Goal: Information Seeking & Learning: Learn about a topic

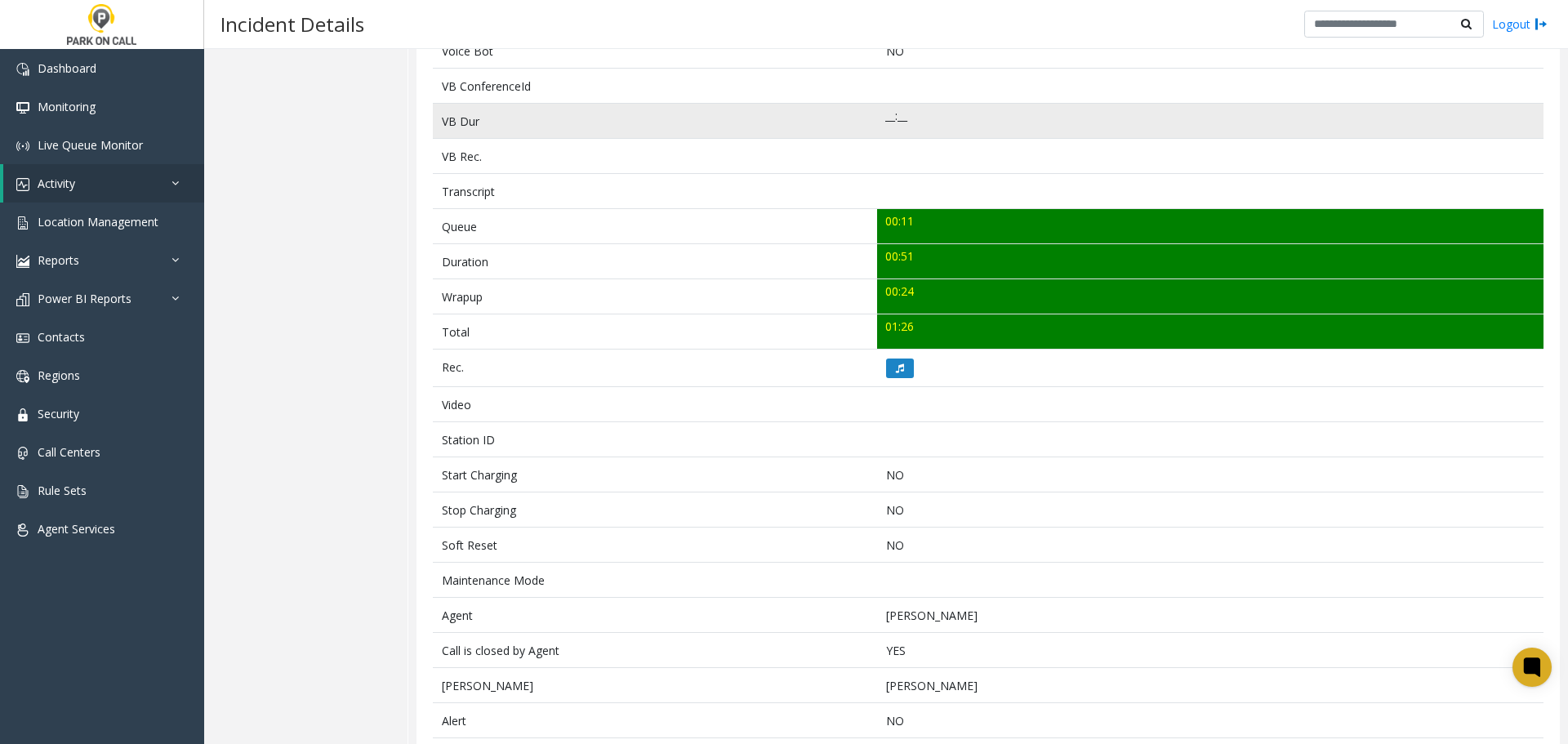
scroll to position [544, 0]
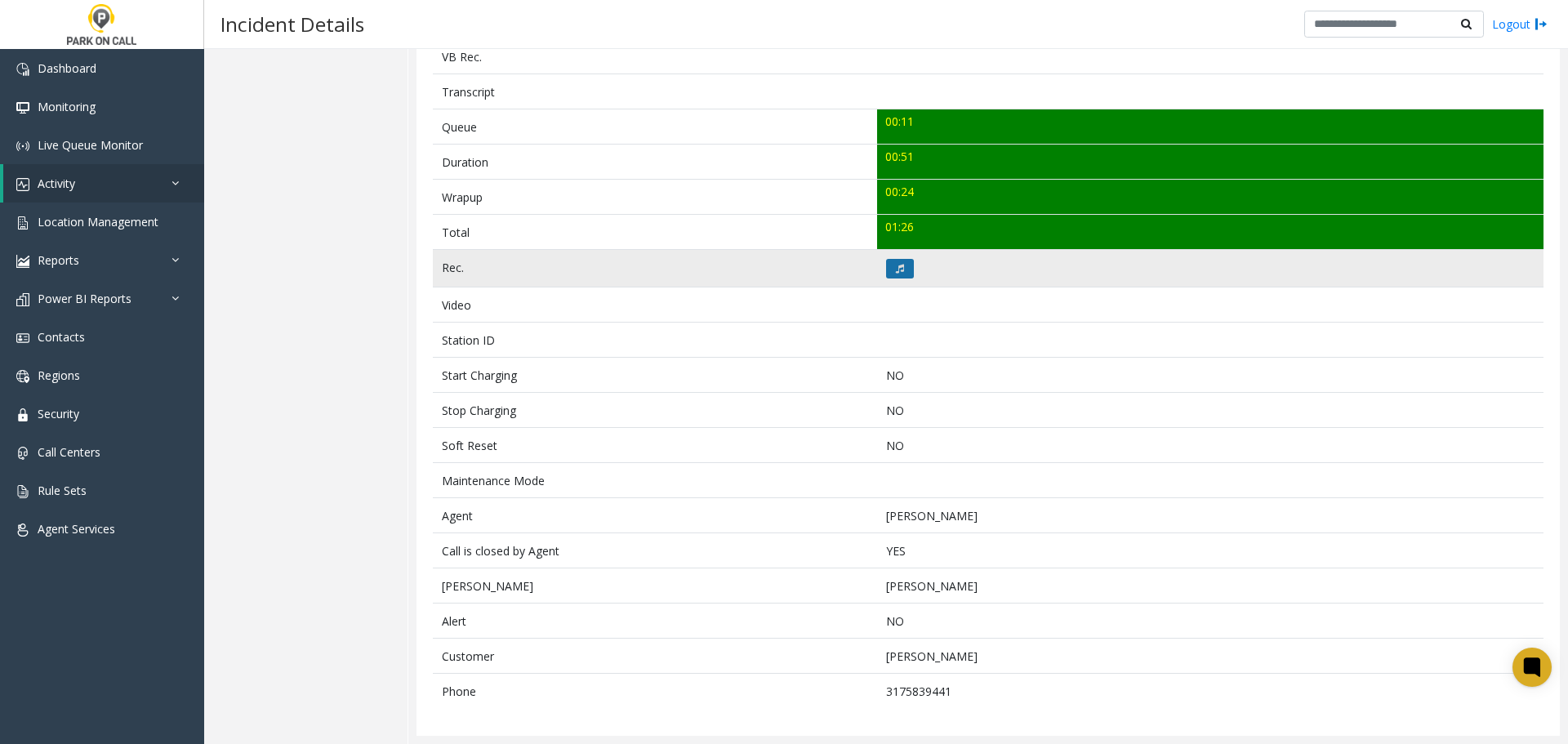
click at [889, 269] on button at bounding box center [900, 269] width 28 height 20
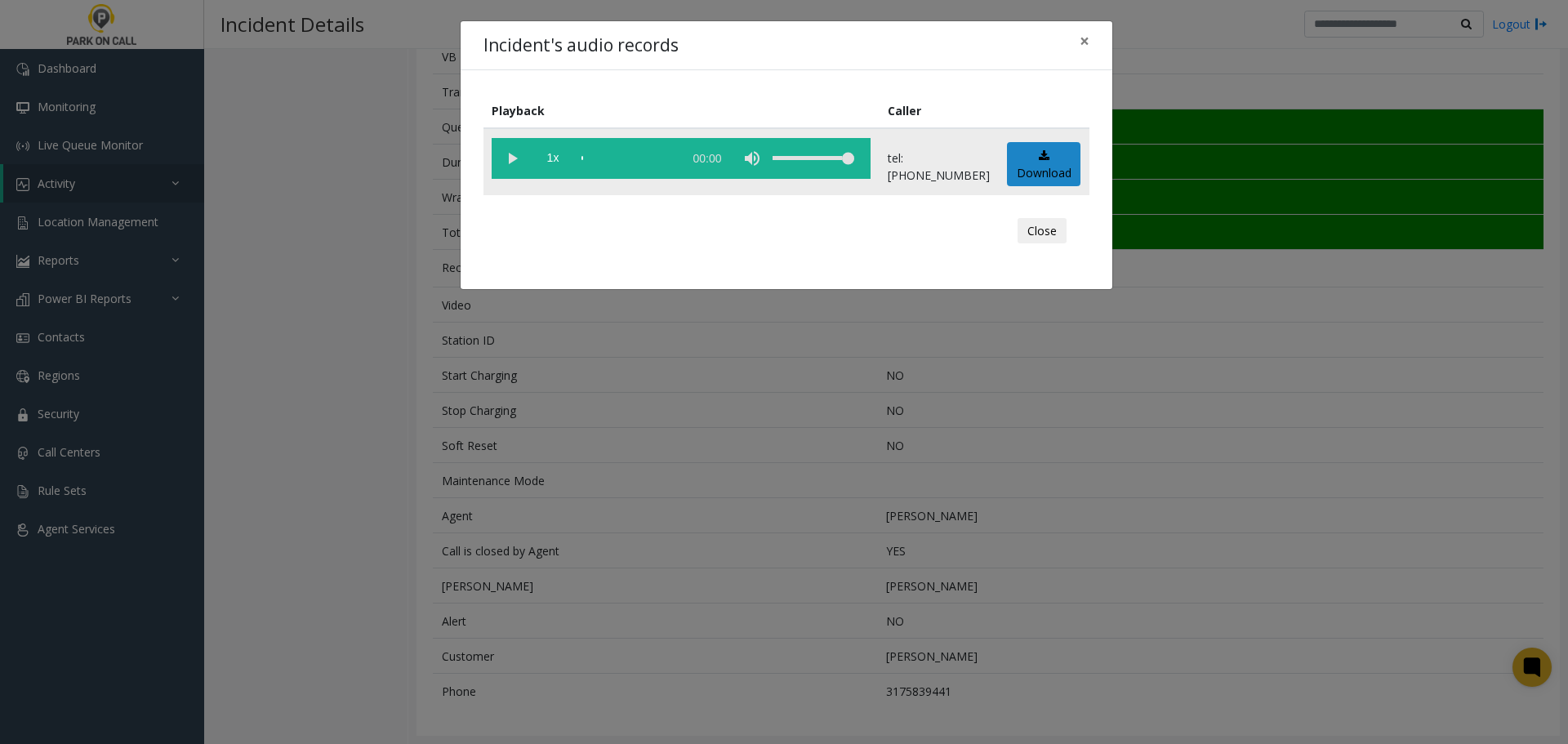
click at [513, 154] on vg-play-pause at bounding box center [512, 158] width 41 height 41
click at [738, 580] on div "Incident's audio records × Playback Caller 1x 00:55 tel:0000089005 Download Clo…" at bounding box center [784, 372] width 1568 height 744
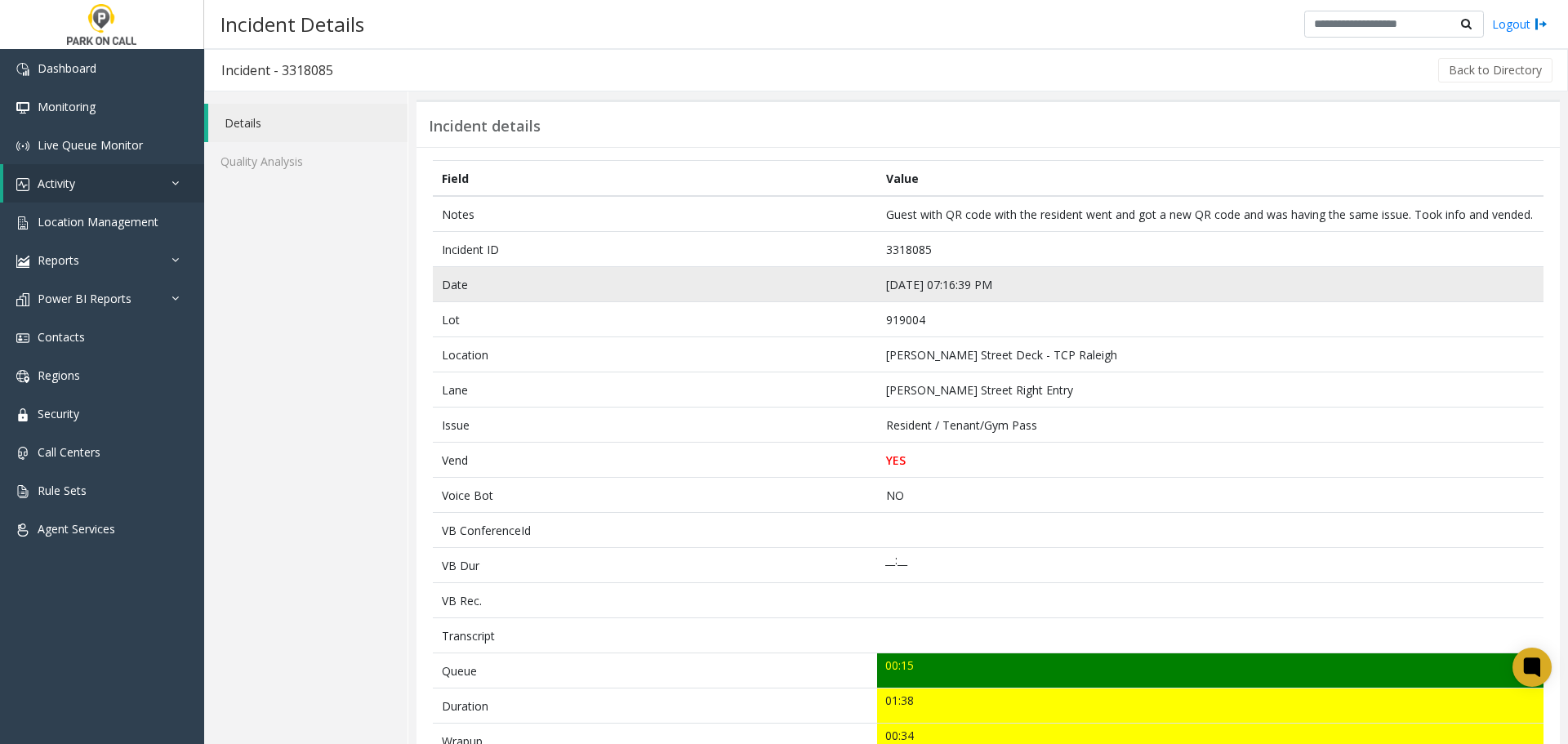
drag, startPoint x: 749, startPoint y: 353, endPoint x: 718, endPoint y: 290, distance: 70.2
click at [718, 290] on td "Date" at bounding box center [654, 284] width 444 height 35
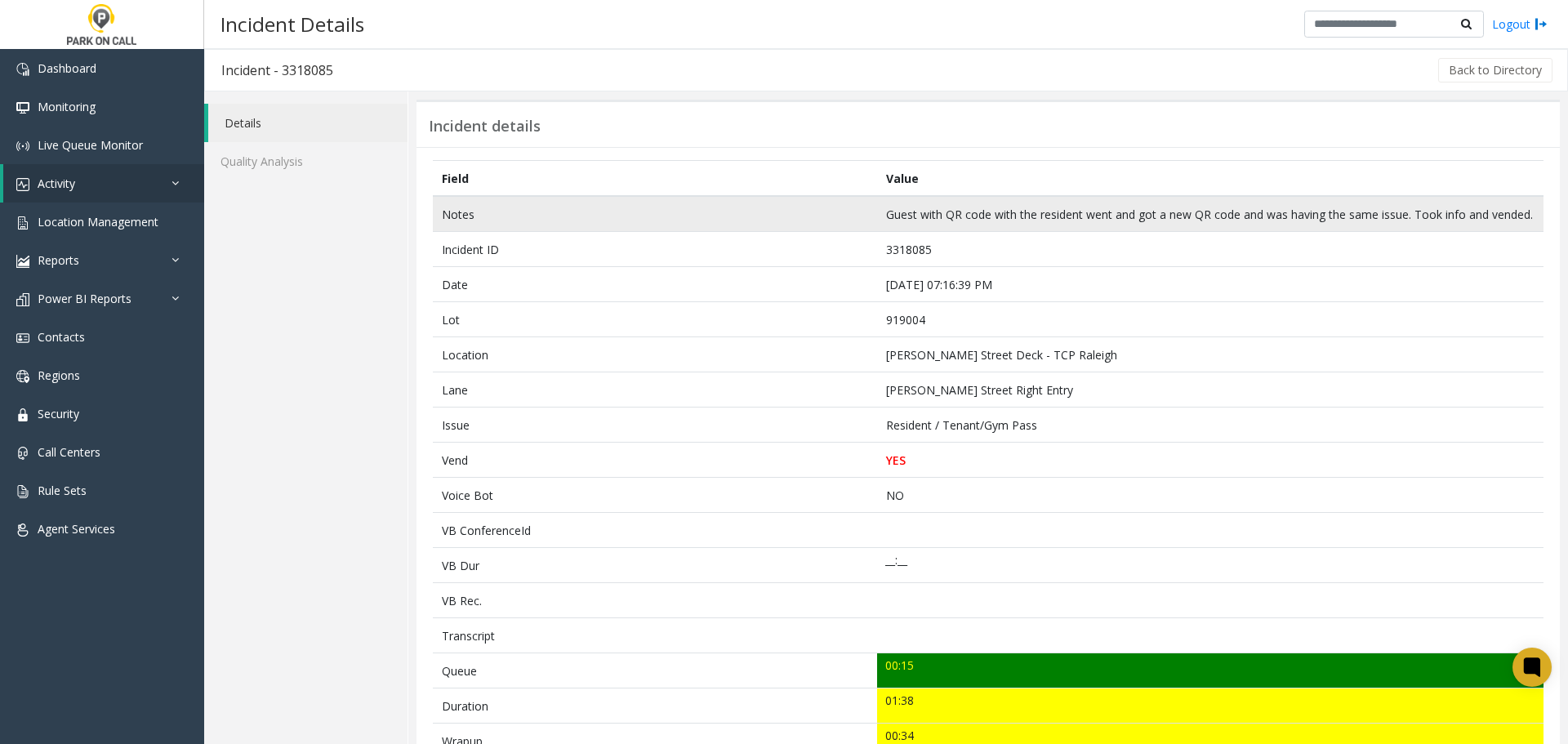
drag, startPoint x: 729, startPoint y: 316, endPoint x: 717, endPoint y: 239, distance: 77.9
click at [717, 232] on td "Notes" at bounding box center [654, 214] width 444 height 36
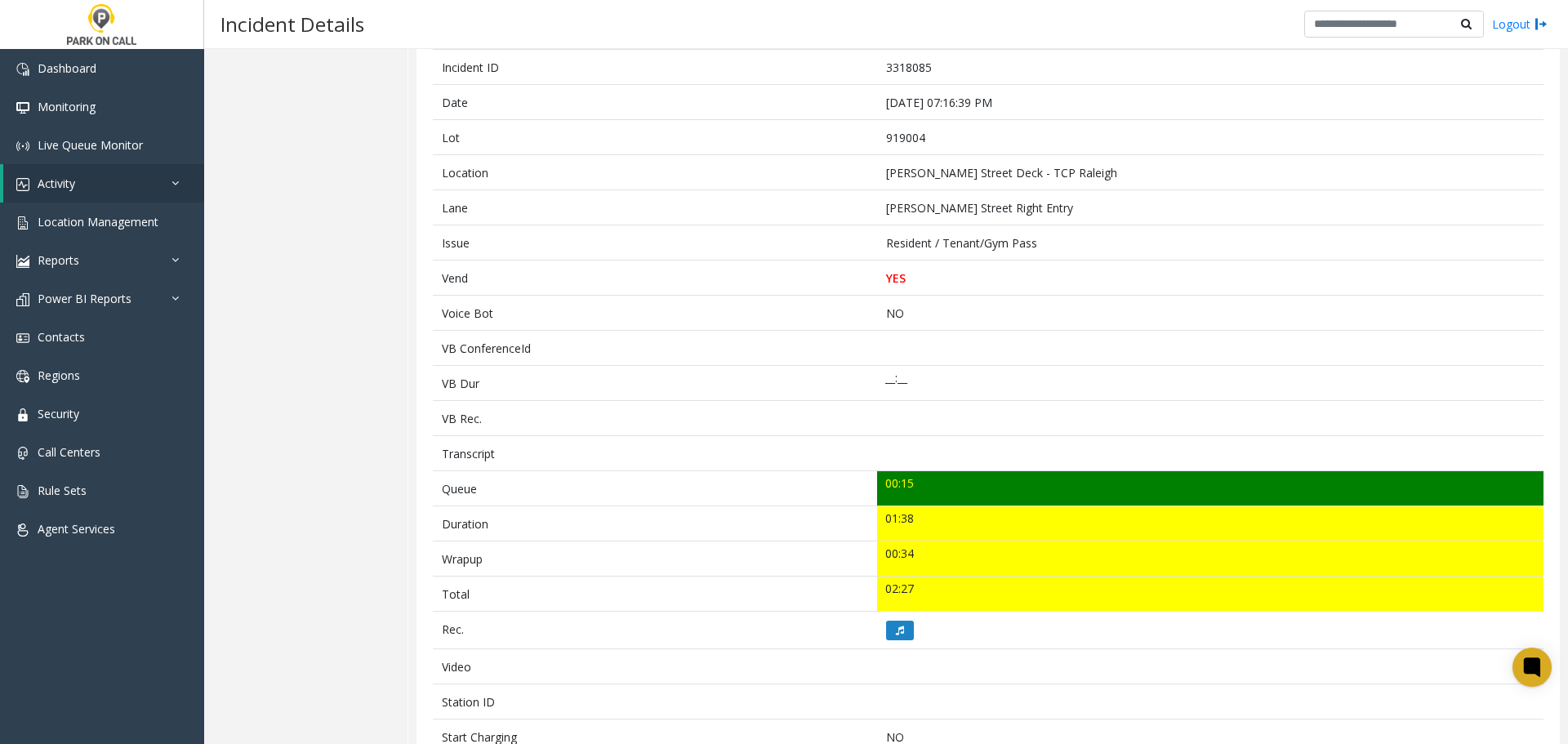
scroll to position [572, 0]
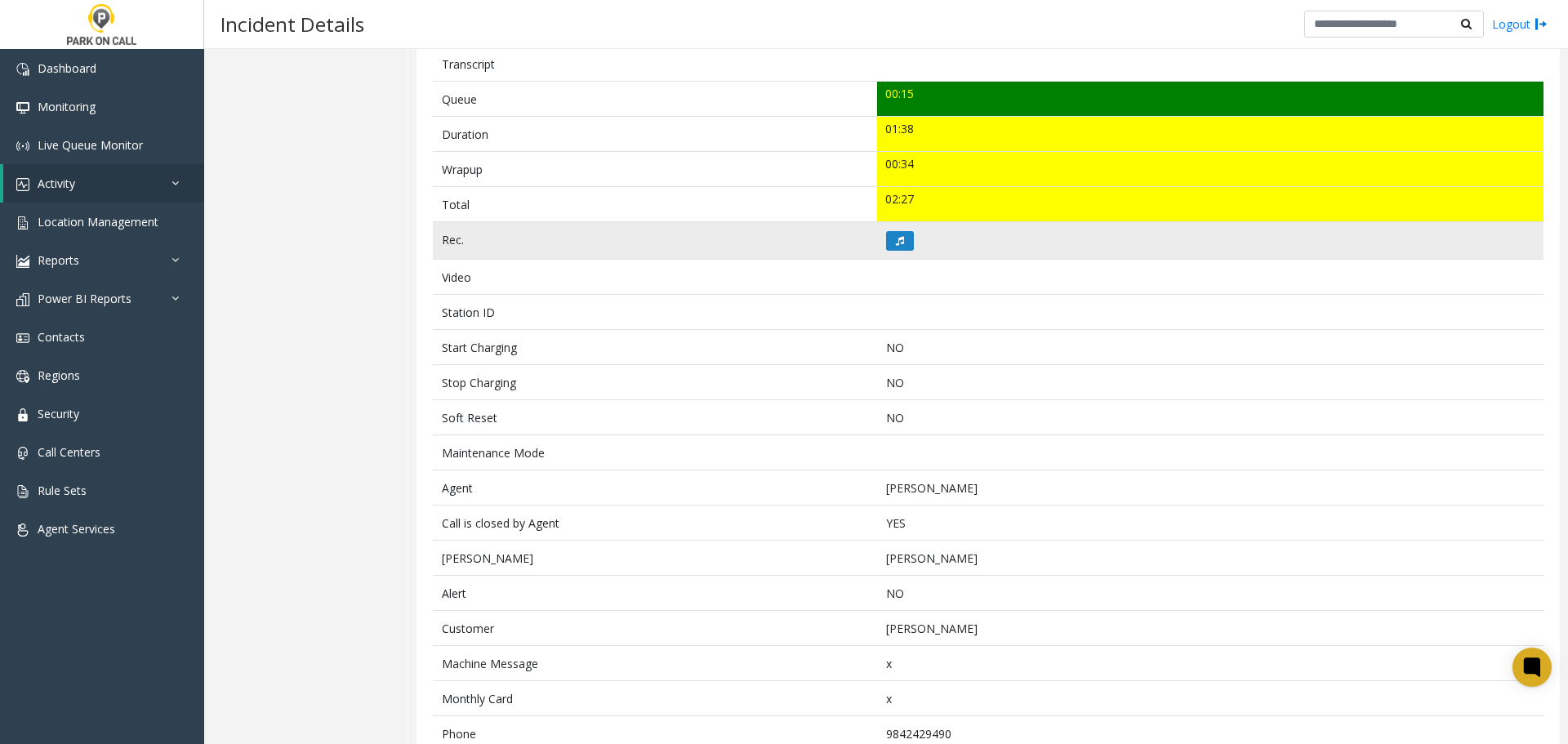
click at [902, 260] on td at bounding box center [1210, 241] width 666 height 37
click at [898, 251] on button at bounding box center [900, 241] width 28 height 20
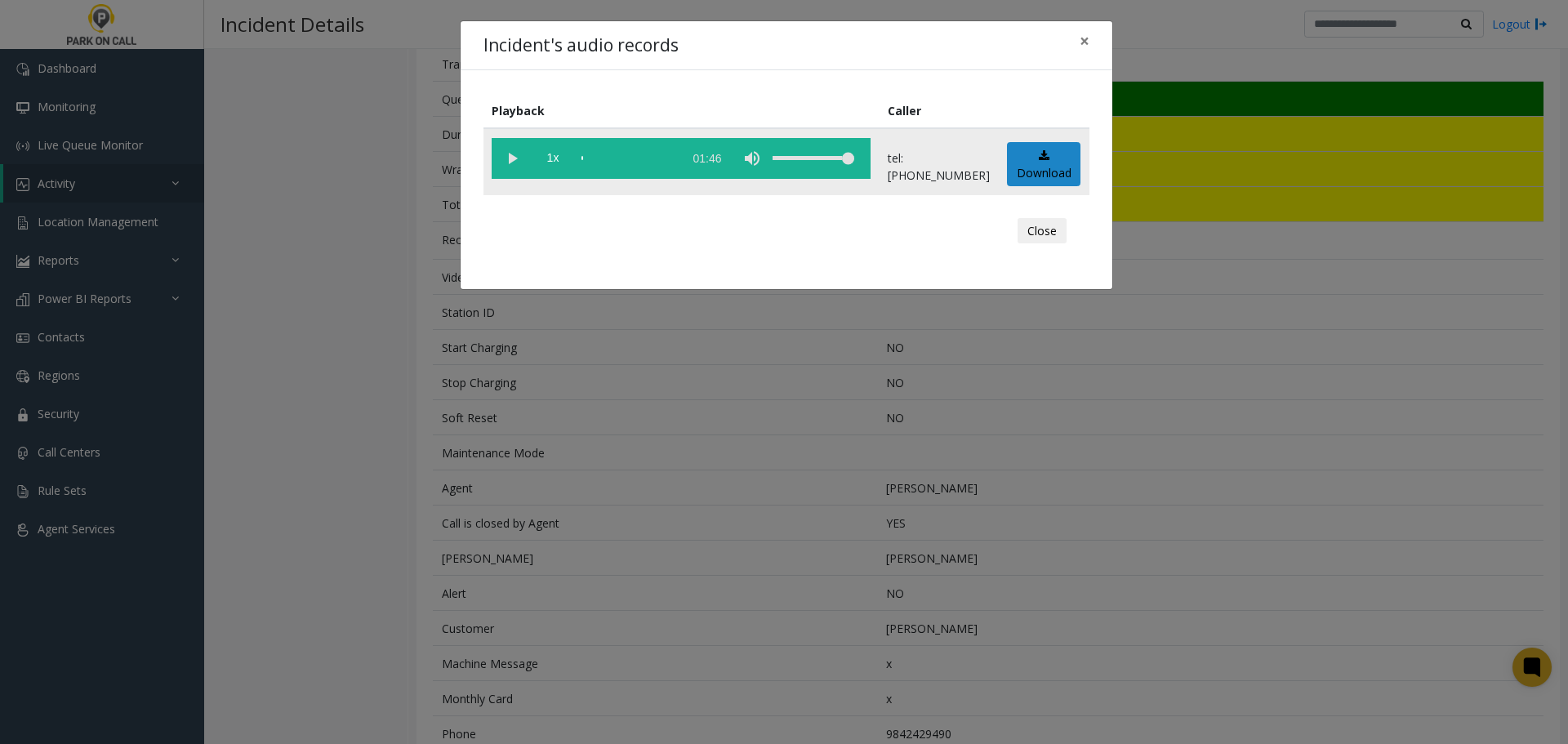
click at [515, 153] on vg-play-pause at bounding box center [512, 158] width 41 height 41
click at [606, 394] on div "Incident's audio records × Playback Caller 1x 01:46 tel:9190049006 Download Clo…" at bounding box center [784, 372] width 1568 height 744
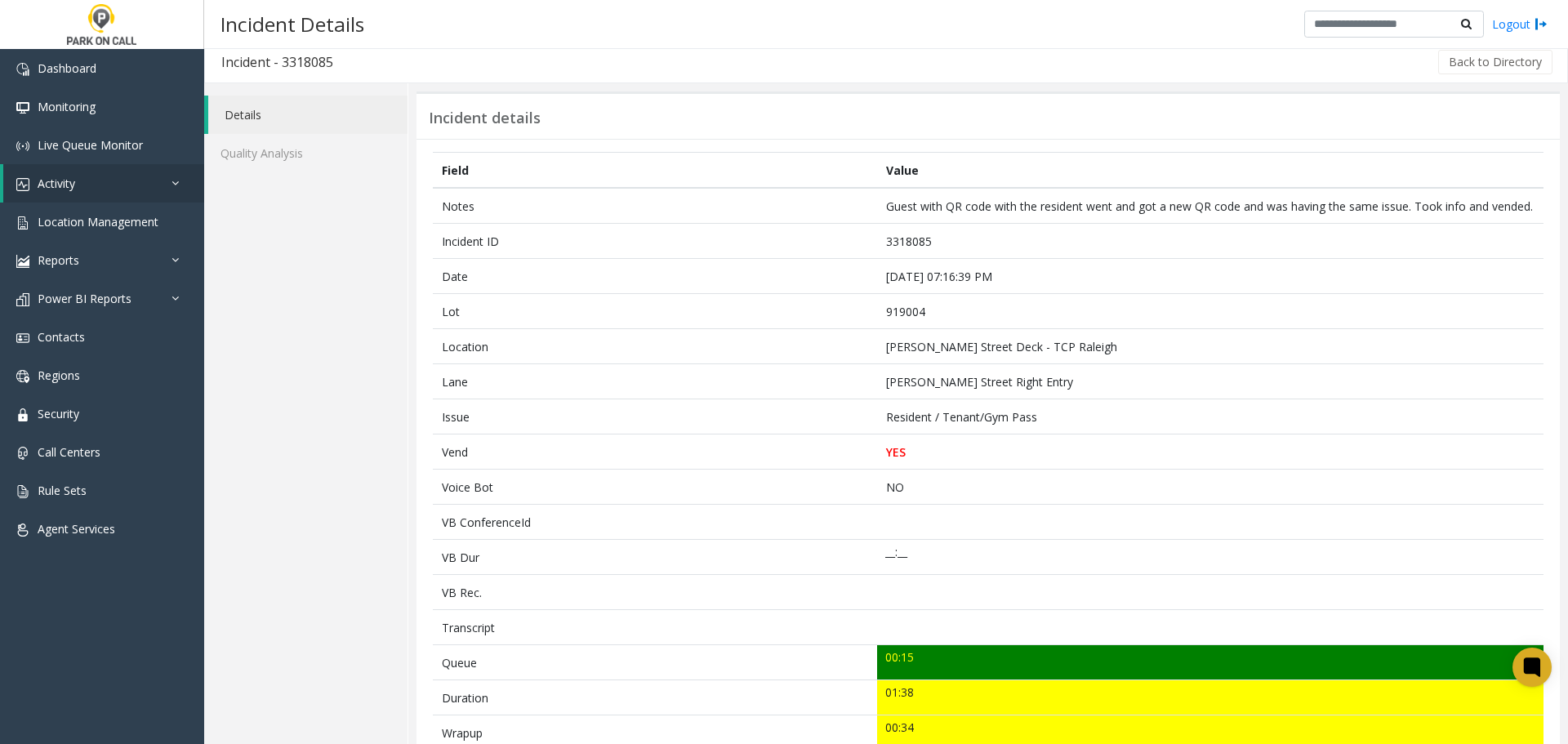
scroll to position [0, 0]
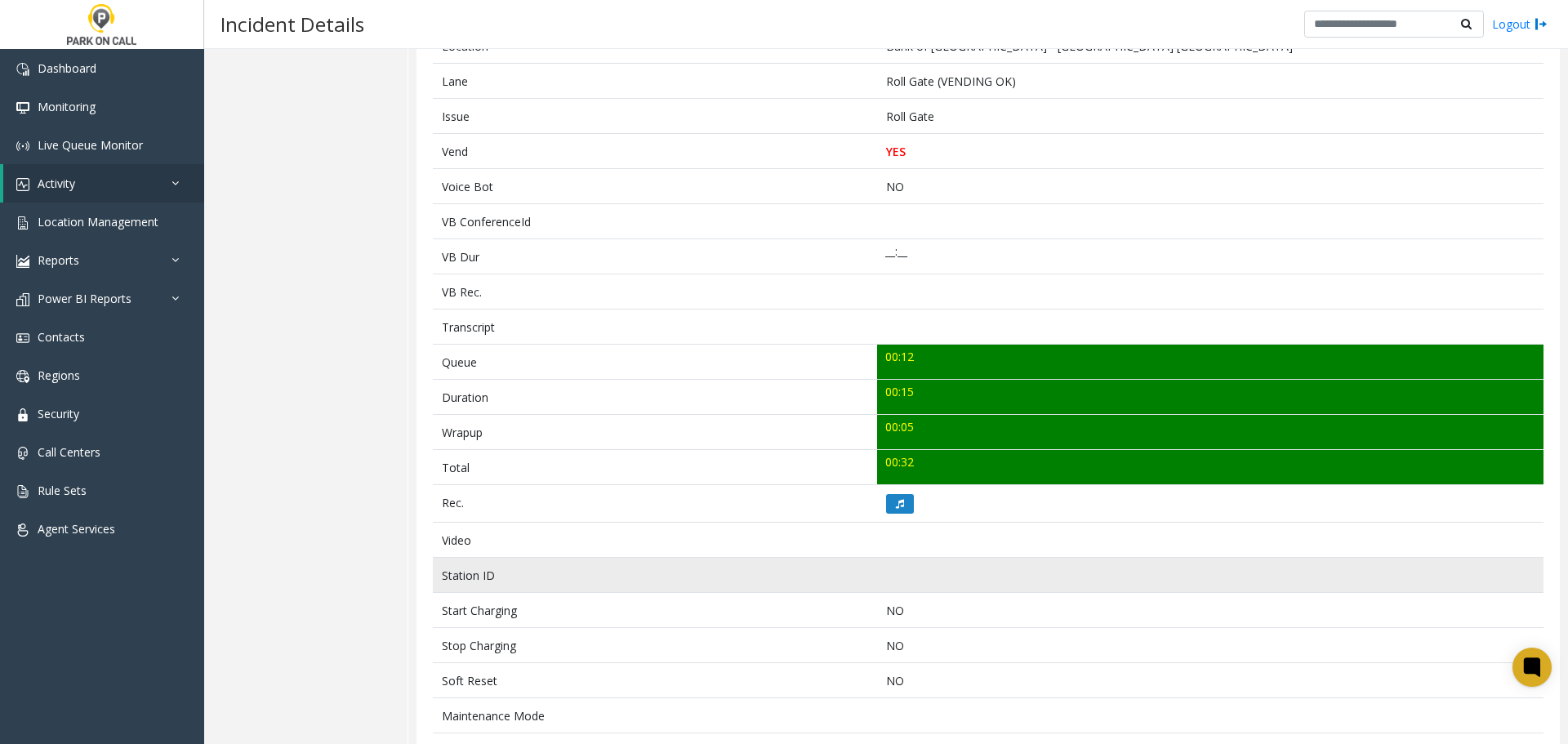
scroll to position [439, 0]
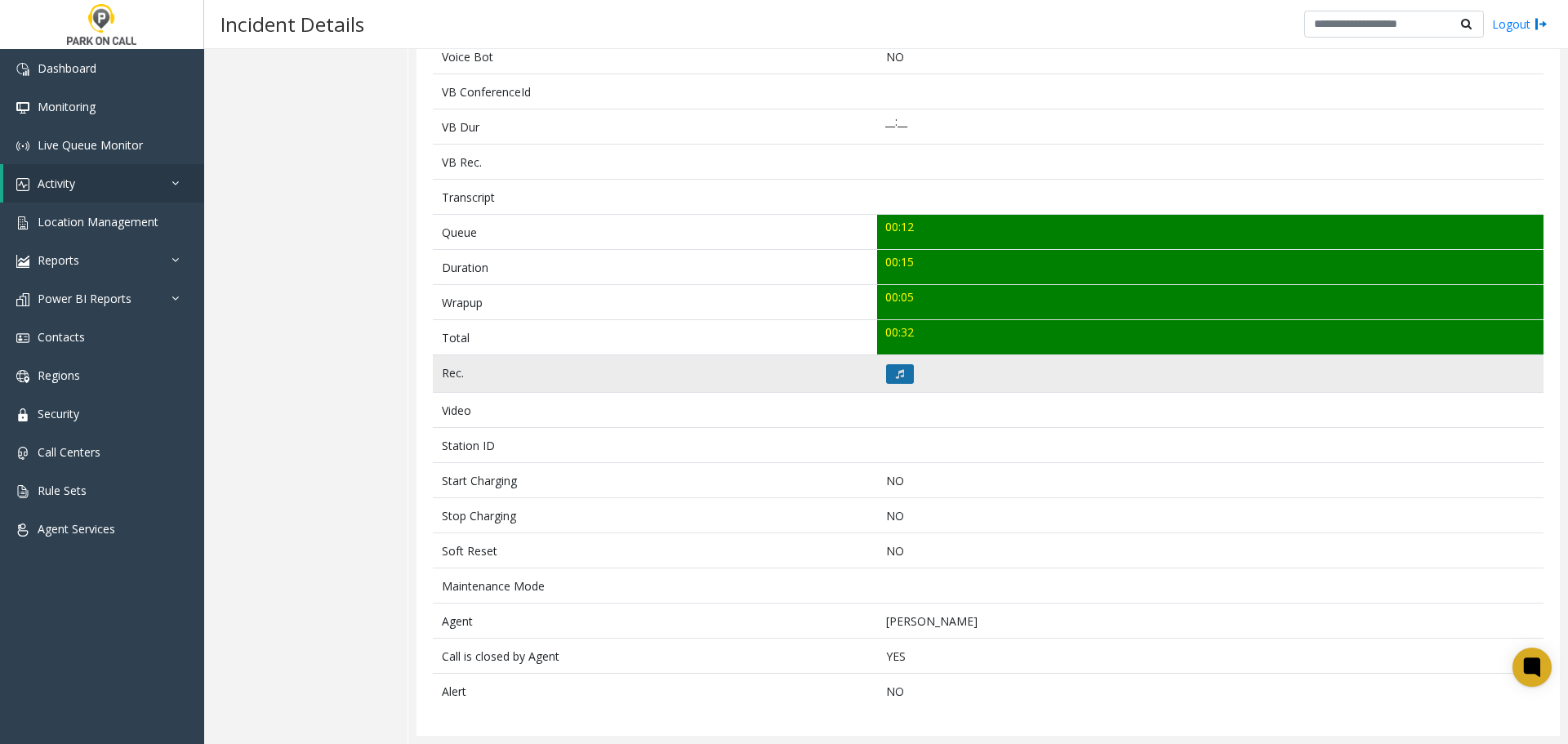
click at [898, 383] on button at bounding box center [900, 374] width 28 height 20
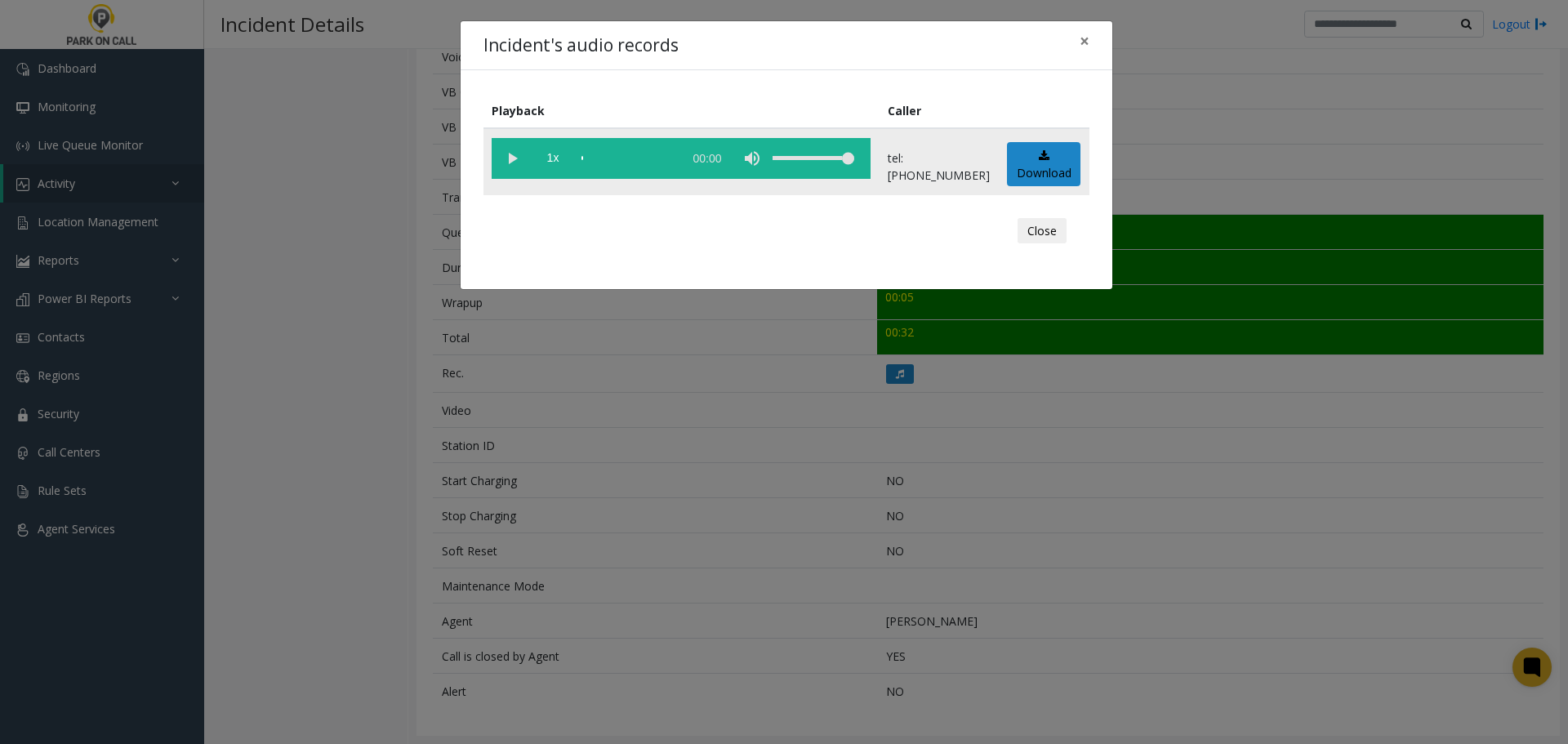
click at [509, 158] on vg-play-pause at bounding box center [512, 158] width 41 height 41
click at [619, 163] on div "scrub bar" at bounding box center [627, 158] width 93 height 41
click at [654, 156] on div "scrub bar" at bounding box center [627, 158] width 93 height 41
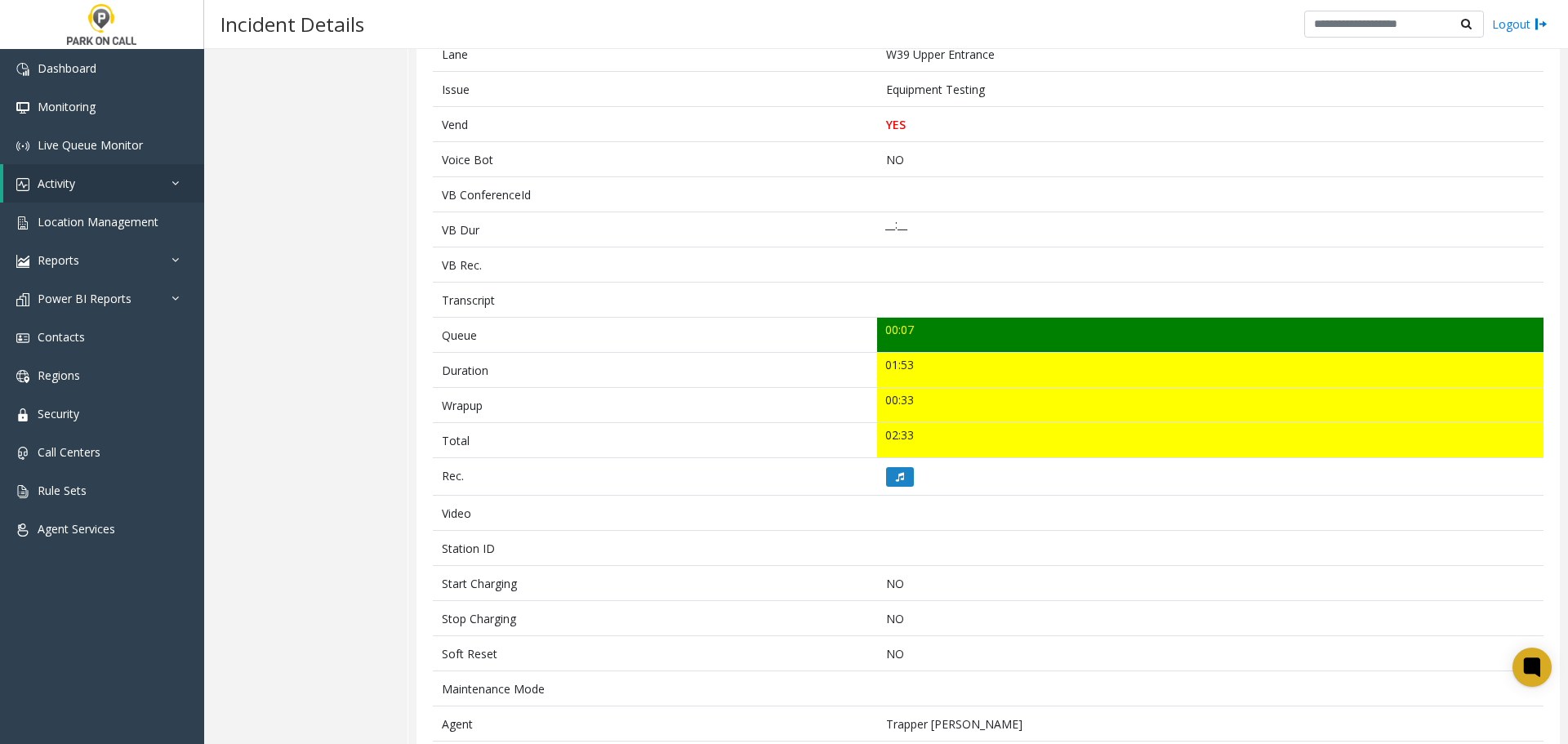
scroll to position [474, 0]
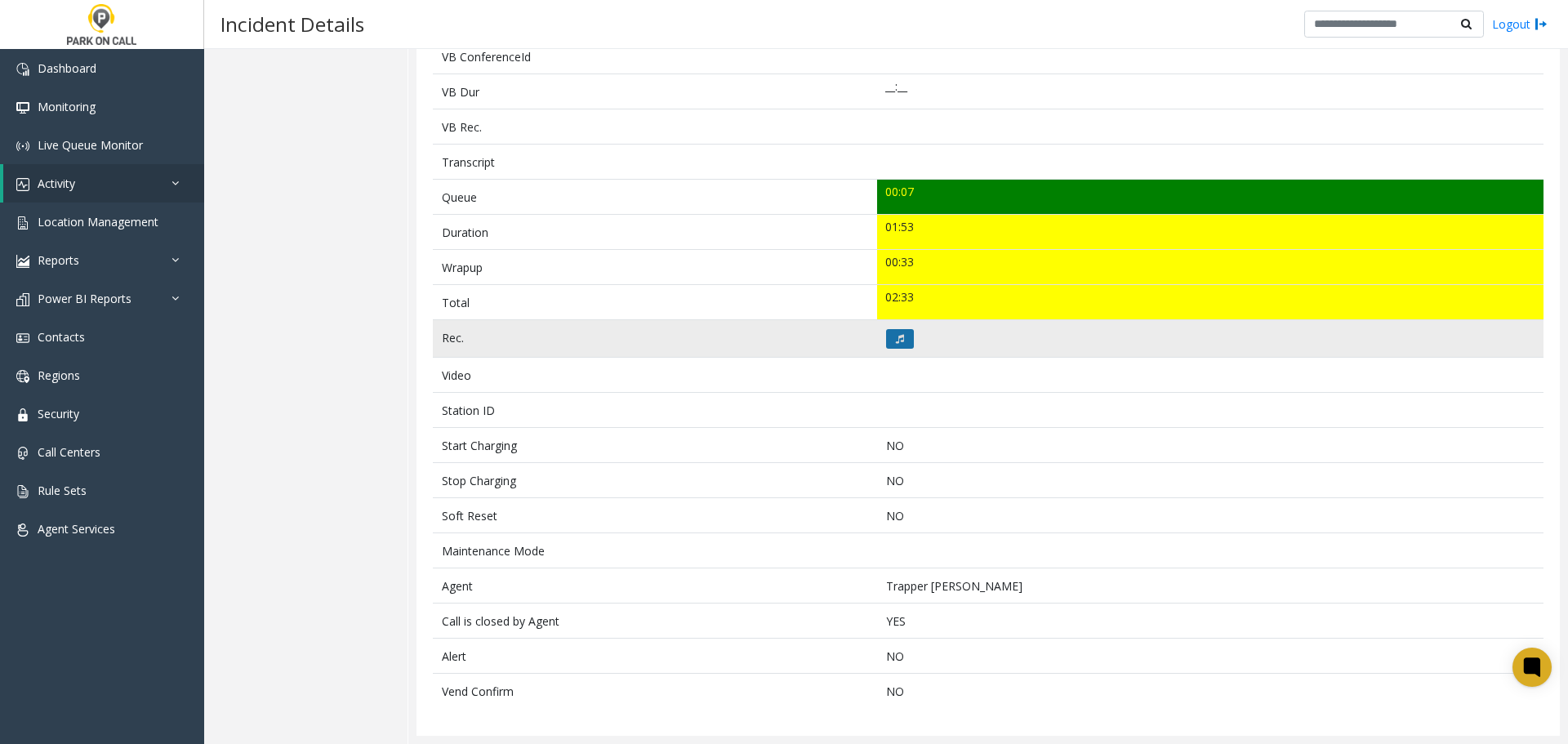
click at [889, 337] on button at bounding box center [900, 339] width 28 height 20
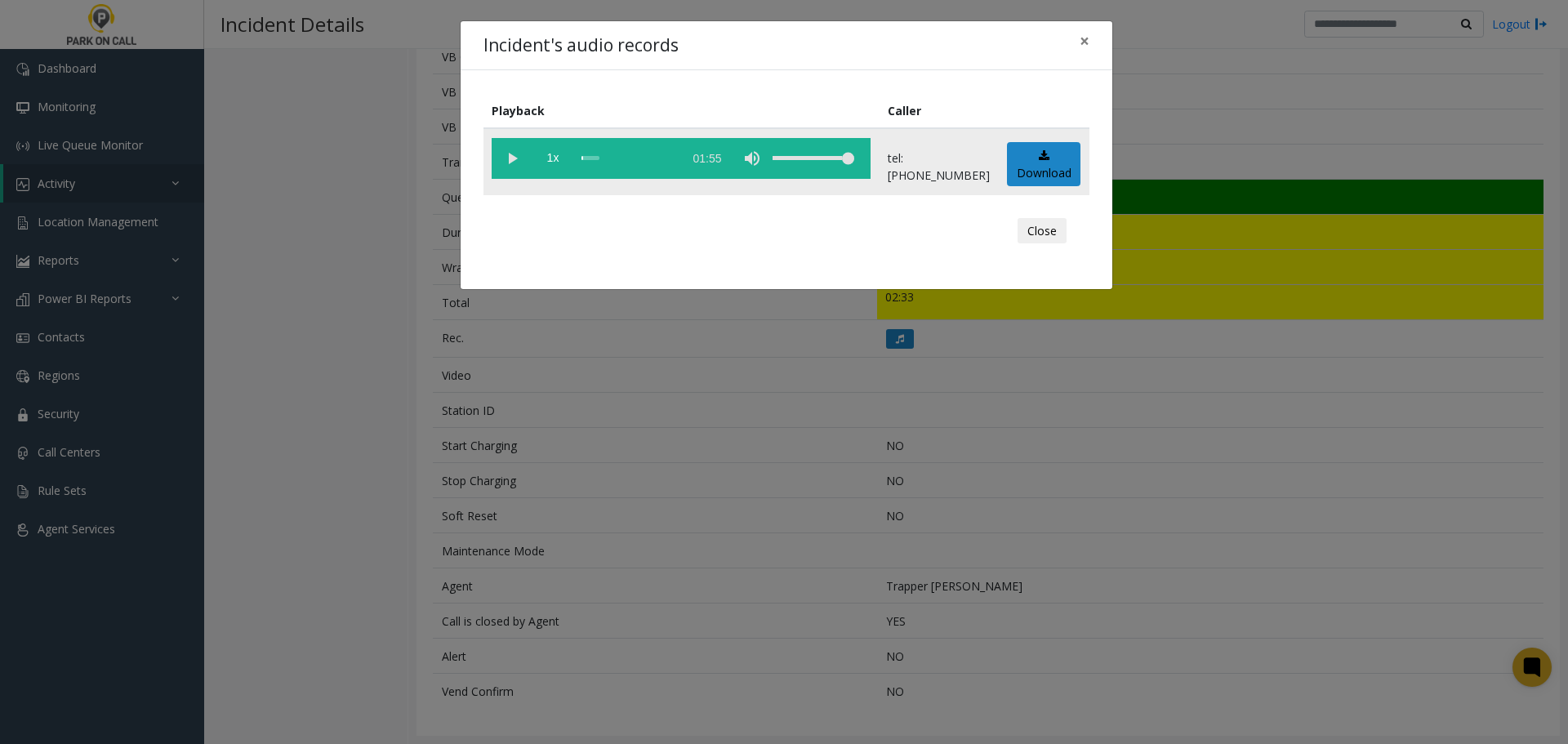
click at [511, 158] on vg-play-pause at bounding box center [512, 158] width 41 height 41
click at [673, 163] on div "scrub bar" at bounding box center [627, 158] width 93 height 41
click at [511, 158] on vg-play-pause at bounding box center [512, 158] width 41 height 41
click at [839, 438] on div "Incident's audio records × Playback Caller 1x 01:55 tel:0010279003 Download Clo…" at bounding box center [784, 372] width 1568 height 744
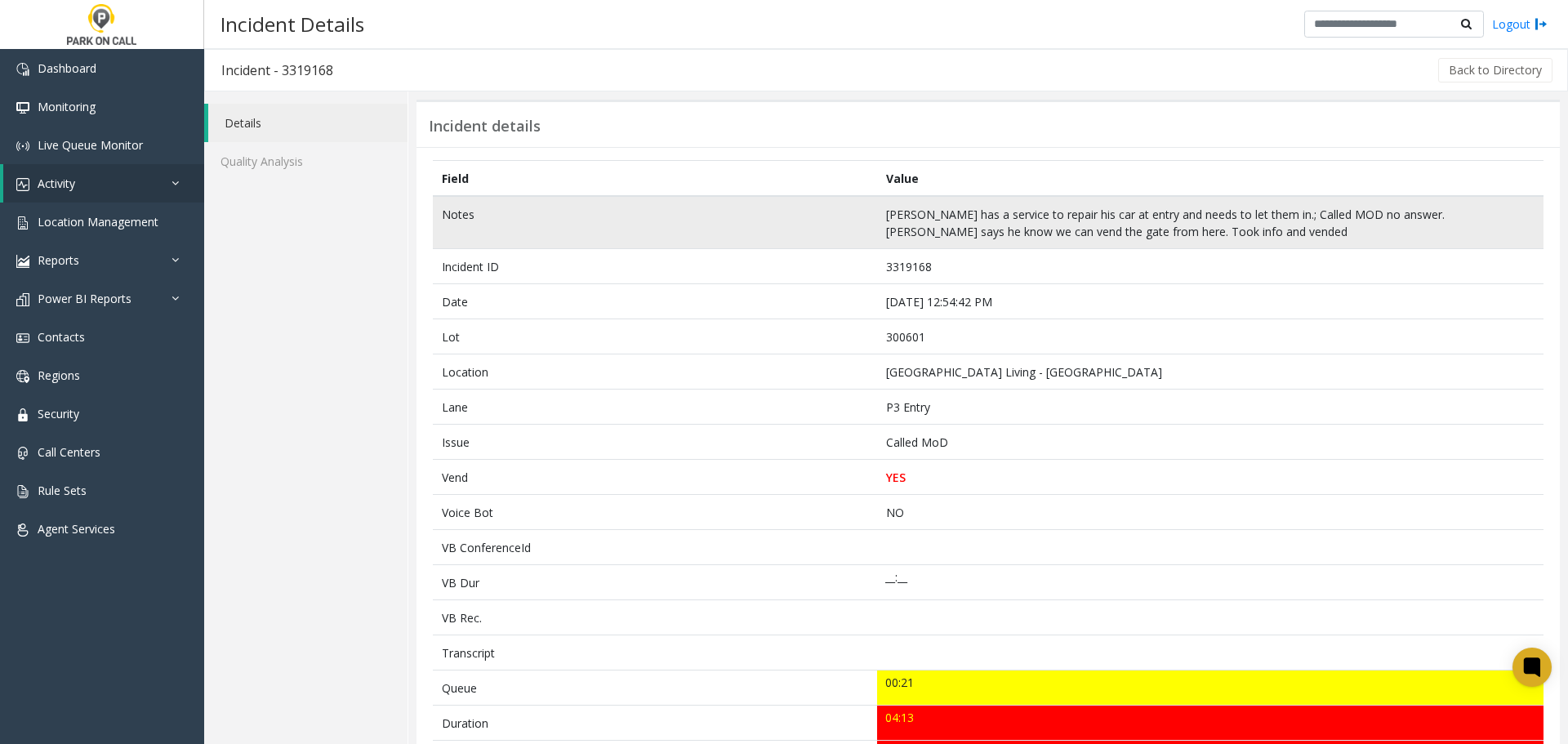
drag, startPoint x: 820, startPoint y: 280, endPoint x: 813, endPoint y: 204, distance: 76.3
click at [813, 204] on td "Notes" at bounding box center [654, 223] width 444 height 53
drag, startPoint x: 810, startPoint y: 249, endPoint x: 693, endPoint y: 197, distance: 128.0
click at [693, 197] on td "Notes" at bounding box center [654, 223] width 444 height 53
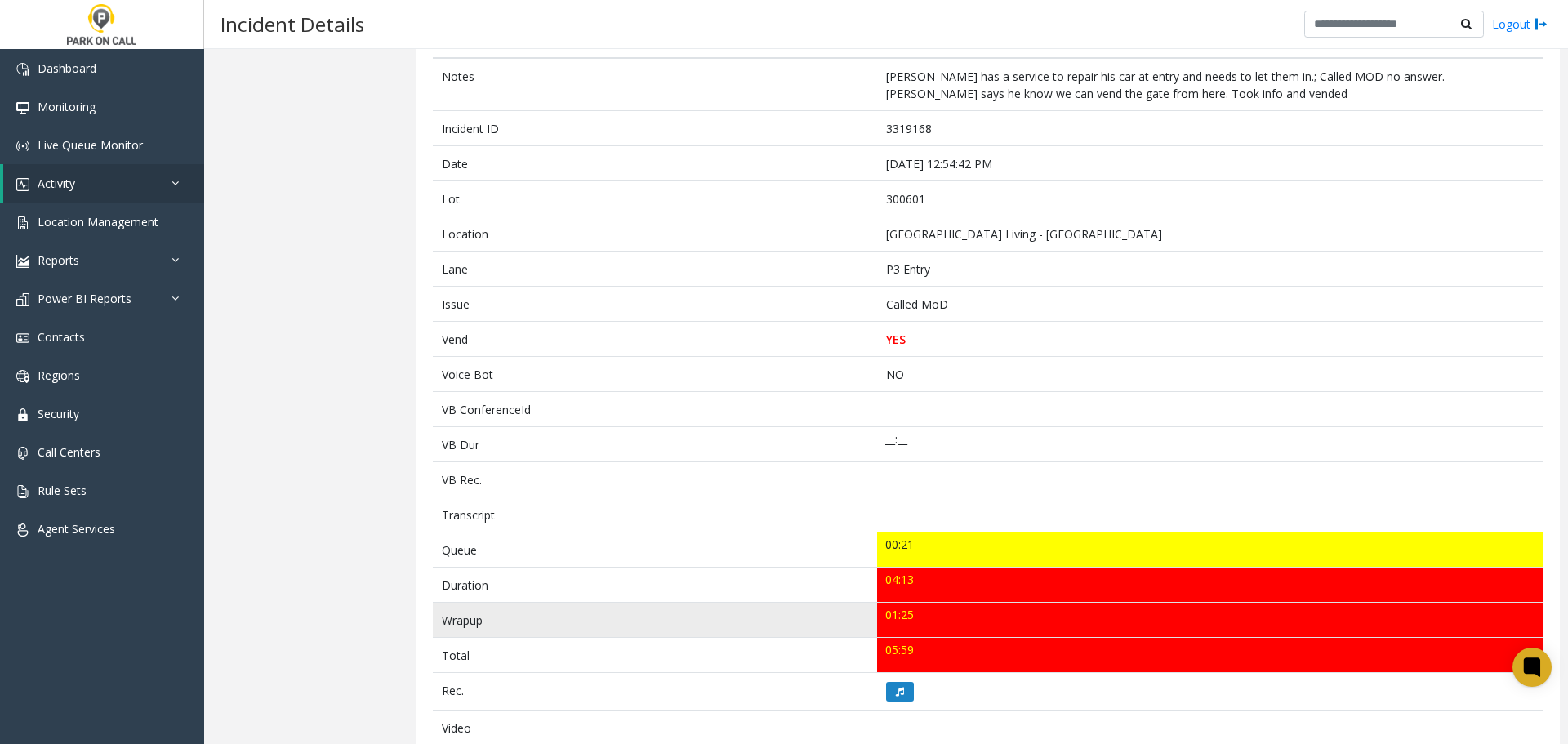
scroll to position [163, 0]
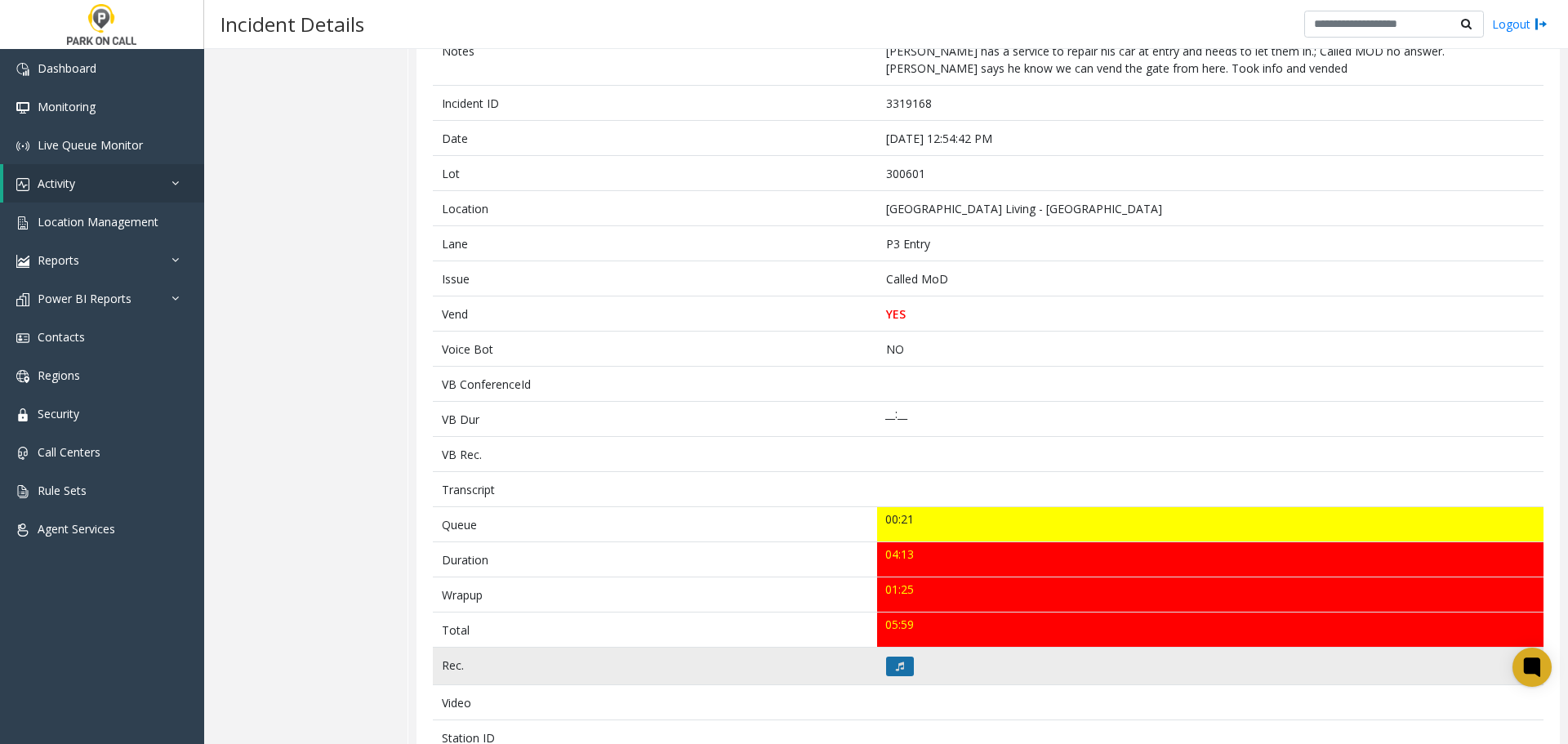
click at [899, 661] on button at bounding box center [900, 667] width 28 height 20
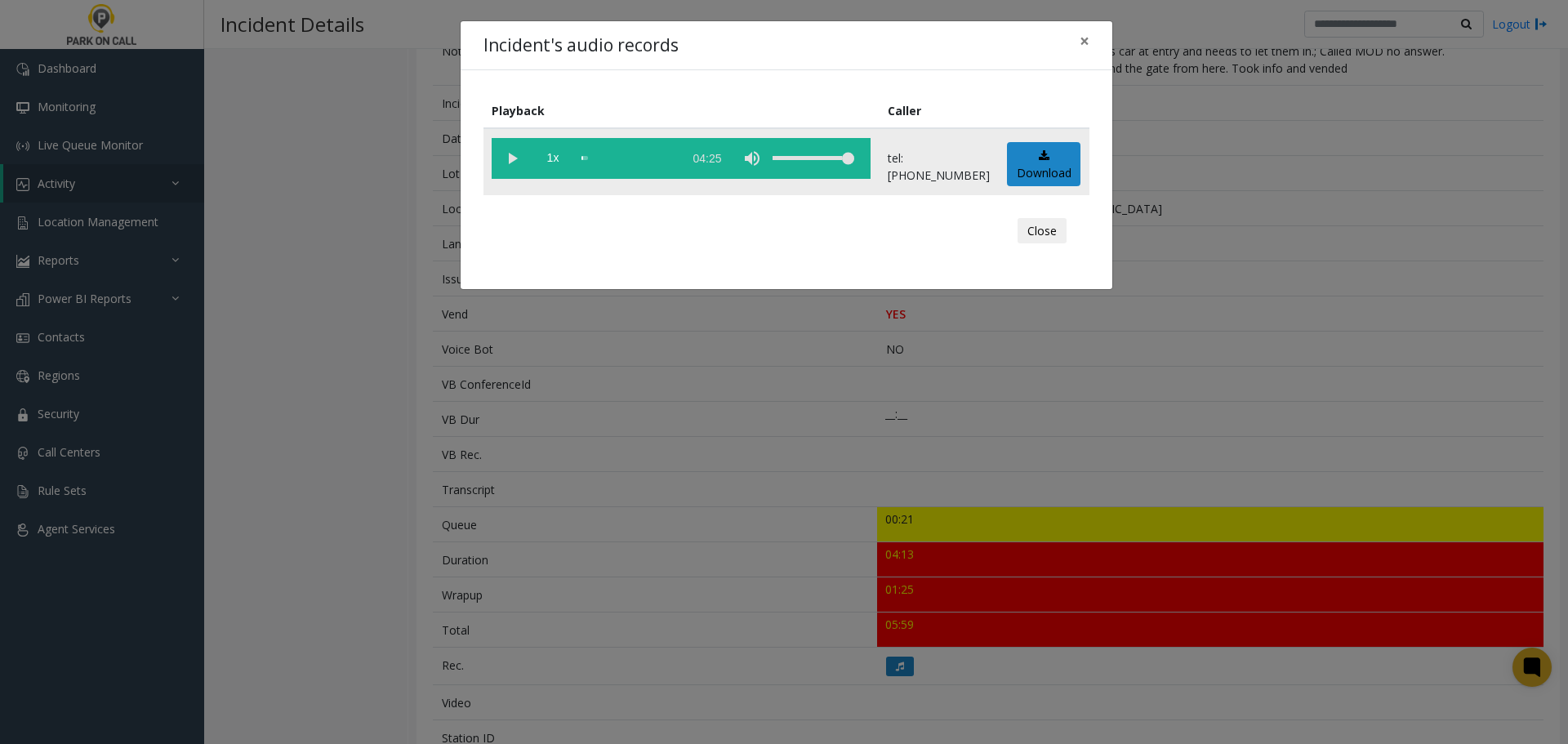
click at [508, 165] on vg-play-pause at bounding box center [512, 158] width 41 height 41
click at [513, 158] on vg-play-pause at bounding box center [512, 158] width 41 height 41
click at [651, 484] on div "Incident's audio records × Playback Caller 1x 04:25 tel:3006019005 Download Clo…" at bounding box center [784, 372] width 1568 height 744
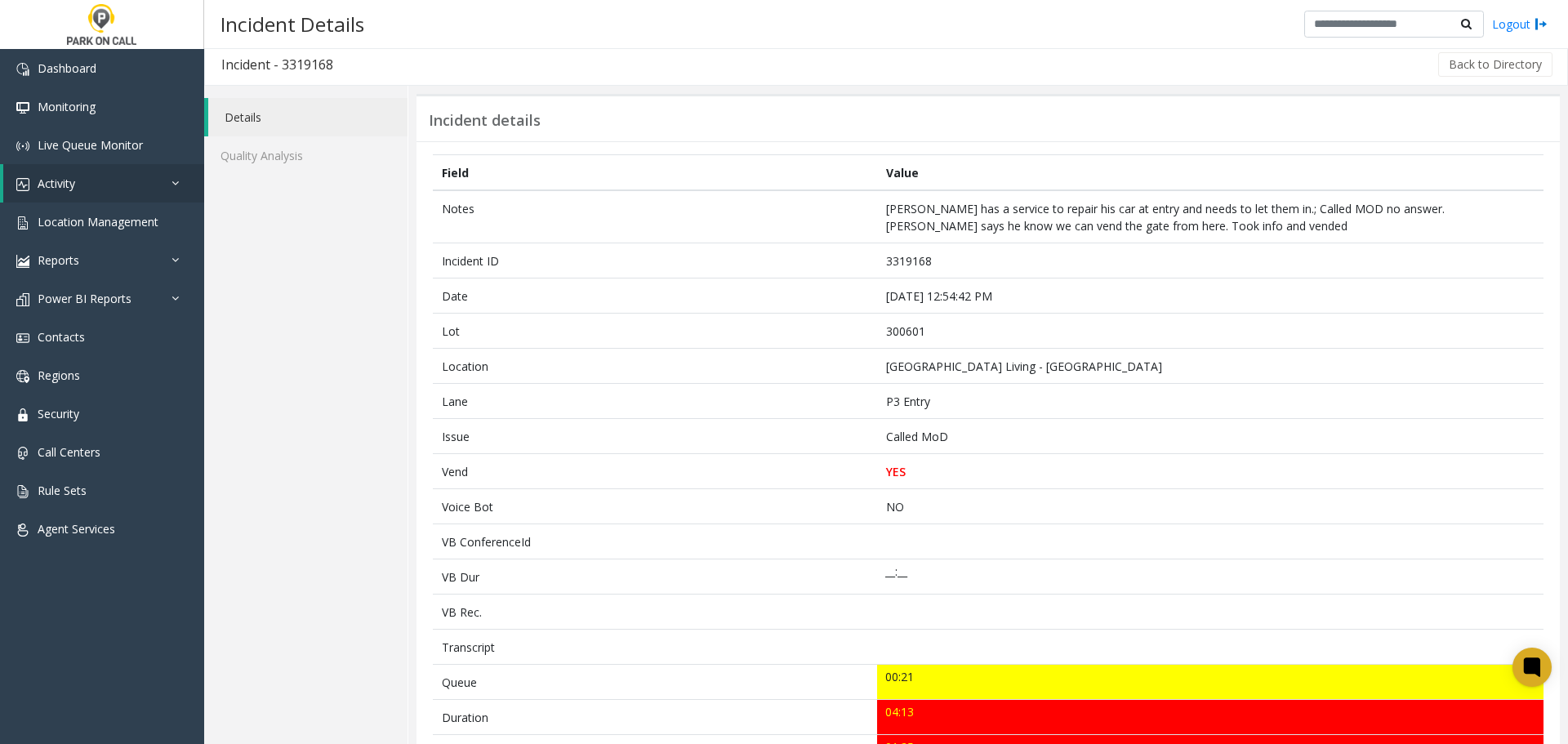
scroll to position [0, 0]
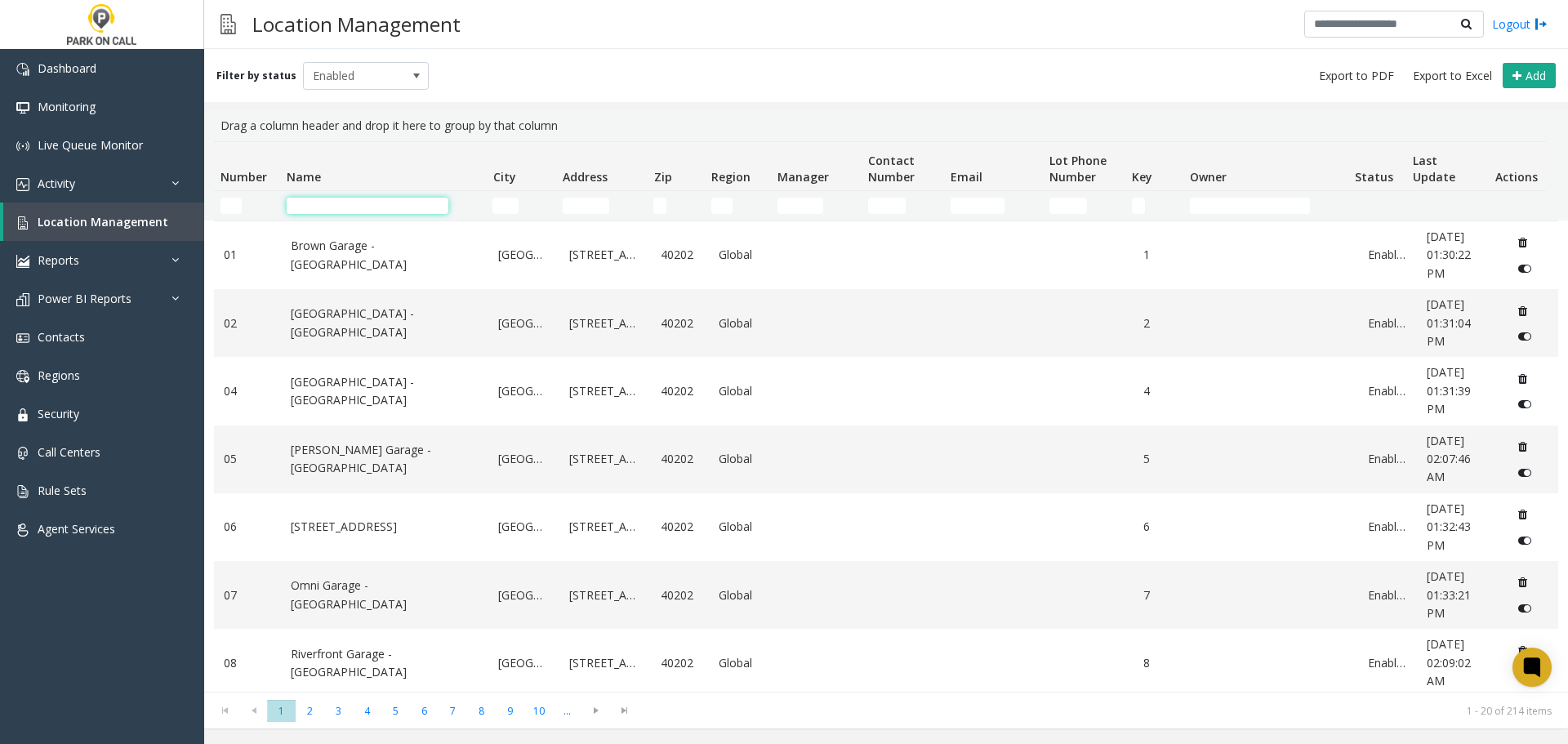
click at [339, 205] on input "Name Filter" at bounding box center [367, 205] width 162 height 17
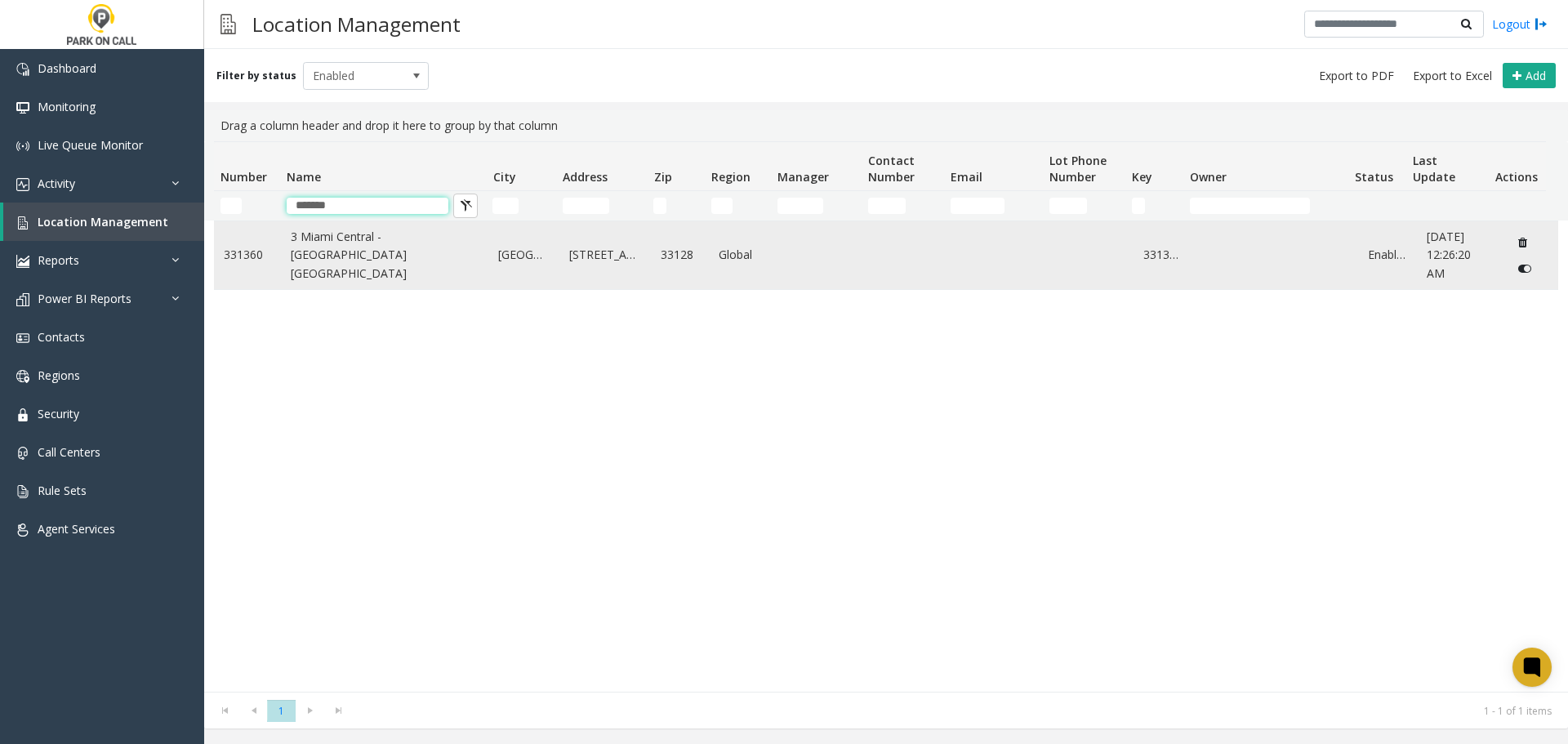
type input "*******"
click at [347, 271] on link "3 Miami Central - Universal Parking Miami" at bounding box center [385, 255] width 189 height 55
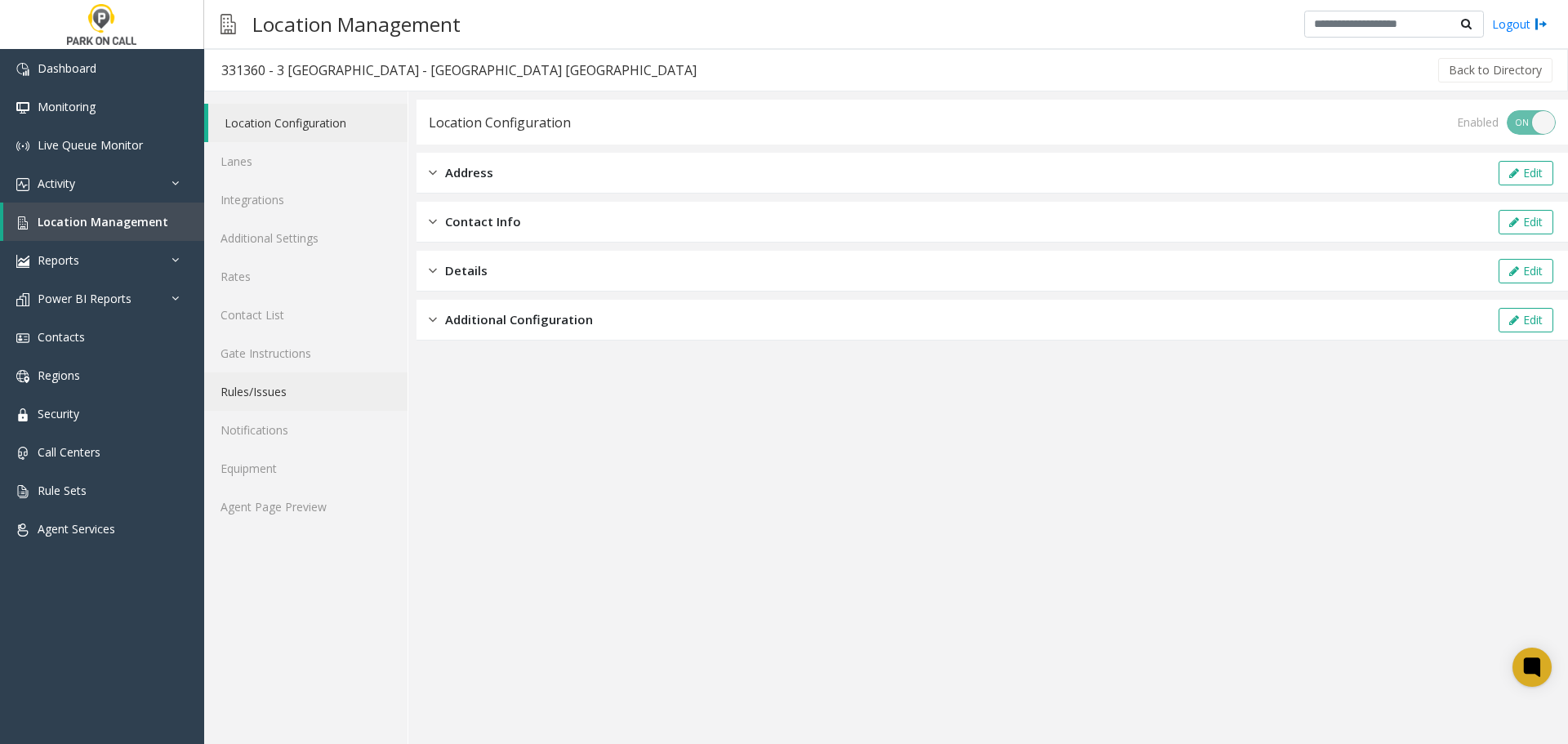
click at [286, 394] on link "Rules/Issues" at bounding box center [306, 392] width 203 height 38
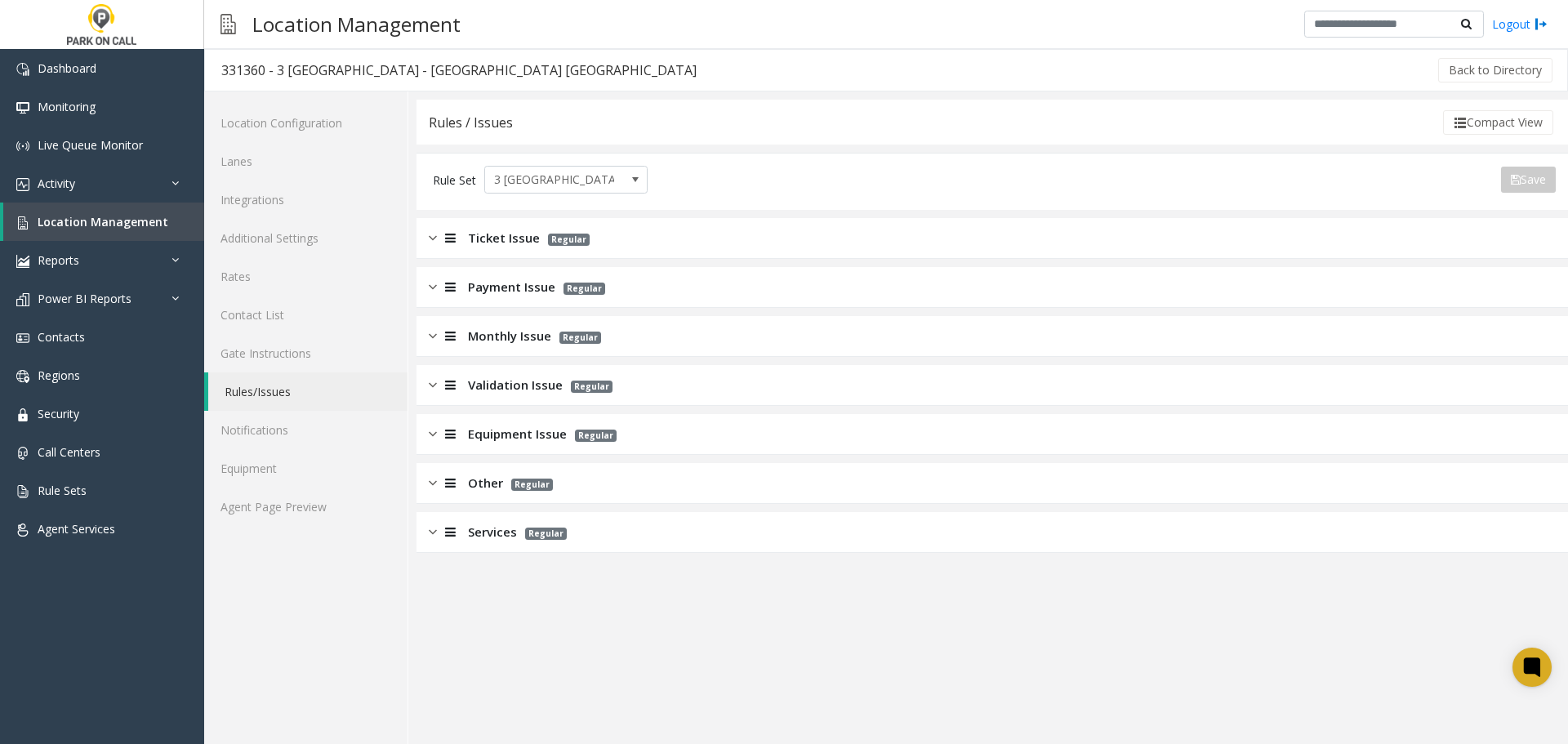
click at [587, 205] on div "Rule Set 3 Miami Central Save" at bounding box center [992, 182] width 1152 height 57
click at [589, 225] on div "Ticket Issue Regular" at bounding box center [992, 238] width 1152 height 41
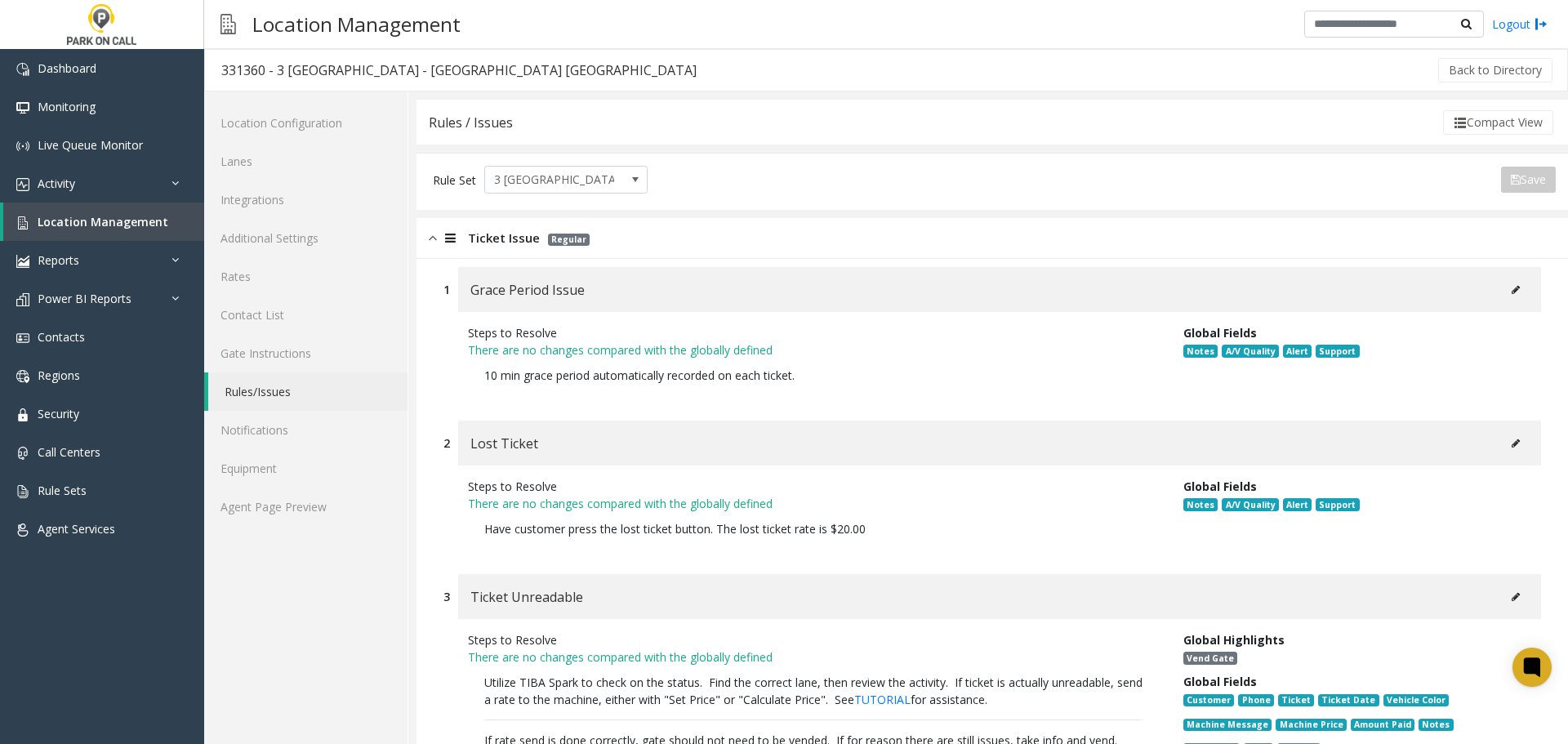
drag, startPoint x: 682, startPoint y: 229, endPoint x: 668, endPoint y: 252, distance: 26.9
click at [681, 229] on div "Ticket Issue Regular" at bounding box center [992, 238] width 1152 height 41
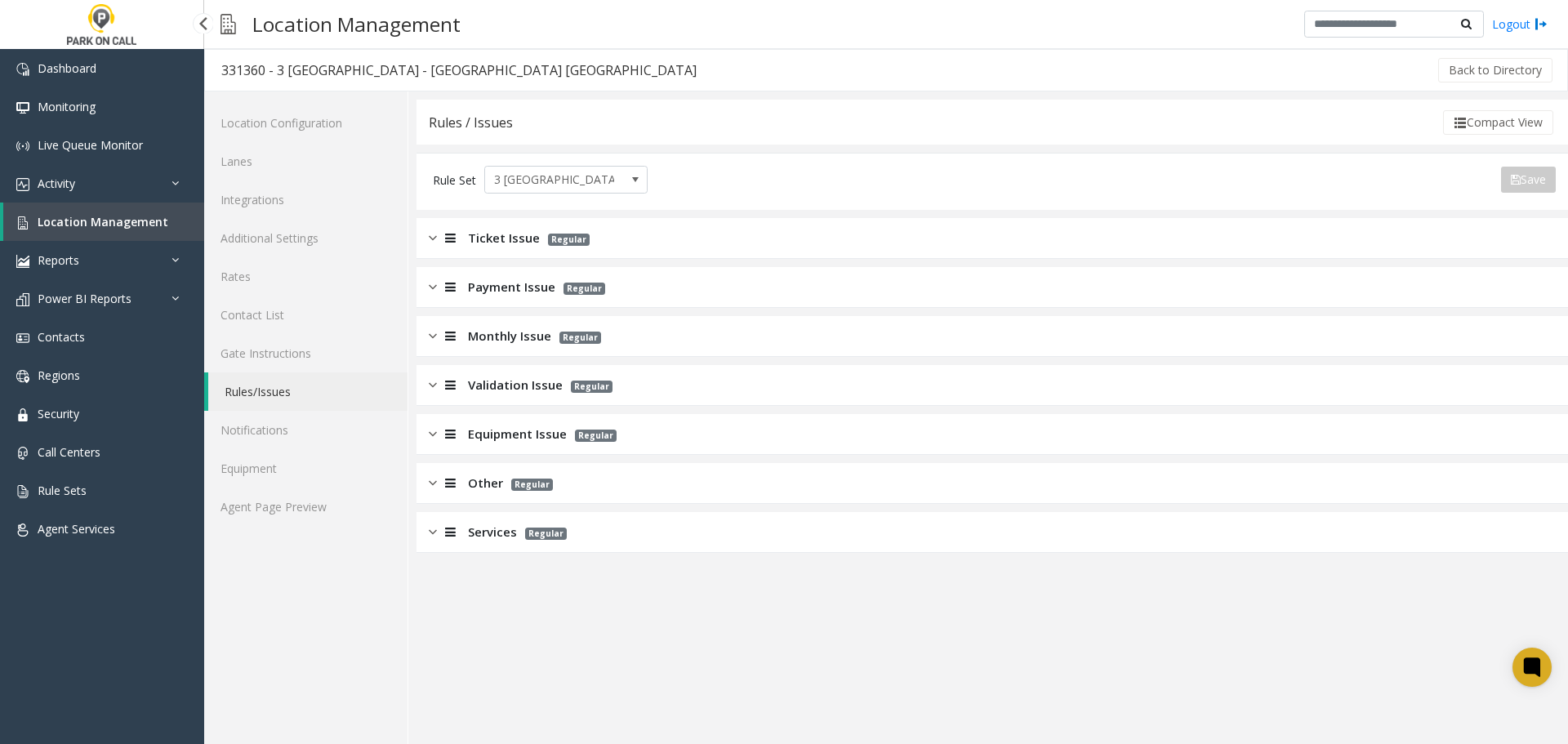
click at [101, 218] on span "Location Management" at bounding box center [103, 222] width 130 height 16
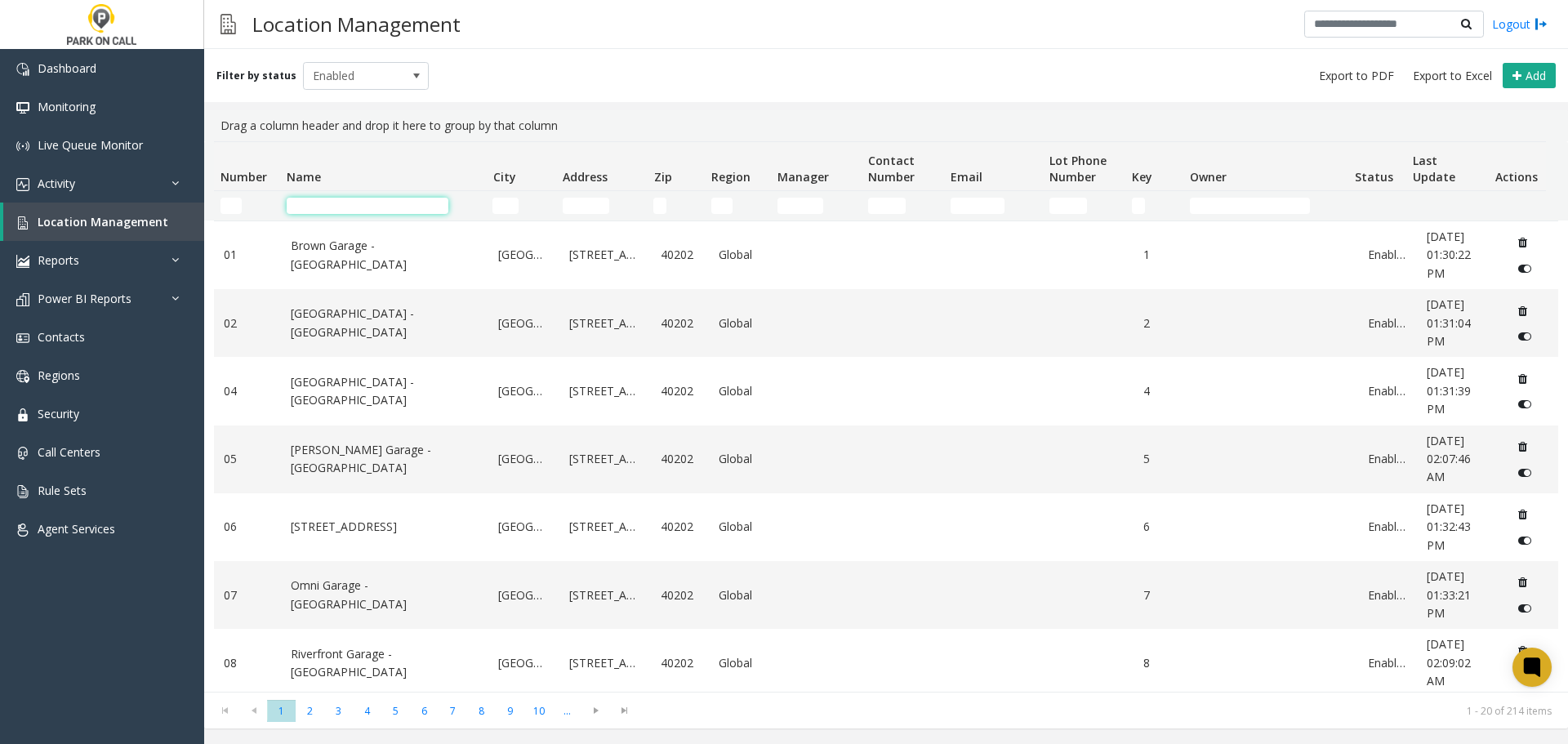
click at [385, 206] on input "Name Filter" at bounding box center [367, 205] width 162 height 17
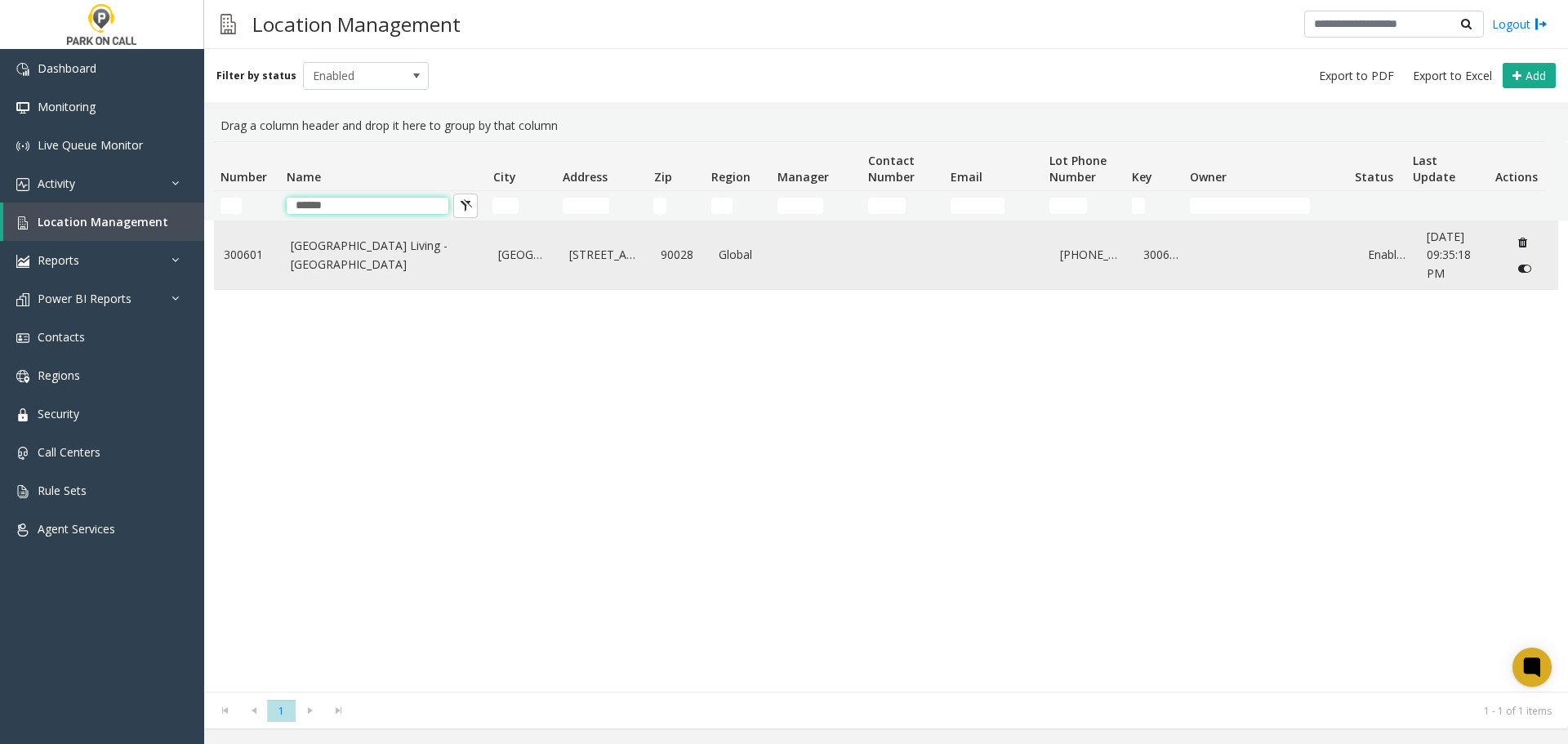
type input "******"
click at [384, 255] on link "Columbia Square Living - Parkwell" at bounding box center [385, 256] width 189 height 37
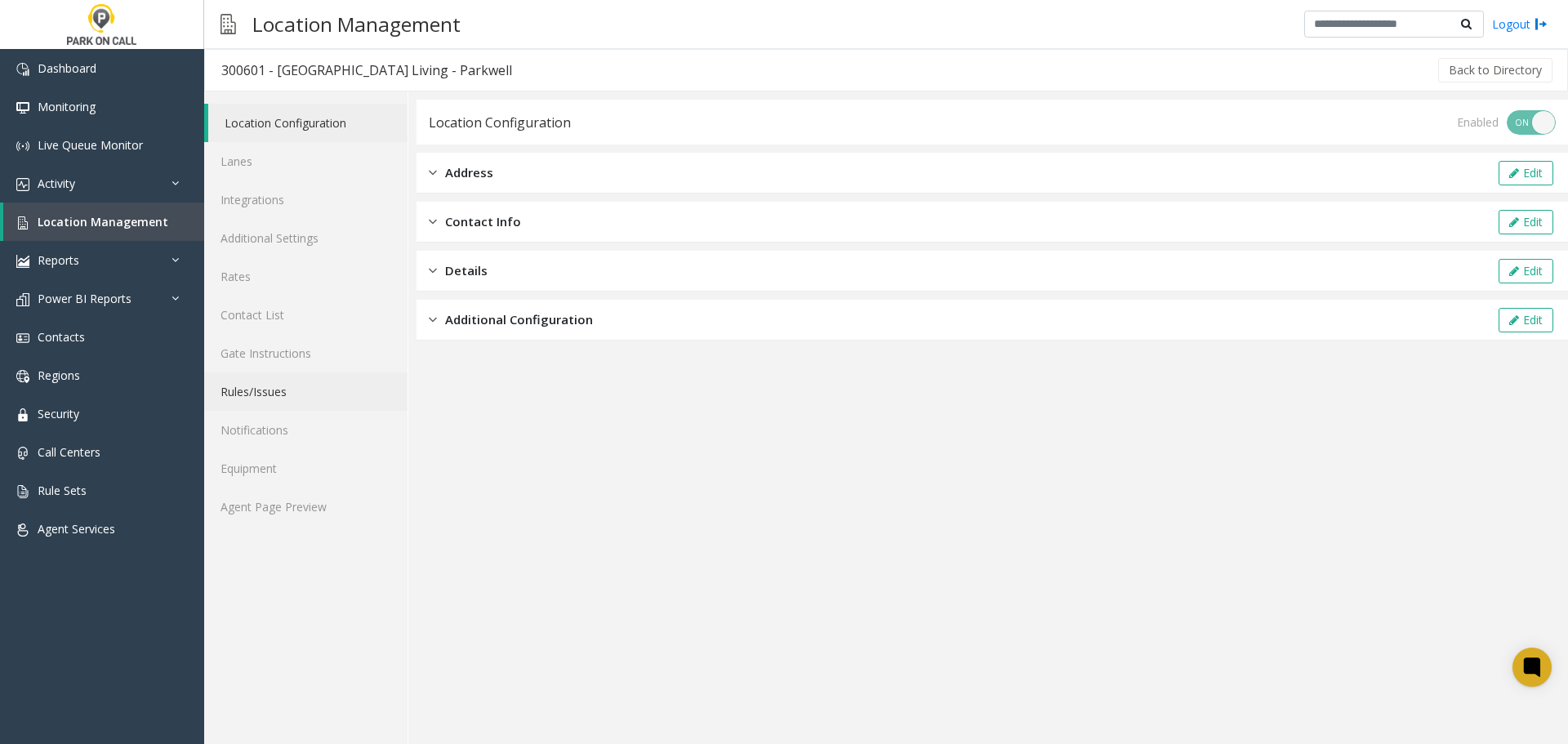
click at [281, 399] on link "Rules/Issues" at bounding box center [306, 392] width 203 height 38
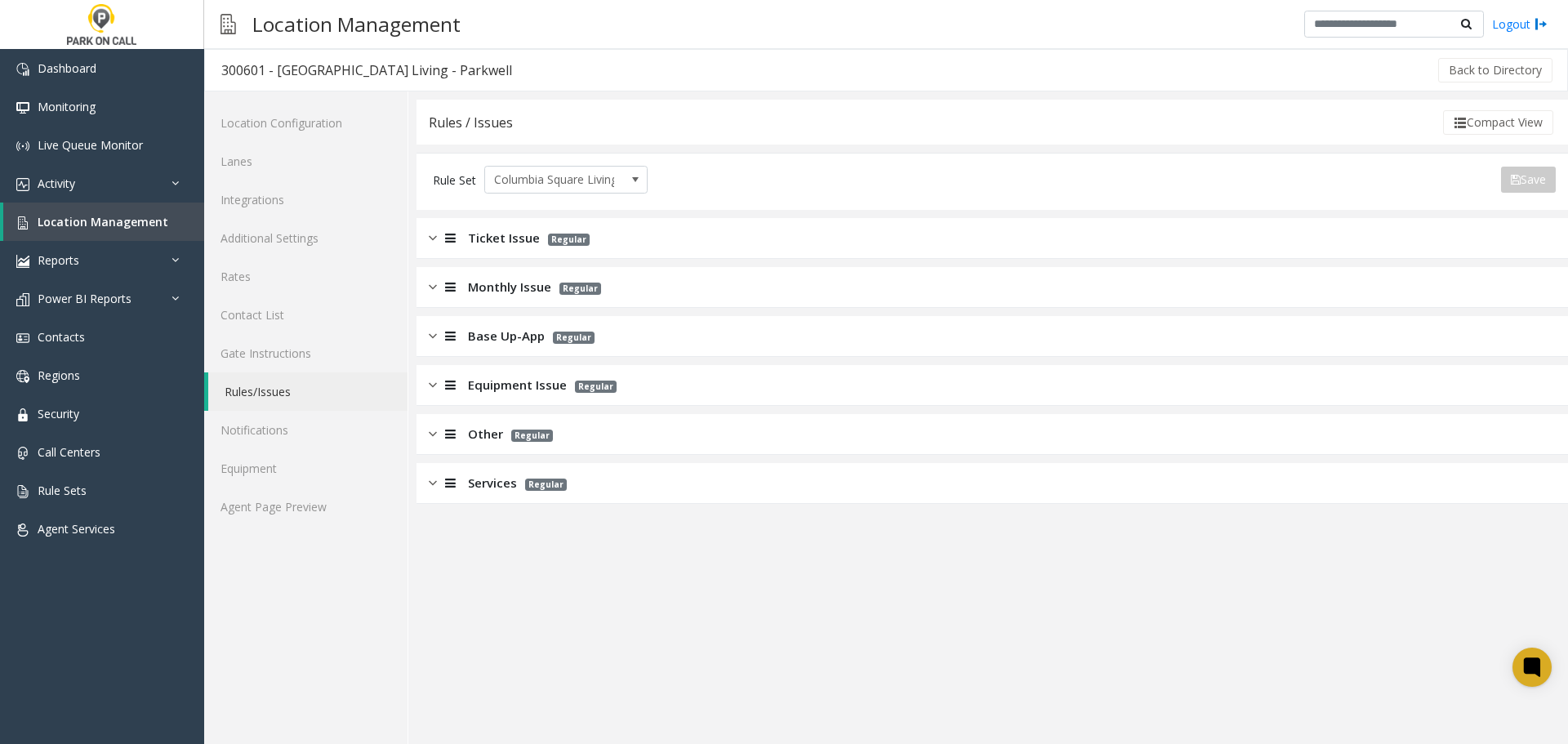
click at [539, 493] on div "Services Regular" at bounding box center [992, 483] width 1152 height 41
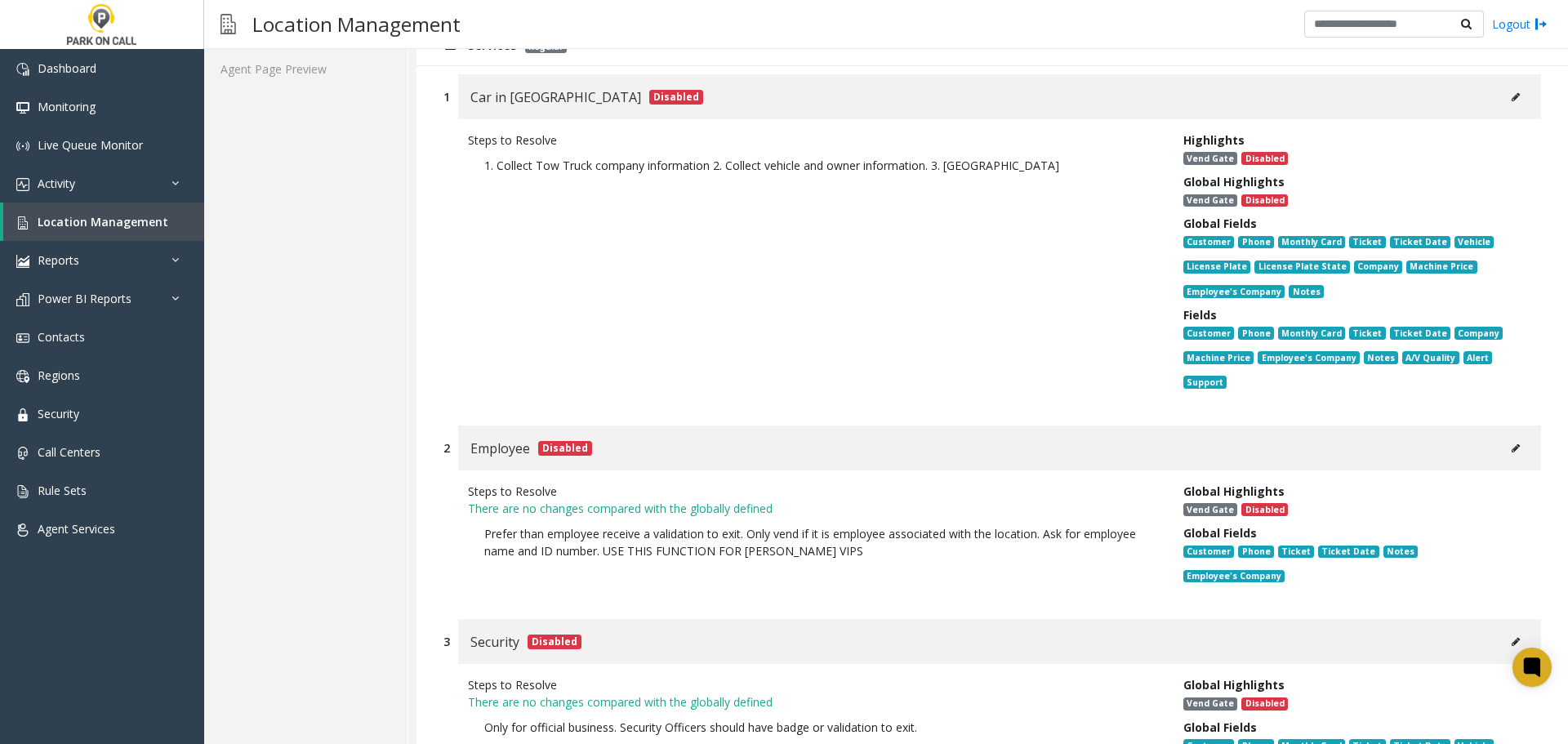
scroll to position [899, 0]
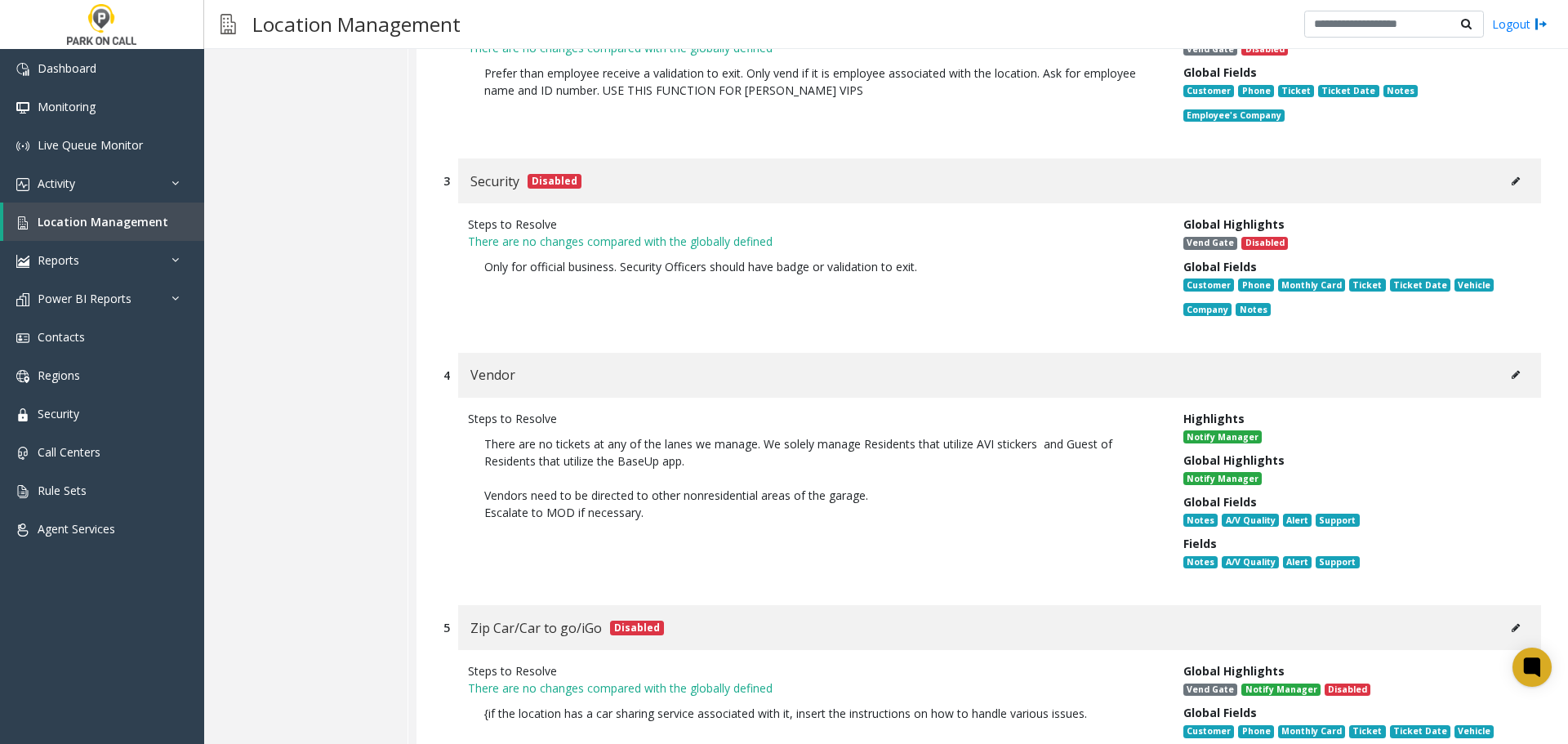
drag, startPoint x: 948, startPoint y: 366, endPoint x: 809, endPoint y: 387, distance: 140.6
click at [809, 410] on div "Steps to Resolve" at bounding box center [813, 419] width 691 height 17
click at [1512, 370] on icon at bounding box center [1515, 375] width 8 height 10
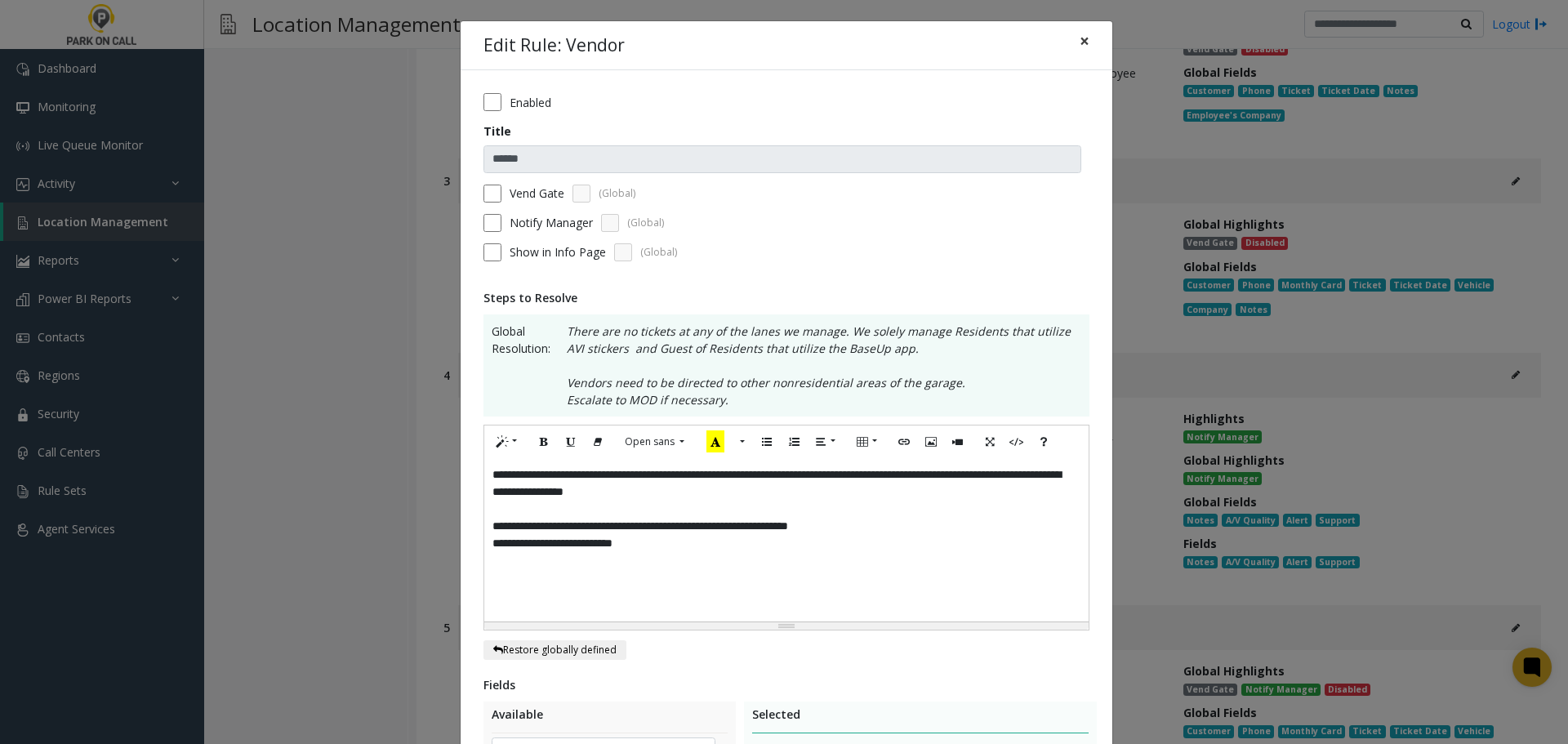
click at [1082, 44] on span "×" at bounding box center [1084, 41] width 10 height 23
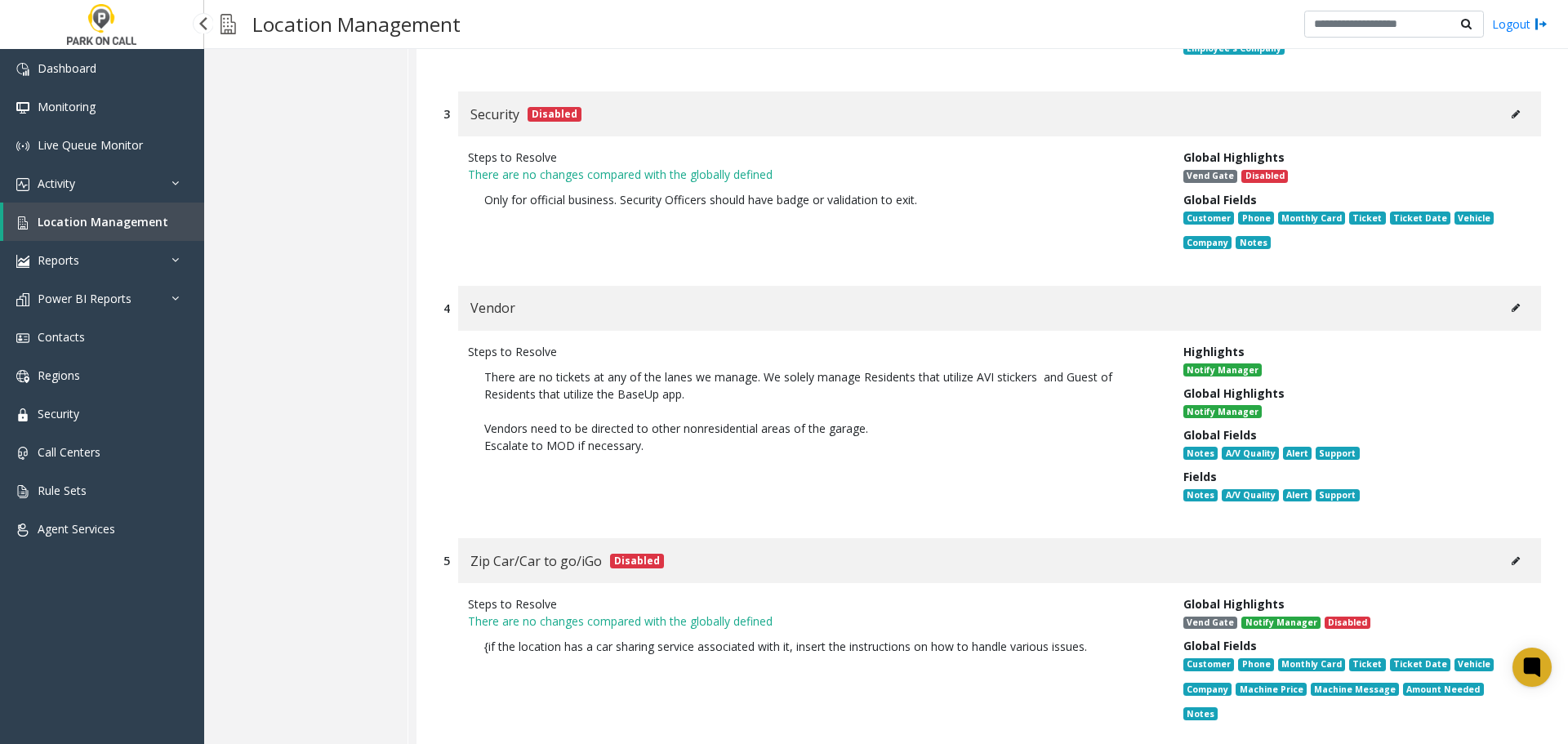
scroll to position [230, 0]
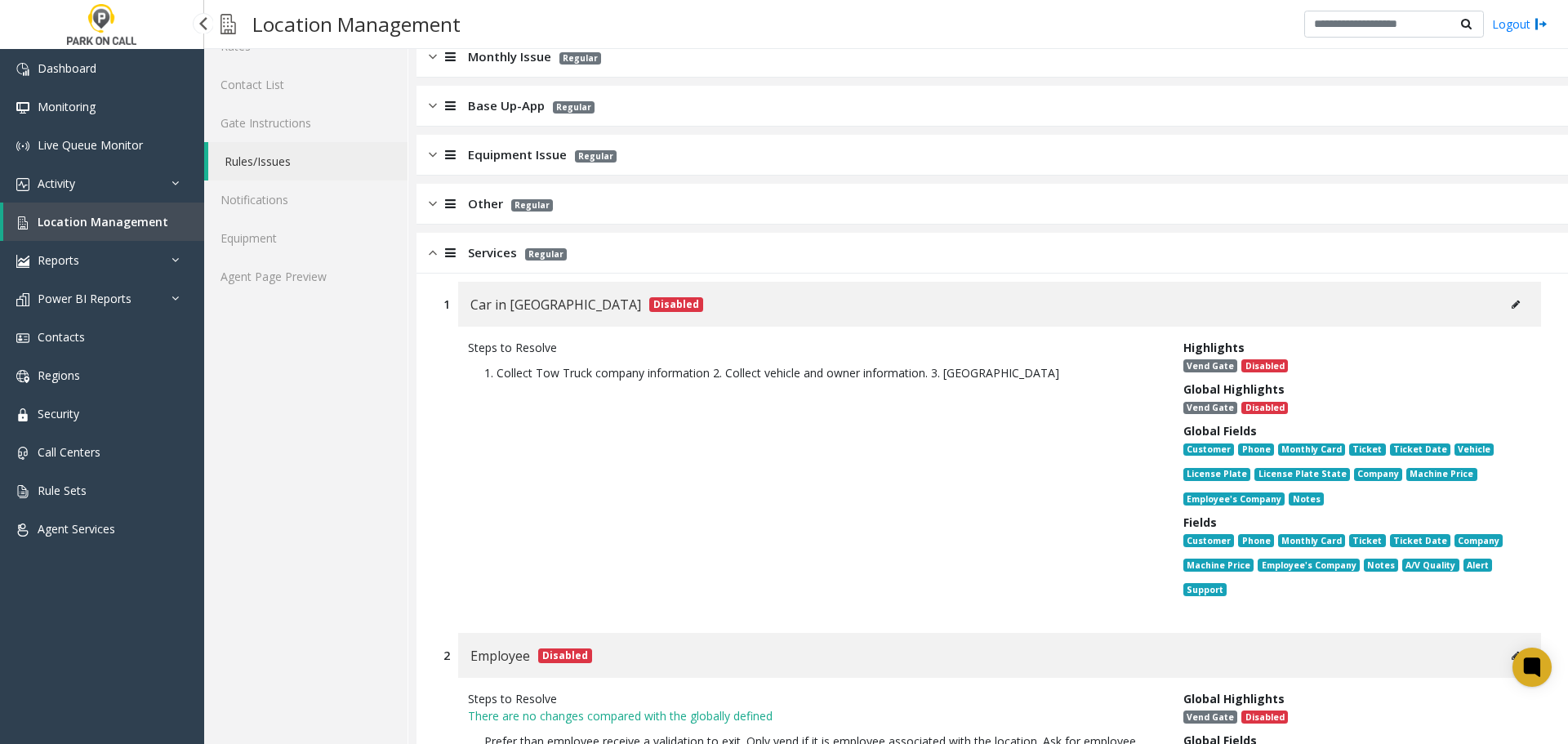
click at [506, 249] on span "Services" at bounding box center [493, 253] width 49 height 19
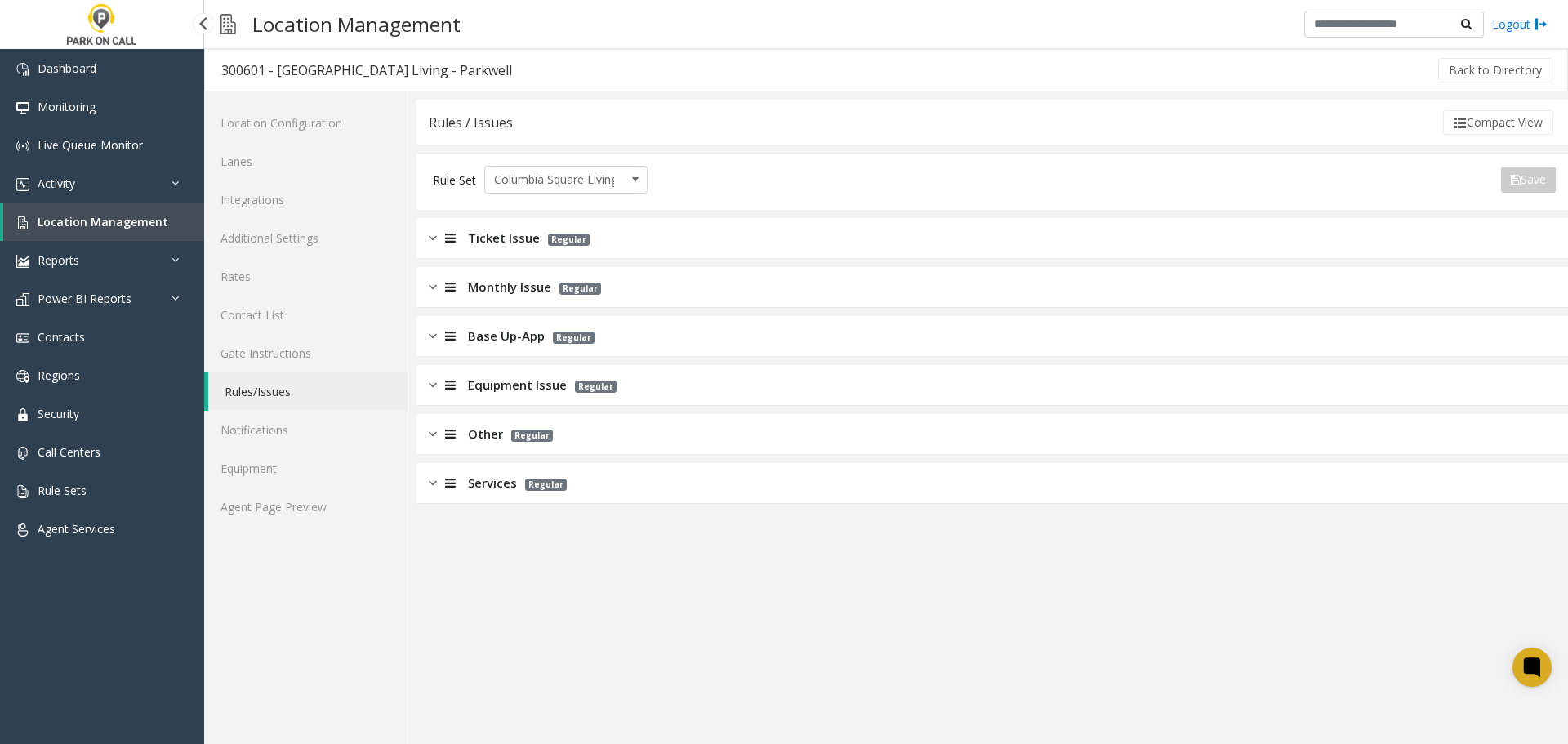
click at [539, 427] on p "Regular" at bounding box center [527, 435] width 50 height 19
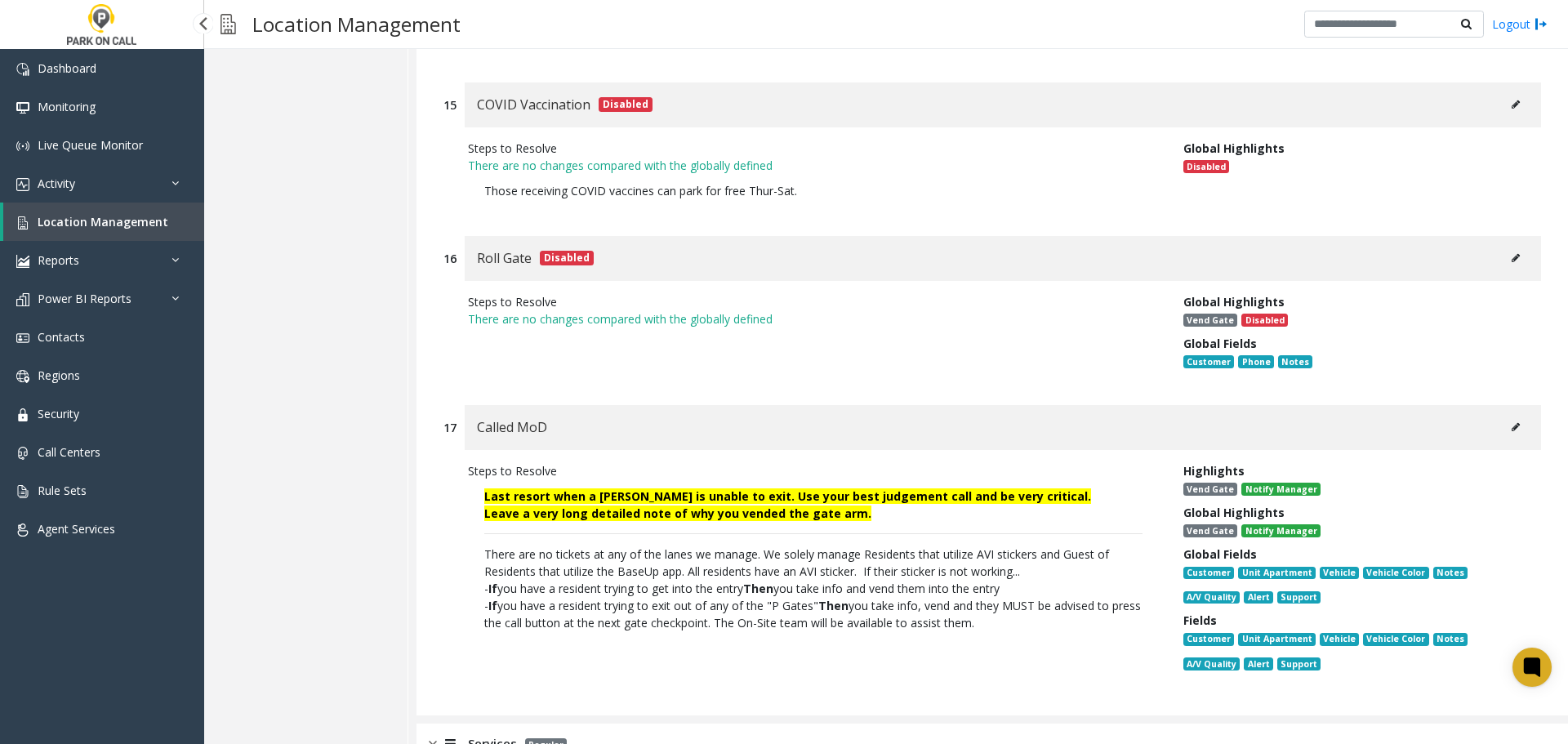
scroll to position [3775, 0]
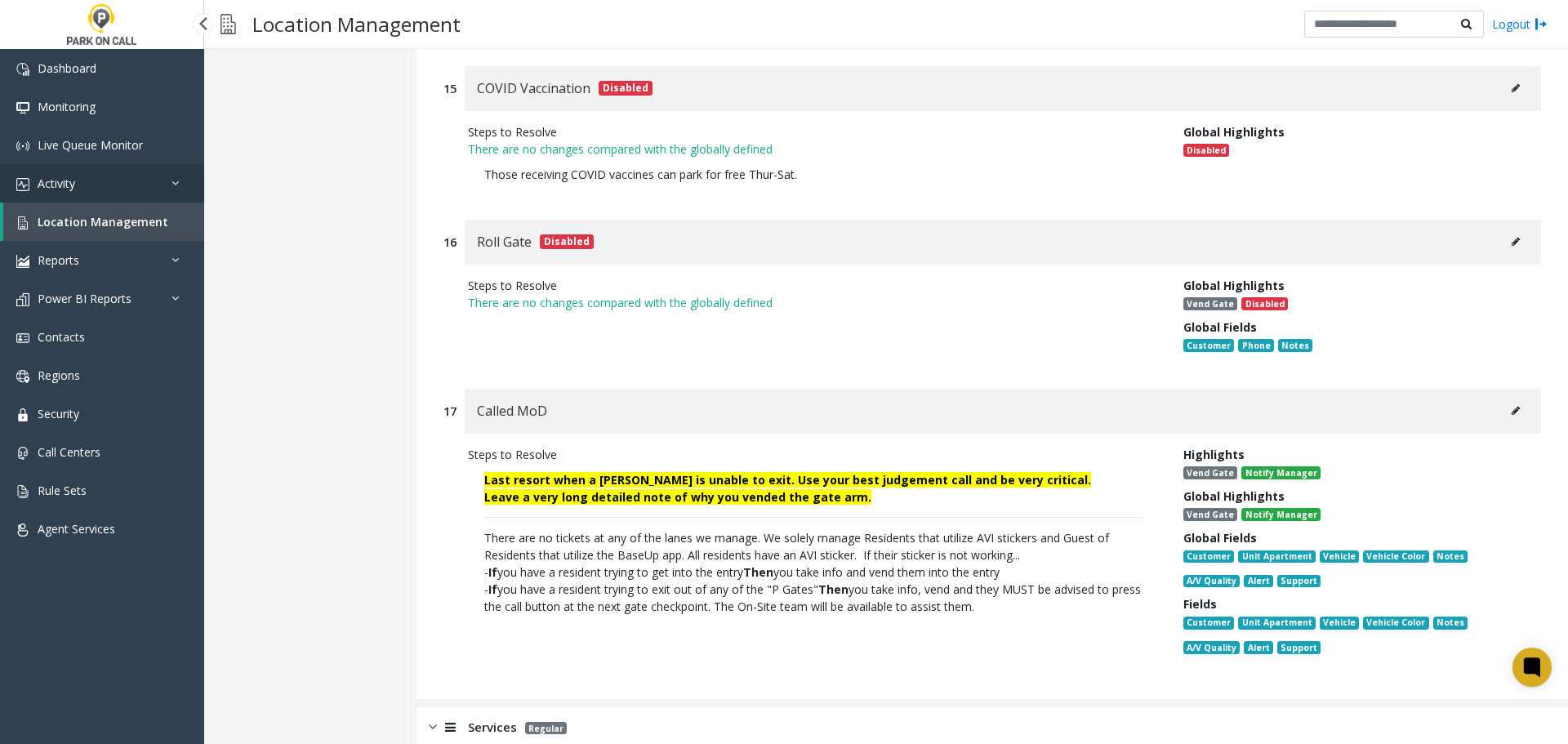
click at [112, 178] on link "Activity" at bounding box center [102, 183] width 204 height 38
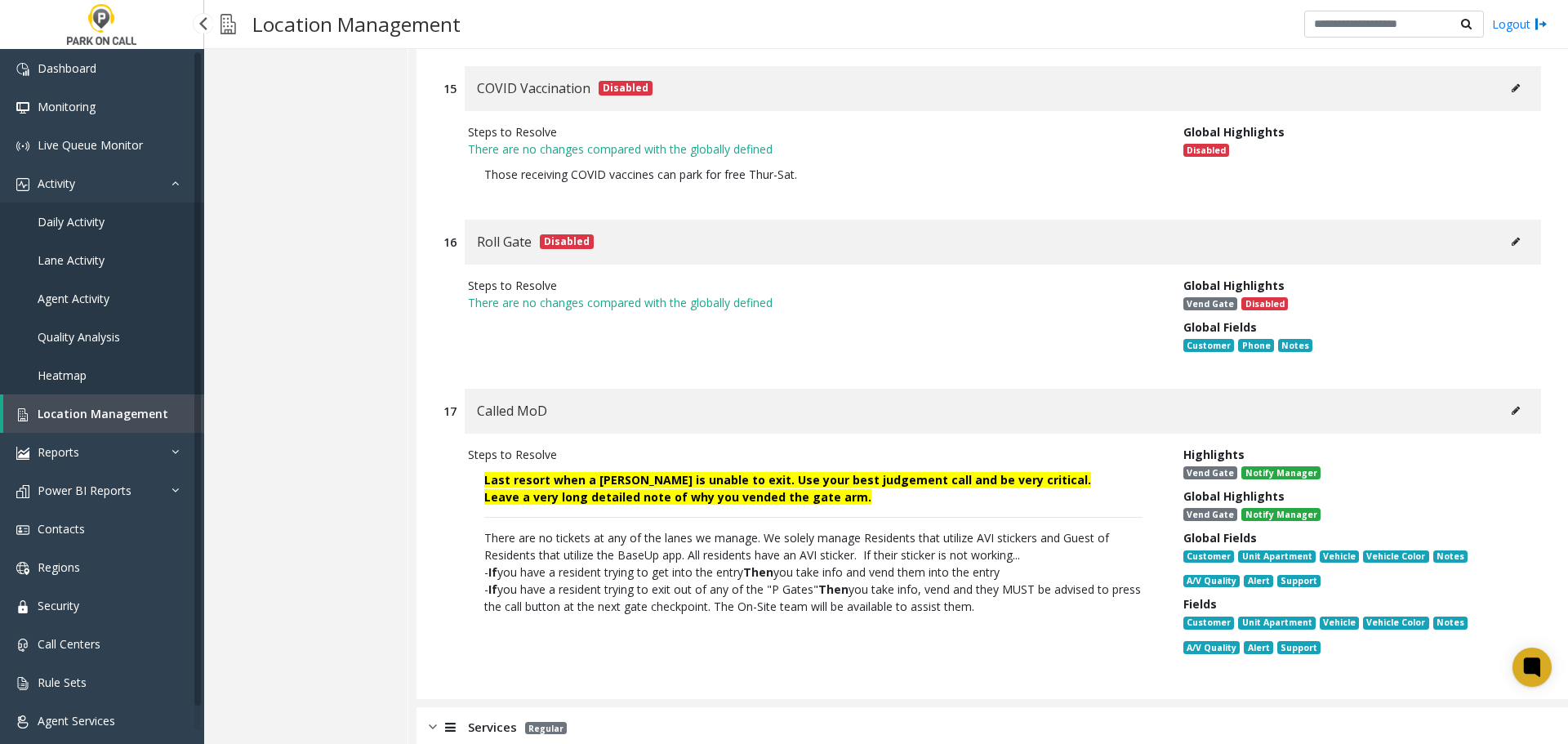
click at [112, 288] on link "Agent Activity" at bounding box center [102, 299] width 204 height 38
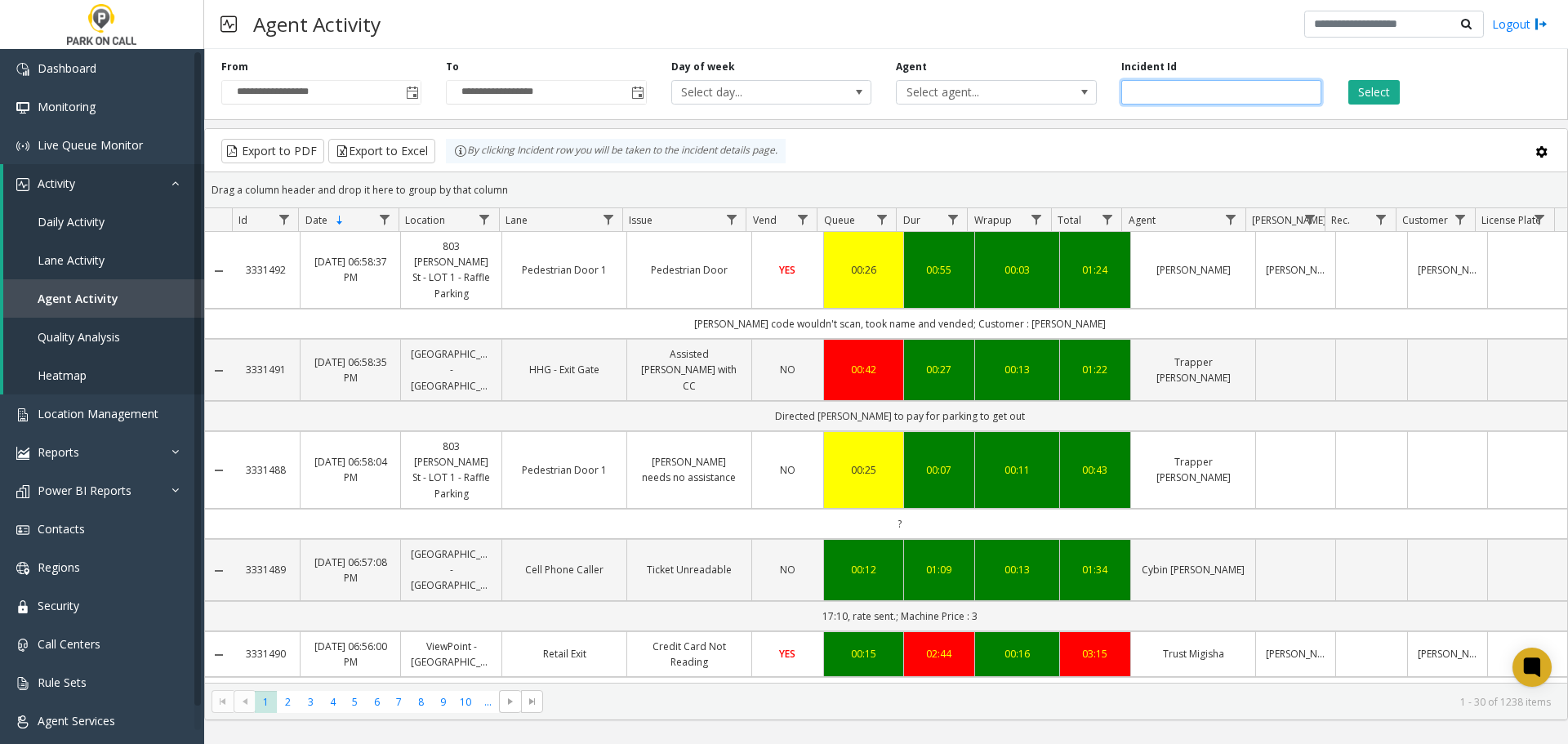
click at [1196, 95] on input "number" at bounding box center [1221, 92] width 200 height 24
type input "*******"
click at [1378, 90] on button "Select" at bounding box center [1373, 92] width 51 height 24
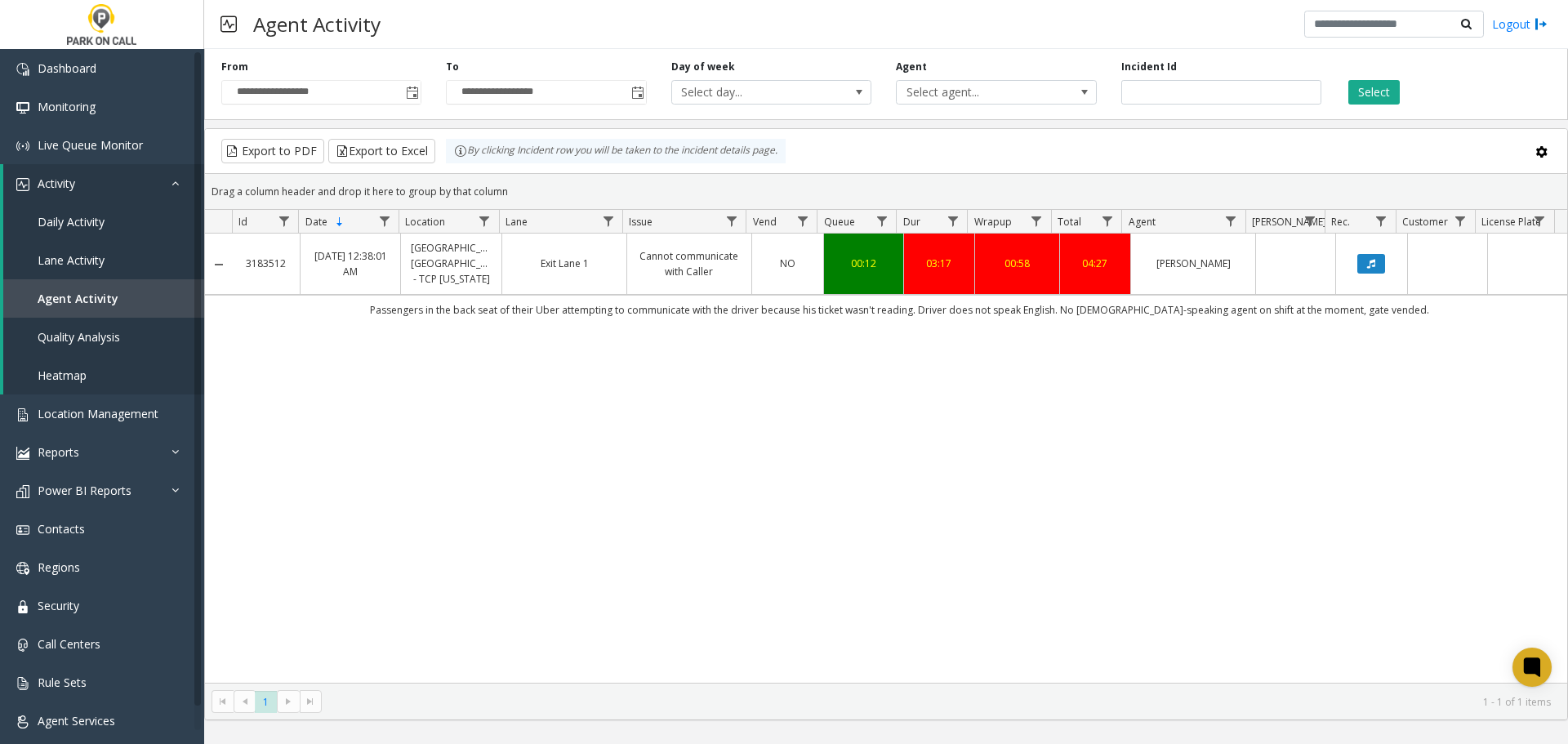
click at [531, 271] on link "Exit Lane 1" at bounding box center [564, 263] width 104 height 16
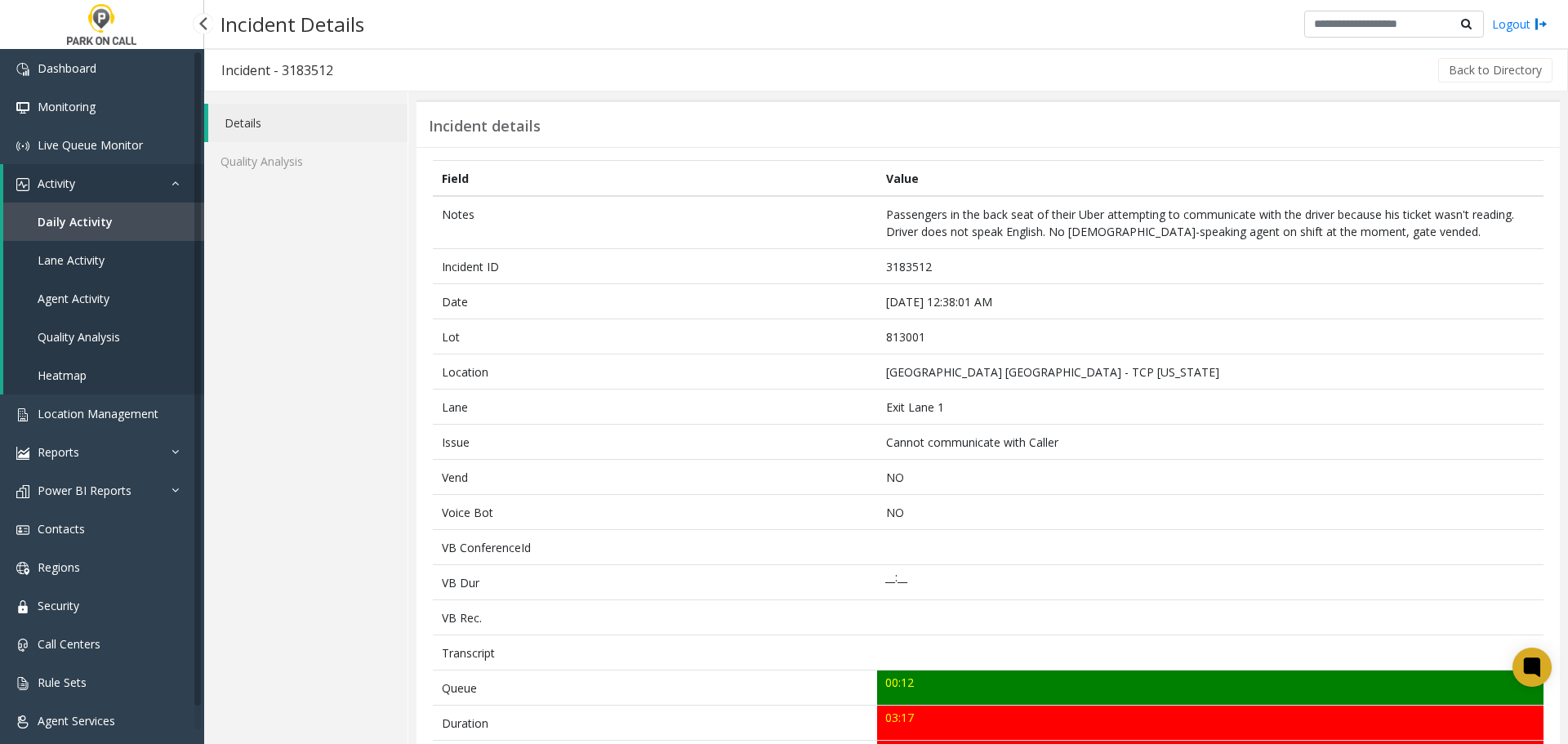
click at [89, 280] on link "Agent Activity" at bounding box center [103, 299] width 201 height 38
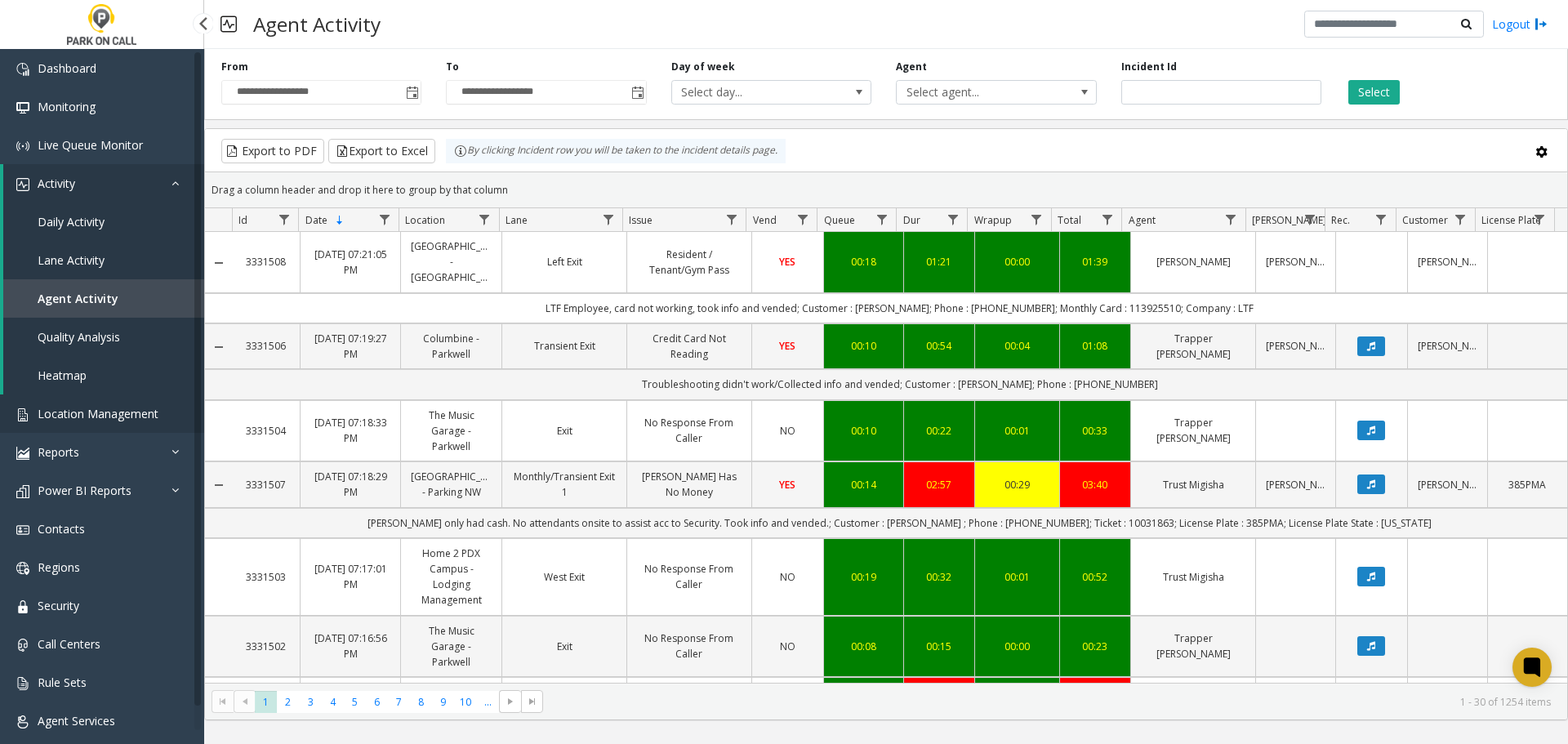
click at [105, 418] on span "Location Management" at bounding box center [97, 414] width 121 height 16
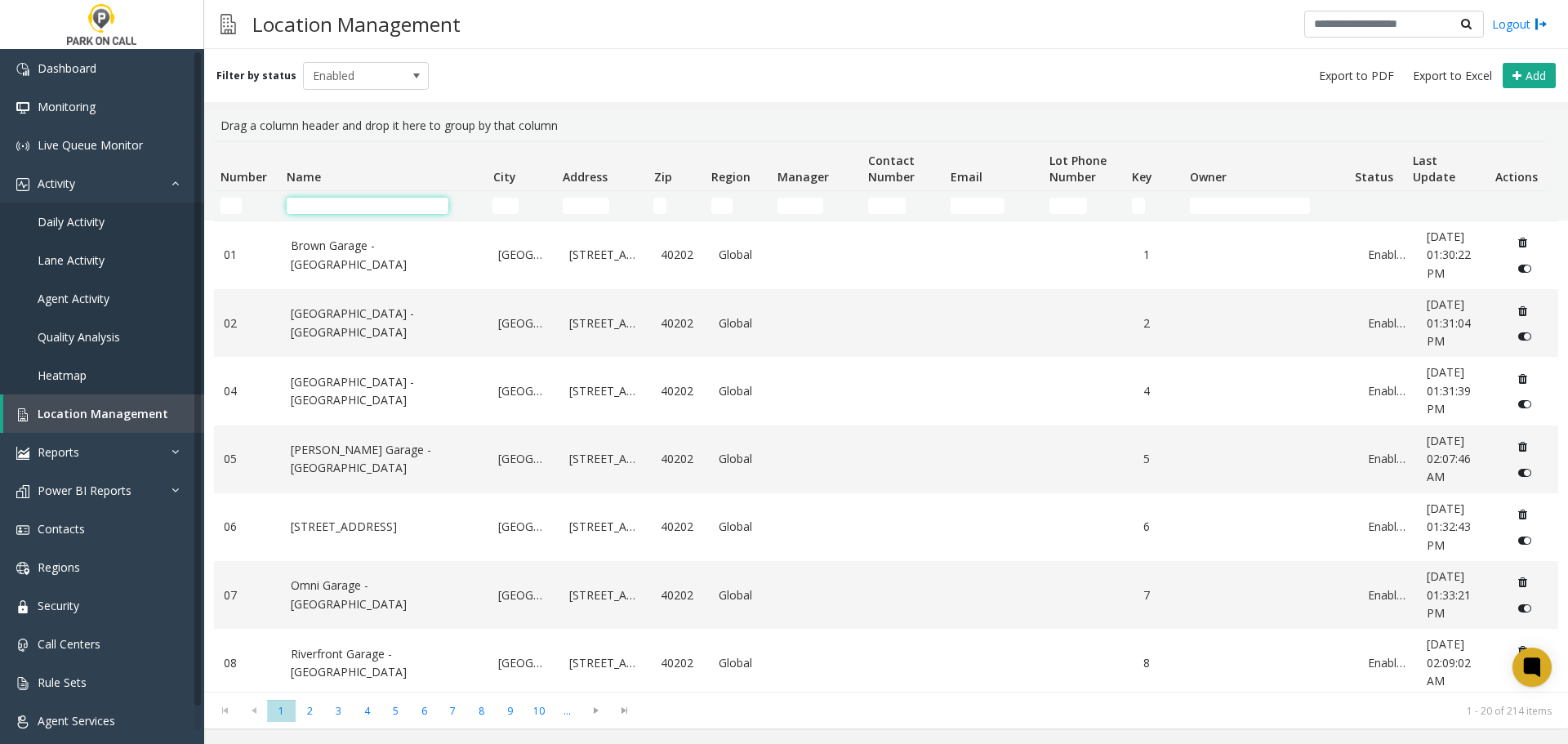
click at [321, 203] on input "Name Filter" at bounding box center [367, 205] width 162 height 17
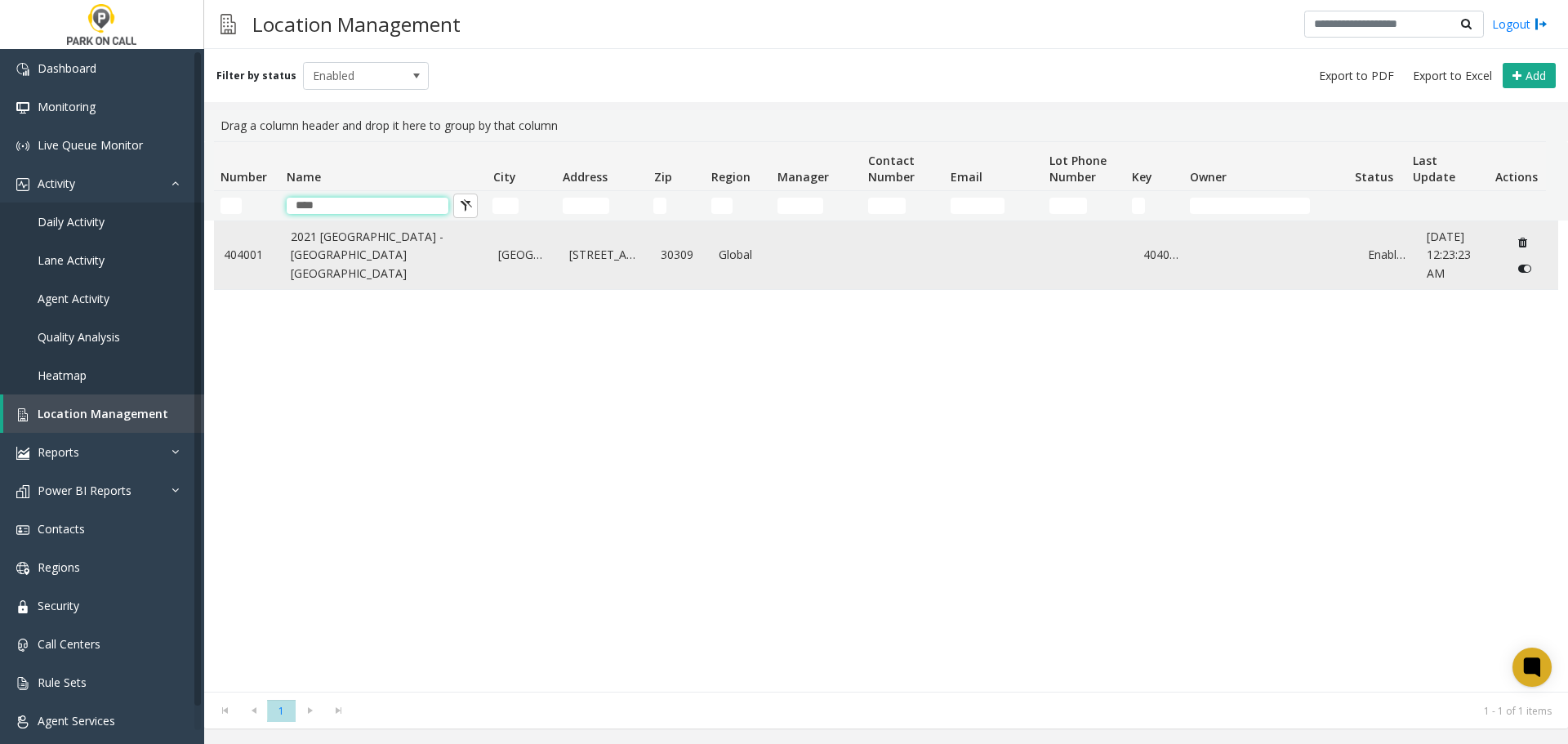
type input "****"
click at [334, 267] on link "2021 Medical Building - Universal Parking Atlanta" at bounding box center [385, 255] width 189 height 55
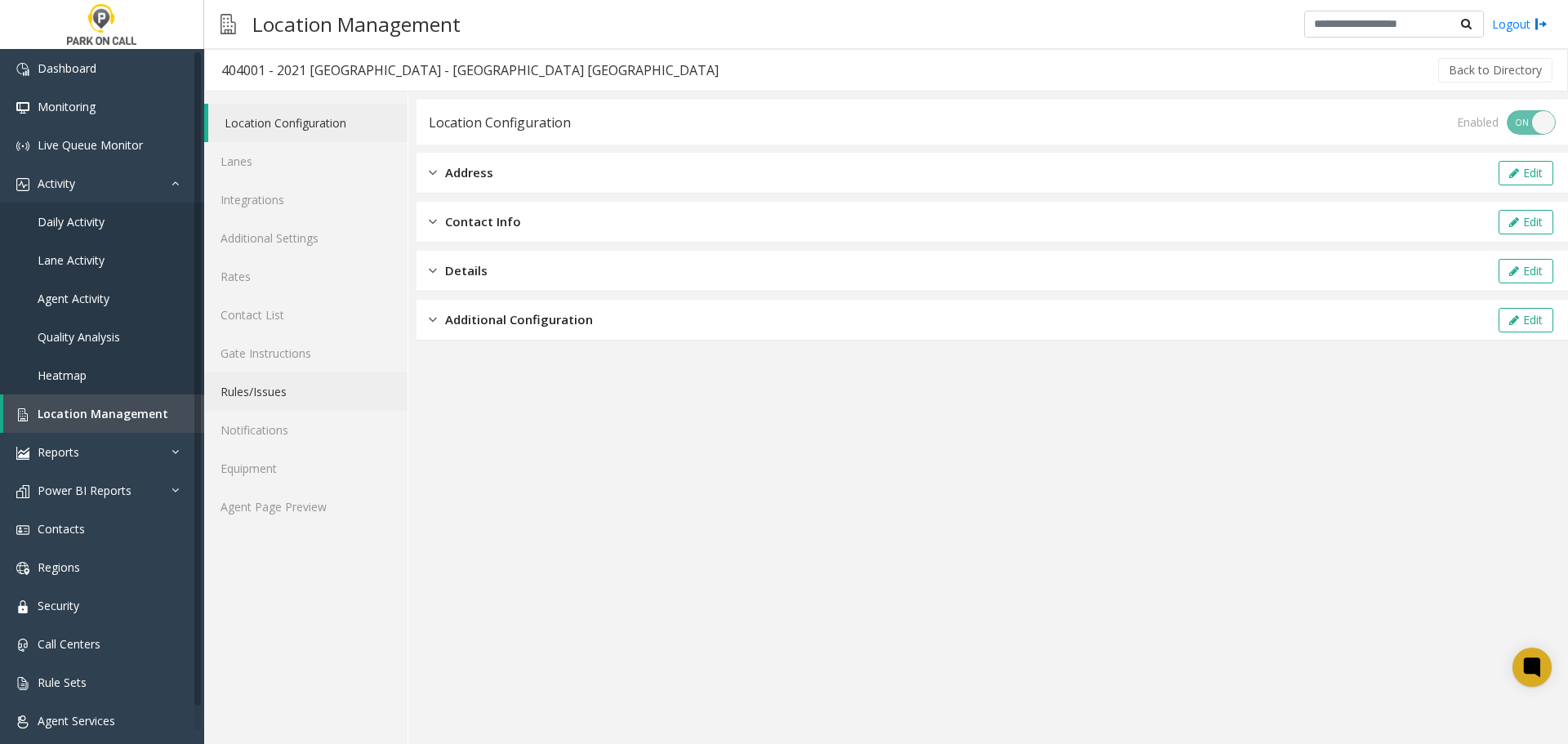
click at [315, 384] on link "Rules/Issues" at bounding box center [306, 392] width 203 height 38
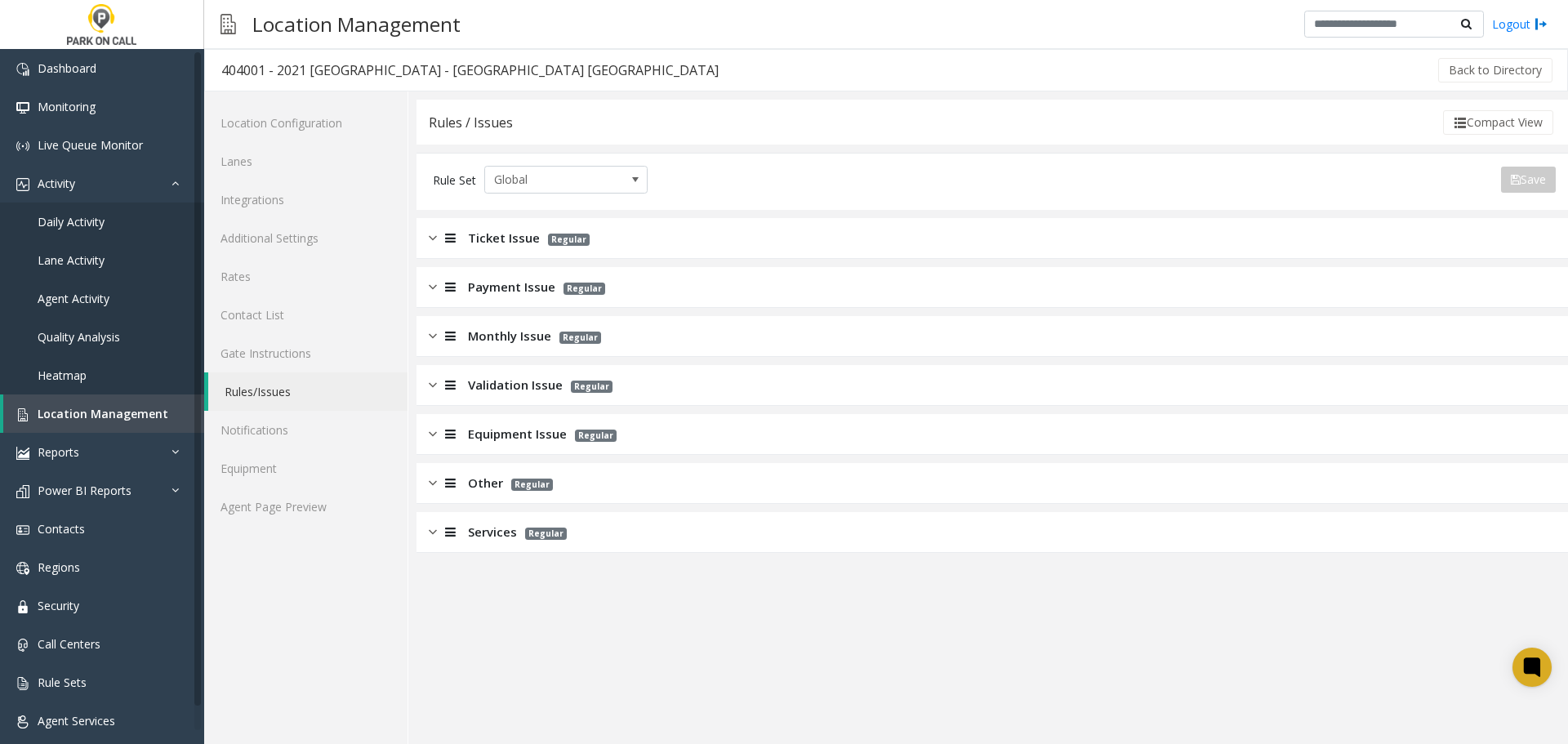
drag, startPoint x: 603, startPoint y: 532, endPoint x: 611, endPoint y: 528, distance: 8.9
click at [603, 532] on div "Services Regular" at bounding box center [992, 532] width 1152 height 41
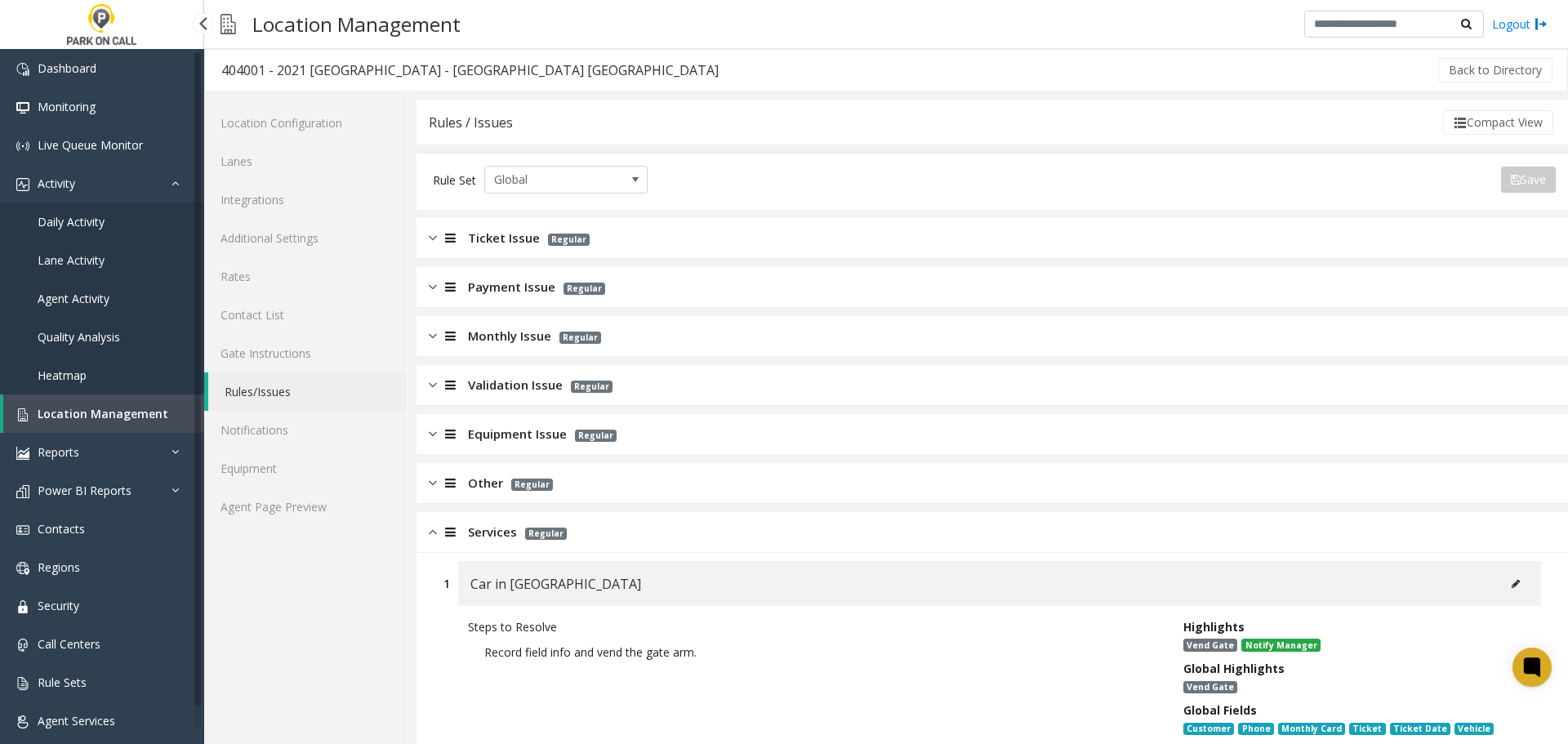
click at [128, 415] on span "Location Management" at bounding box center [103, 414] width 130 height 16
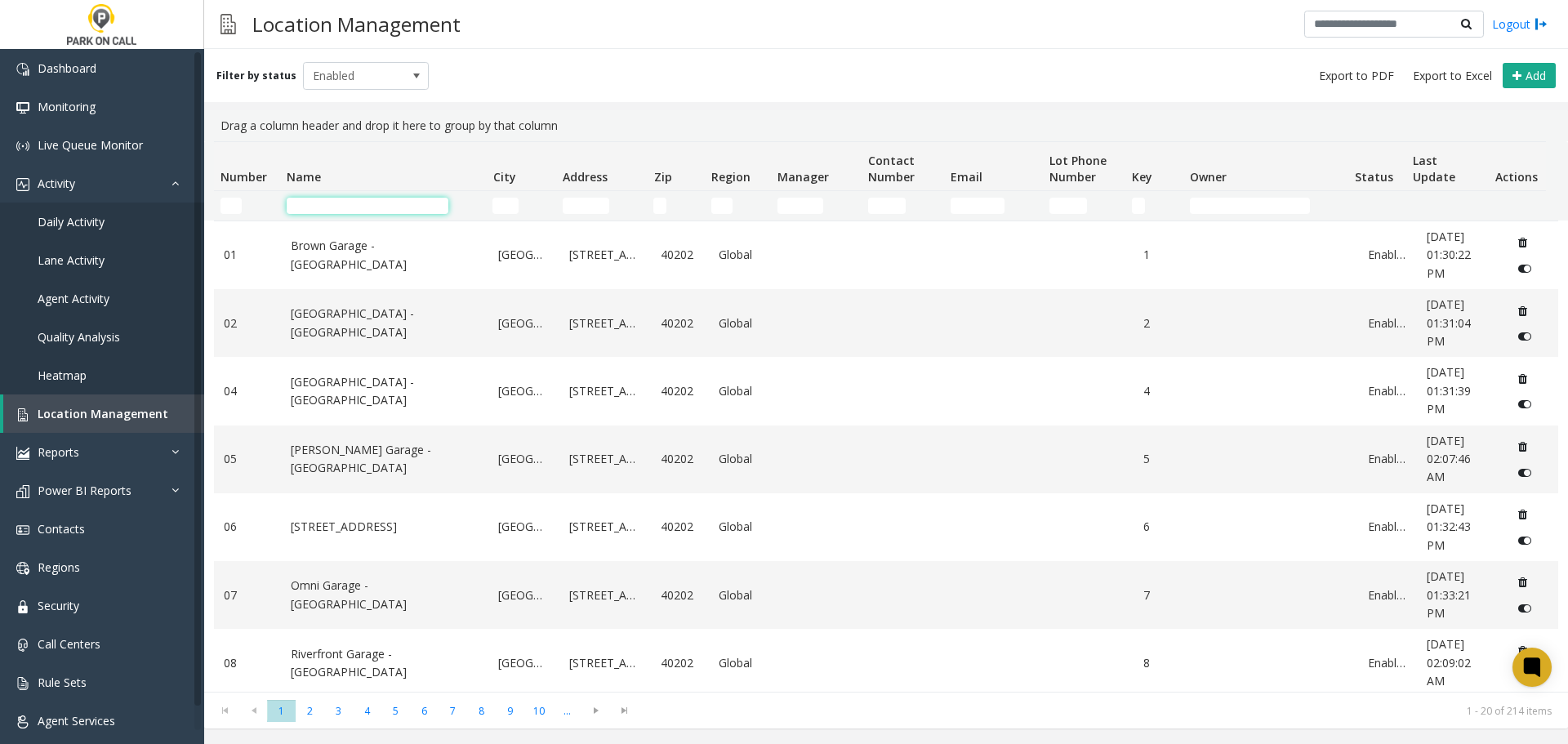
click at [369, 207] on input "Name Filter" at bounding box center [367, 205] width 162 height 17
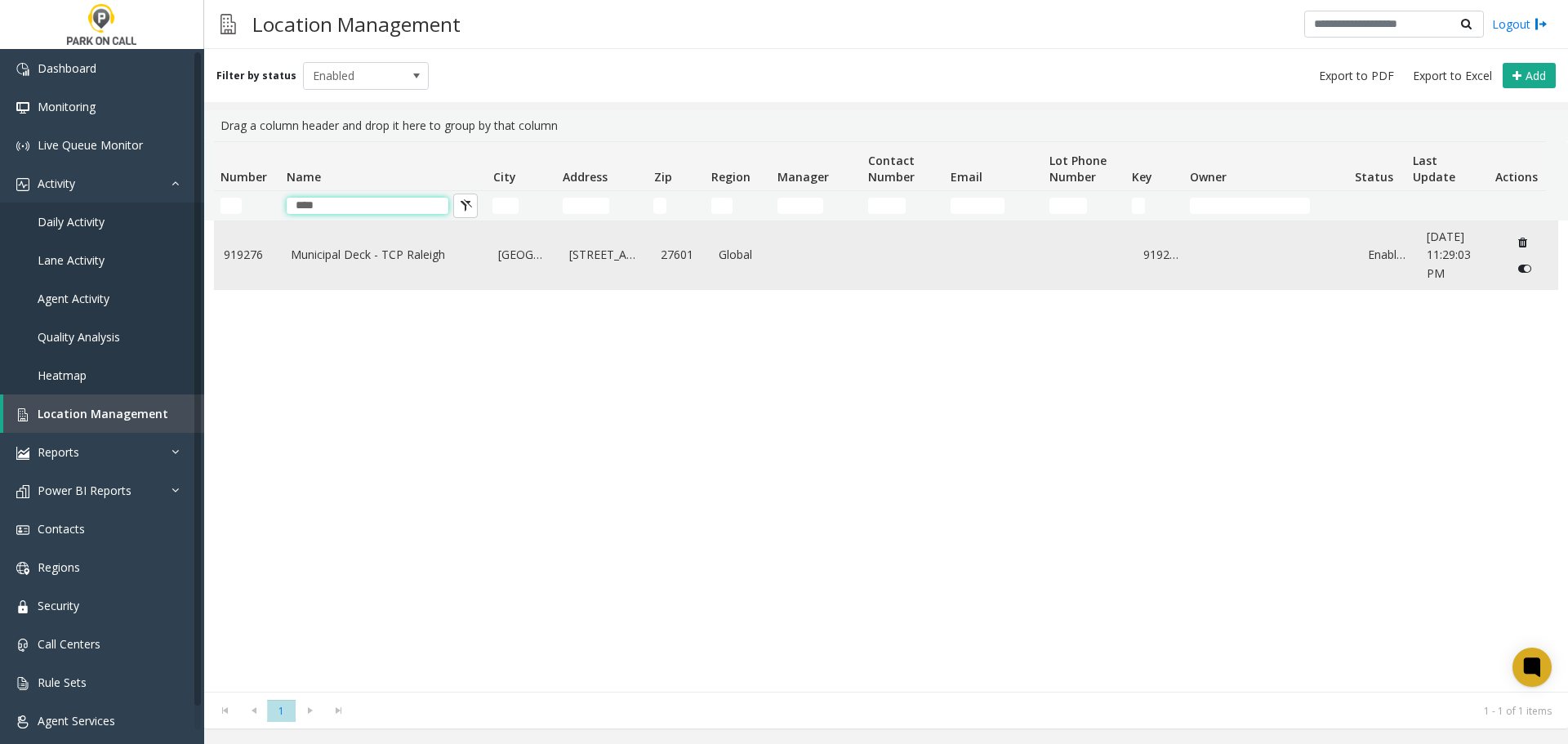
type input "****"
click at [297, 276] on td "Municipal Deck - TCP Raleigh" at bounding box center [385, 256] width 208 height 68
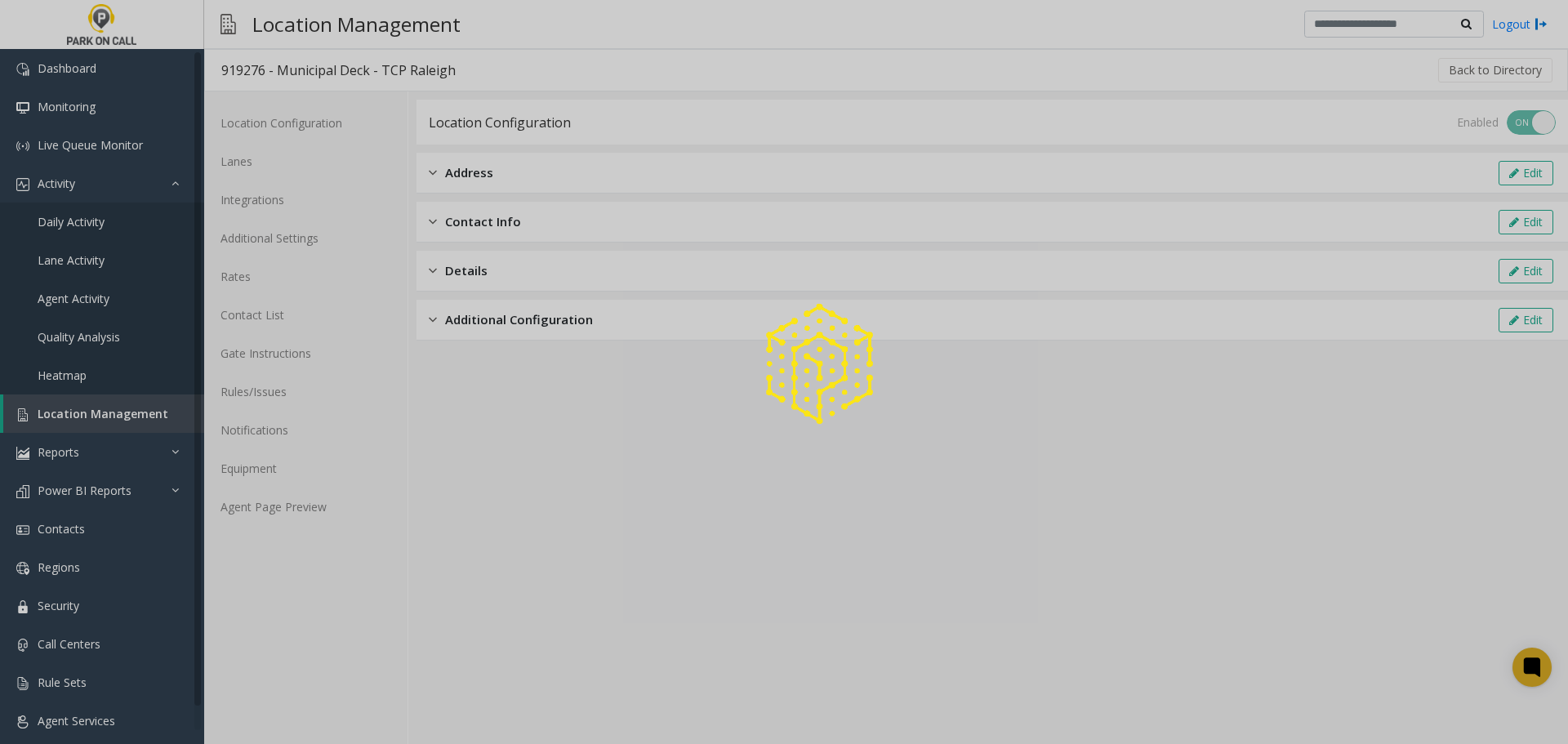
click at [269, 393] on div at bounding box center [784, 372] width 1568 height 744
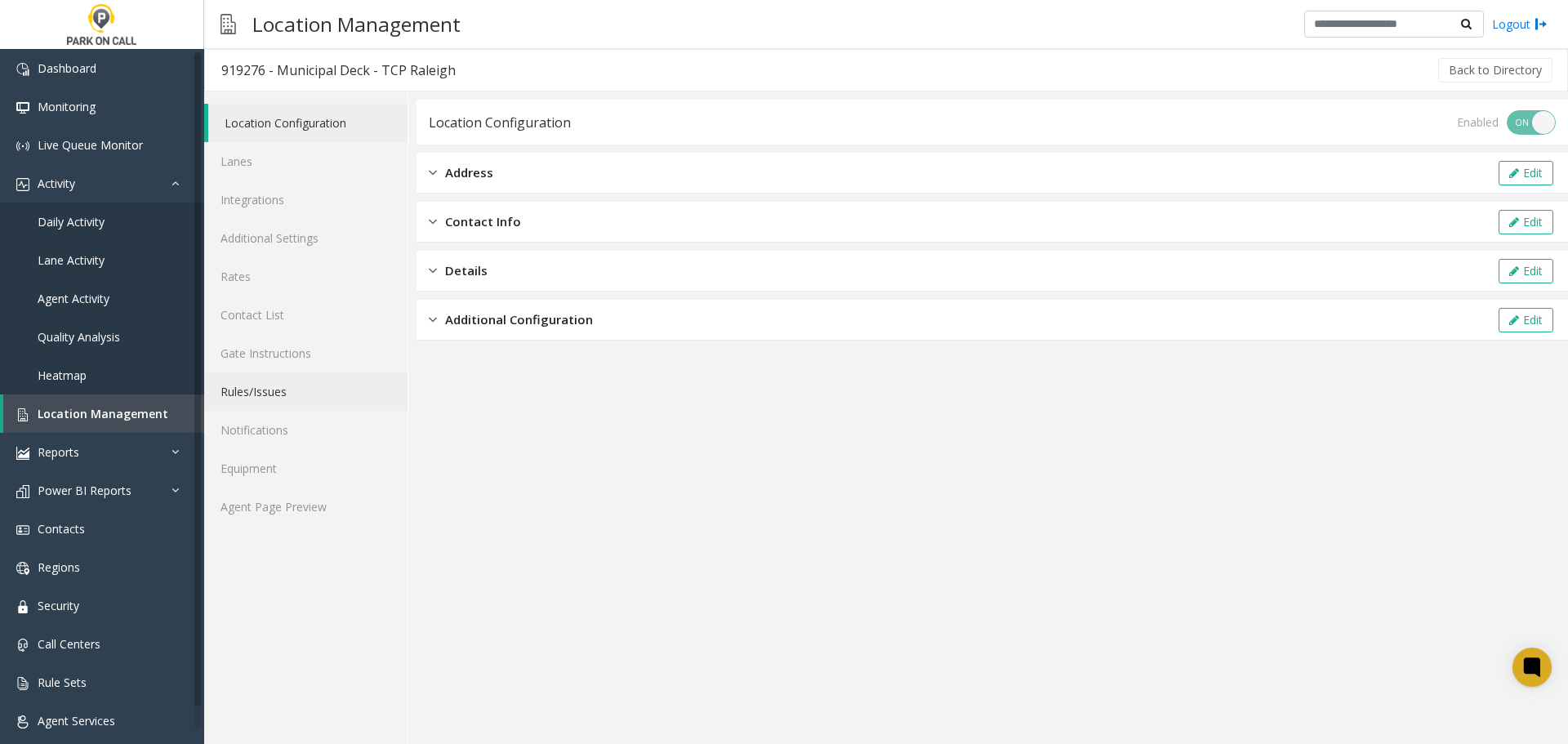
click at [269, 393] on link "Rules/Issues" at bounding box center [306, 392] width 203 height 38
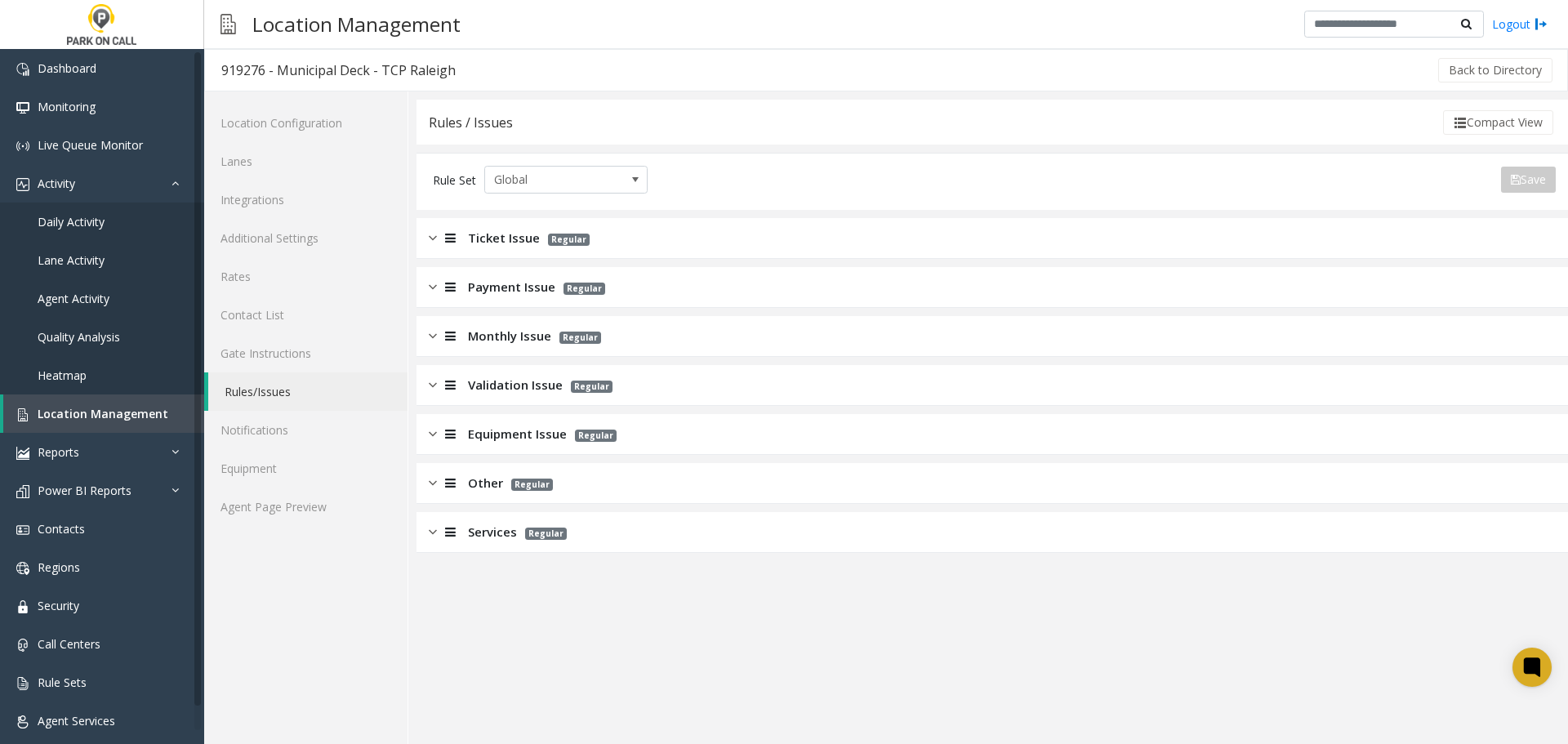
click at [605, 241] on div "Ticket Issue Regular" at bounding box center [992, 238] width 1152 height 41
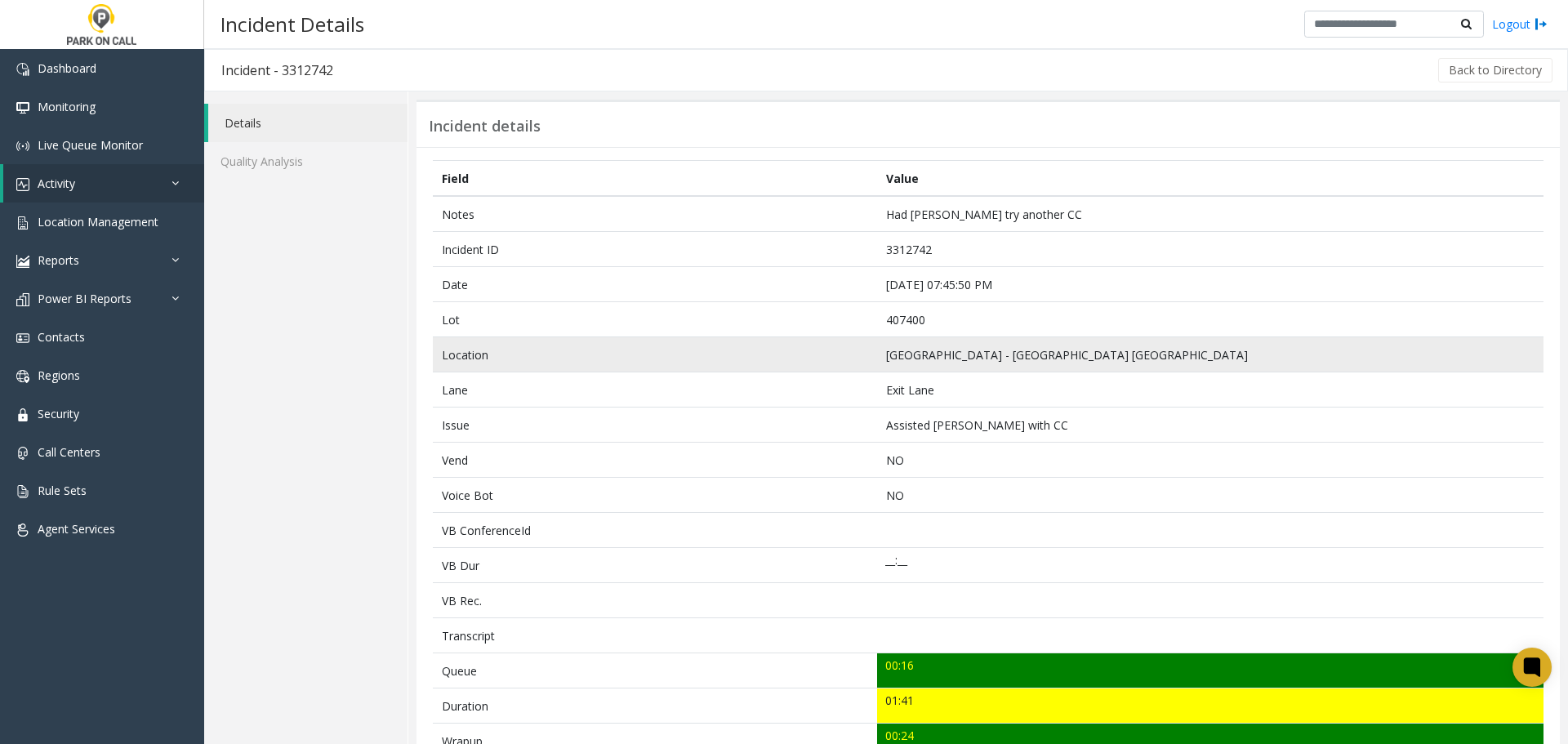
scroll to position [439, 0]
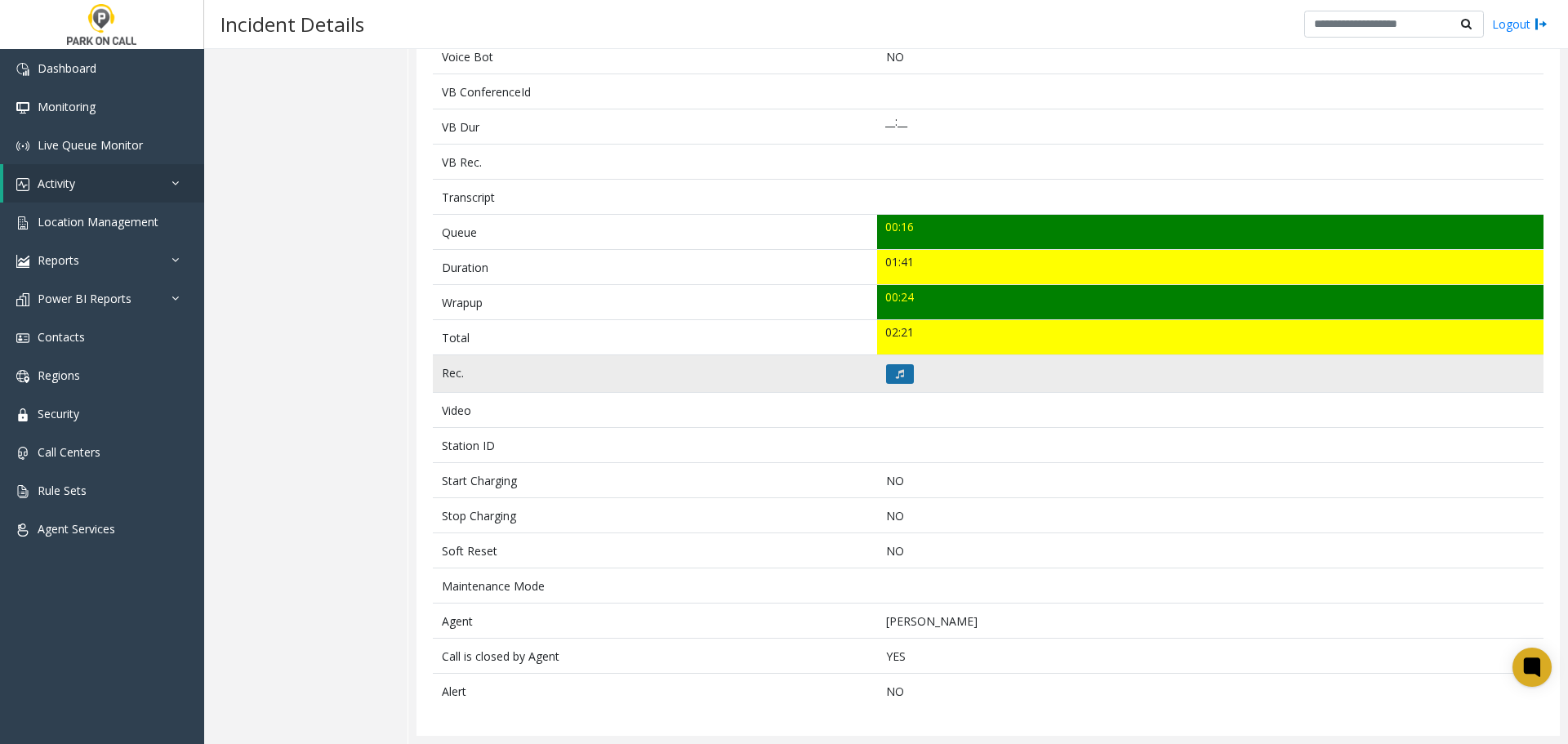
click at [893, 364] on button at bounding box center [900, 374] width 28 height 20
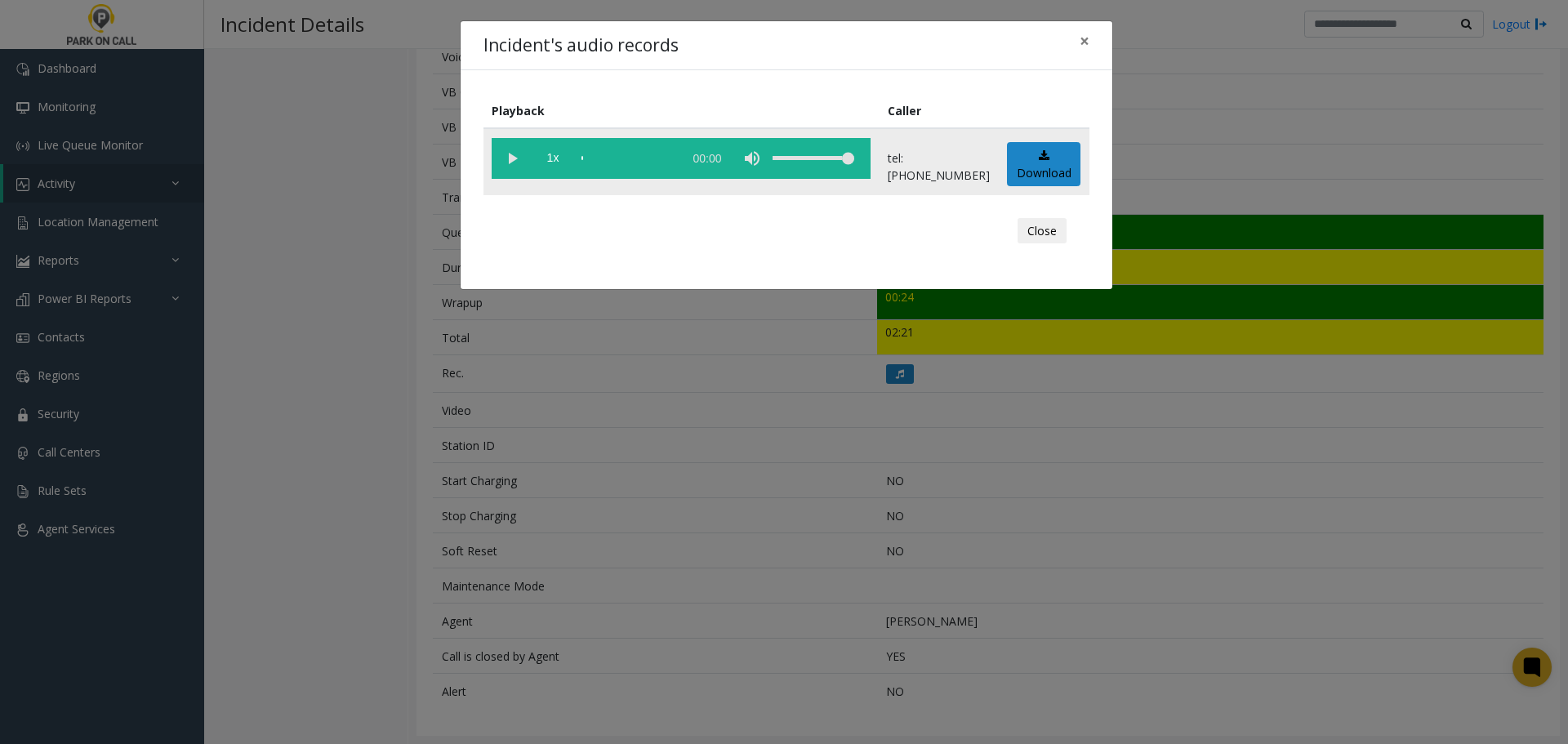
click at [505, 150] on vg-play-pause at bounding box center [512, 158] width 41 height 41
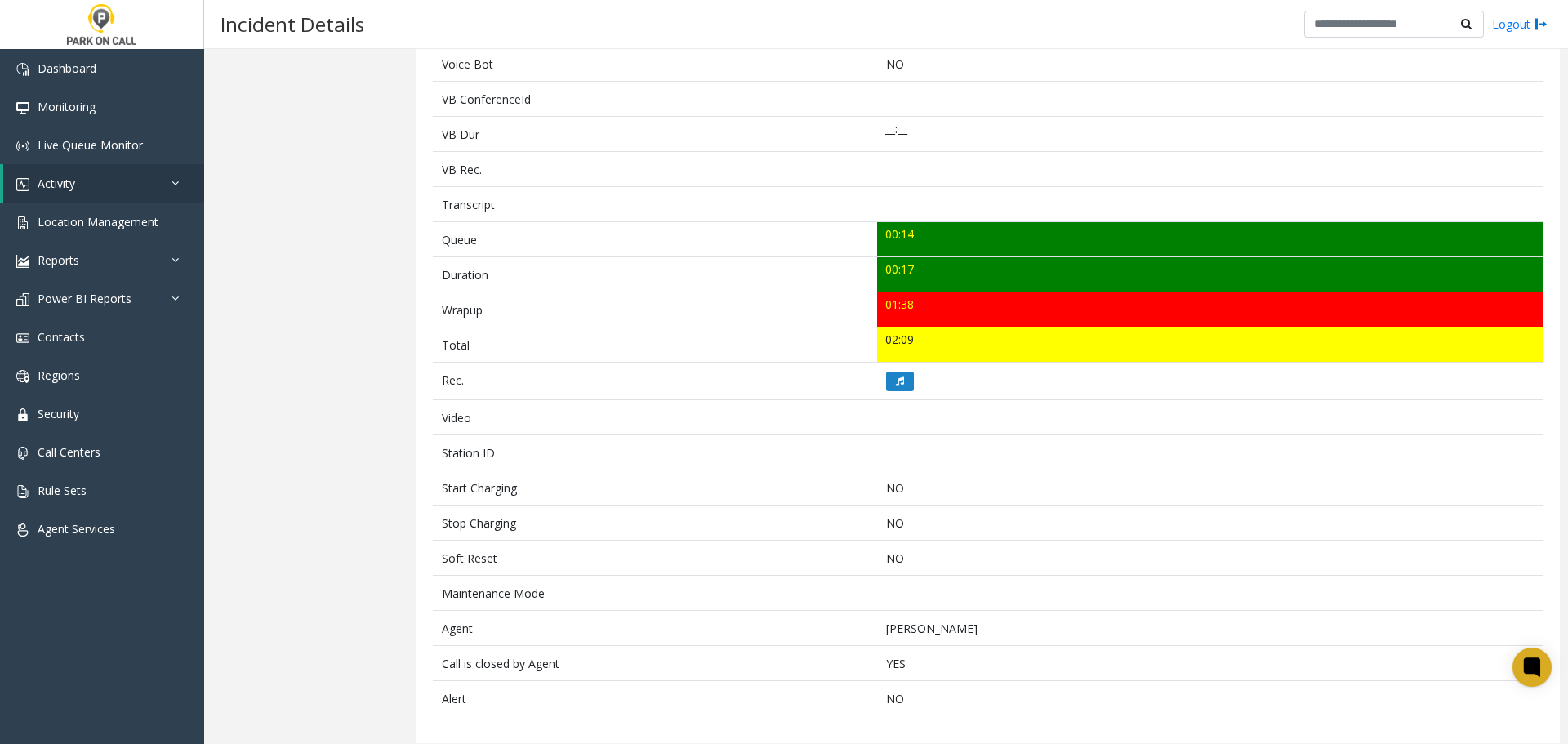
scroll to position [439, 0]
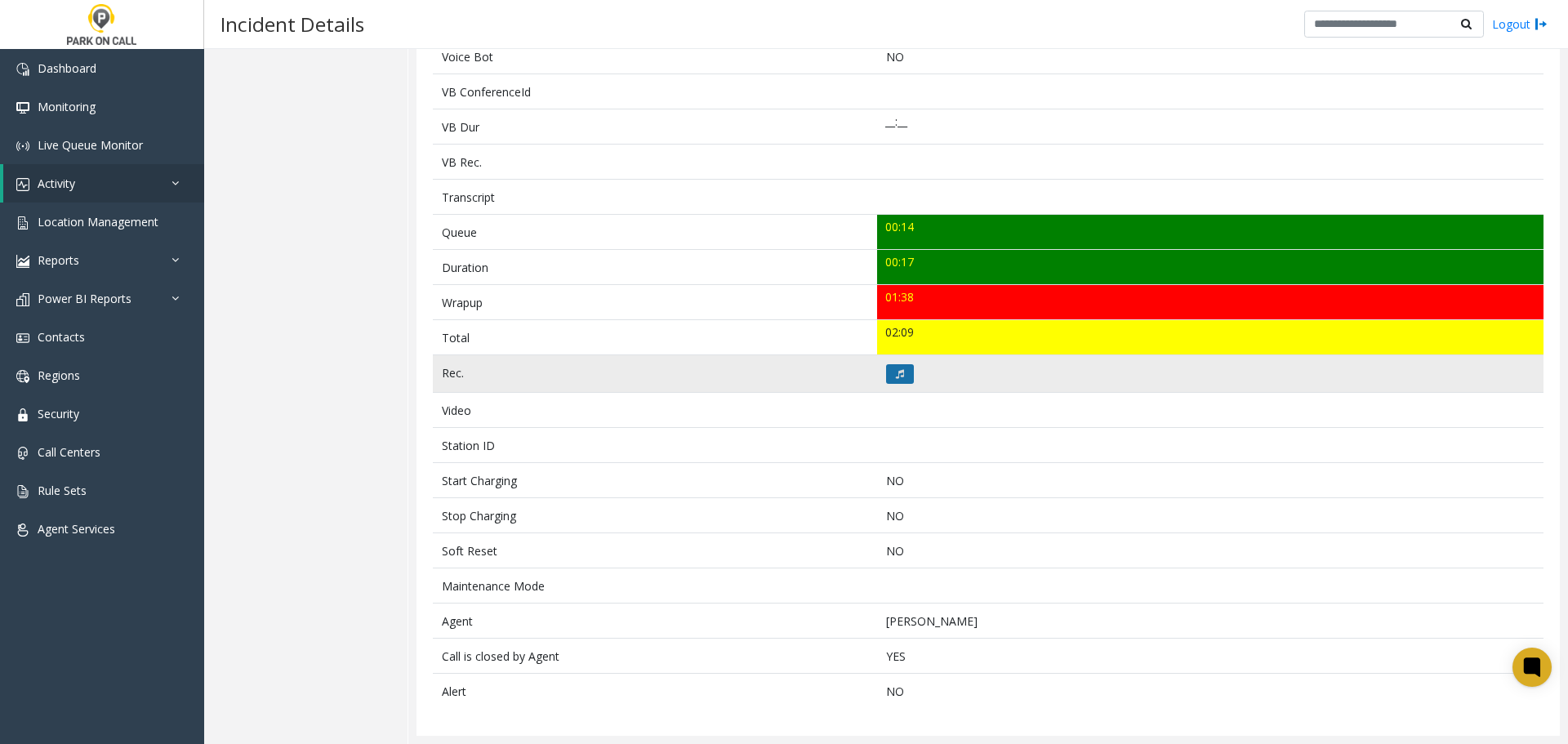
click at [893, 366] on button at bounding box center [900, 374] width 28 height 20
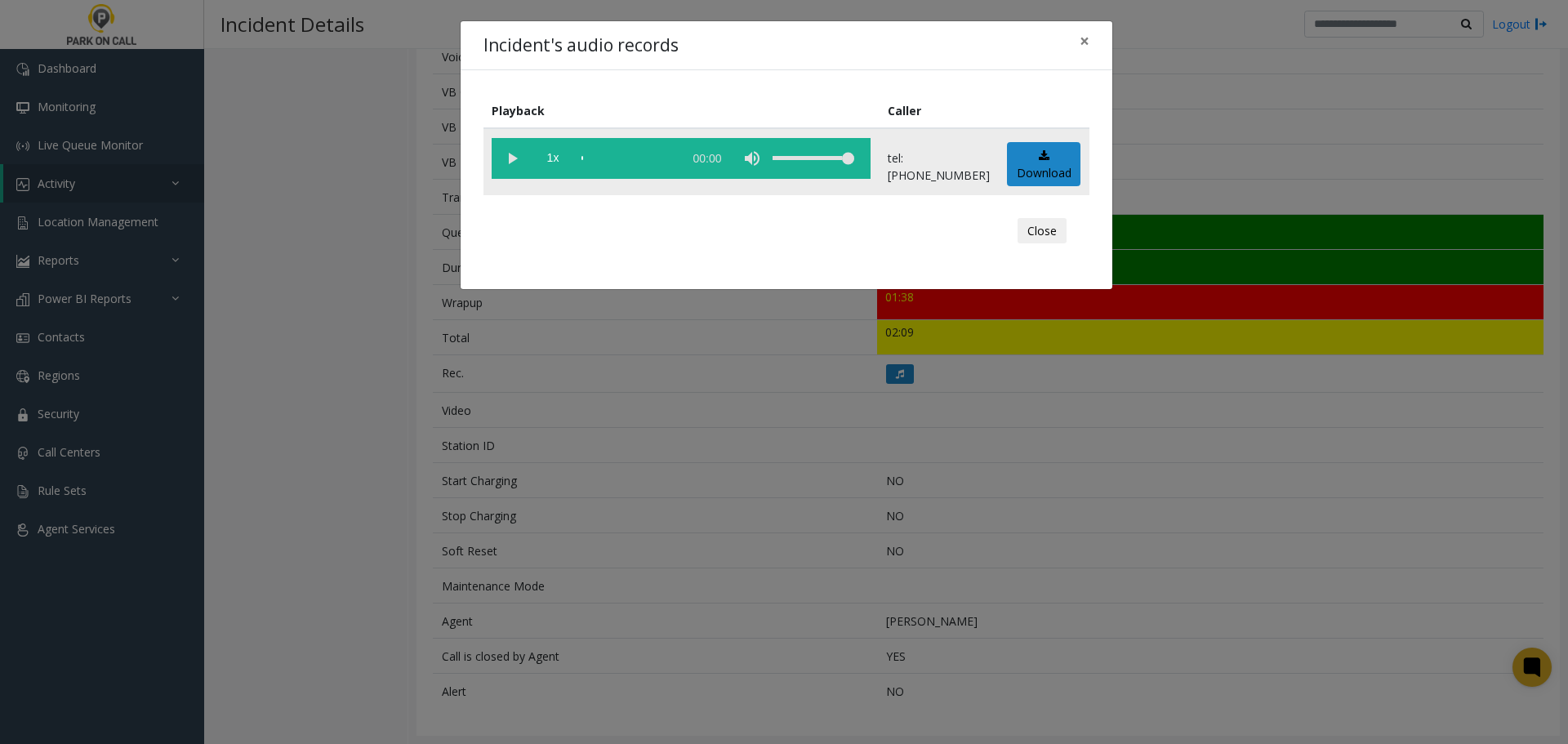
click at [509, 163] on vg-play-pause at bounding box center [512, 158] width 41 height 41
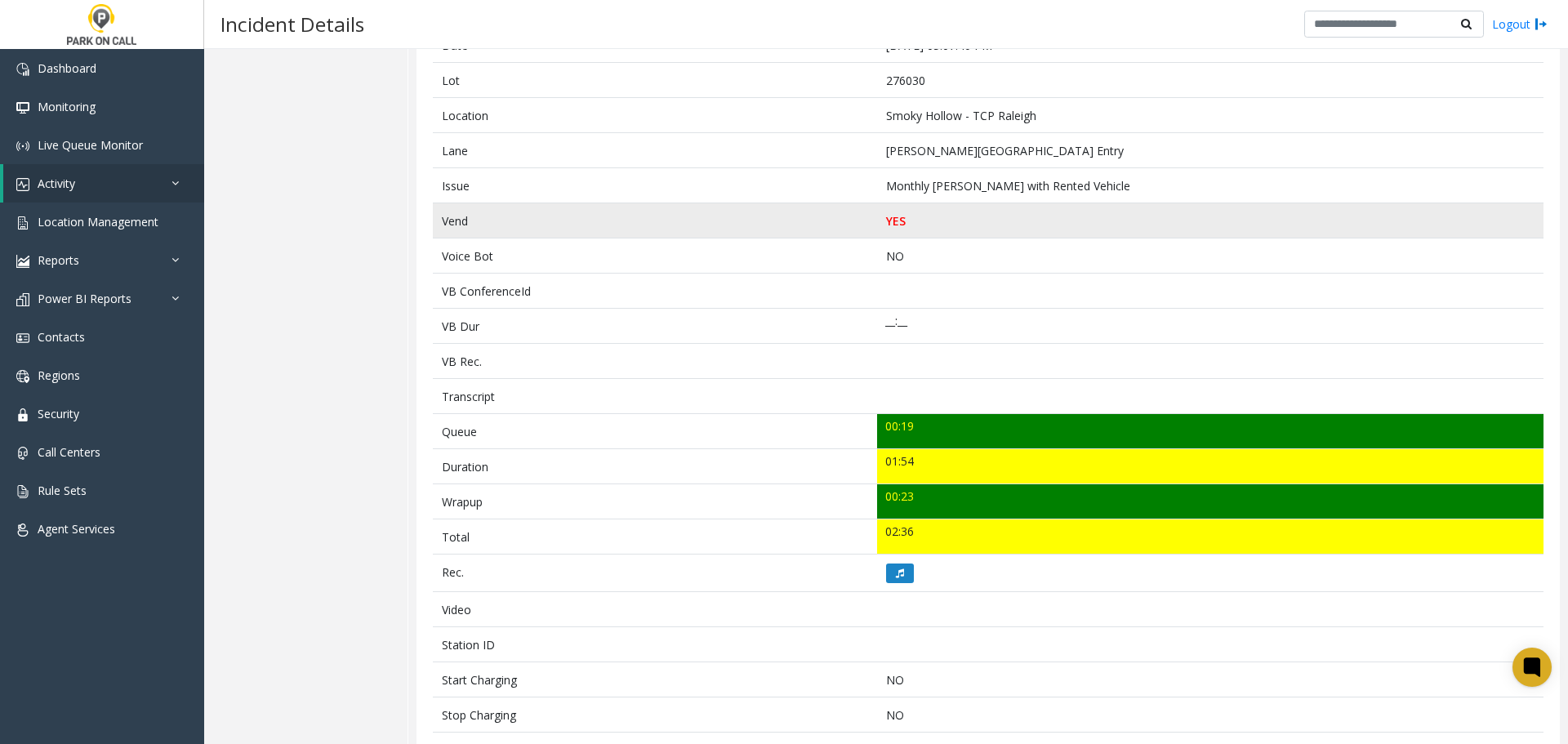
scroll to position [614, 0]
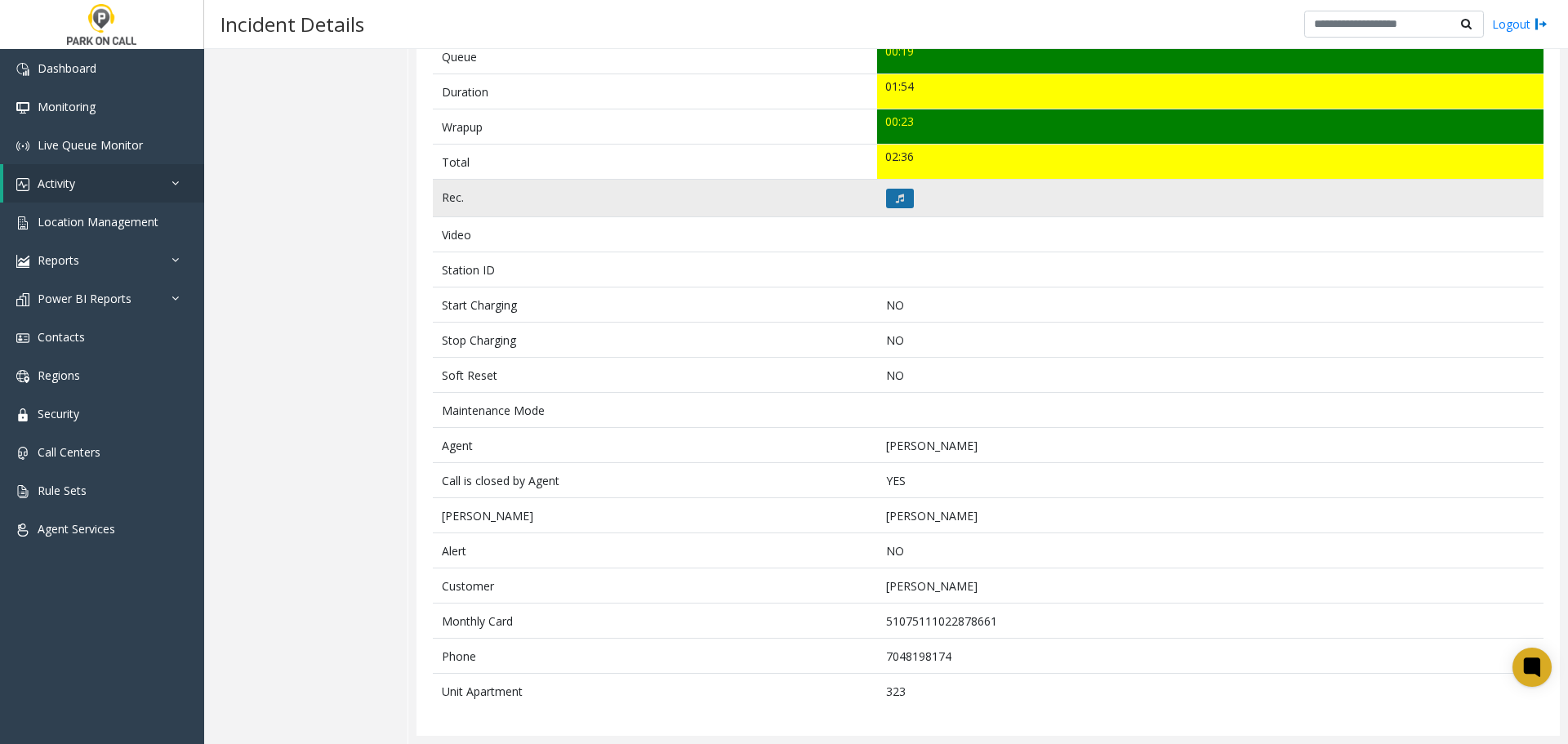
click at [896, 196] on icon at bounding box center [899, 198] width 8 height 10
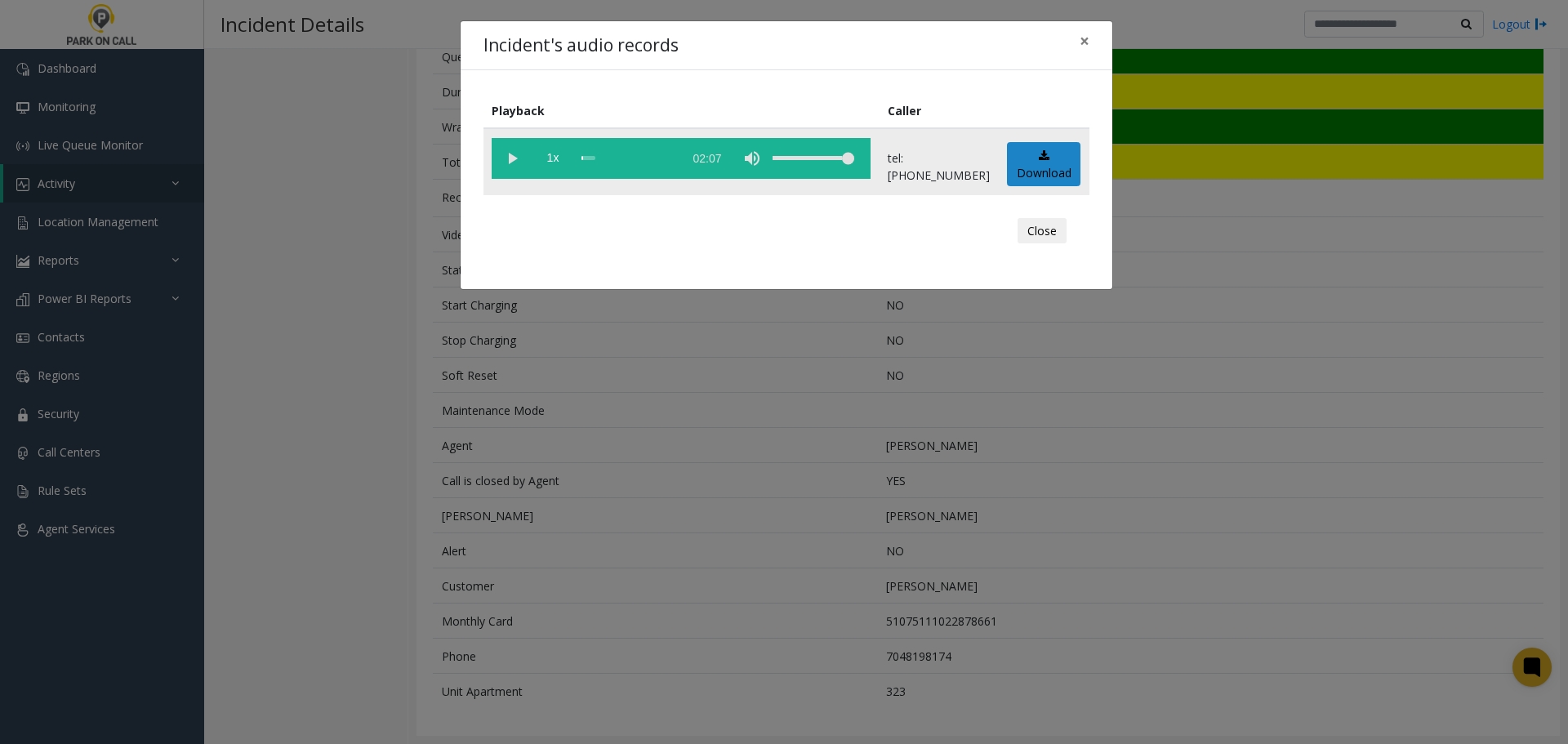
click at [513, 149] on vg-play-pause at bounding box center [512, 158] width 41 height 41
click at [619, 511] on div "Incident's audio records × Playback Caller 1x 02:07 tel:2760309010 Download Clo…" at bounding box center [784, 372] width 1568 height 744
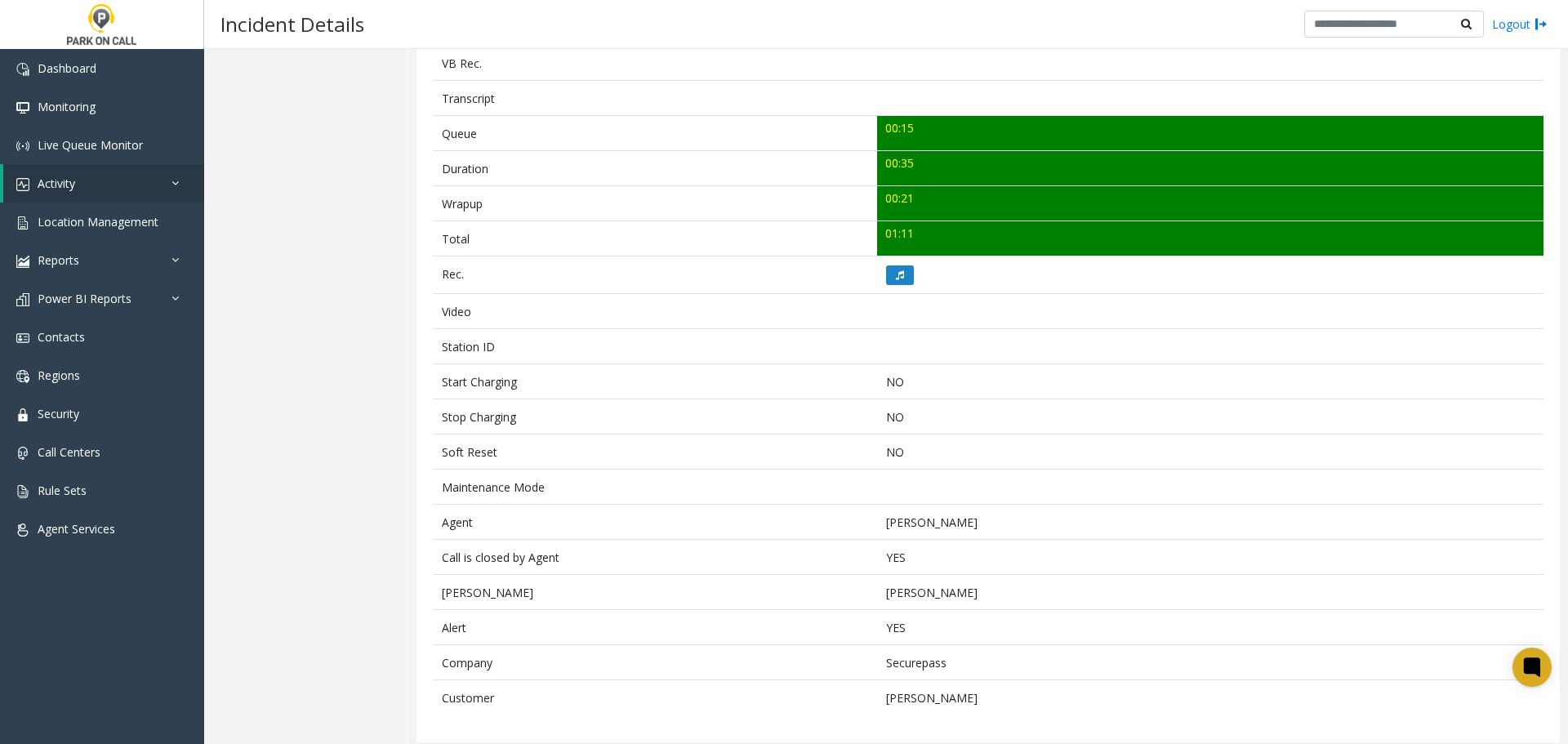
scroll to position [544, 0]
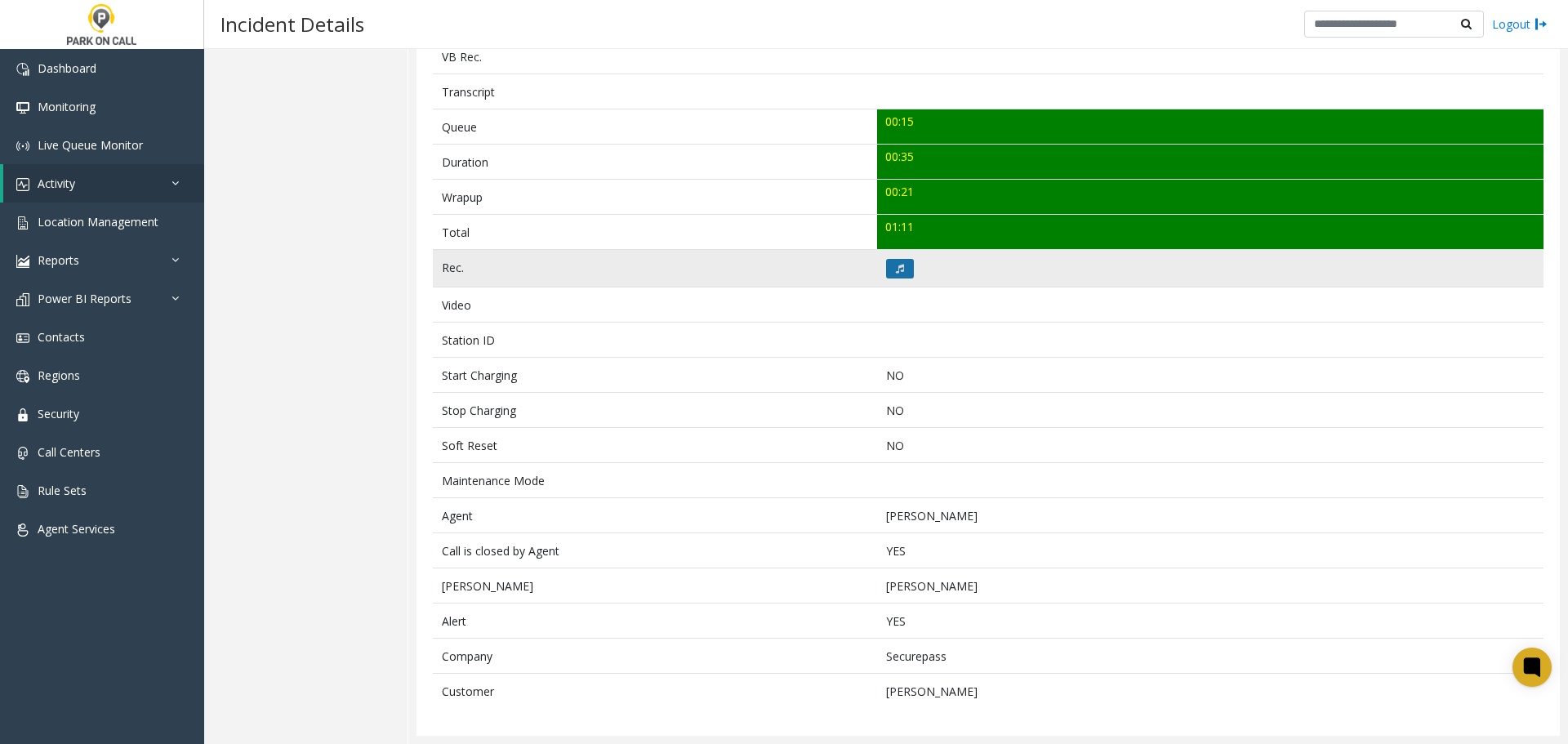
click at [896, 264] on icon at bounding box center [899, 269] width 8 height 10
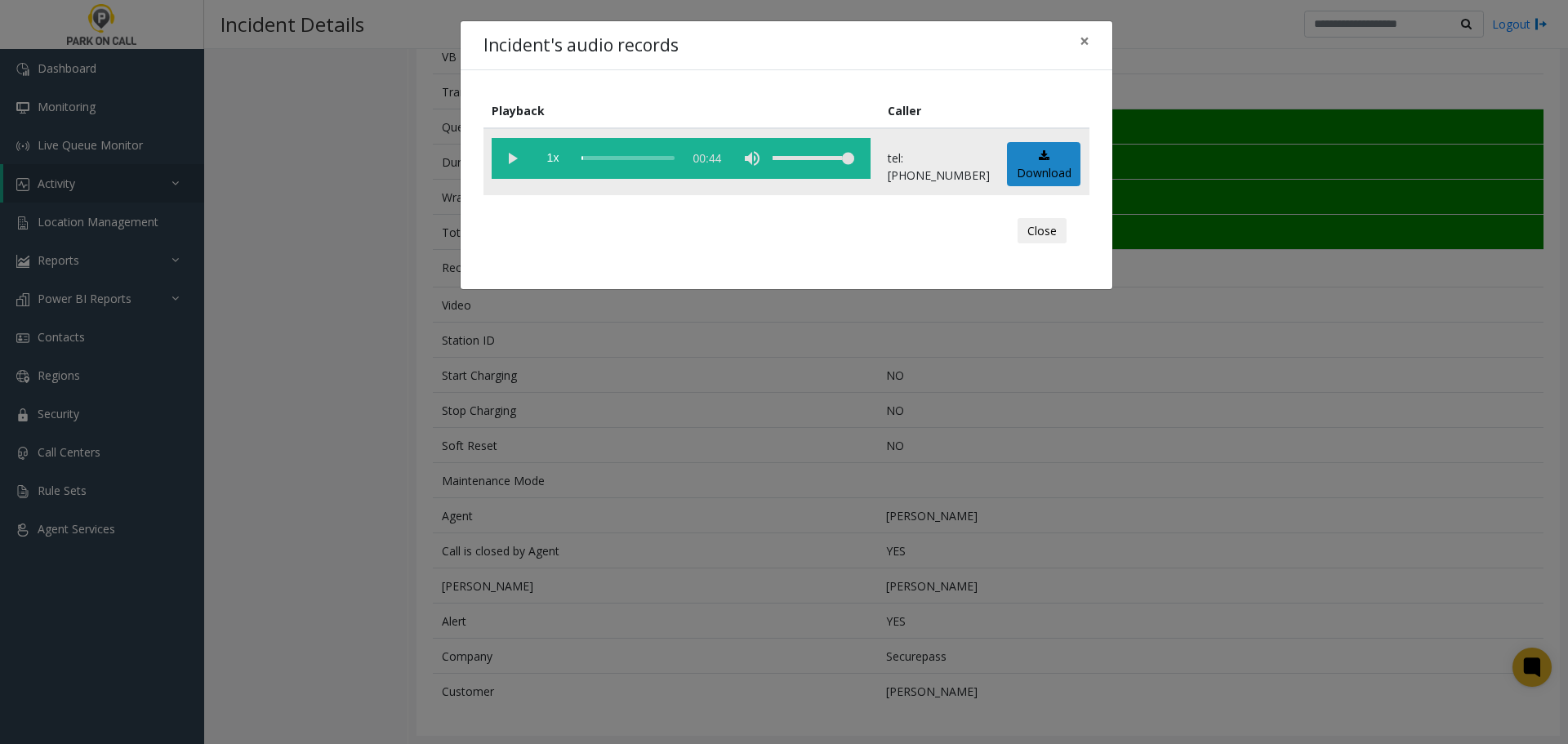
click at [509, 158] on vg-play-pause at bounding box center [512, 158] width 41 height 41
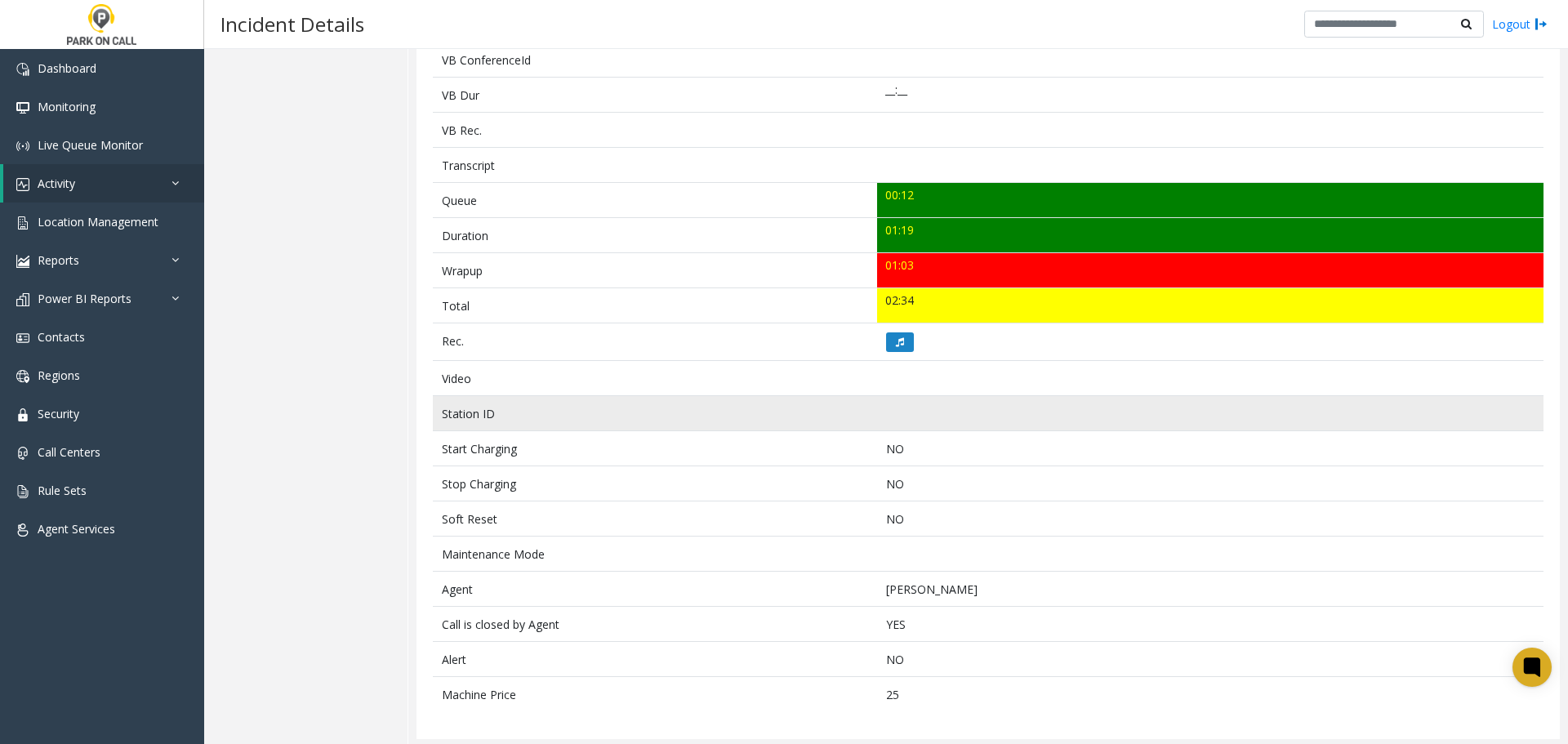
scroll to position [491, 0]
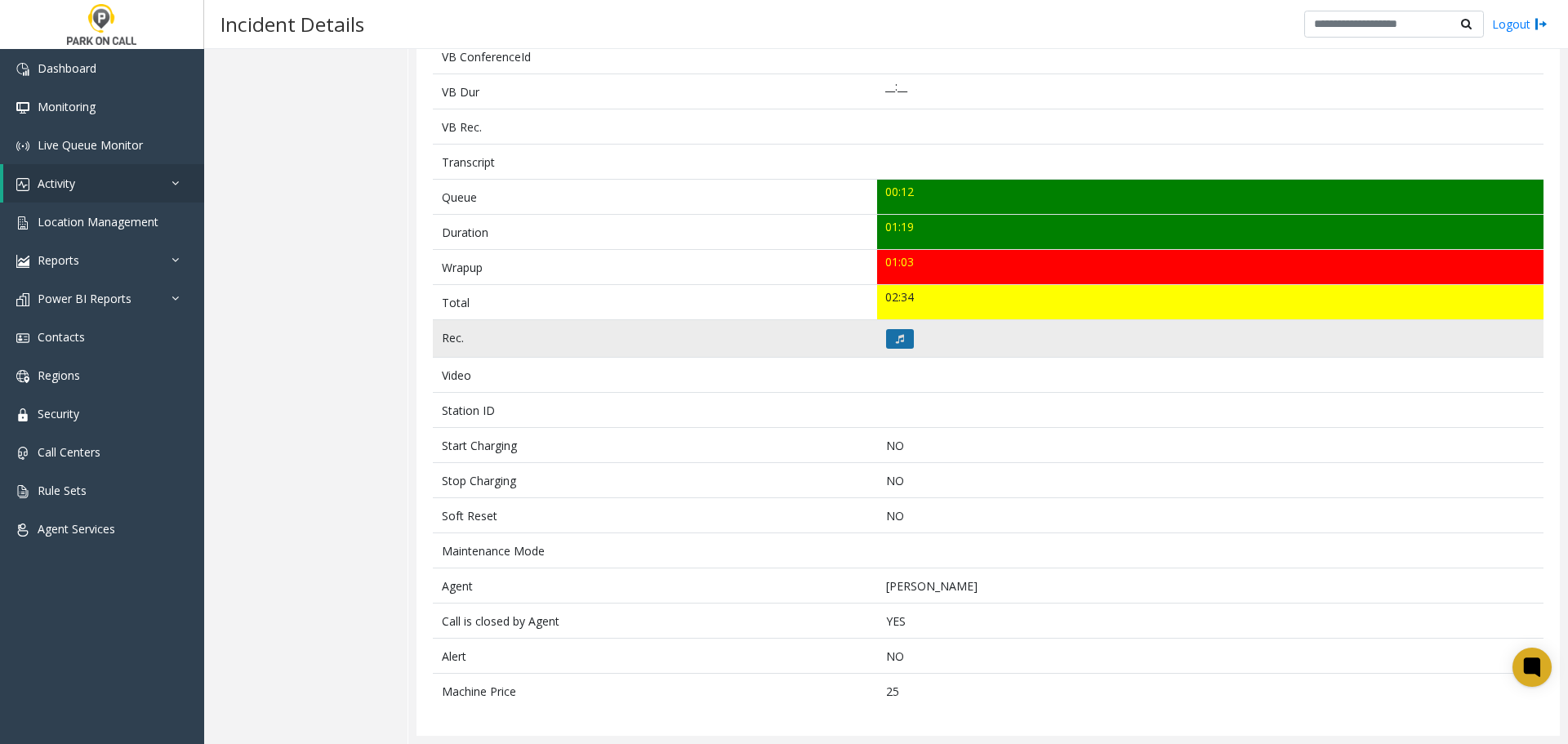
click at [896, 338] on icon at bounding box center [899, 338] width 8 height 10
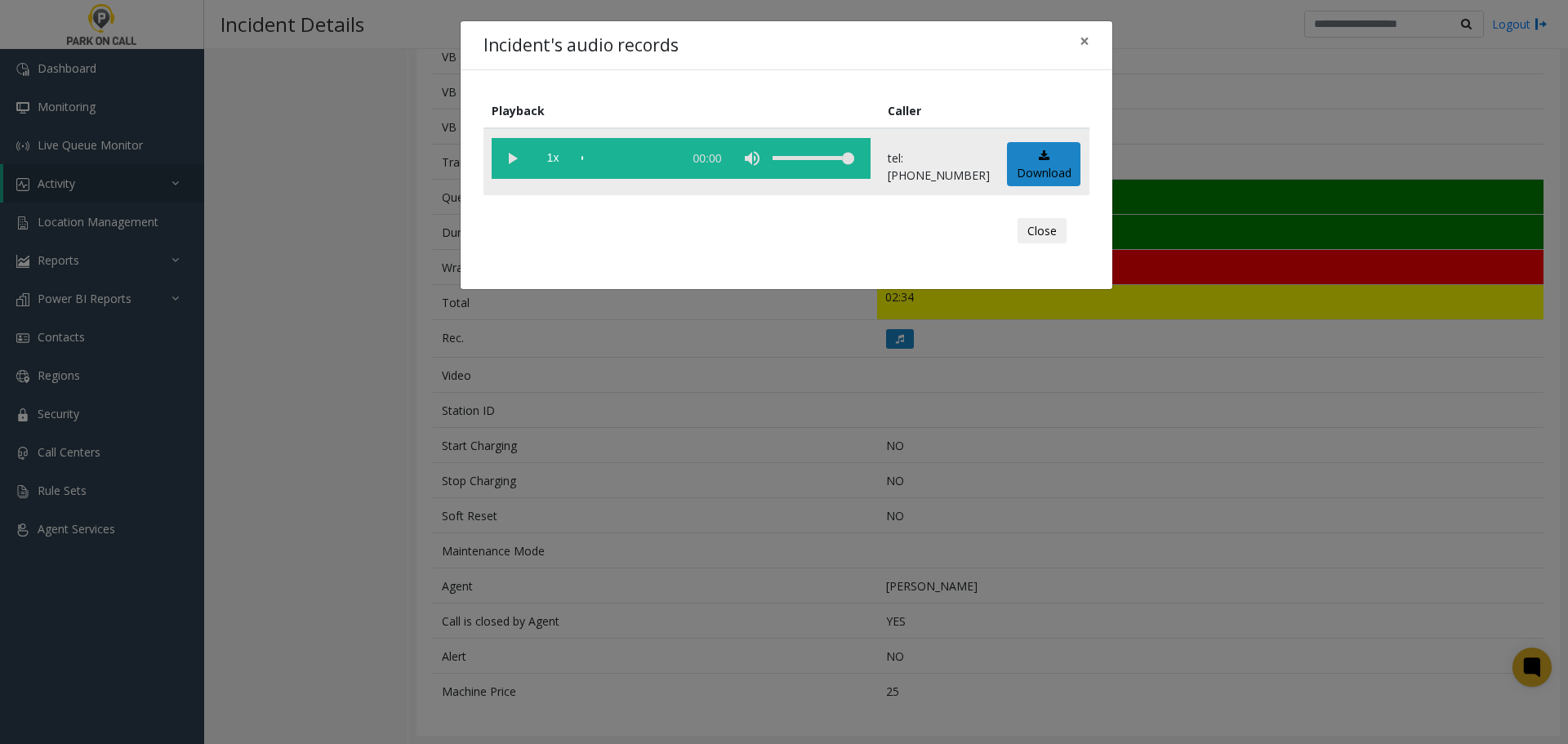
click at [509, 156] on vg-play-pause at bounding box center [512, 158] width 41 height 41
click at [636, 156] on div "scrub bar" at bounding box center [627, 158] width 93 height 41
click at [514, 166] on vg-play-pause at bounding box center [512, 158] width 41 height 41
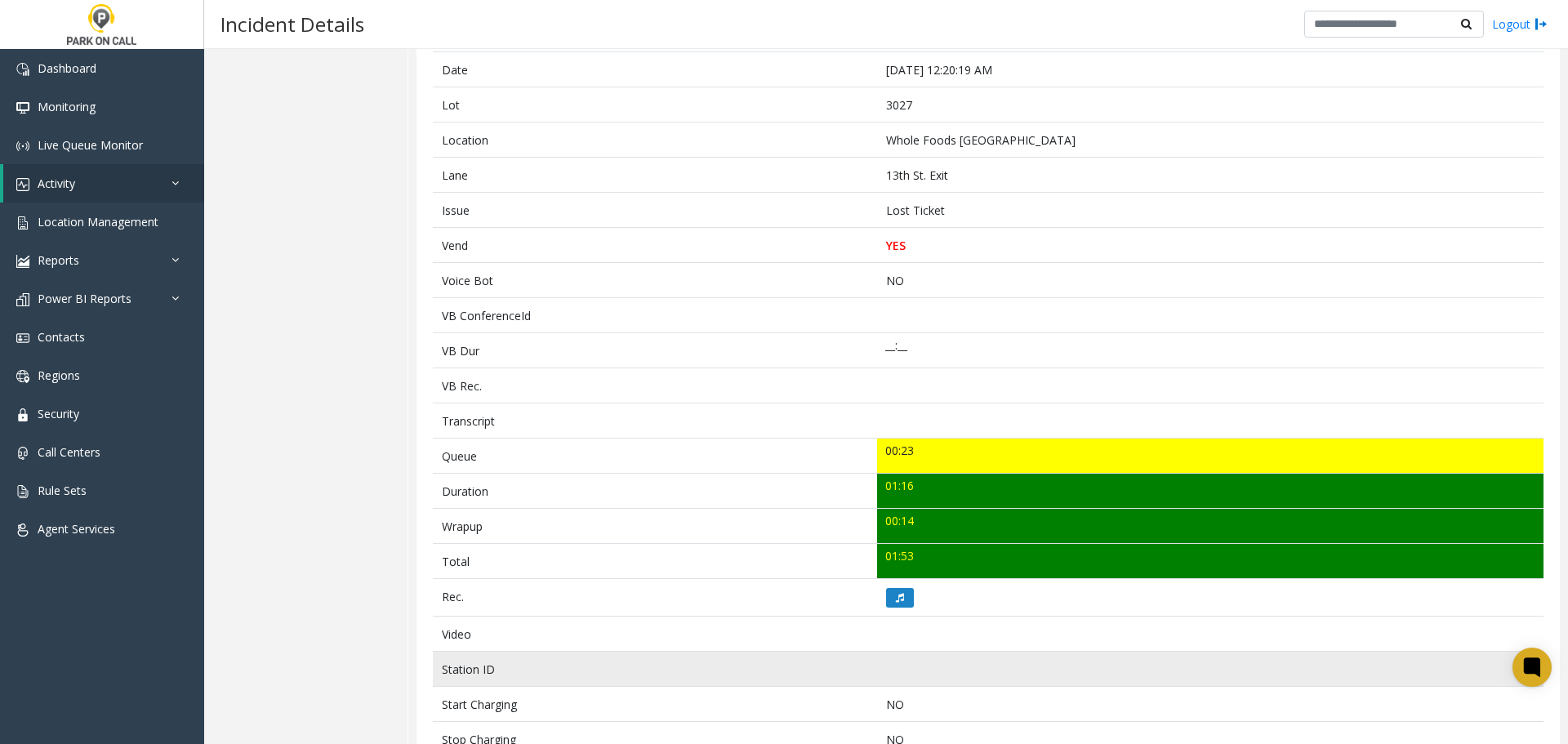
scroll to position [509, 0]
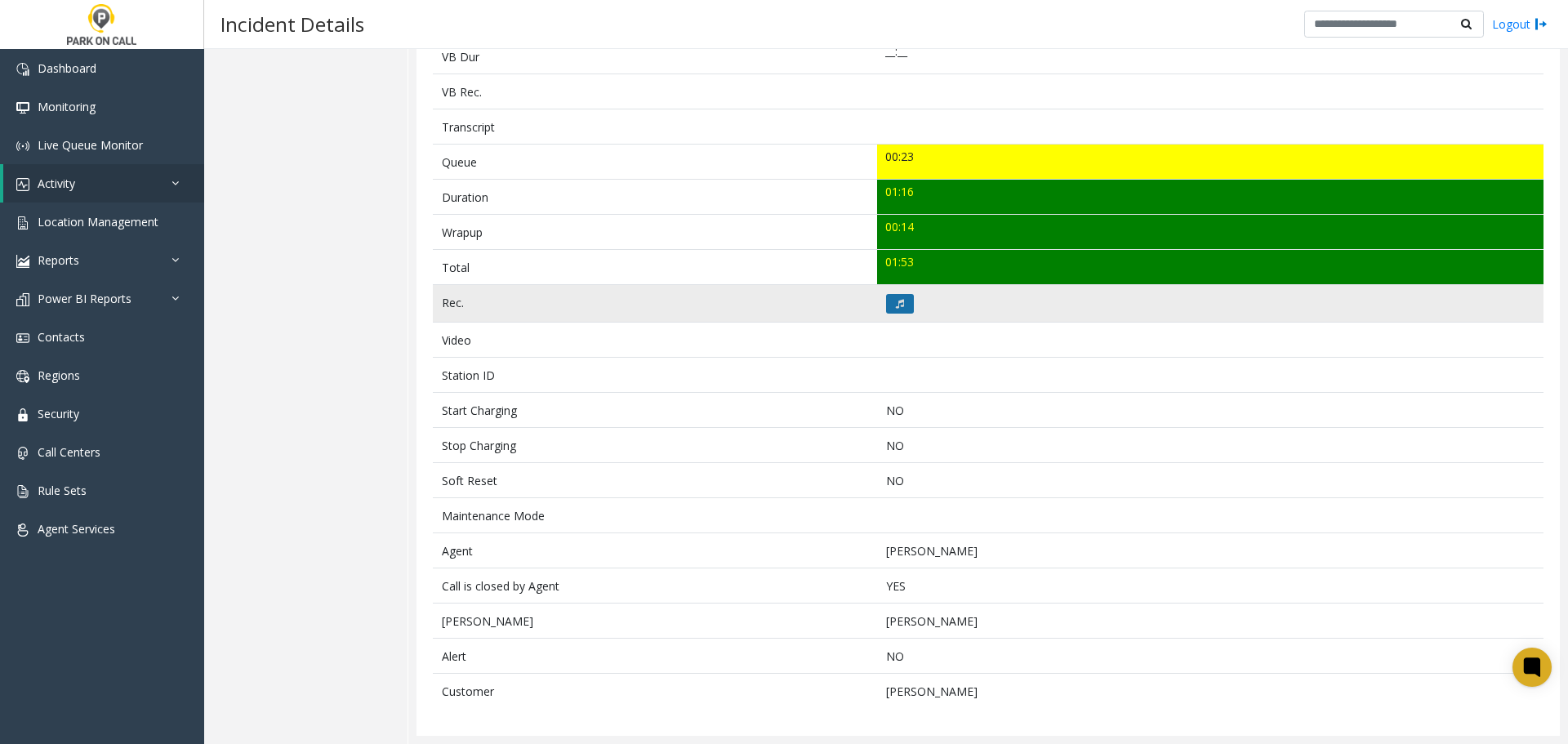
click at [896, 303] on icon at bounding box center [899, 303] width 8 height 10
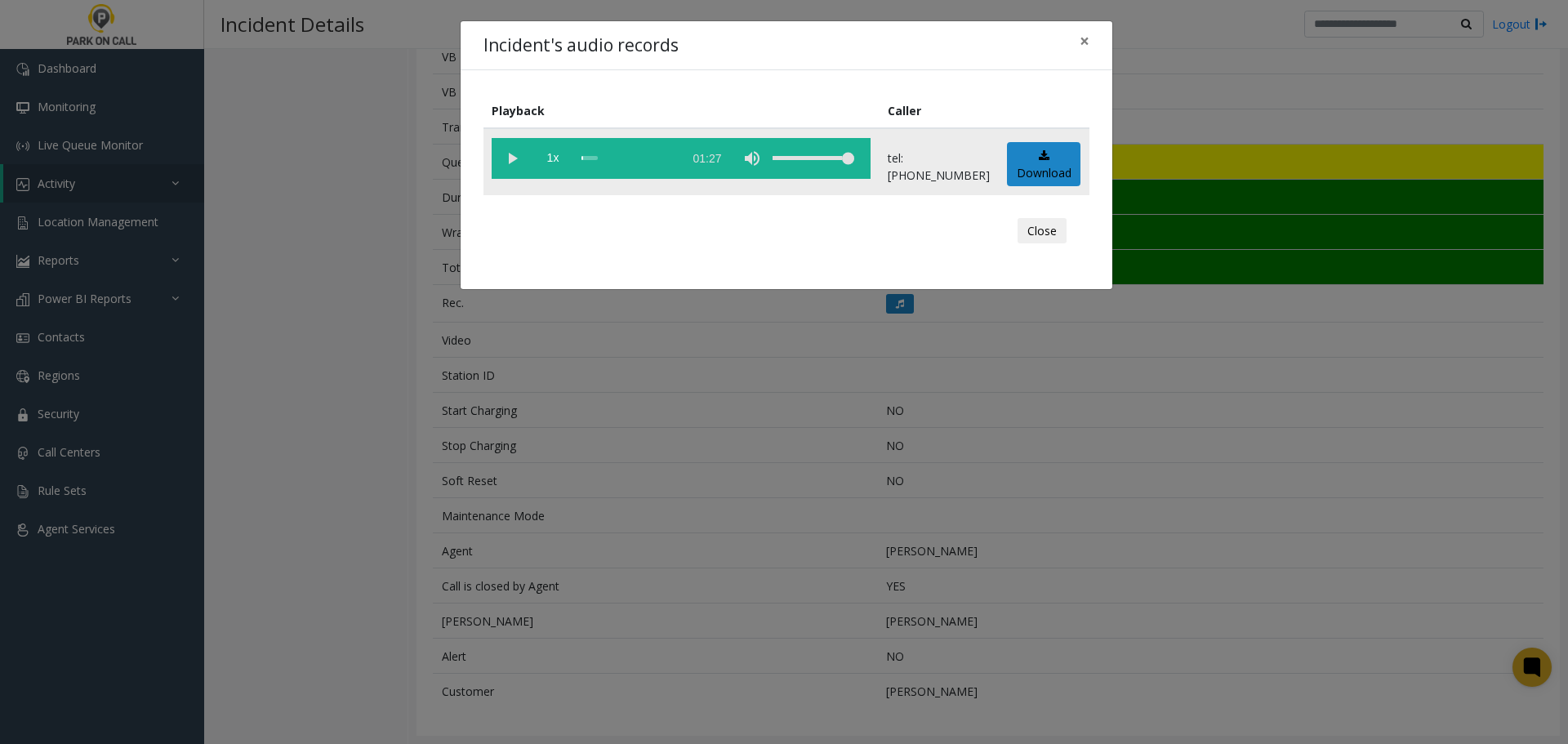
click at [510, 158] on vg-play-pause at bounding box center [512, 158] width 41 height 41
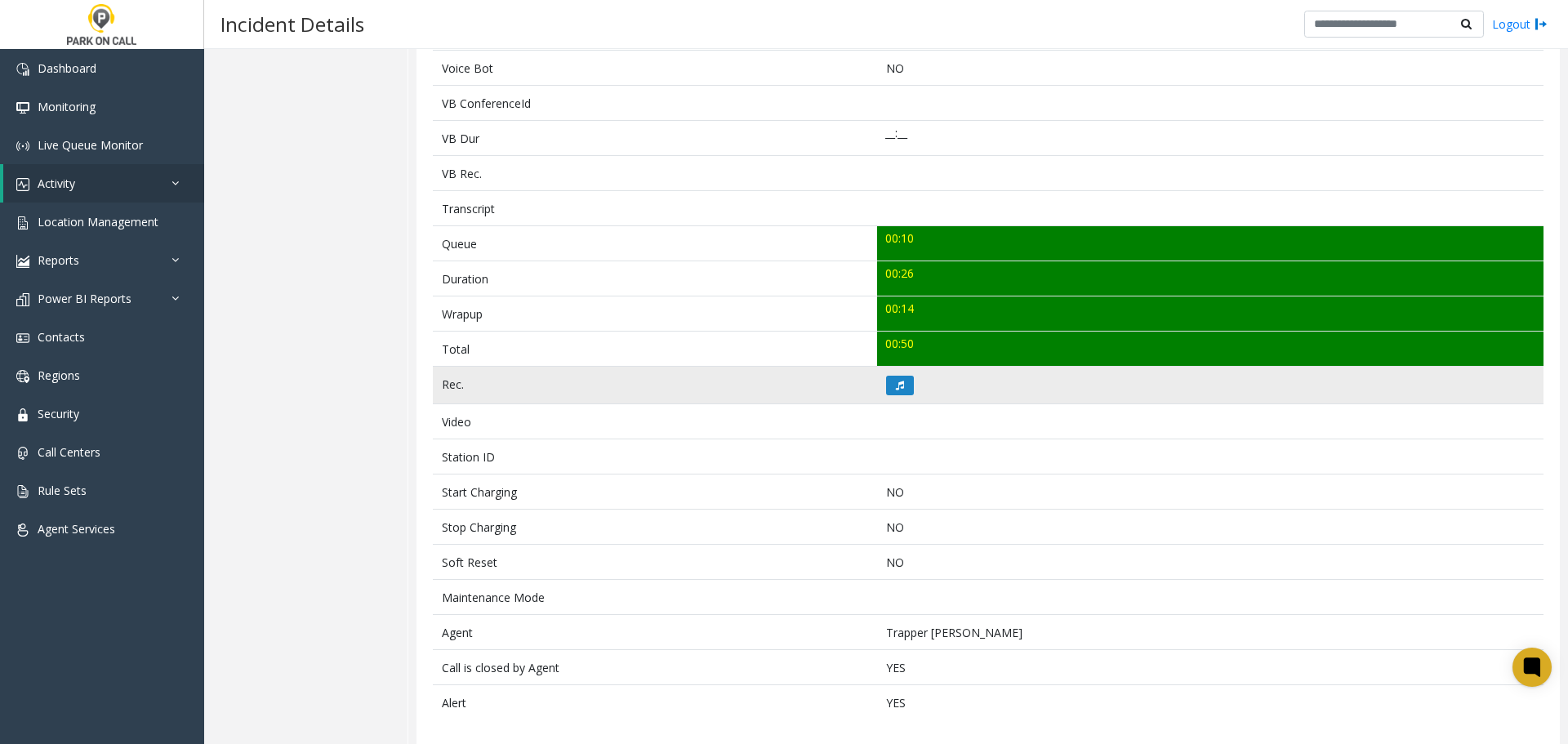
scroll to position [439, 0]
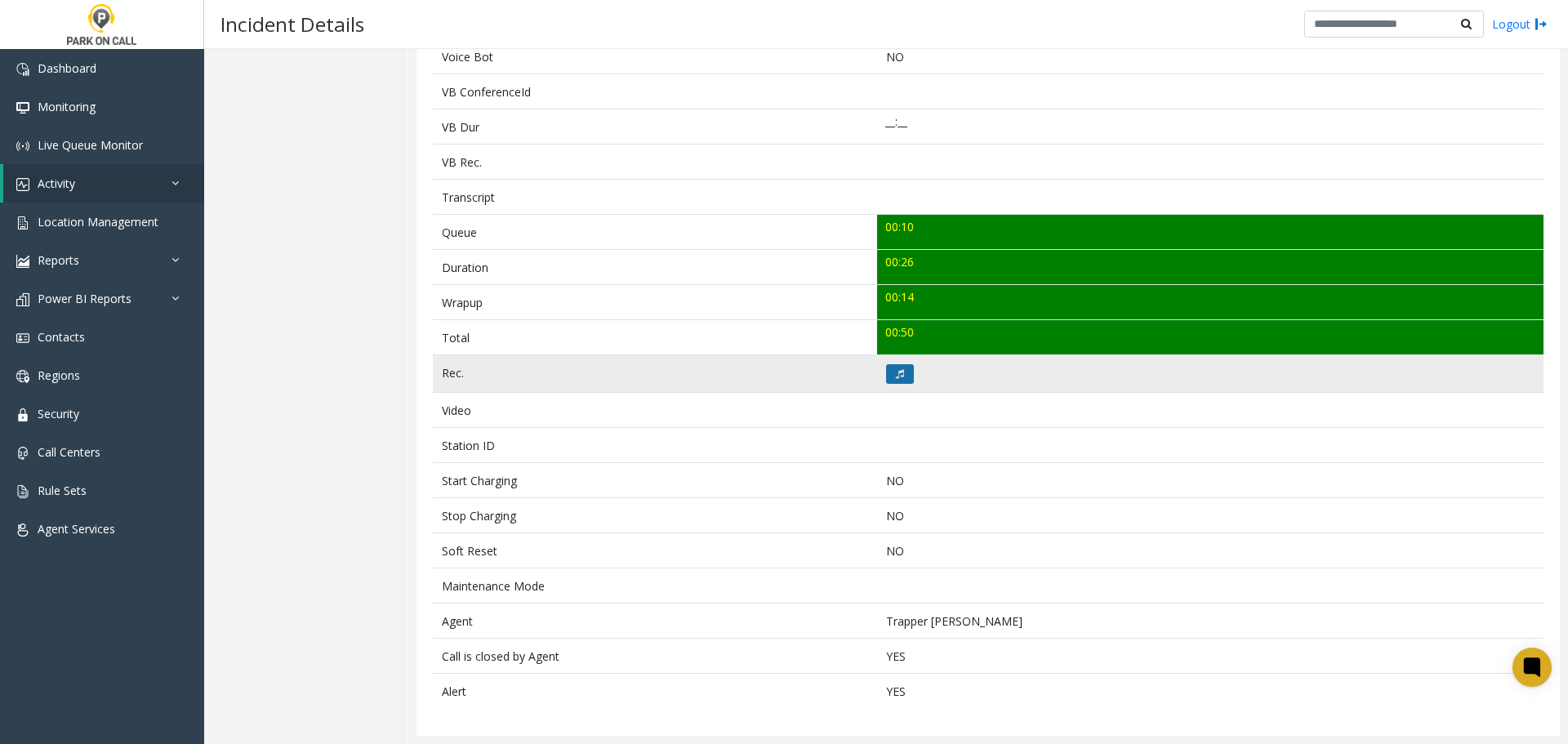
click at [893, 382] on button at bounding box center [900, 374] width 28 height 20
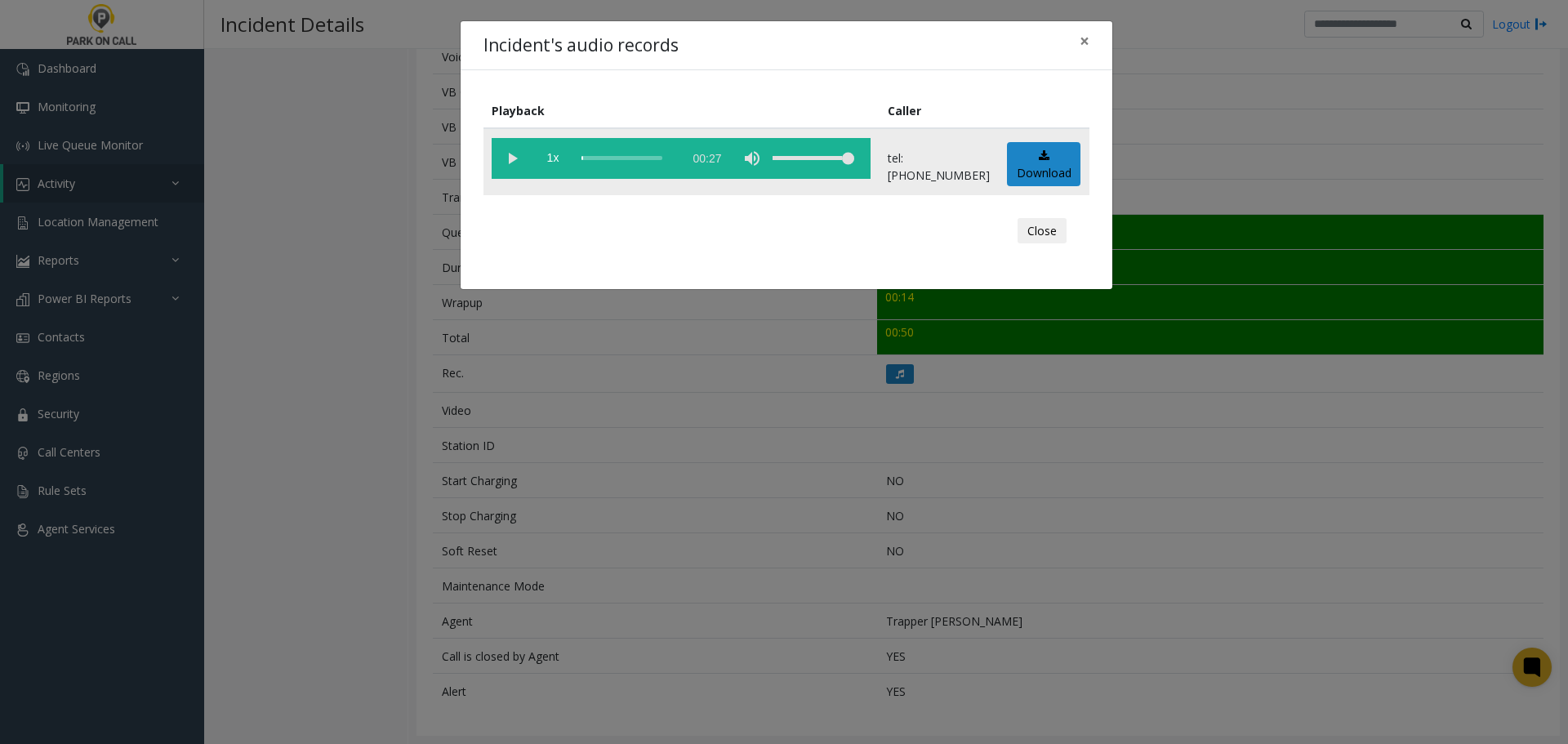
click at [511, 164] on vg-play-pause at bounding box center [512, 158] width 41 height 41
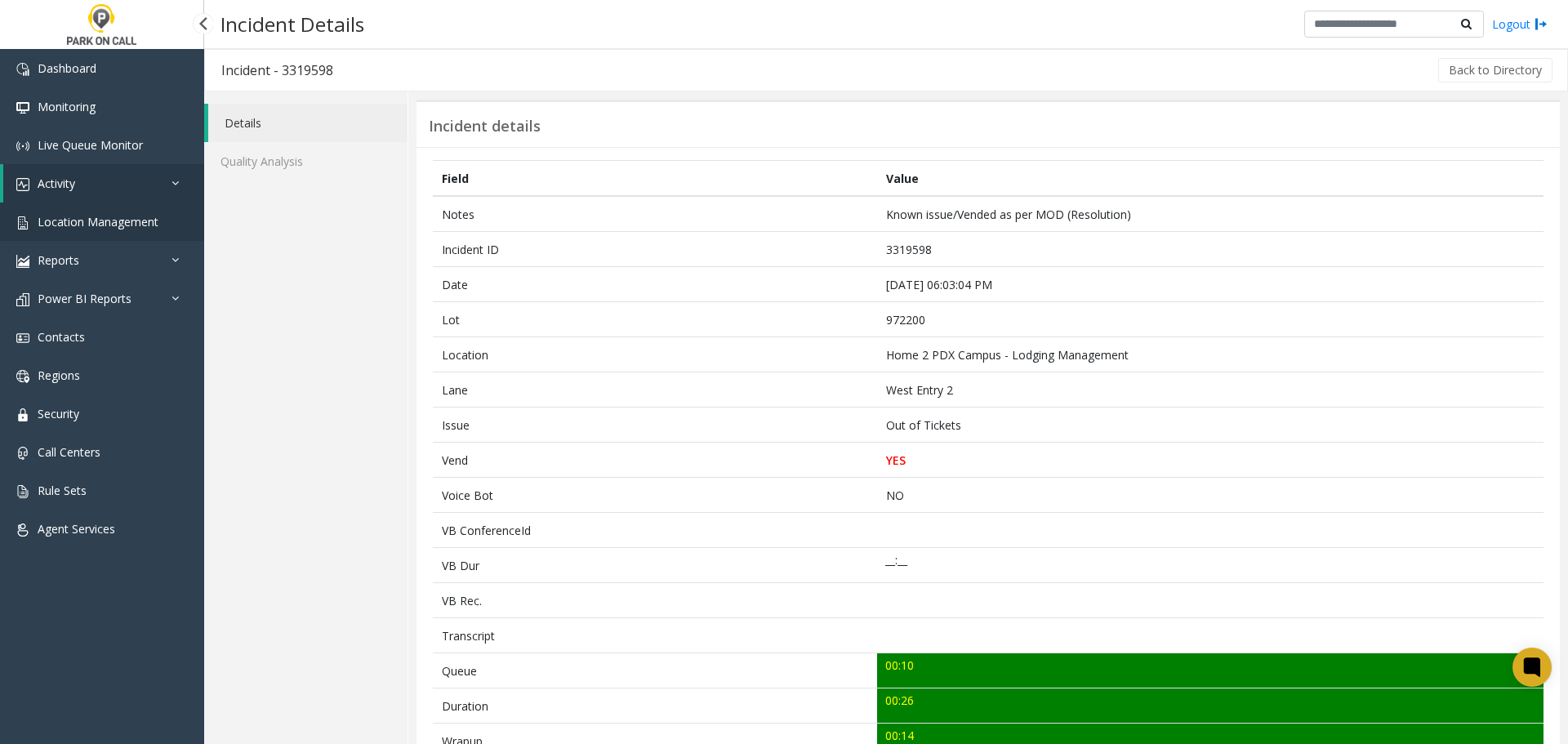
click at [111, 227] on span "Location Management" at bounding box center [97, 222] width 121 height 16
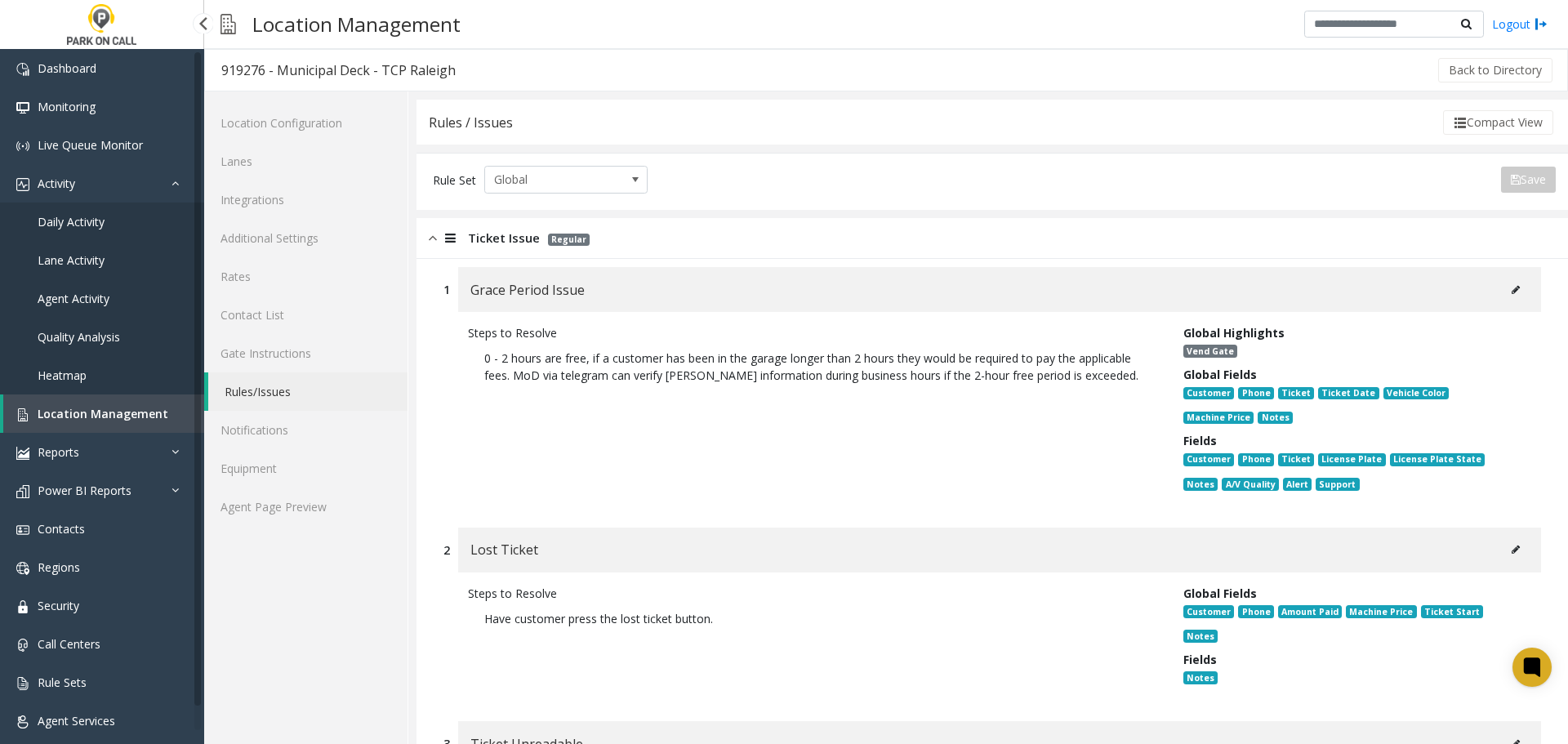
drag, startPoint x: 85, startPoint y: 404, endPoint x: 86, endPoint y: 396, distance: 8.1
click at [684, 502] on div "Steps to Resolve 0 - 2 hours are free, if a customer has been in the garage lon…" at bounding box center [991, 411] width 1097 height 199
click at [98, 410] on span "Location Management" at bounding box center [103, 414] width 130 height 16
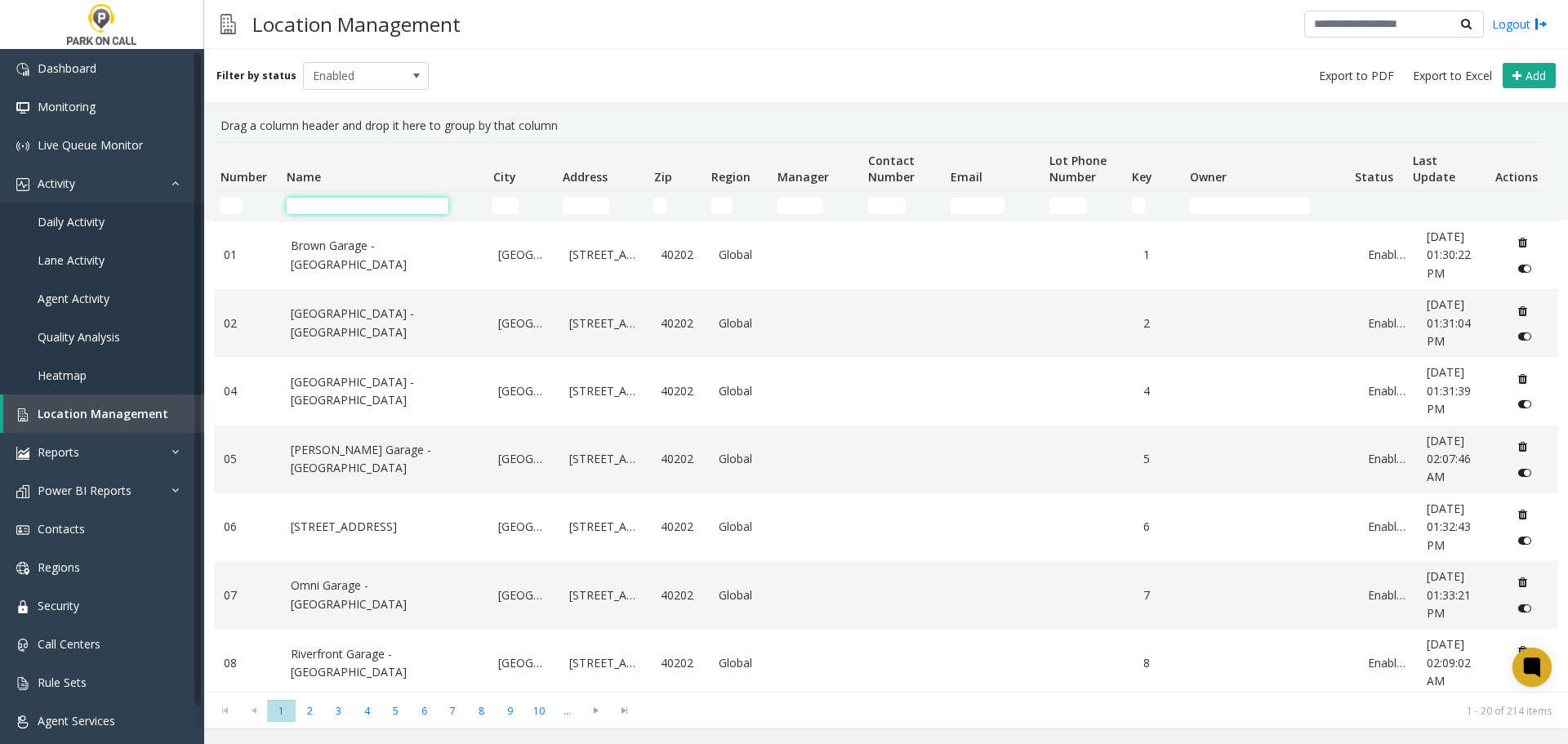
click at [416, 206] on input "Name Filter" at bounding box center [367, 205] width 162 height 17
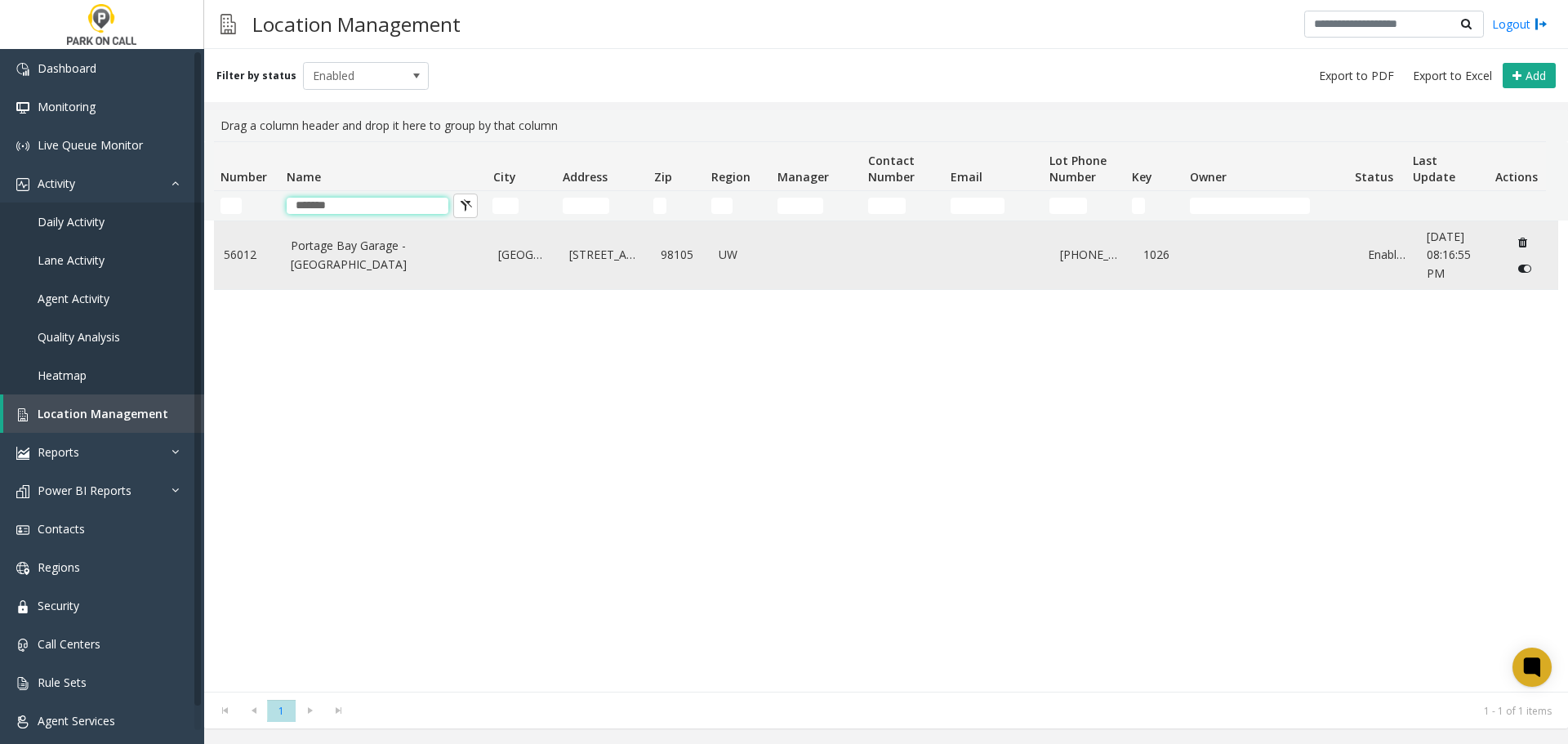
type input "*******"
click at [343, 241] on td "Portage Bay Garage - UW" at bounding box center [385, 256] width 208 height 68
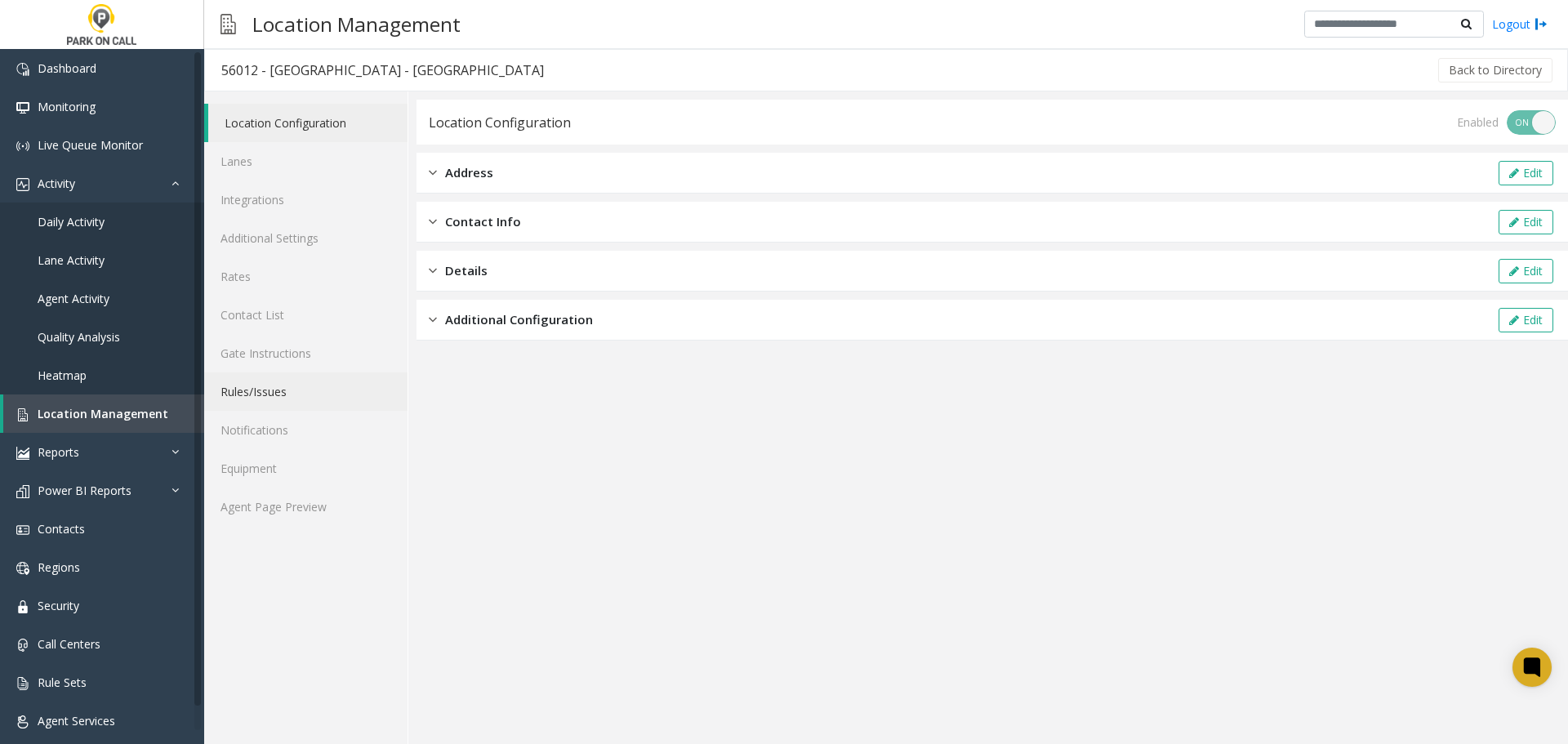
click at [303, 386] on link "Rules/Issues" at bounding box center [306, 392] width 203 height 38
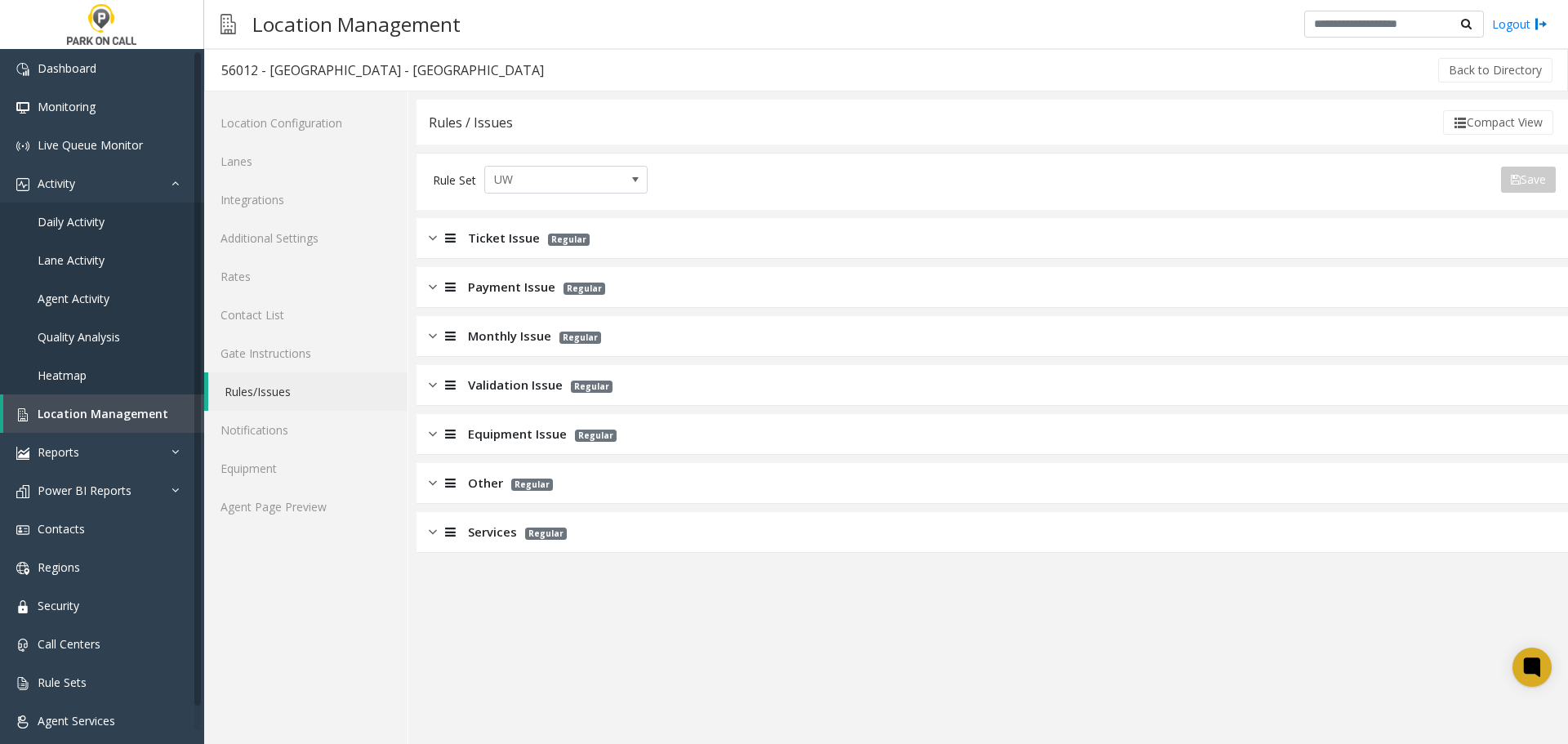
click at [584, 335] on span "Regular" at bounding box center [580, 338] width 42 height 12
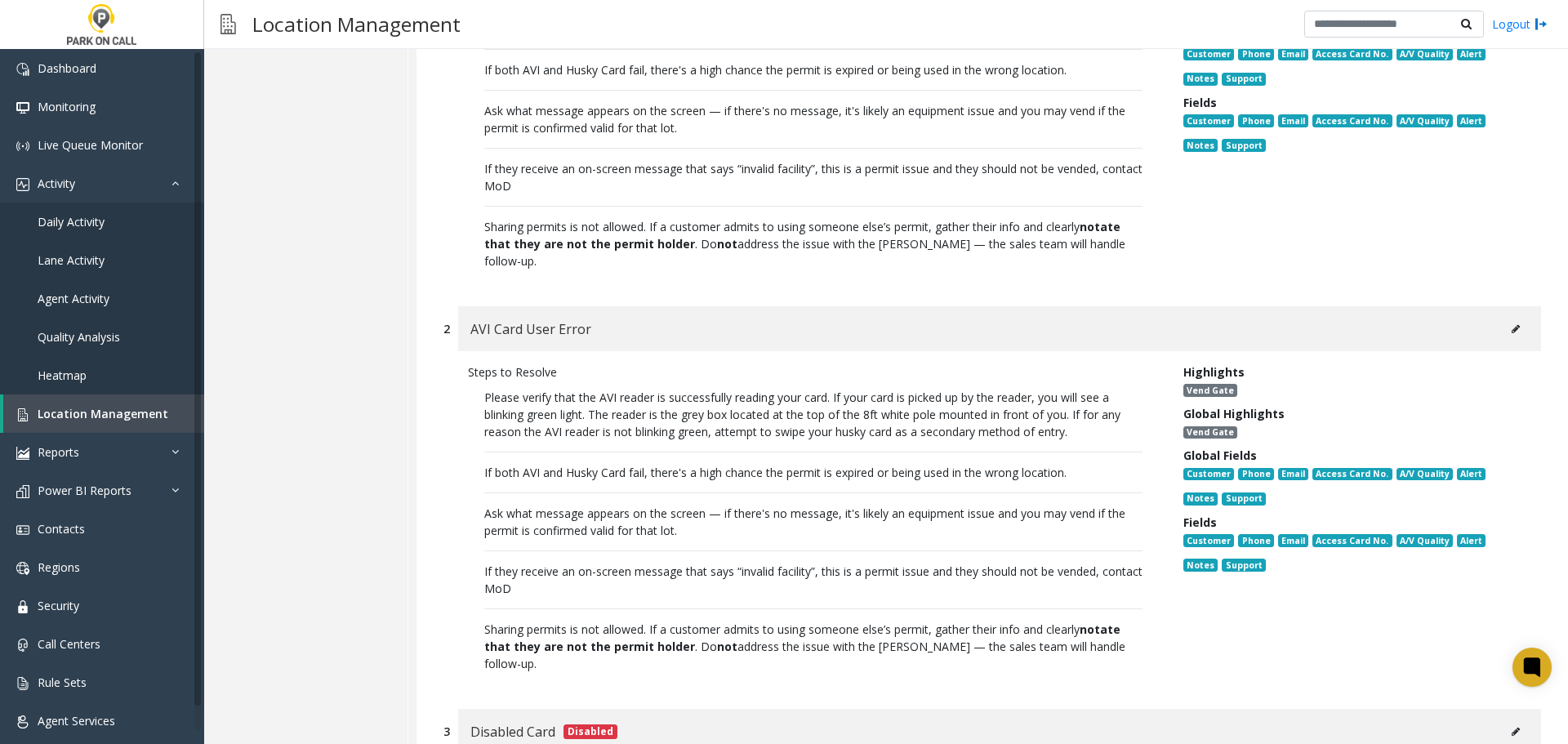
scroll to position [327, 0]
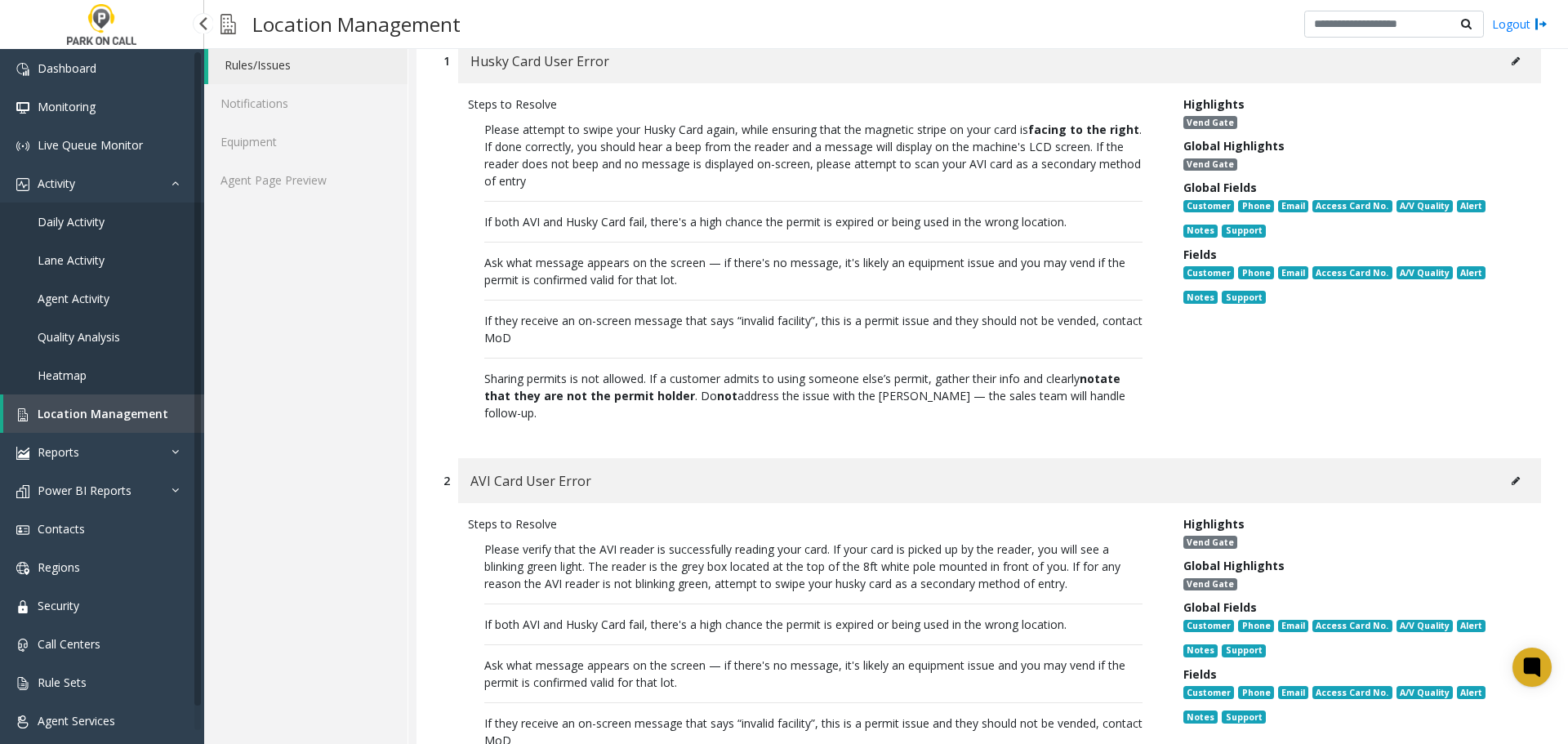
click at [142, 415] on span "Location Management" at bounding box center [103, 414] width 130 height 16
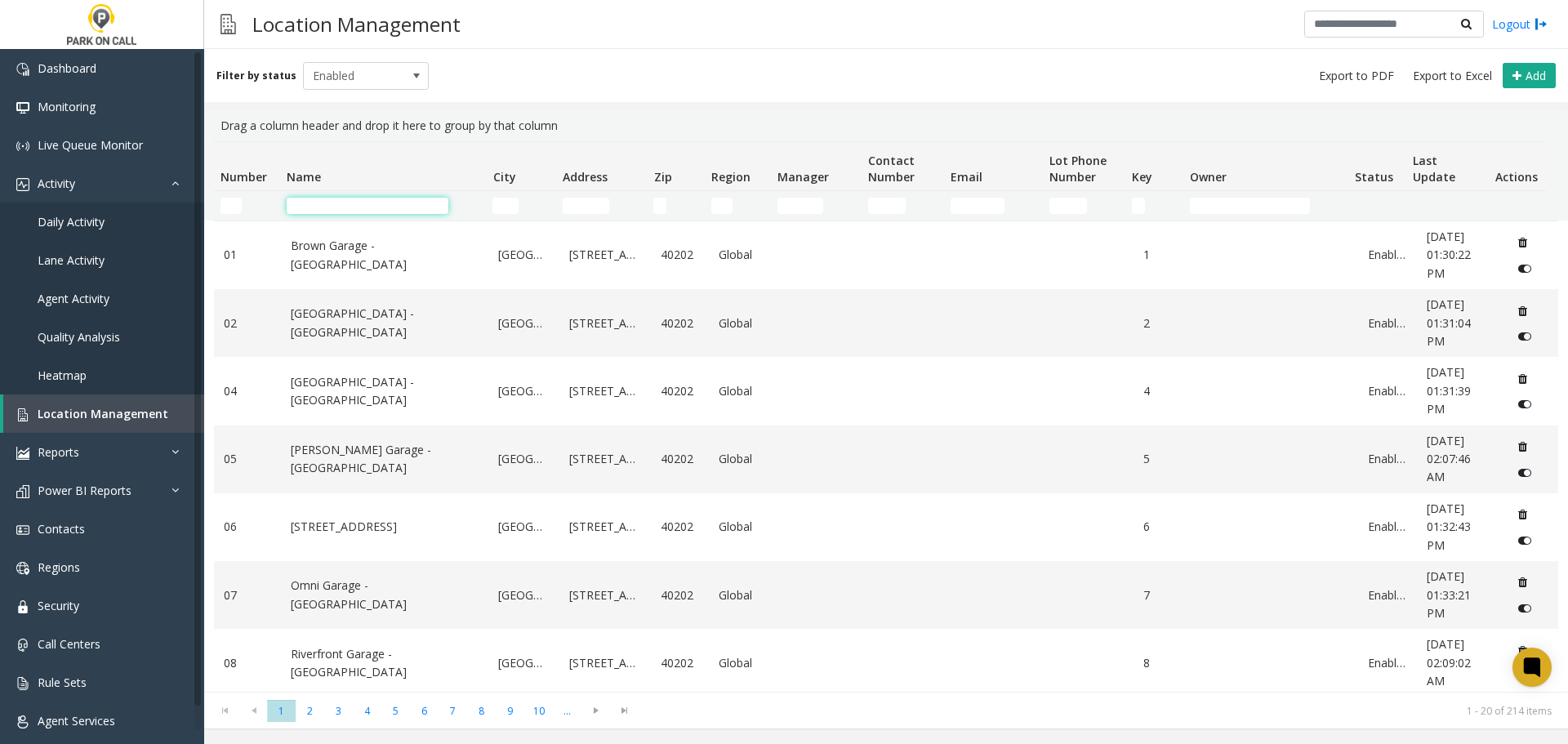
click at [341, 202] on input "Name Filter" at bounding box center [367, 205] width 162 height 17
type input "****"
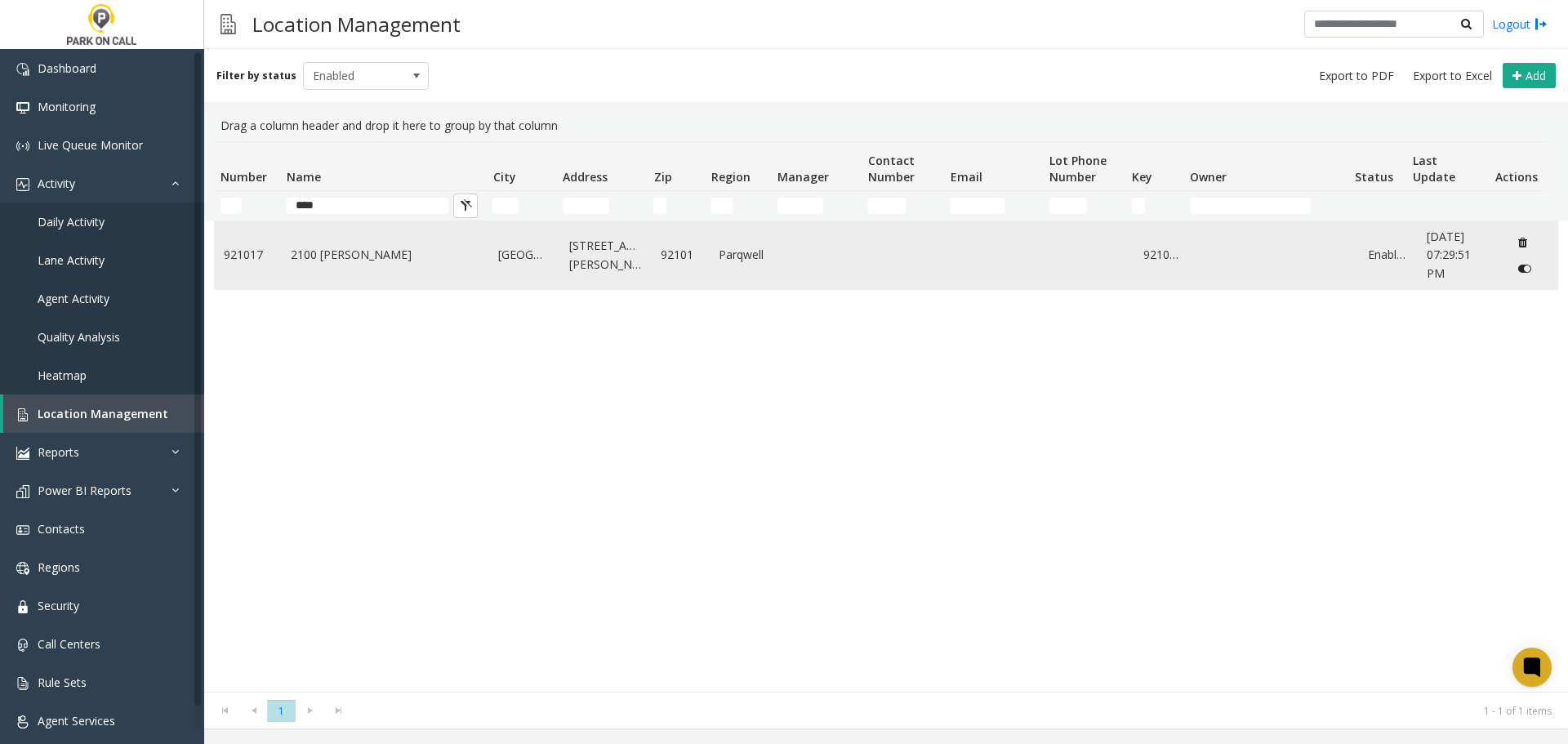
click at [342, 262] on link "2100 Kettner - Parkwell" at bounding box center [385, 255] width 189 height 18
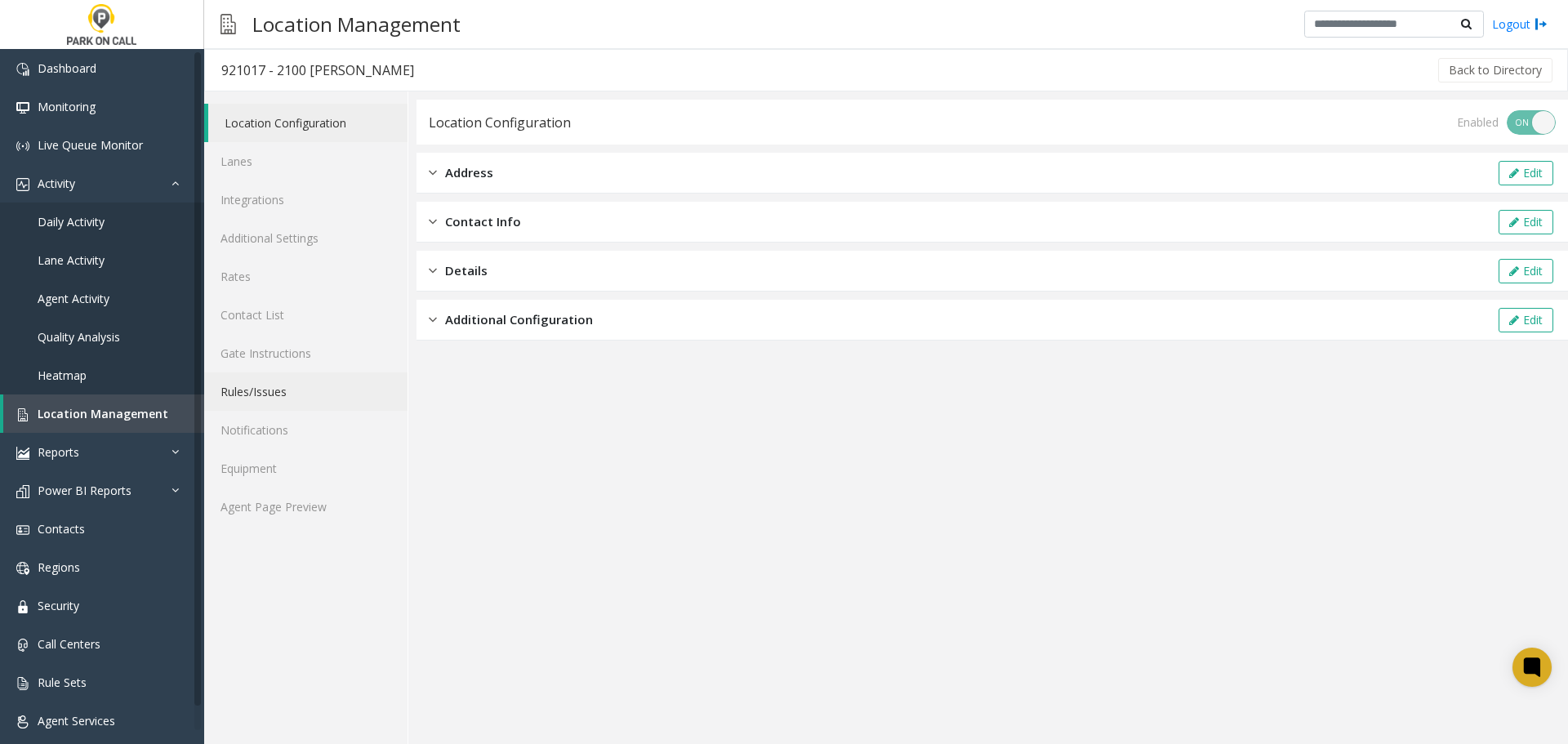
click at [283, 401] on link "Rules/Issues" at bounding box center [306, 392] width 203 height 38
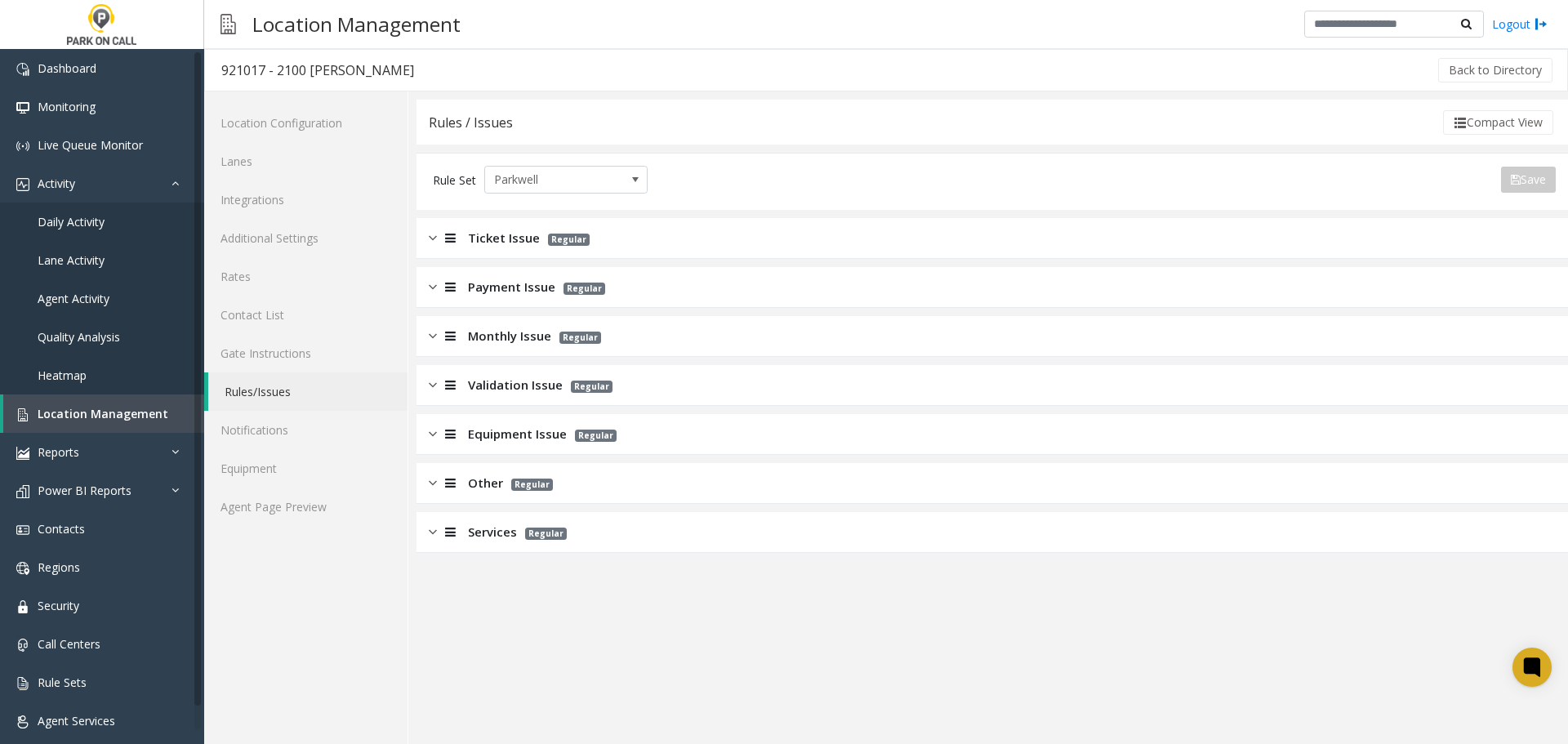
click at [606, 516] on div "Services Regular" at bounding box center [992, 532] width 1152 height 41
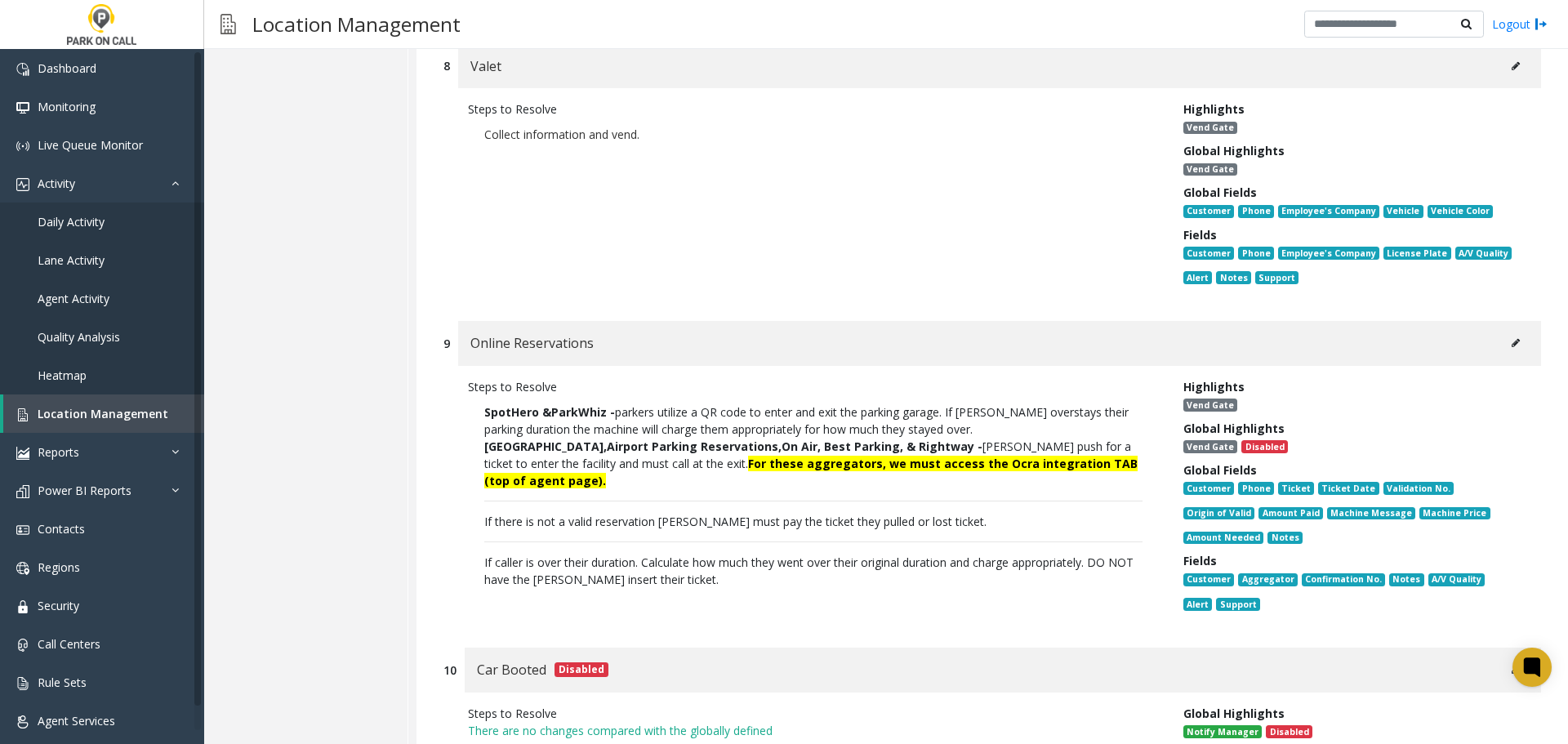
scroll to position [2369, 0]
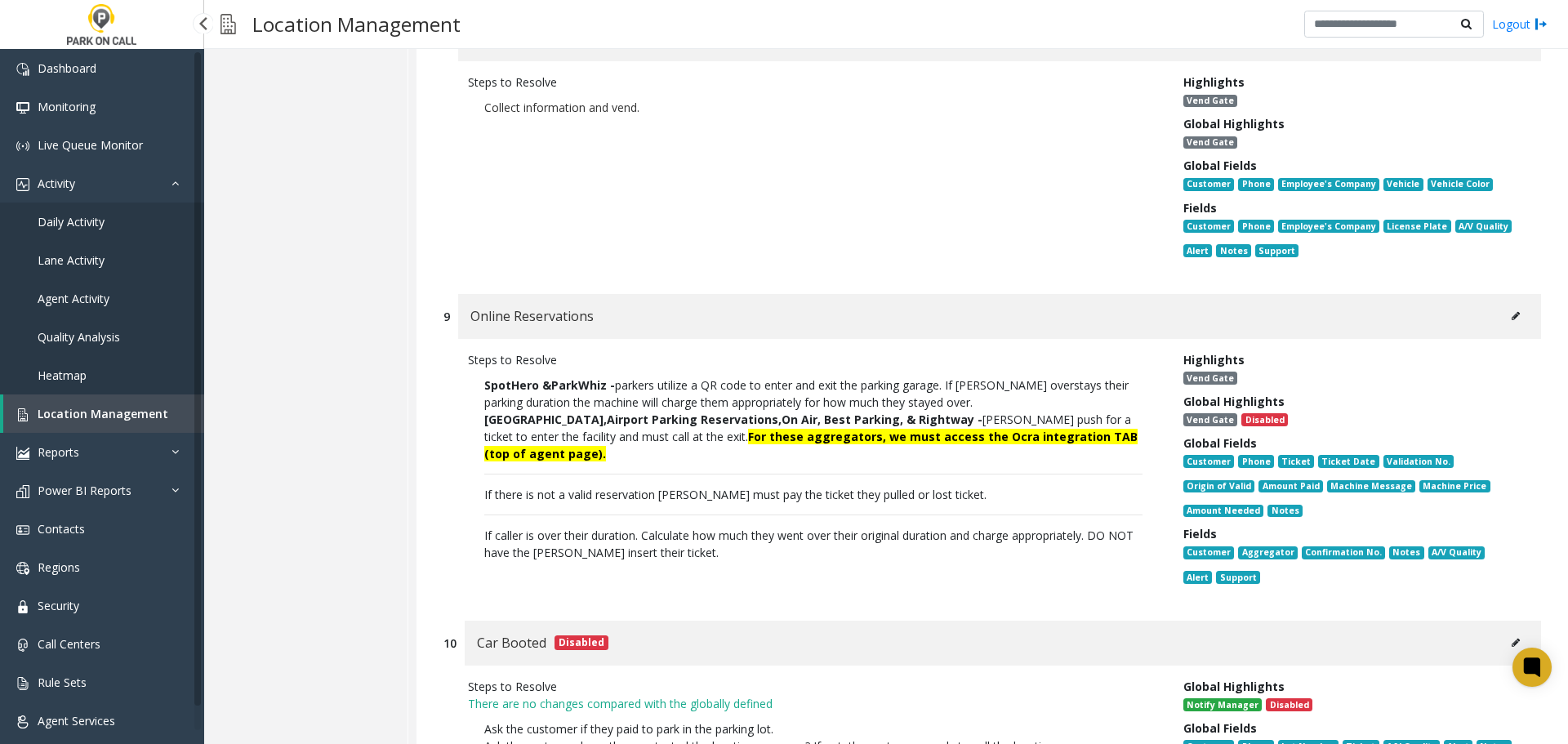
click at [97, 420] on span "Location Management" at bounding box center [103, 414] width 130 height 16
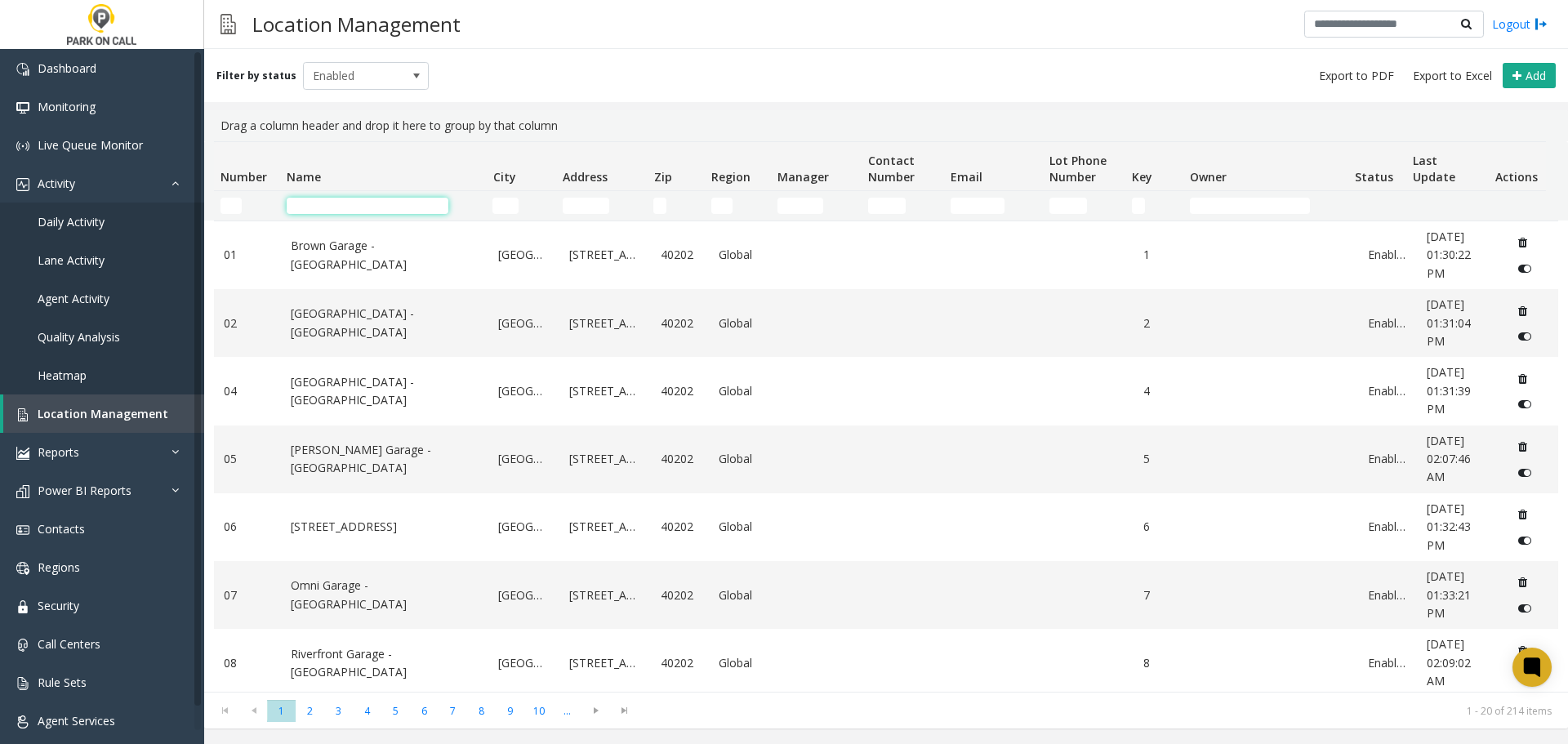
click at [438, 203] on input "Name Filter" at bounding box center [367, 205] width 162 height 17
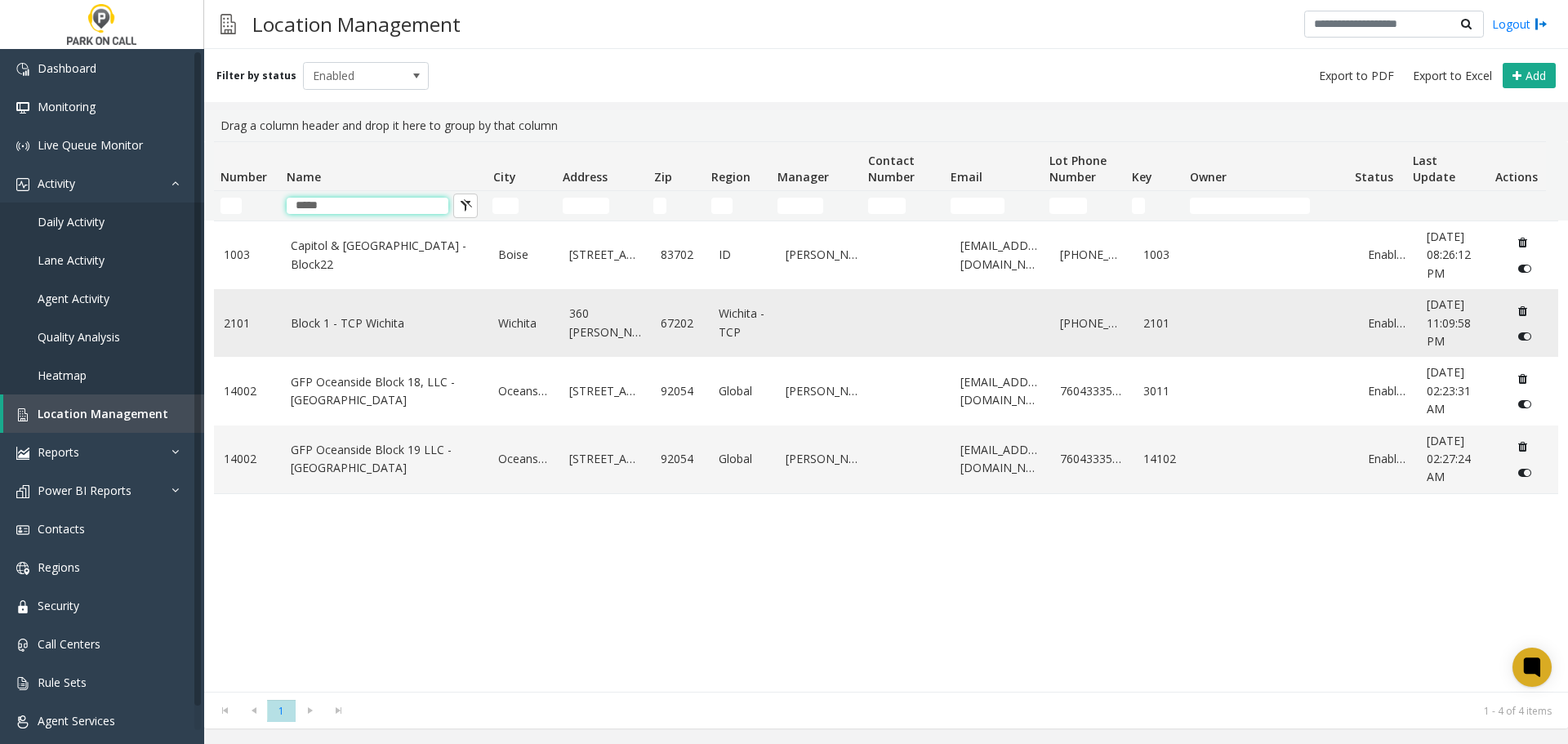
type input "*****"
click at [350, 338] on td "Block 1 - TCP Wichita" at bounding box center [385, 323] width 208 height 68
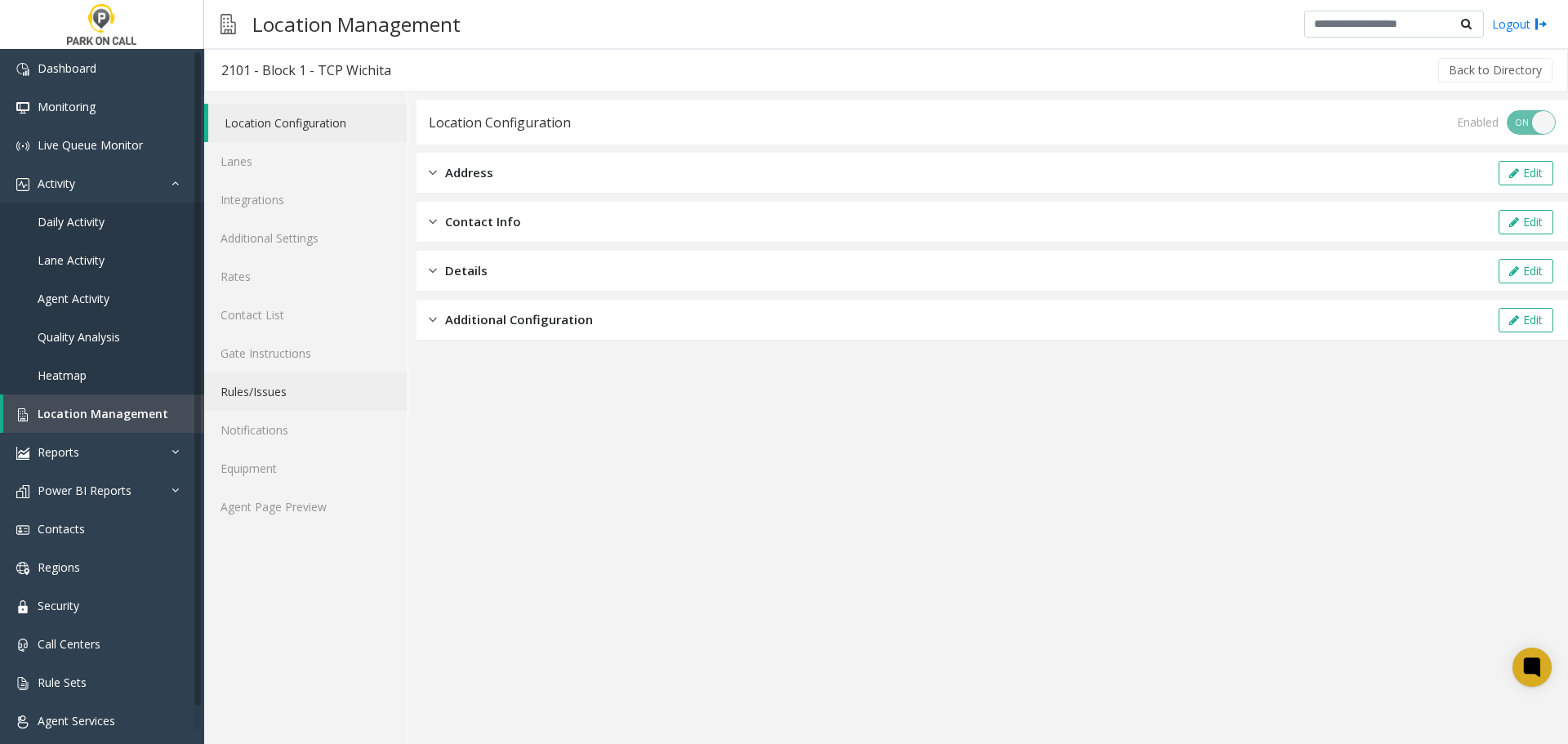
click at [284, 394] on link "Rules/Issues" at bounding box center [306, 392] width 203 height 38
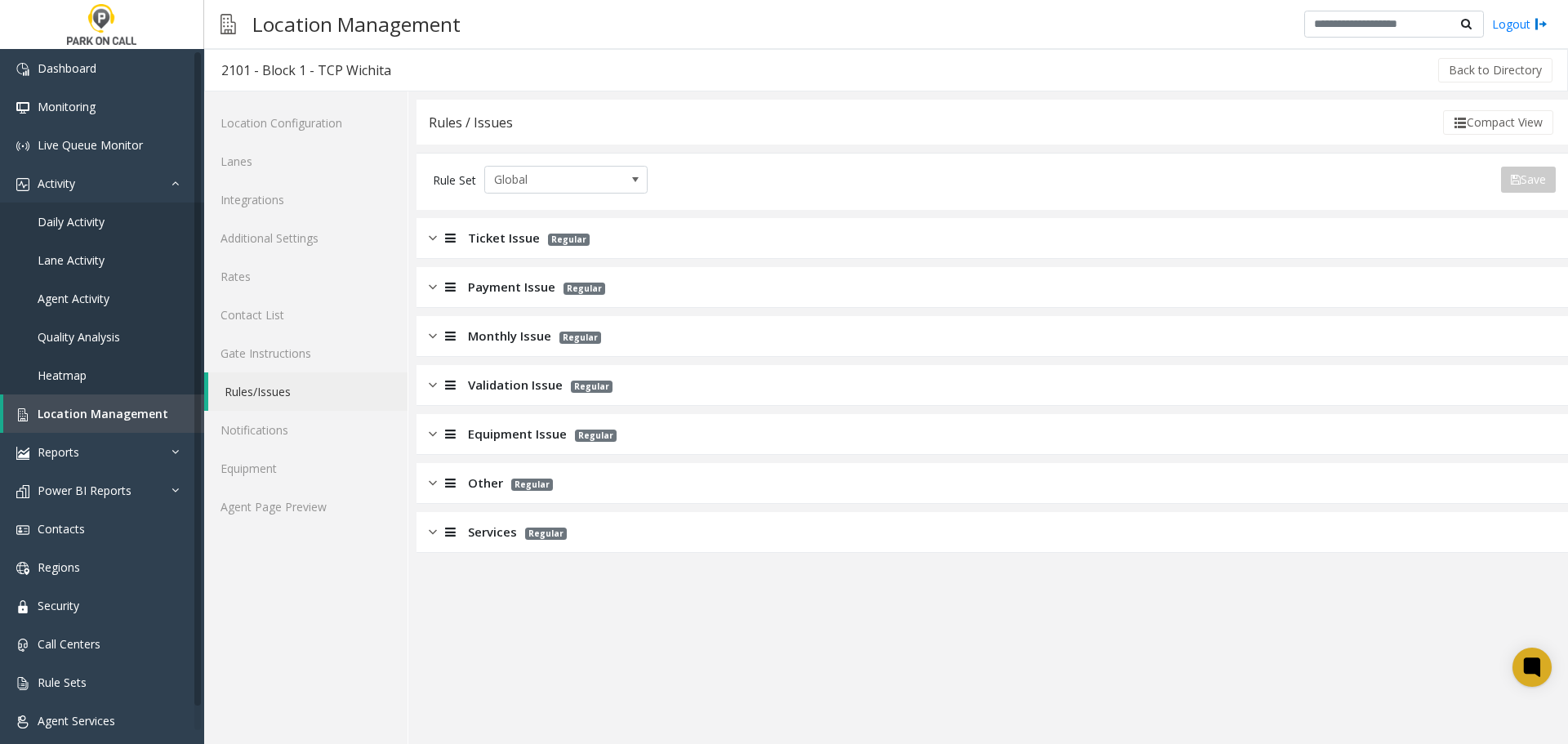
click at [580, 528] on div "Services Regular" at bounding box center [992, 532] width 1152 height 41
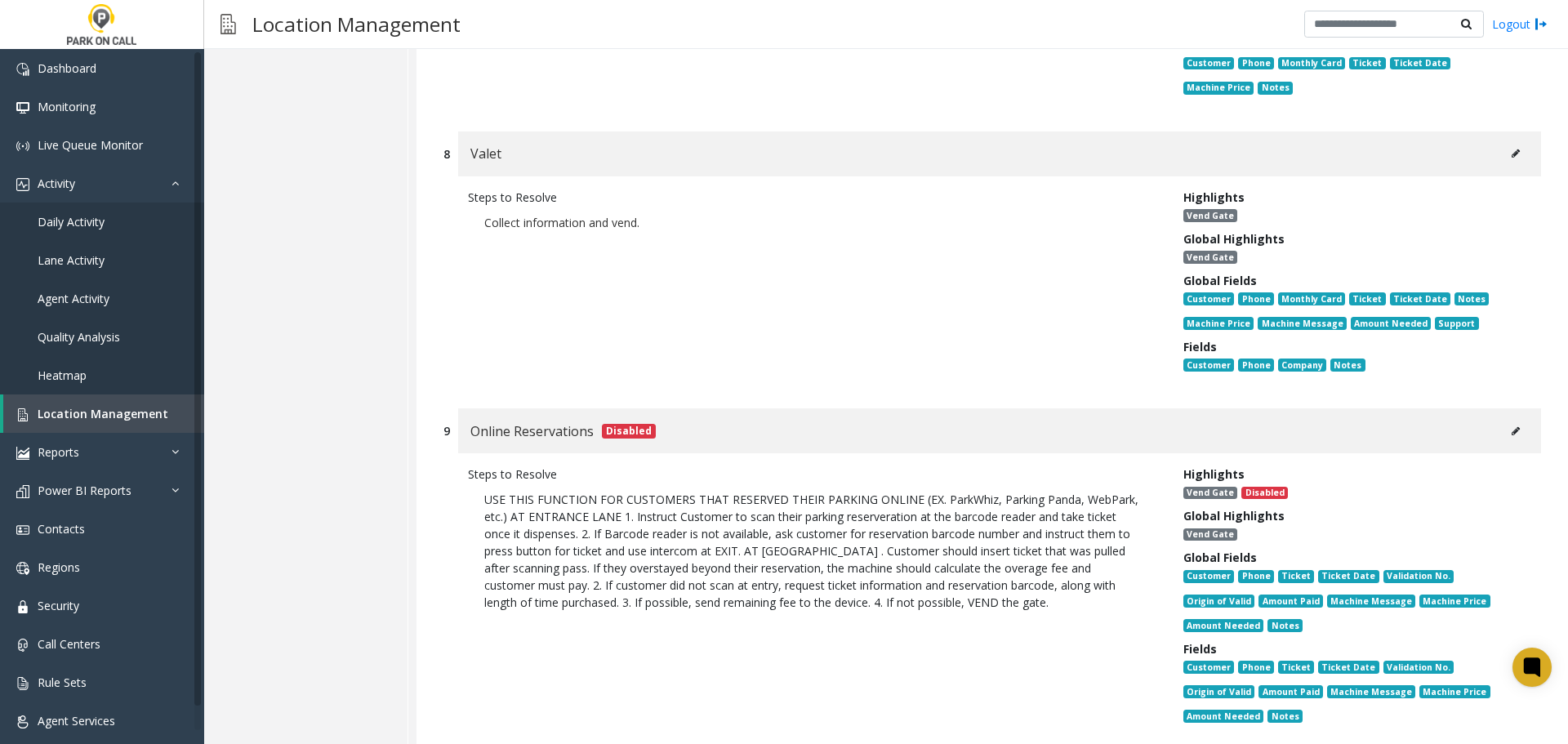
scroll to position [2288, 0]
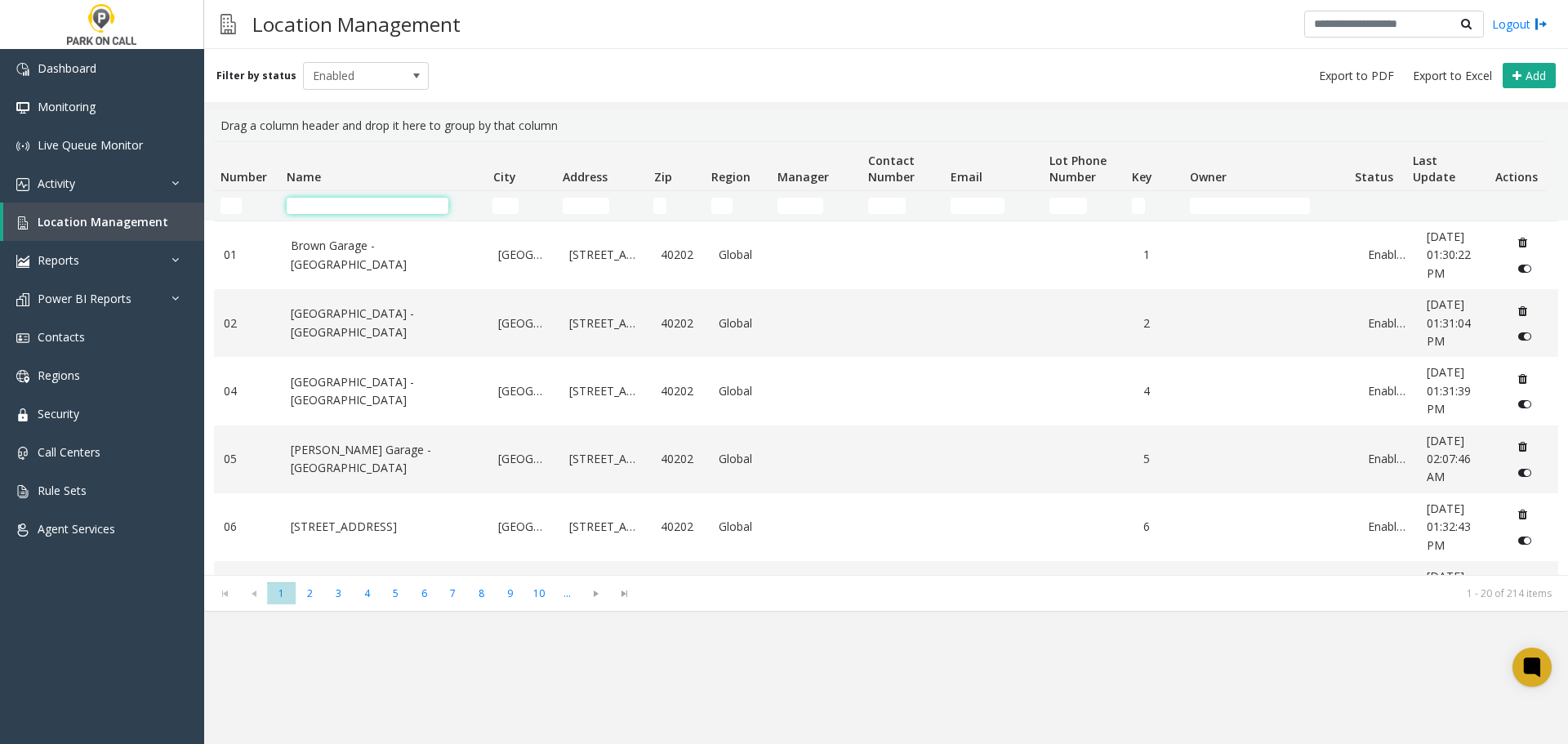
click at [388, 211] on input "Name Filter" at bounding box center [367, 205] width 162 height 17
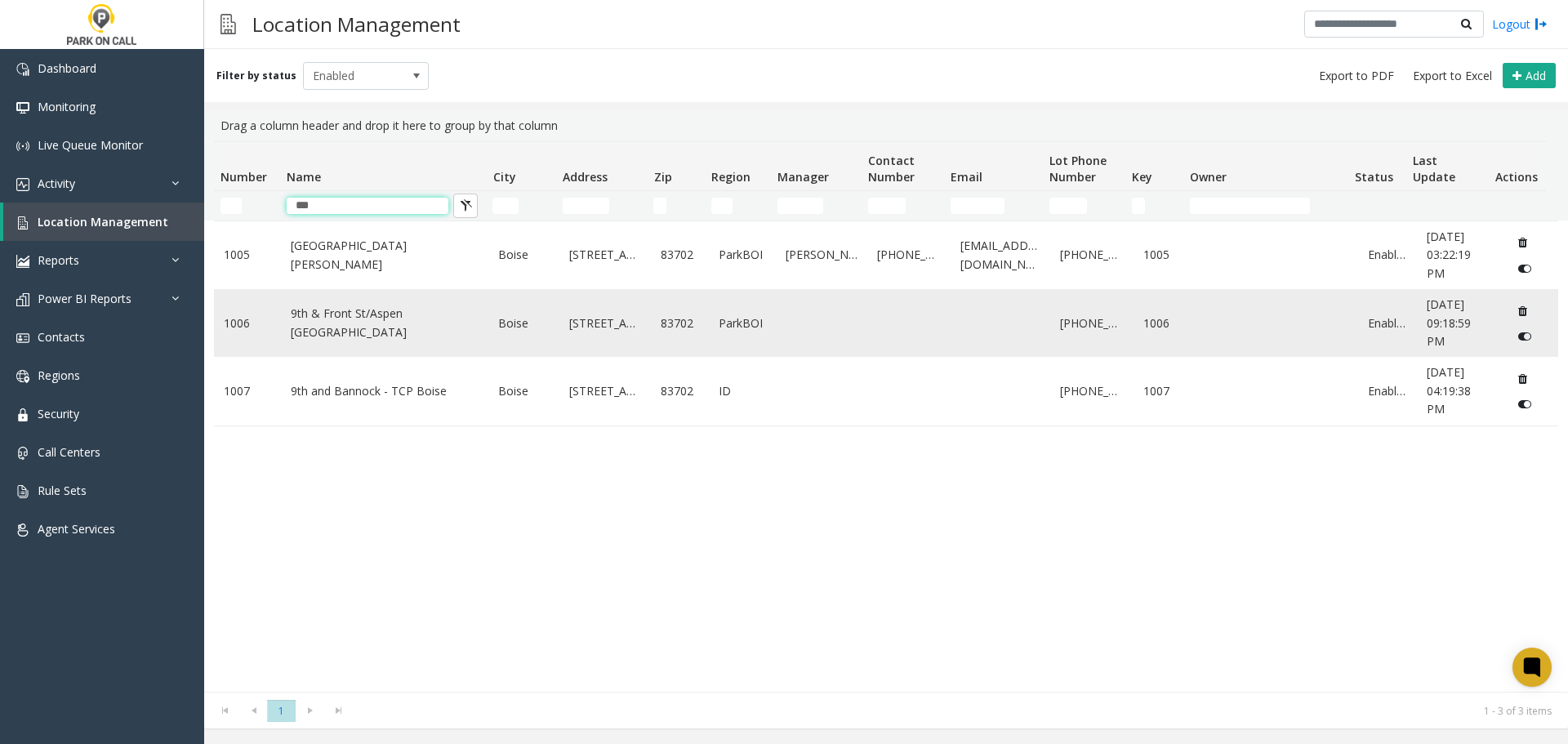
type input "***"
click at [388, 335] on link "9th & Front St/Aspen [GEOGRAPHIC_DATA]" at bounding box center [385, 323] width 189 height 37
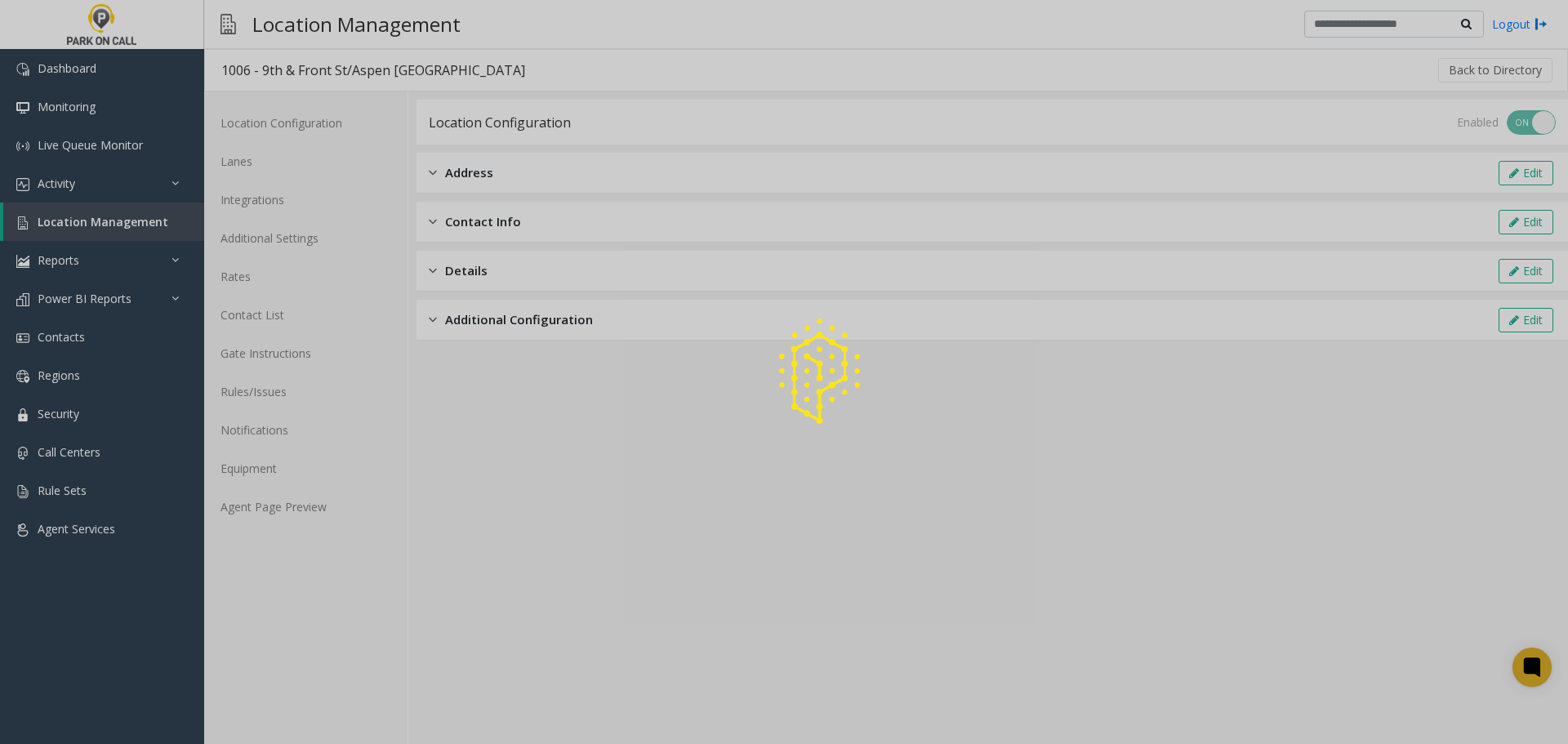
click at [301, 505] on div at bounding box center [784, 372] width 1568 height 744
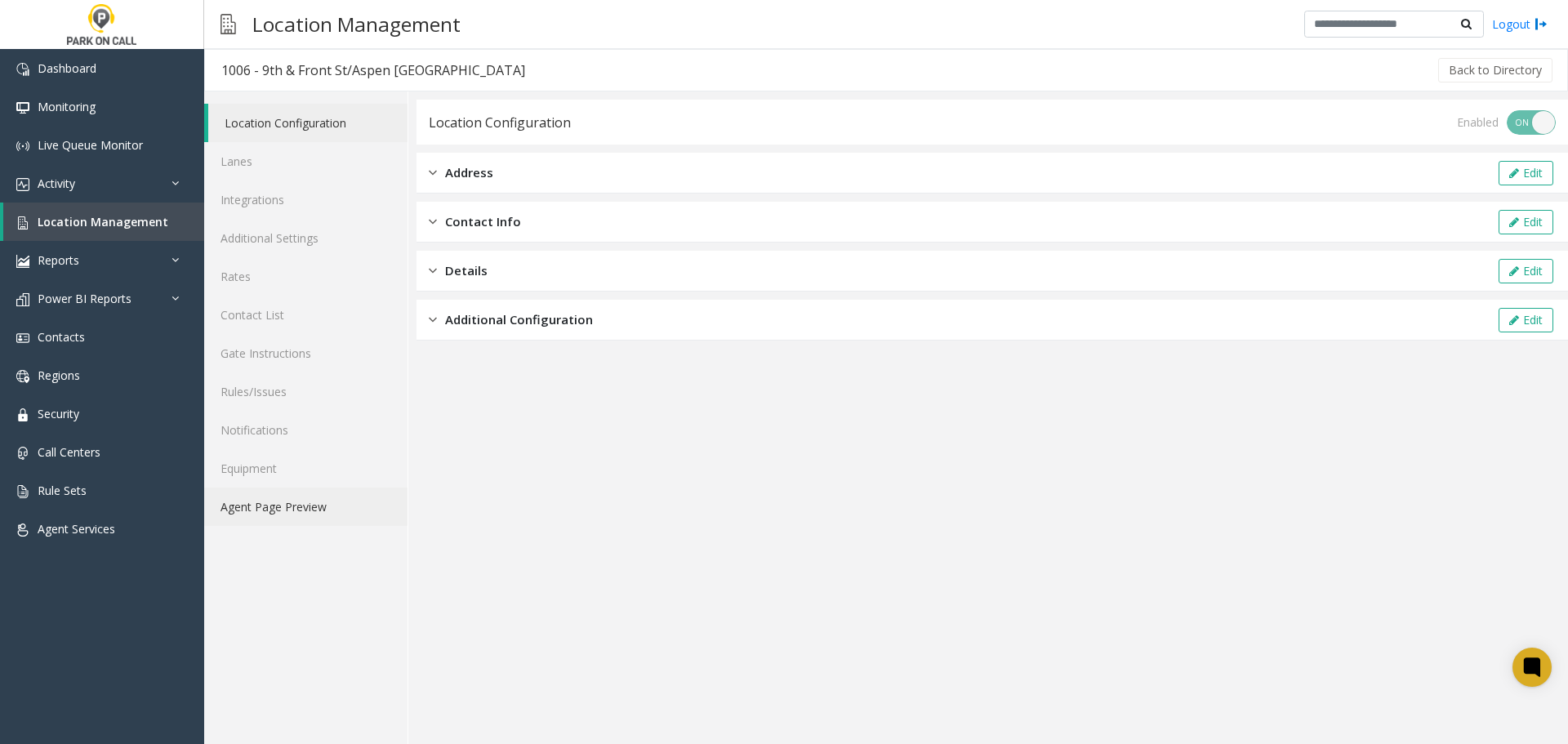
click at [301, 505] on link "Agent Page Preview" at bounding box center [306, 507] width 203 height 38
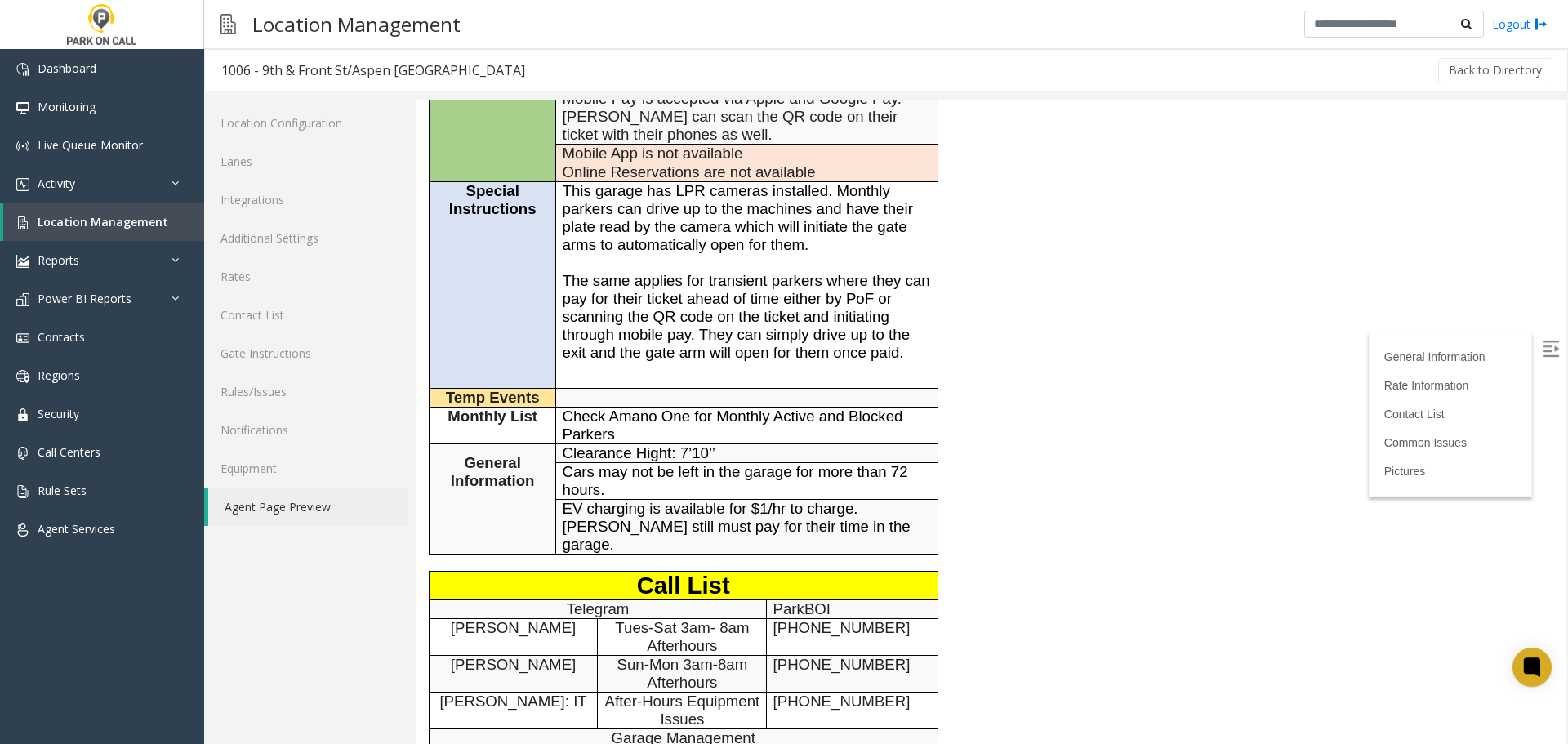
scroll to position [409, 0]
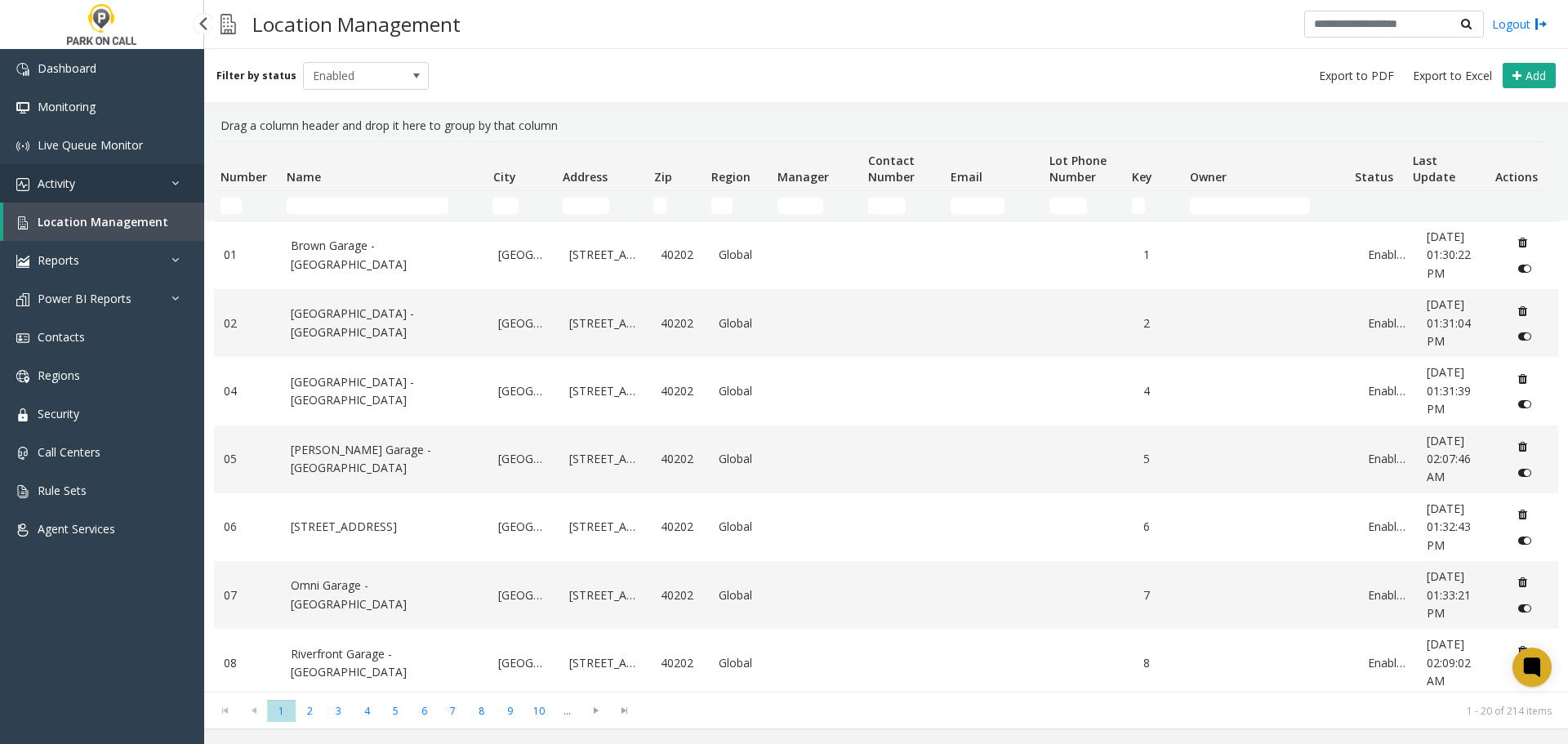
click at [114, 180] on link "Activity" at bounding box center [102, 183] width 204 height 38
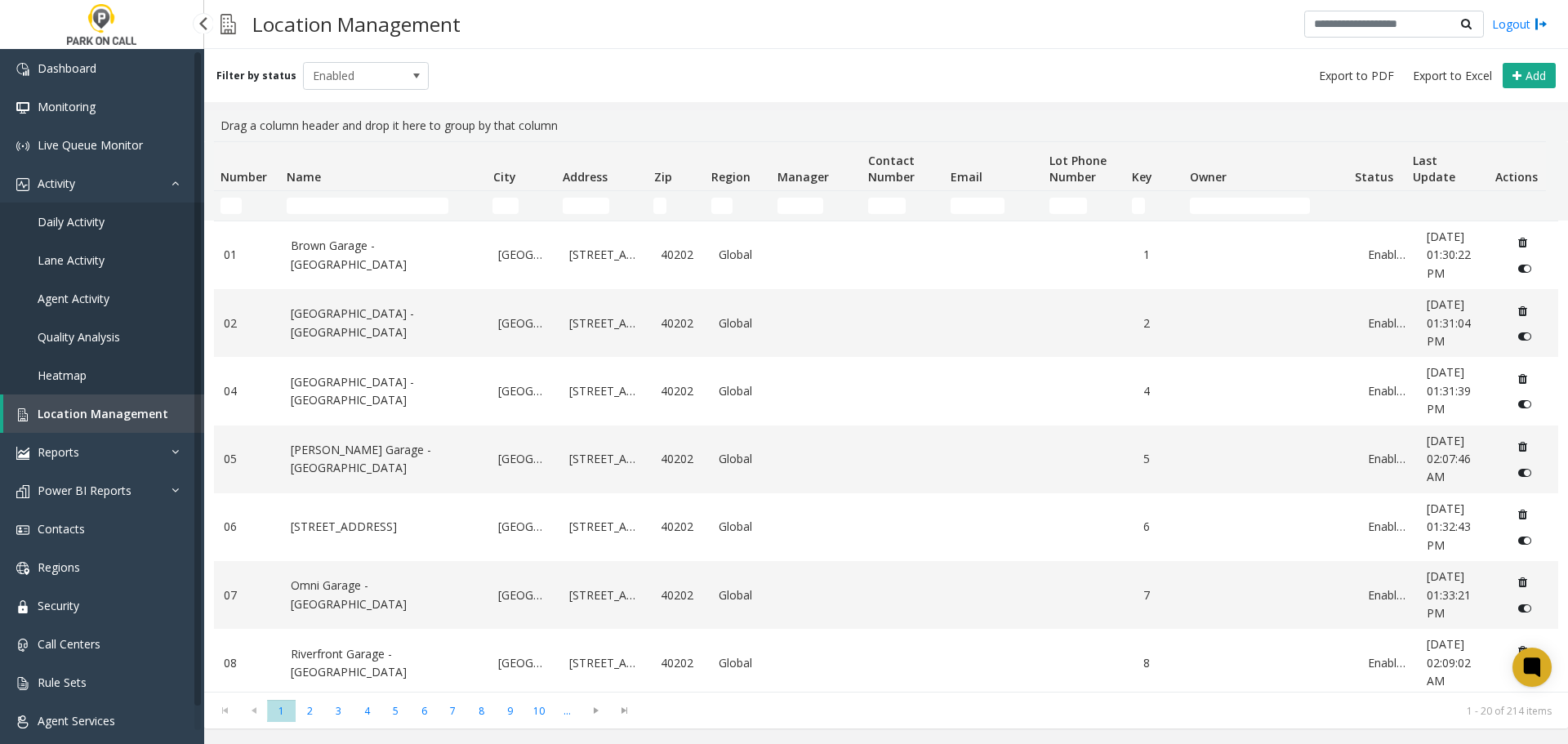
click at [82, 289] on link "Agent Activity" at bounding box center [102, 299] width 204 height 38
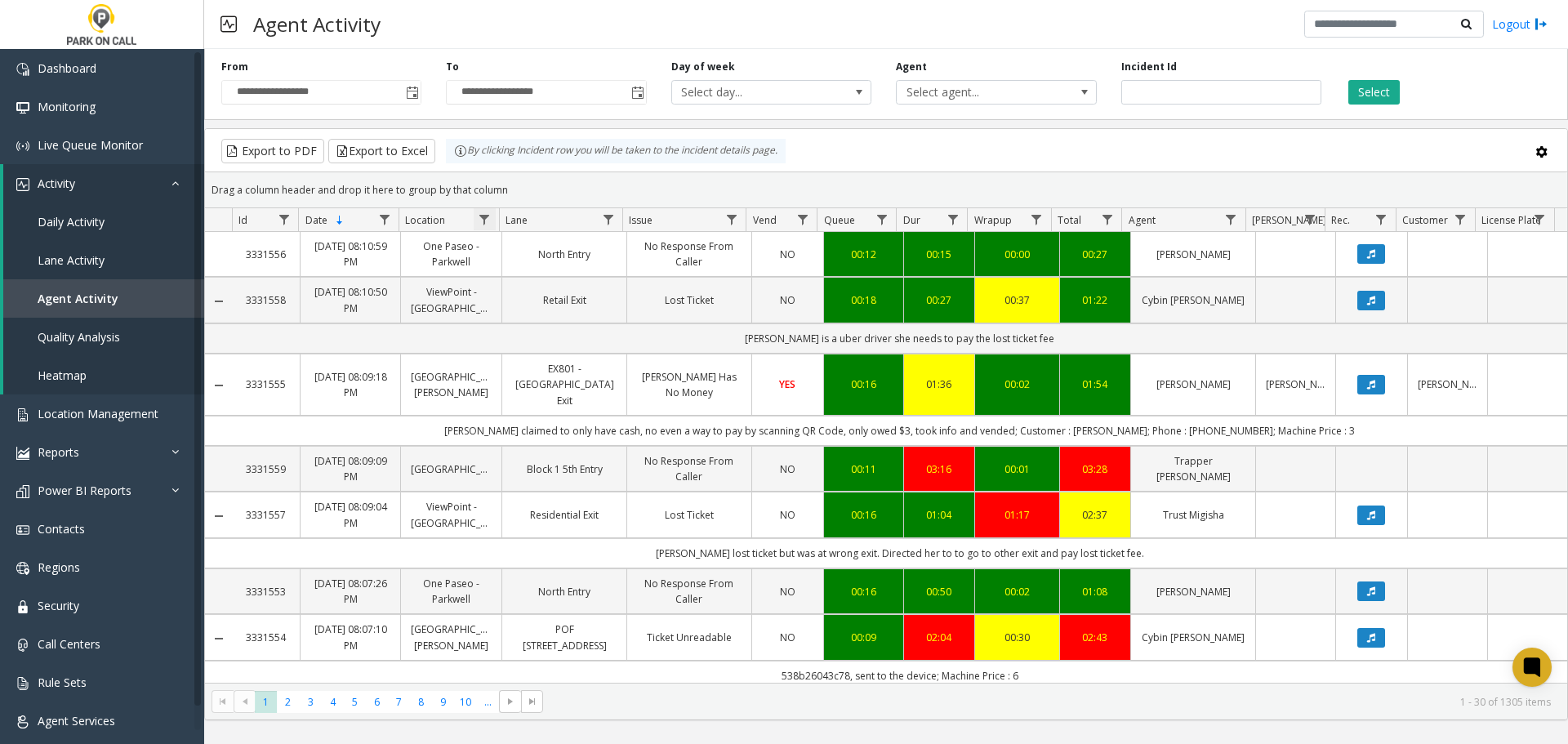
click at [486, 219] on span "Data table" at bounding box center [484, 219] width 13 height 13
click at [519, 292] on input "Location Filter" at bounding box center [555, 290] width 139 height 28
type input "**********"
click button "Filter" at bounding box center [591, 442] width 67 height 36
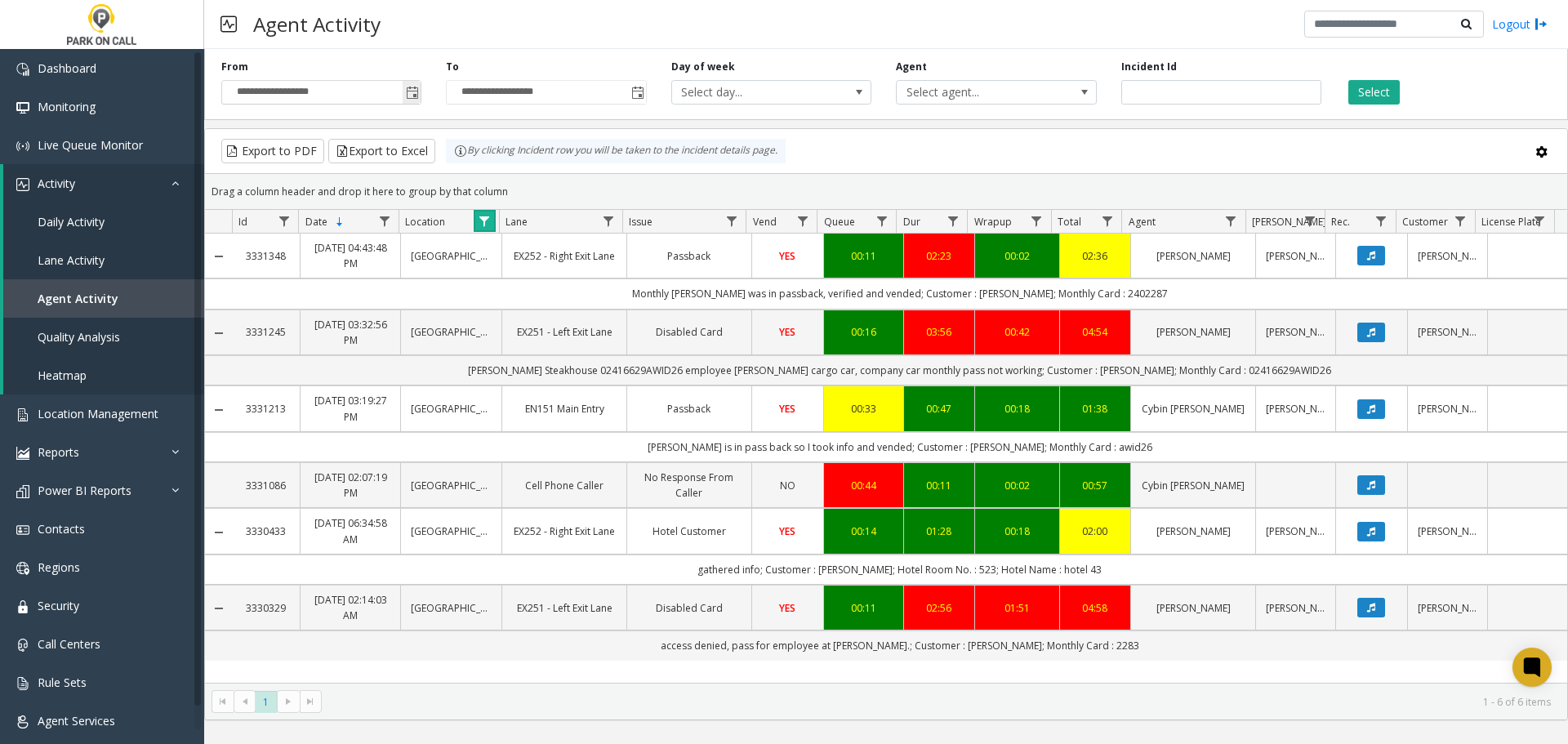
click at [411, 96] on span "Toggle popup" at bounding box center [412, 93] width 13 height 13
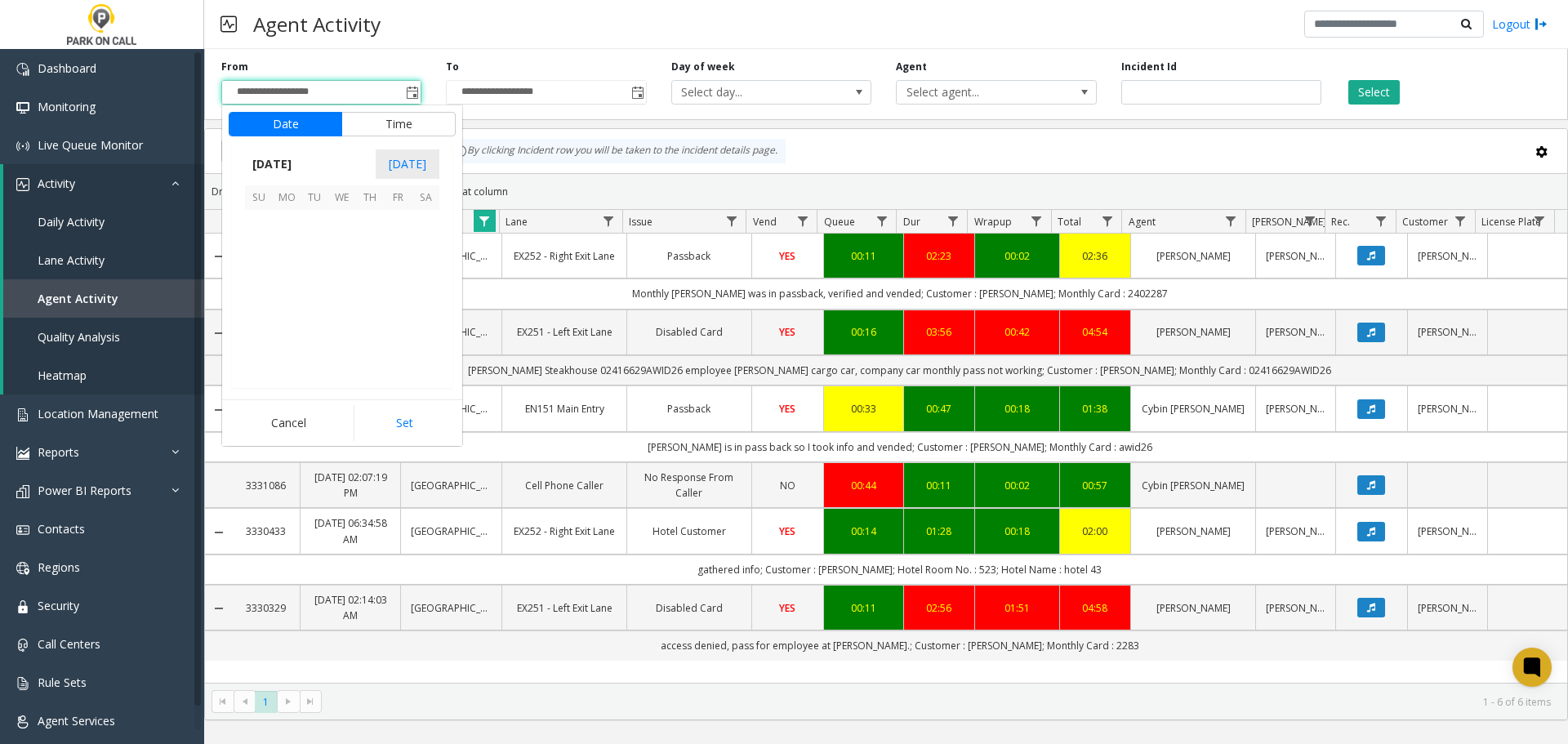
scroll to position [293447, 0]
click at [432, 222] on span "4" at bounding box center [426, 224] width 28 height 28
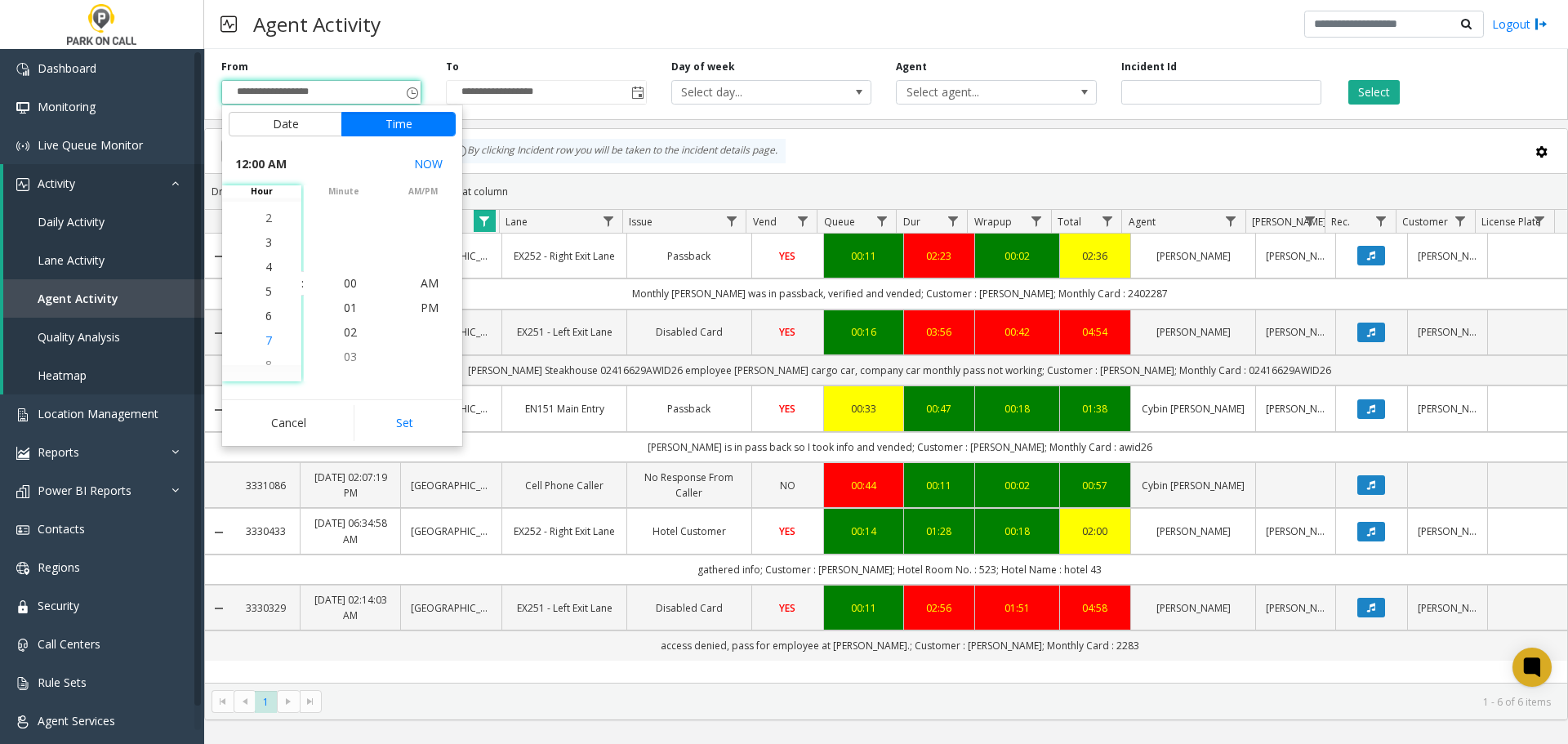
scroll to position [24, 0]
click at [265, 263] on span "10" at bounding box center [268, 259] width 13 height 16
click at [414, 281] on li "PM" at bounding box center [430, 283] width 57 height 24
click at [394, 424] on button "Set" at bounding box center [405, 422] width 103 height 36
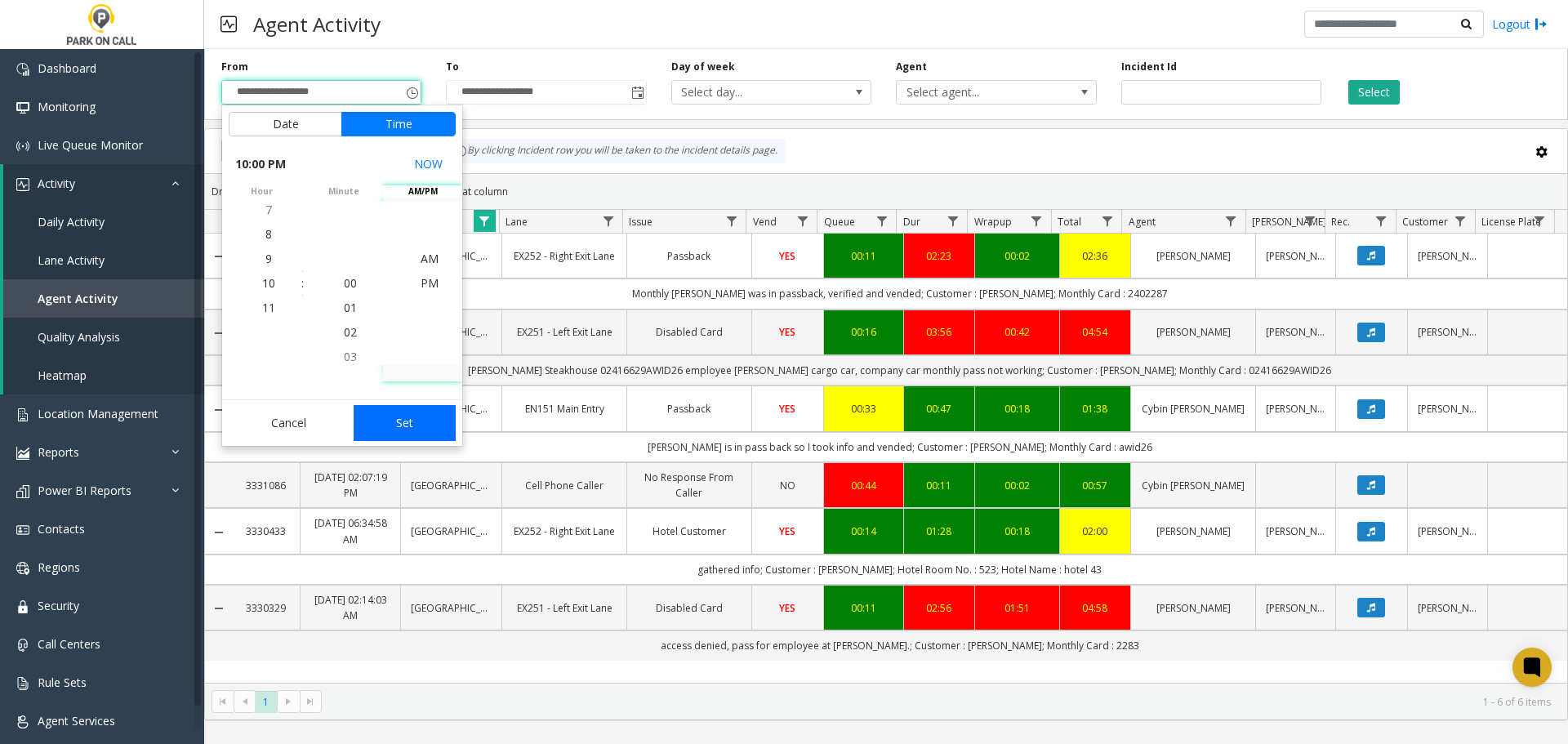
type input "**********"
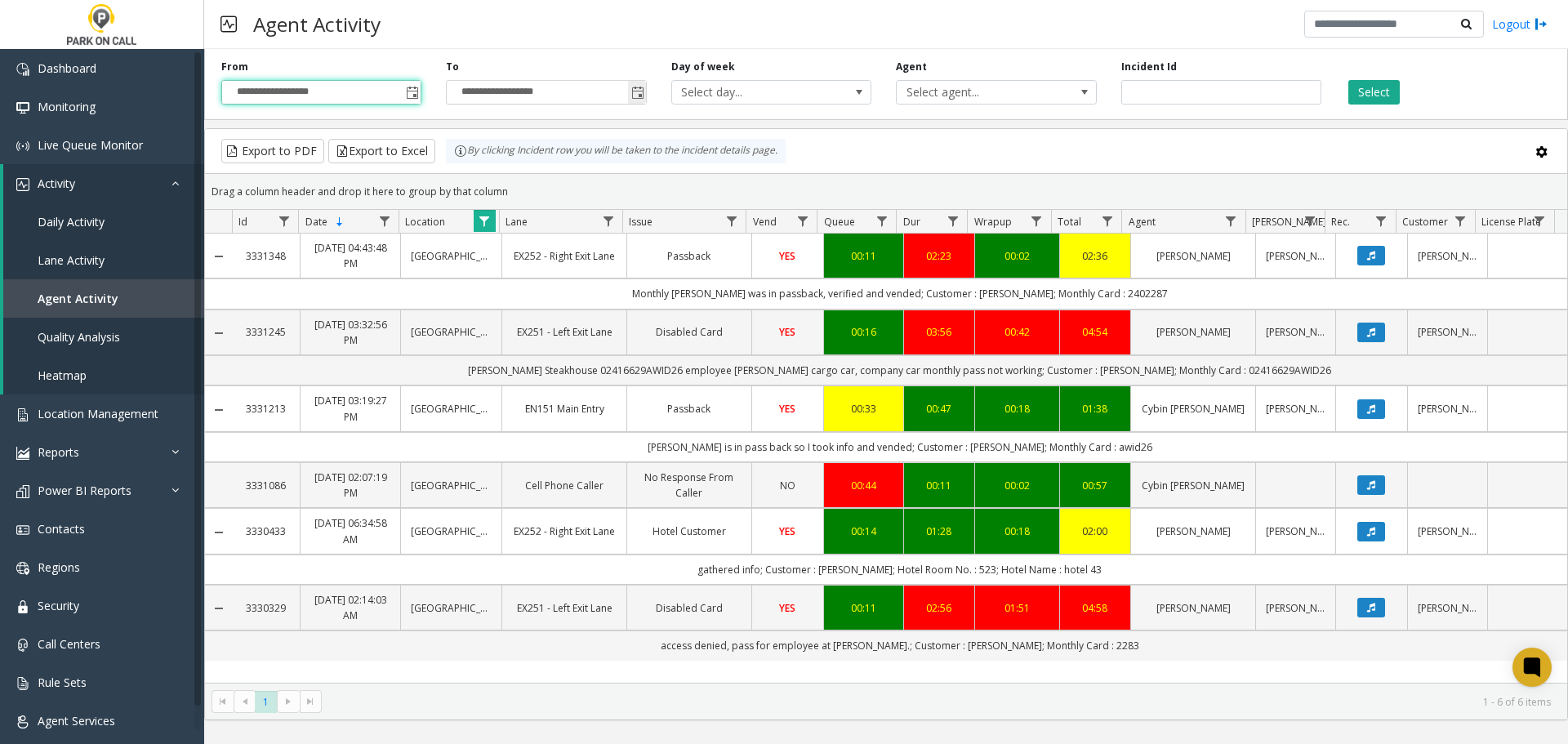
click at [634, 92] on span "Toggle popup" at bounding box center [638, 93] width 13 height 13
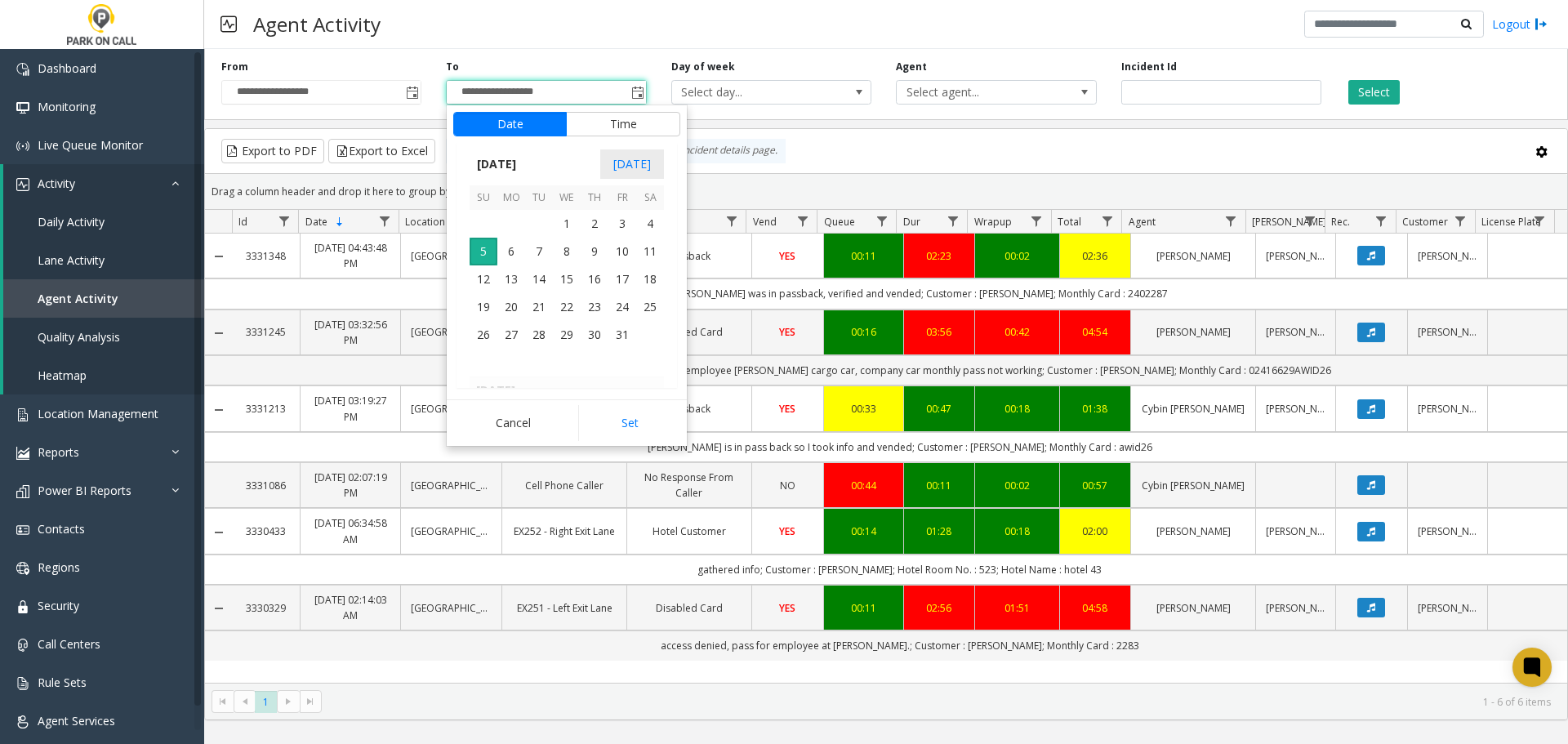
scroll to position [24, 0]
click at [583, 124] on button "Time" at bounding box center [623, 124] width 115 height 24
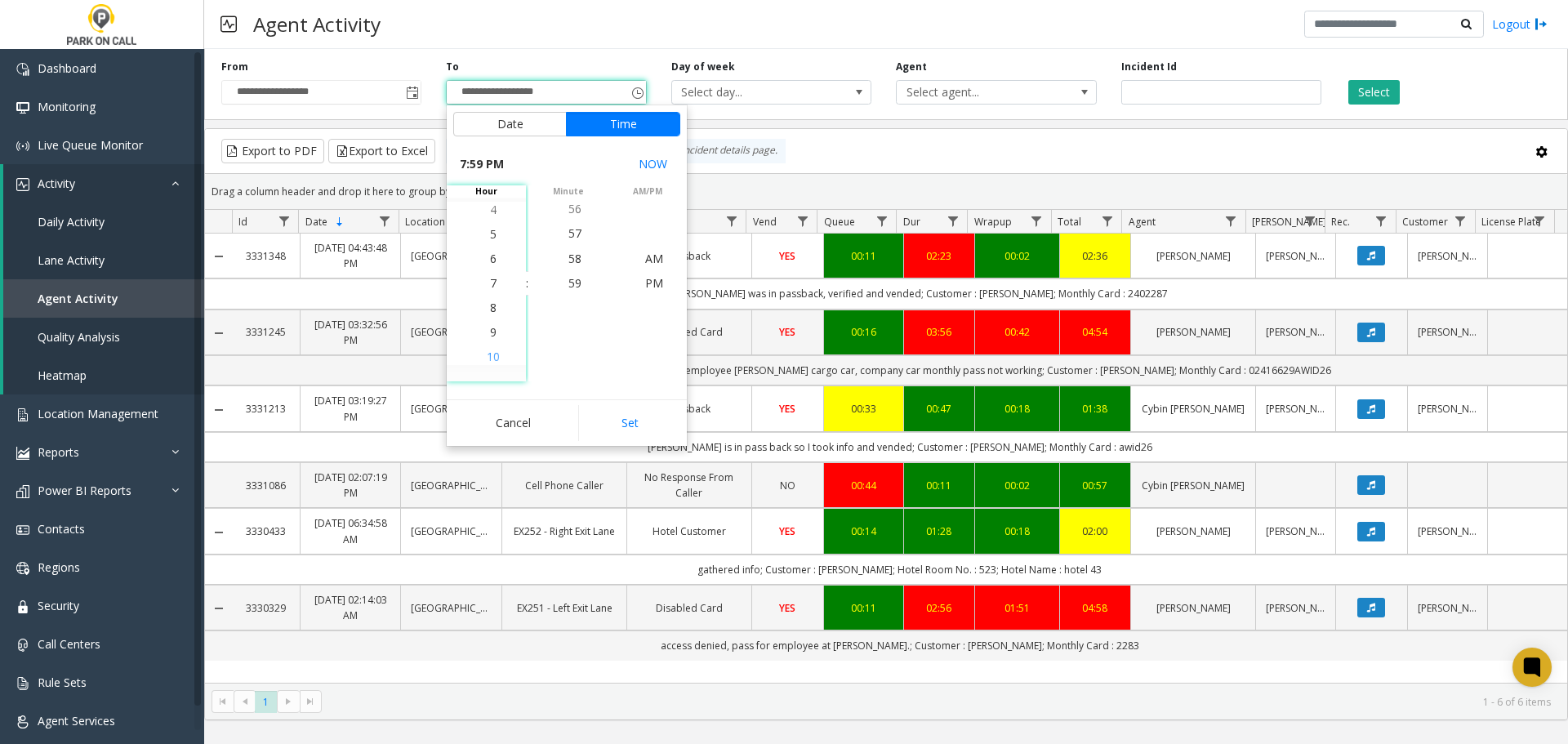
click at [486, 352] on span "10" at bounding box center [493, 356] width 13 height 16
click at [568, 318] on li "10" at bounding box center [575, 308] width 57 height 24
click at [570, 355] on span "13" at bounding box center [574, 356] width 13 height 16
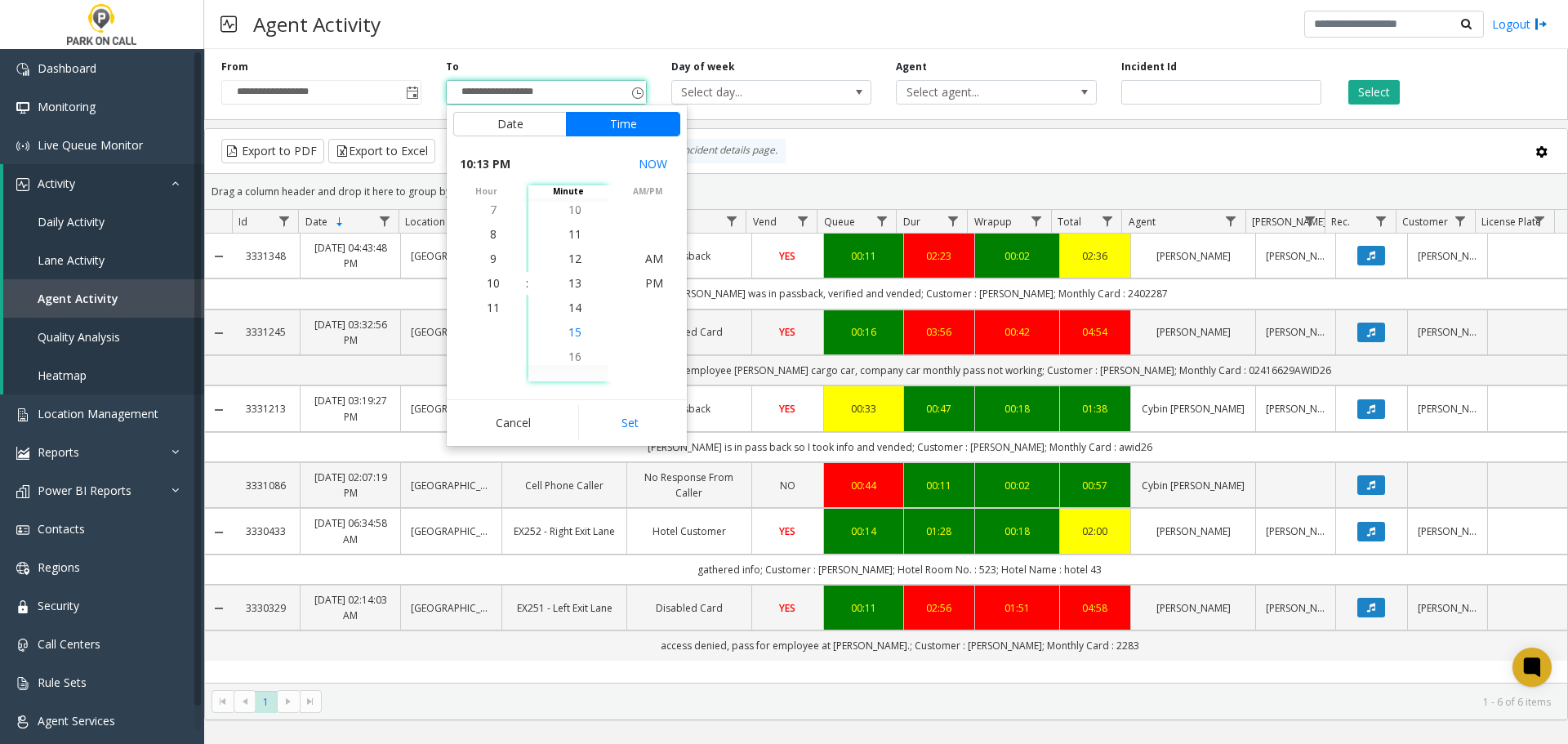
click at [570, 332] on span "15" at bounding box center [574, 332] width 13 height 16
click at [629, 416] on button "Set" at bounding box center [630, 422] width 103 height 36
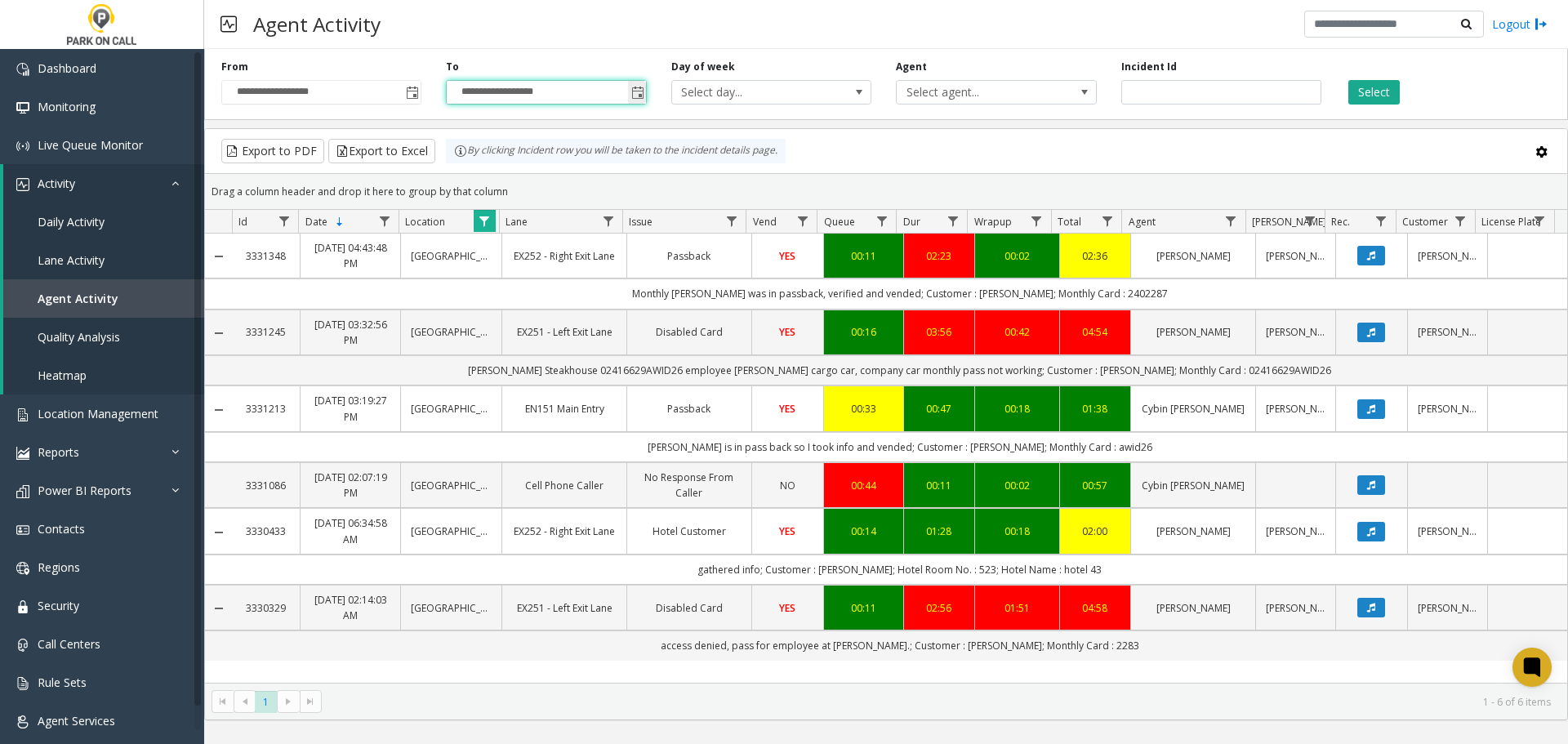
click at [634, 101] on span "Toggle popup" at bounding box center [637, 92] width 18 height 26
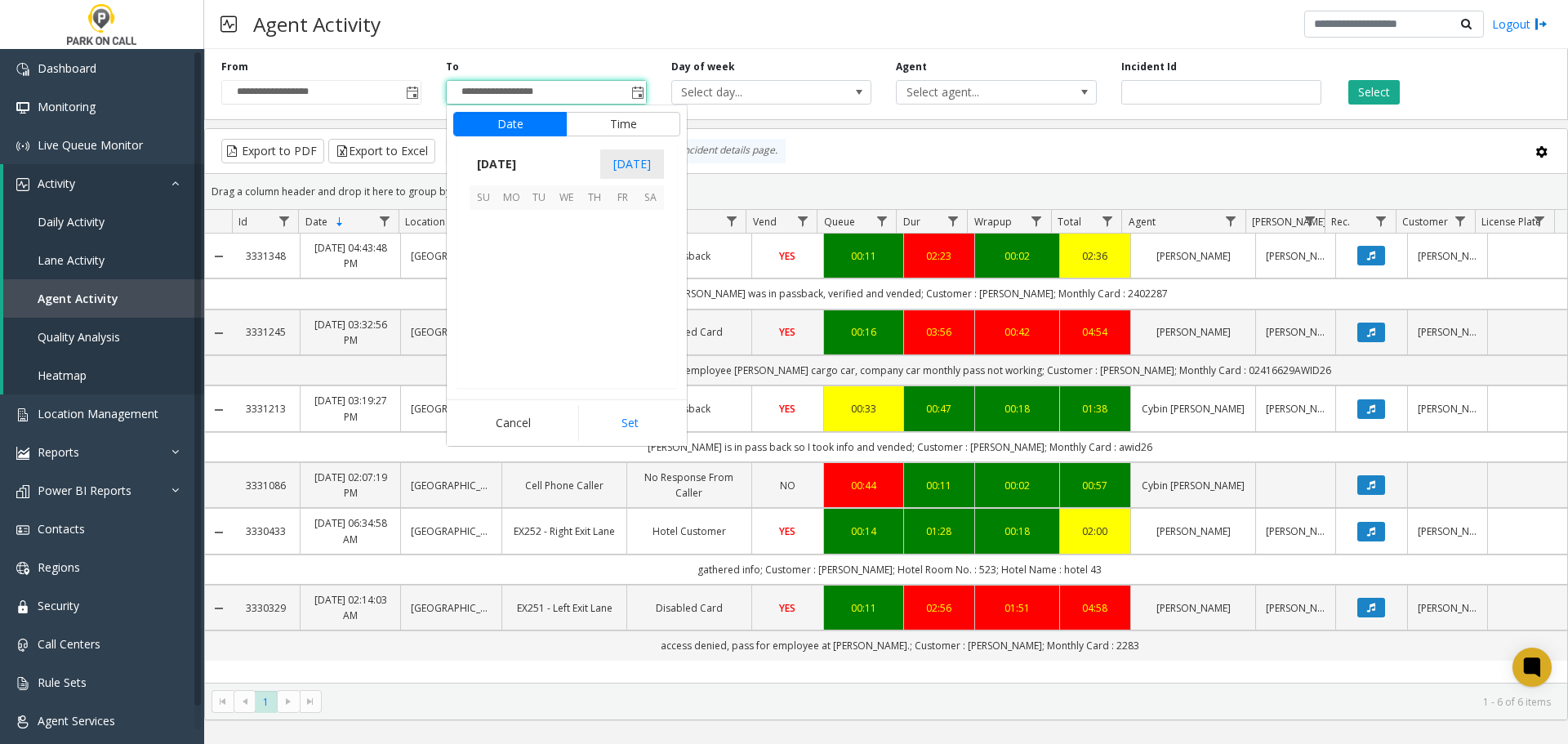
scroll to position [24, 0]
click at [653, 227] on span "4" at bounding box center [650, 224] width 28 height 28
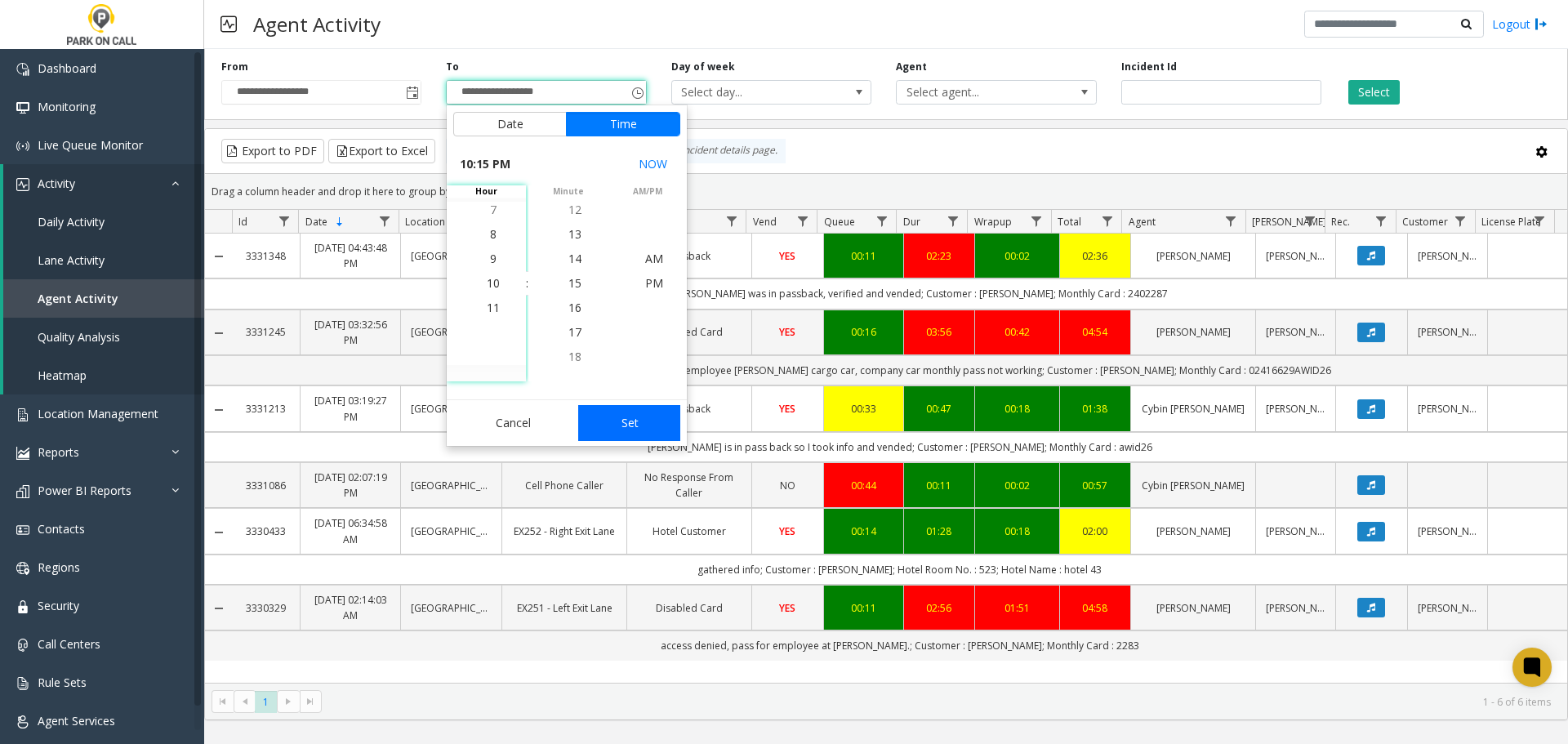
click at [632, 432] on button "Set" at bounding box center [630, 422] width 103 height 36
type input "**********"
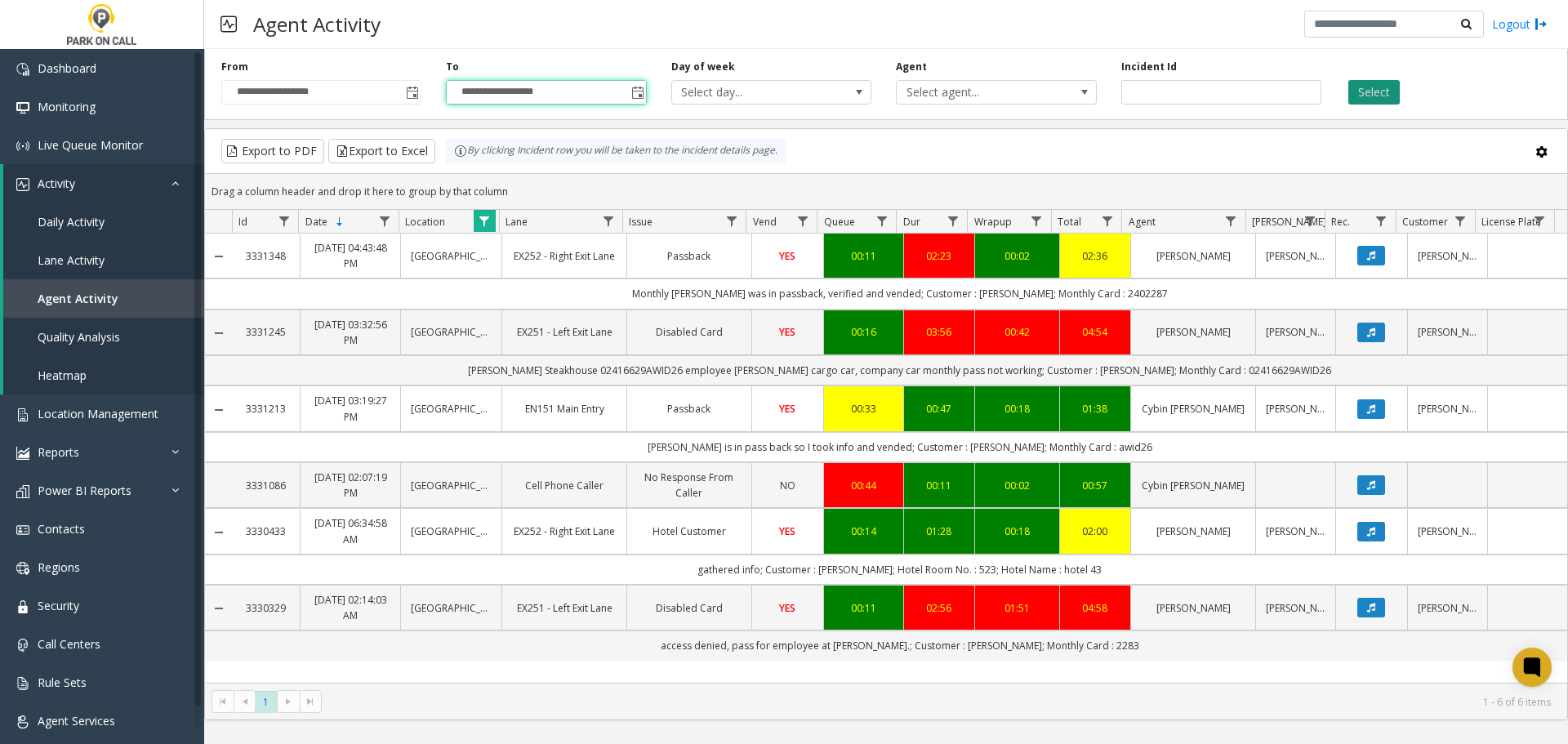
click at [1361, 100] on button "Select" at bounding box center [1373, 92] width 51 height 24
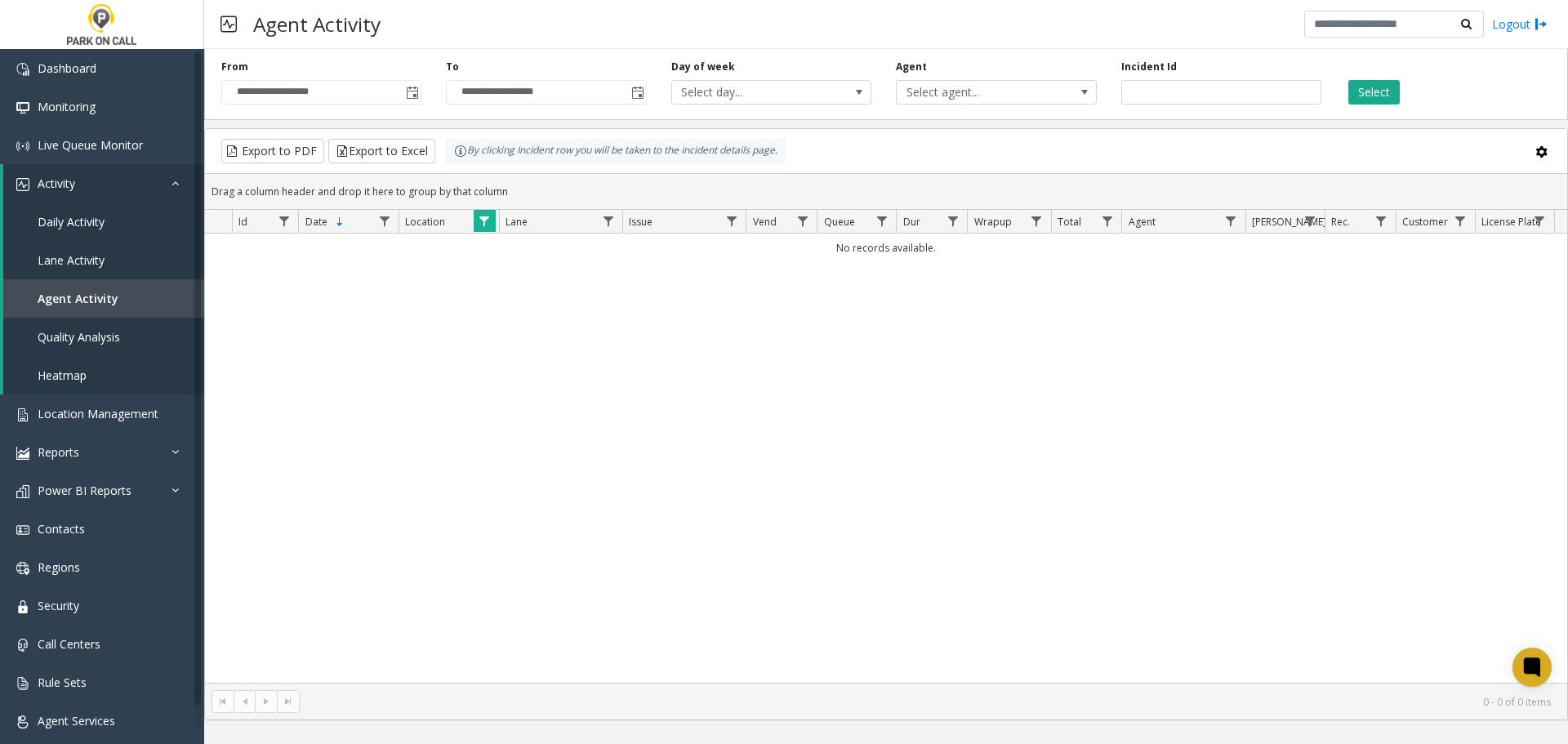
click at [486, 225] on span "Data table" at bounding box center [484, 221] width 13 height 13
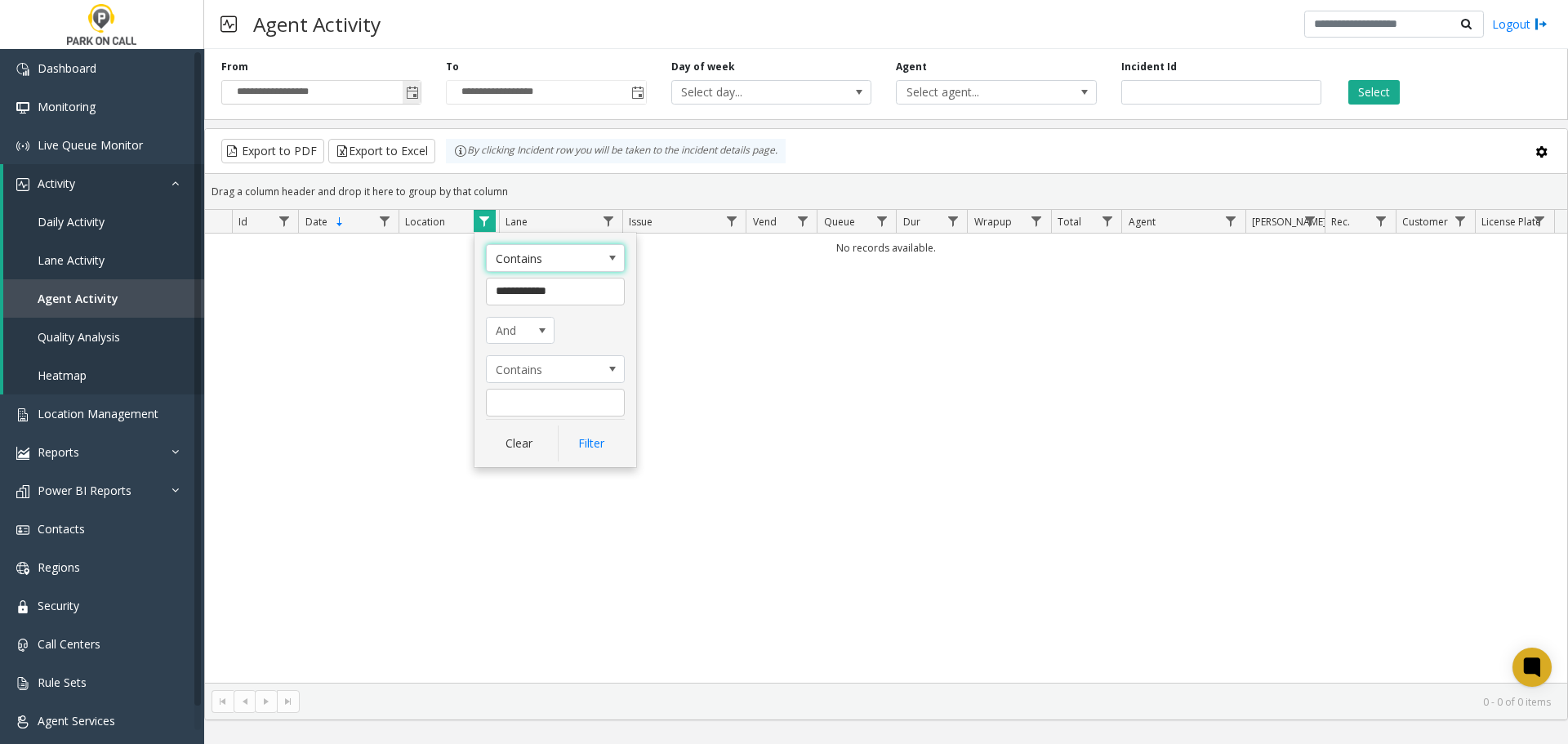
click at [417, 90] on span "Toggle popup" at bounding box center [412, 93] width 13 height 13
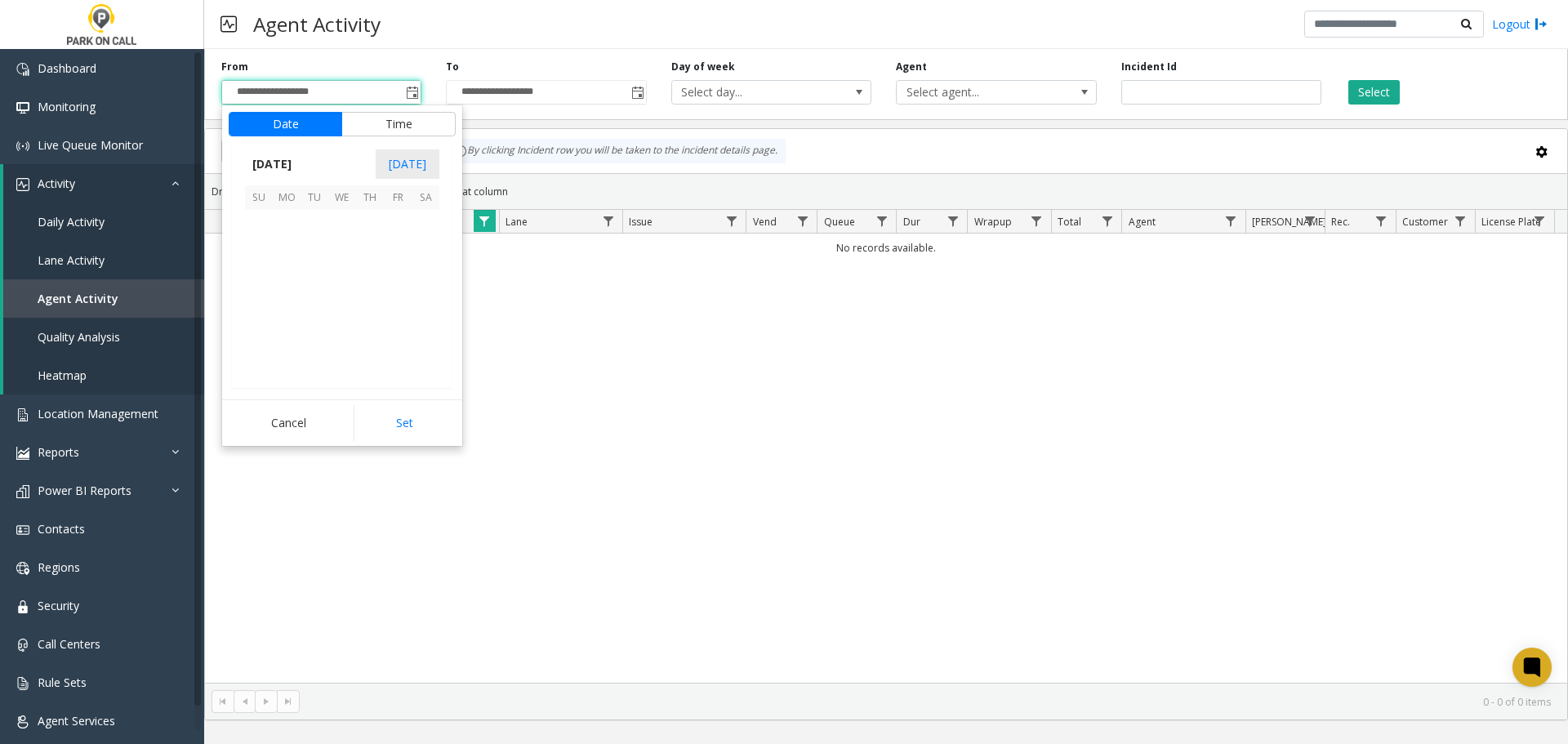
scroll to position [24, 0]
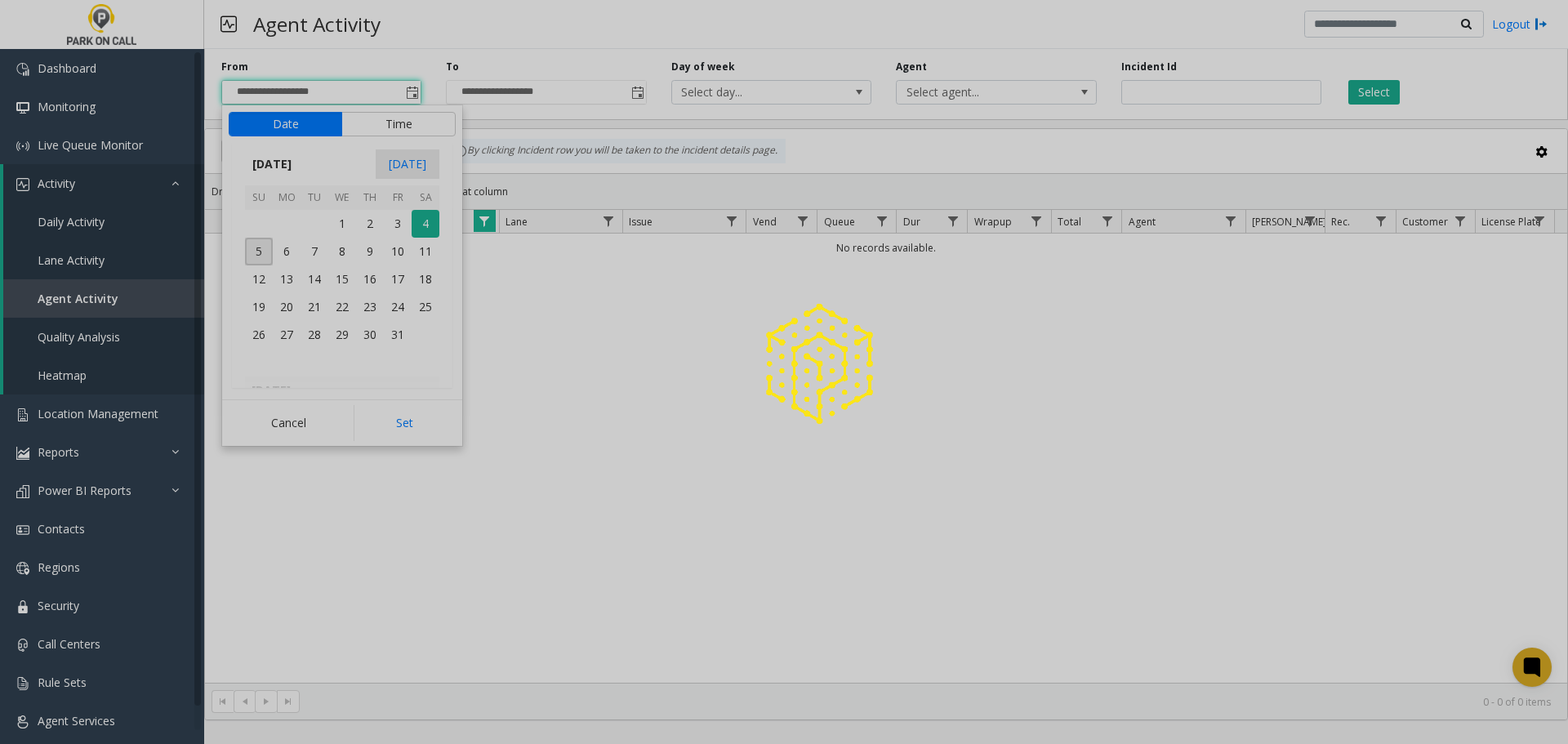
click at [418, 126] on button "Time" at bounding box center [399, 124] width 115 height 24
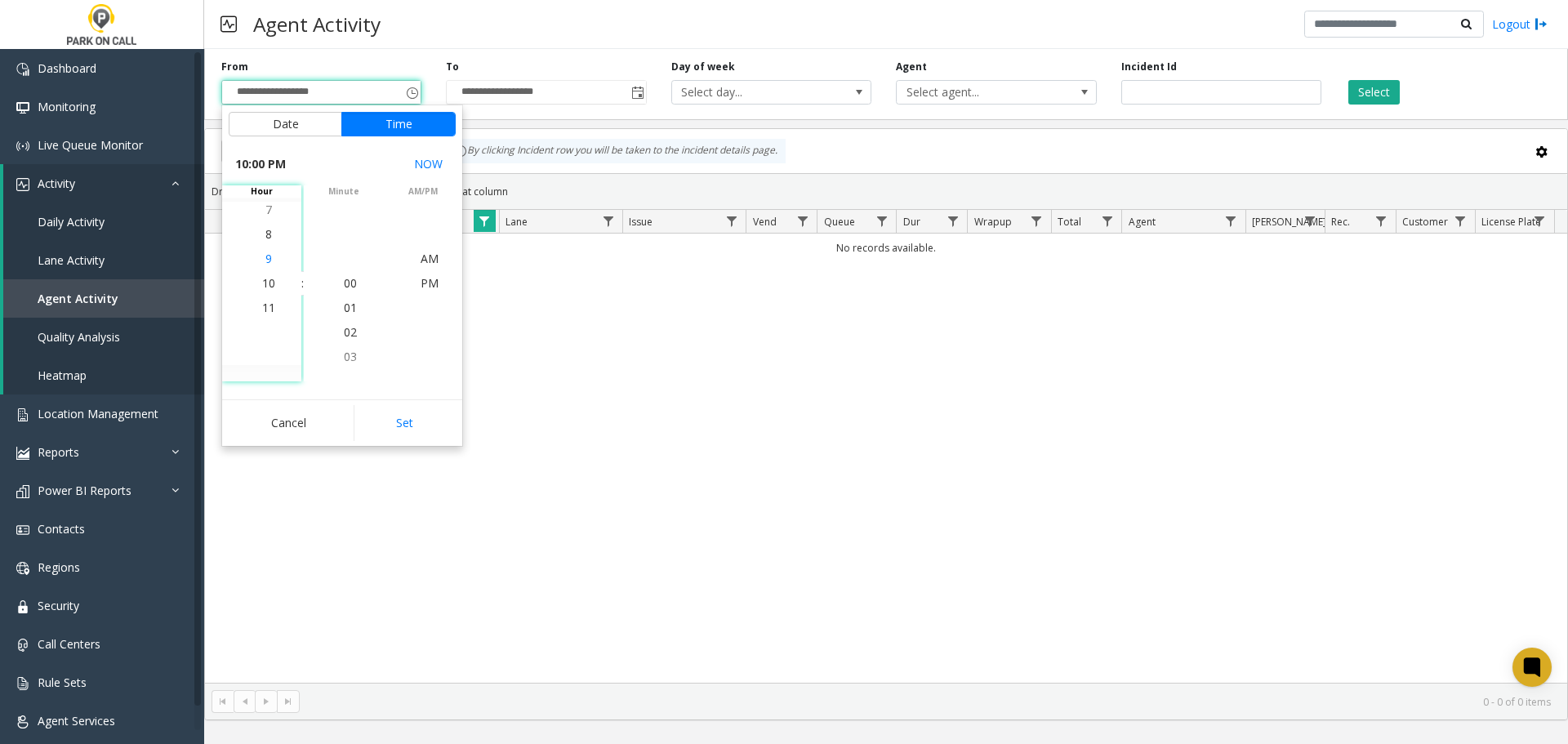
click at [270, 255] on li "9" at bounding box center [268, 259] width 57 height 24
click at [406, 405] on button "Set" at bounding box center [405, 422] width 103 height 36
type input "**********"
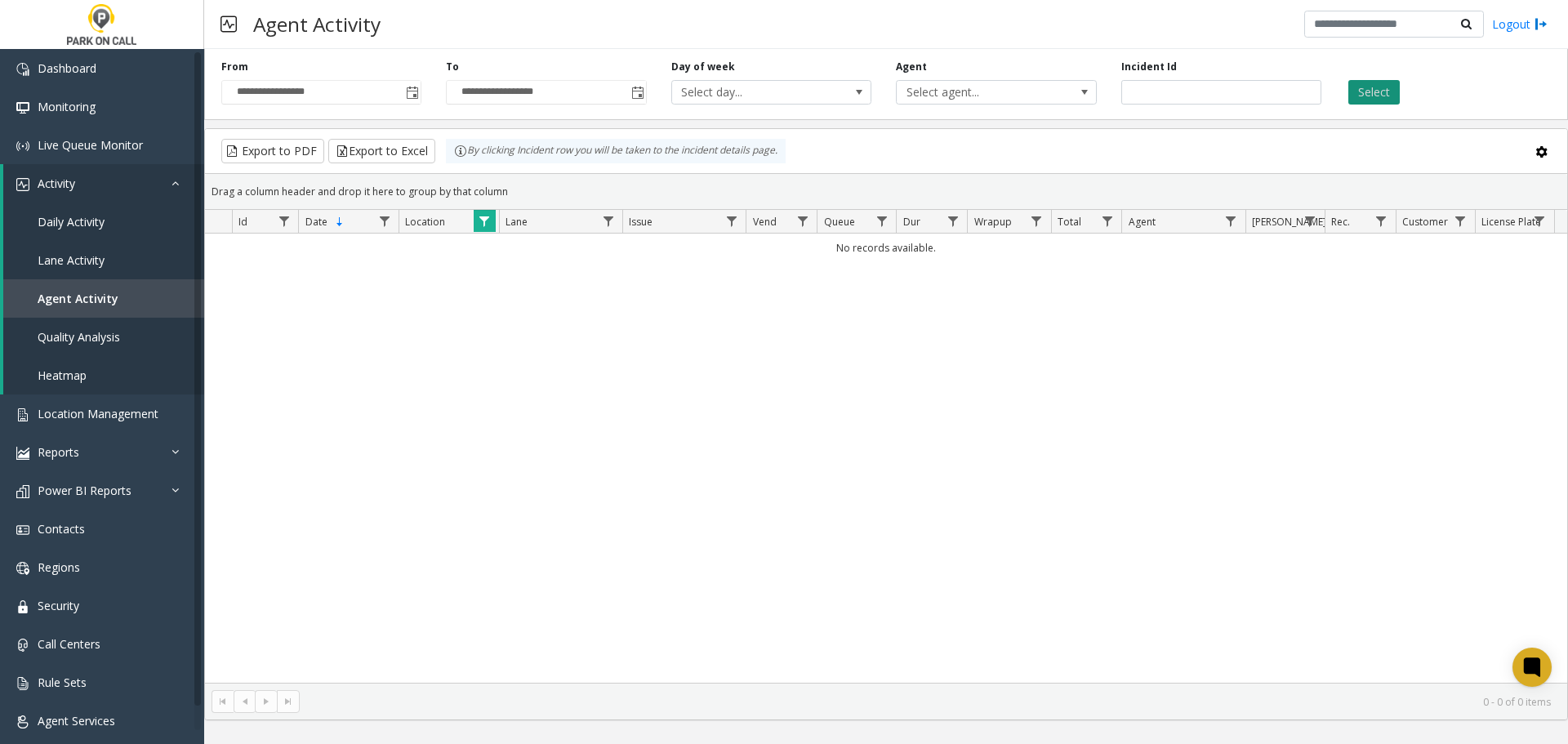
click at [1370, 100] on button "Select" at bounding box center [1373, 92] width 51 height 24
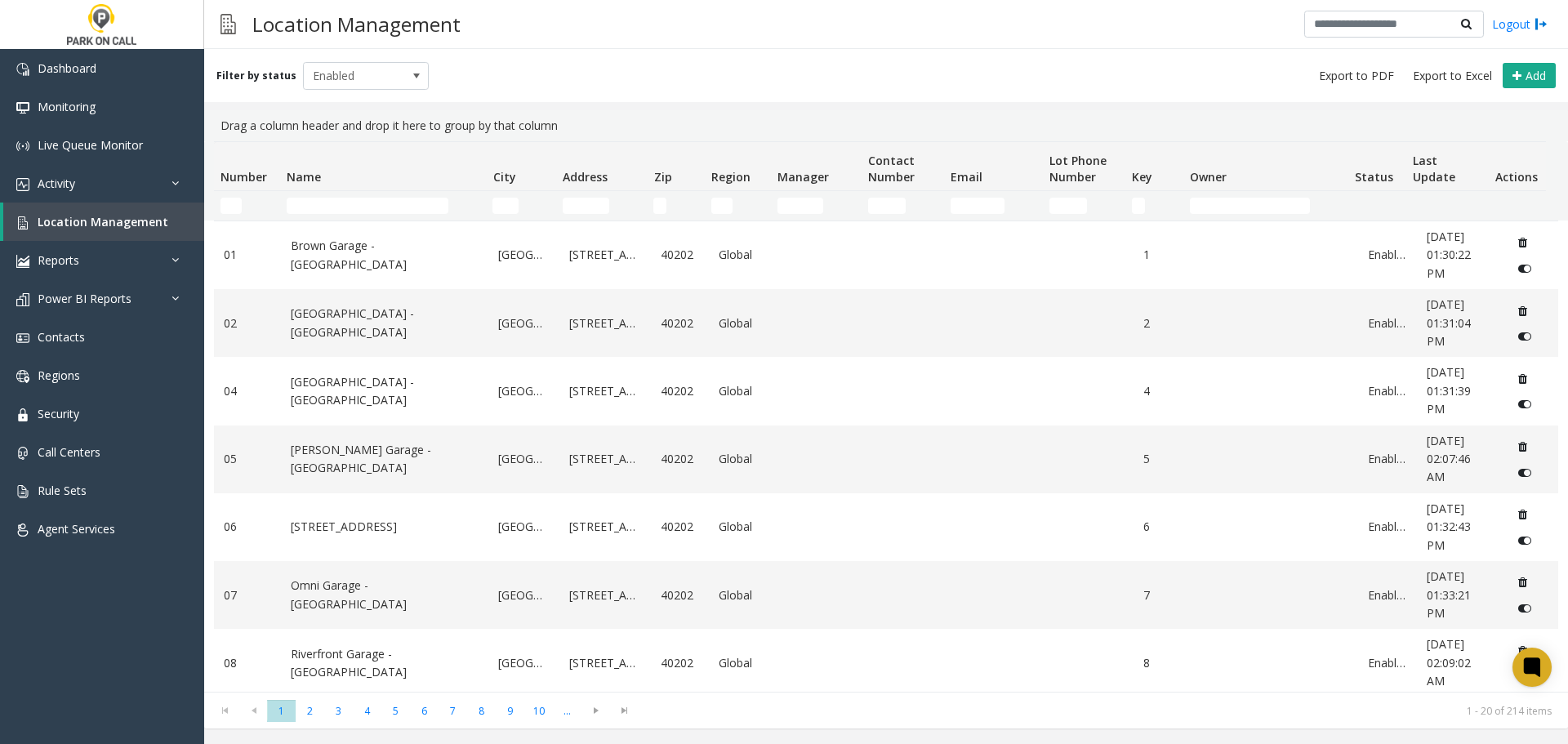
click at [348, 188] on th "Name" at bounding box center [382, 167] width 206 height 49
click at [342, 197] on td "Name Filter" at bounding box center [382, 206] width 206 height 30
click at [339, 205] on input "Name Filter" at bounding box center [367, 205] width 162 height 17
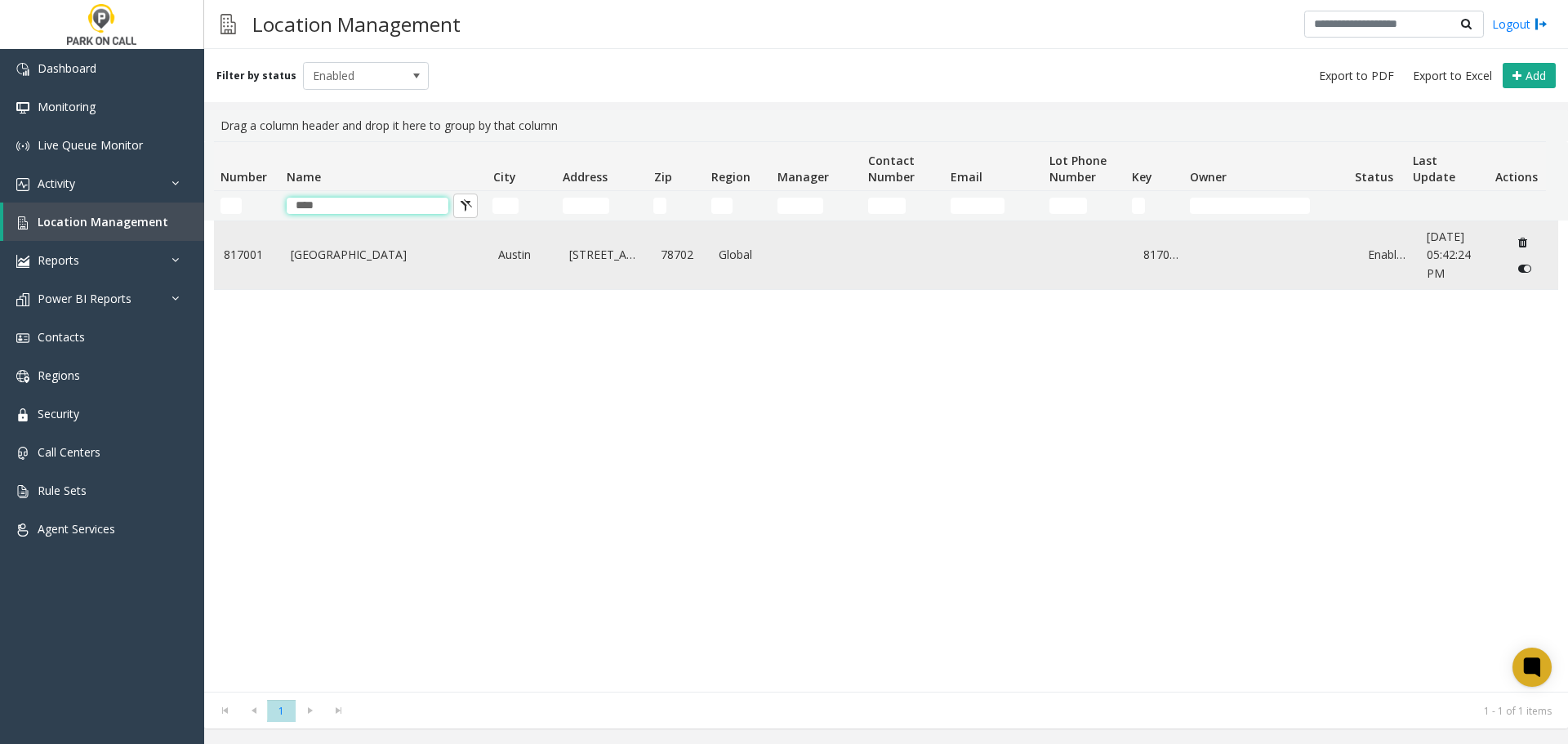
type input "****"
click at [327, 268] on td "Plaza Saltillo - Peak Parking" at bounding box center [385, 256] width 208 height 68
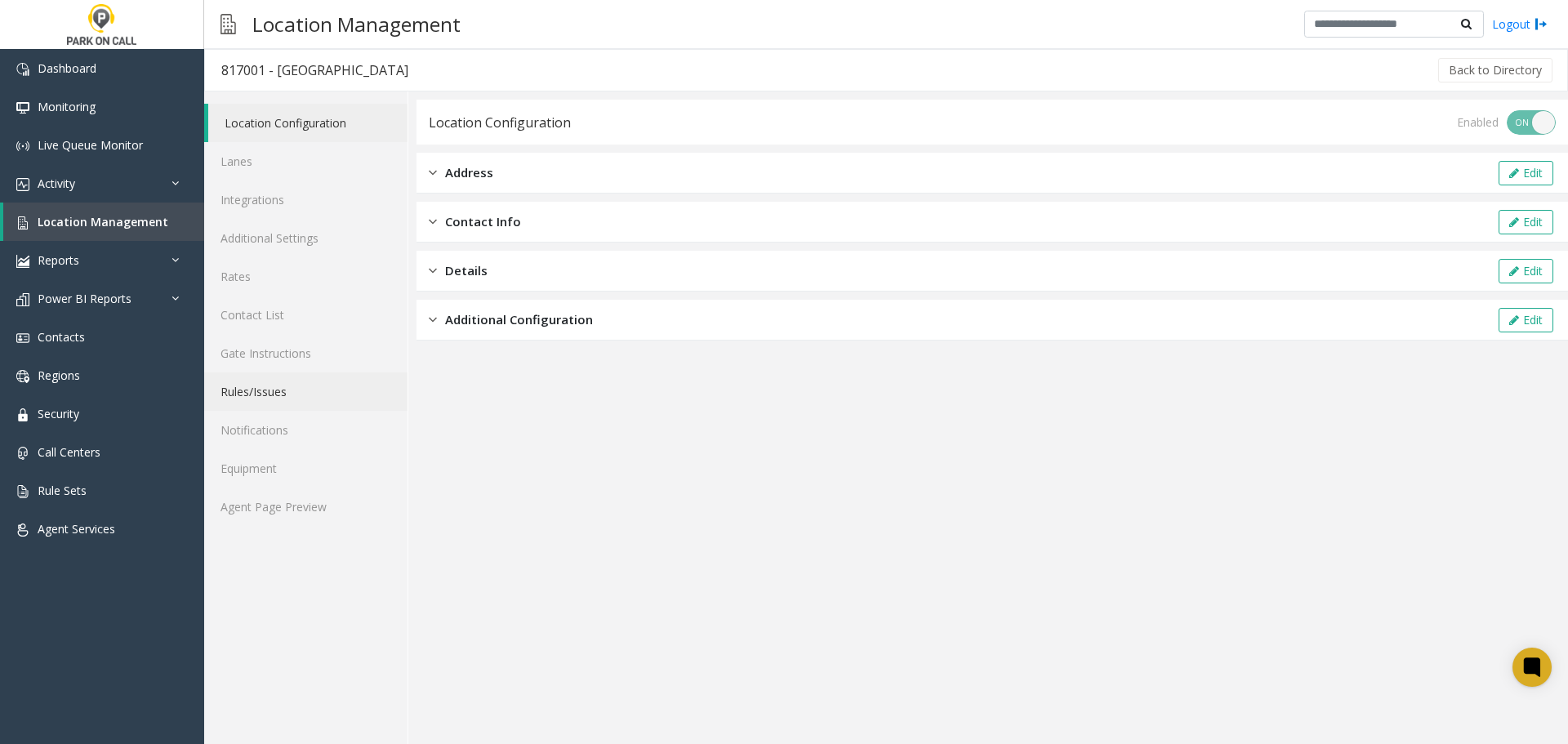
click at [272, 395] on link "Rules/Issues" at bounding box center [306, 392] width 203 height 38
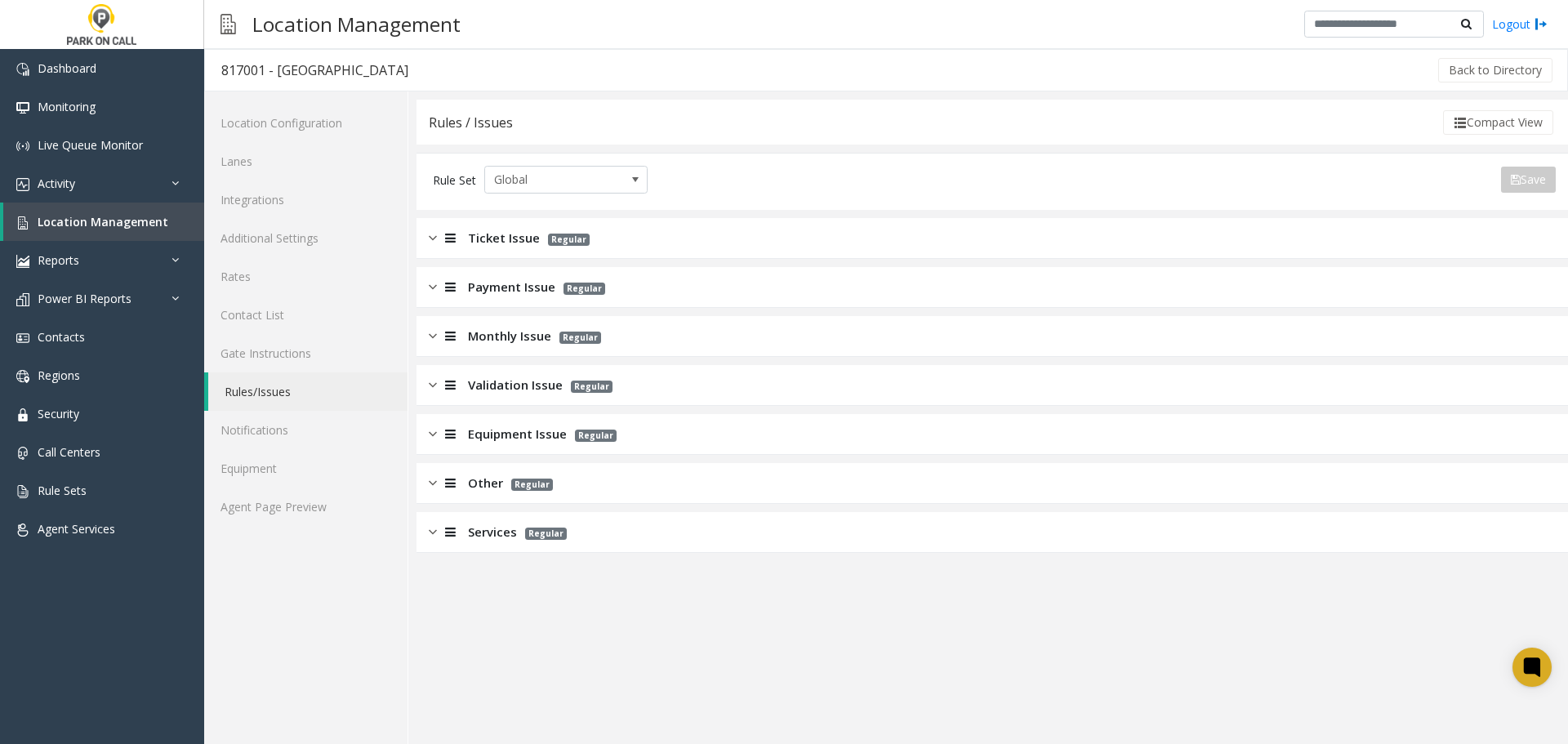
click at [685, 232] on div "Ticket Issue Regular" at bounding box center [992, 238] width 1152 height 41
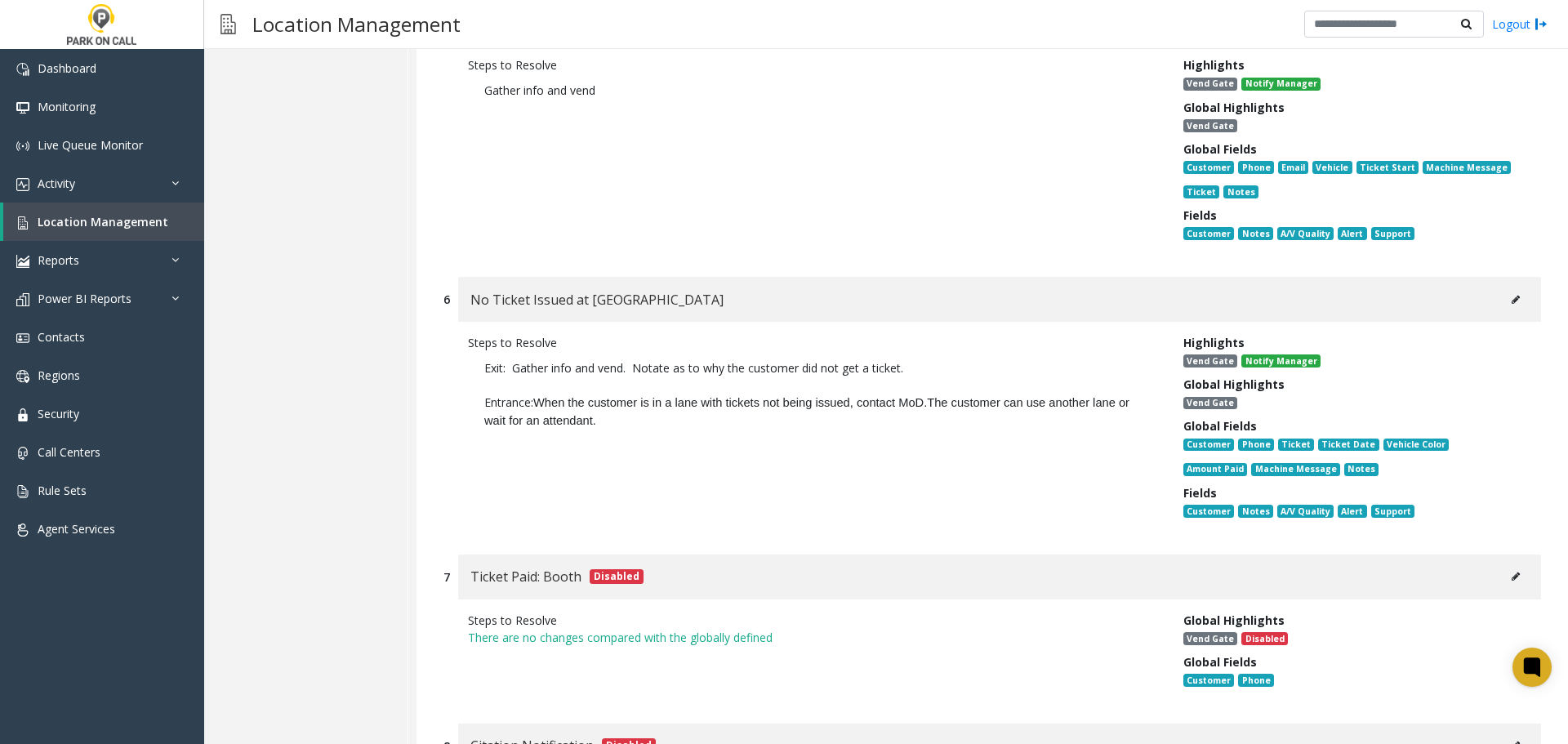
scroll to position [1389, 0]
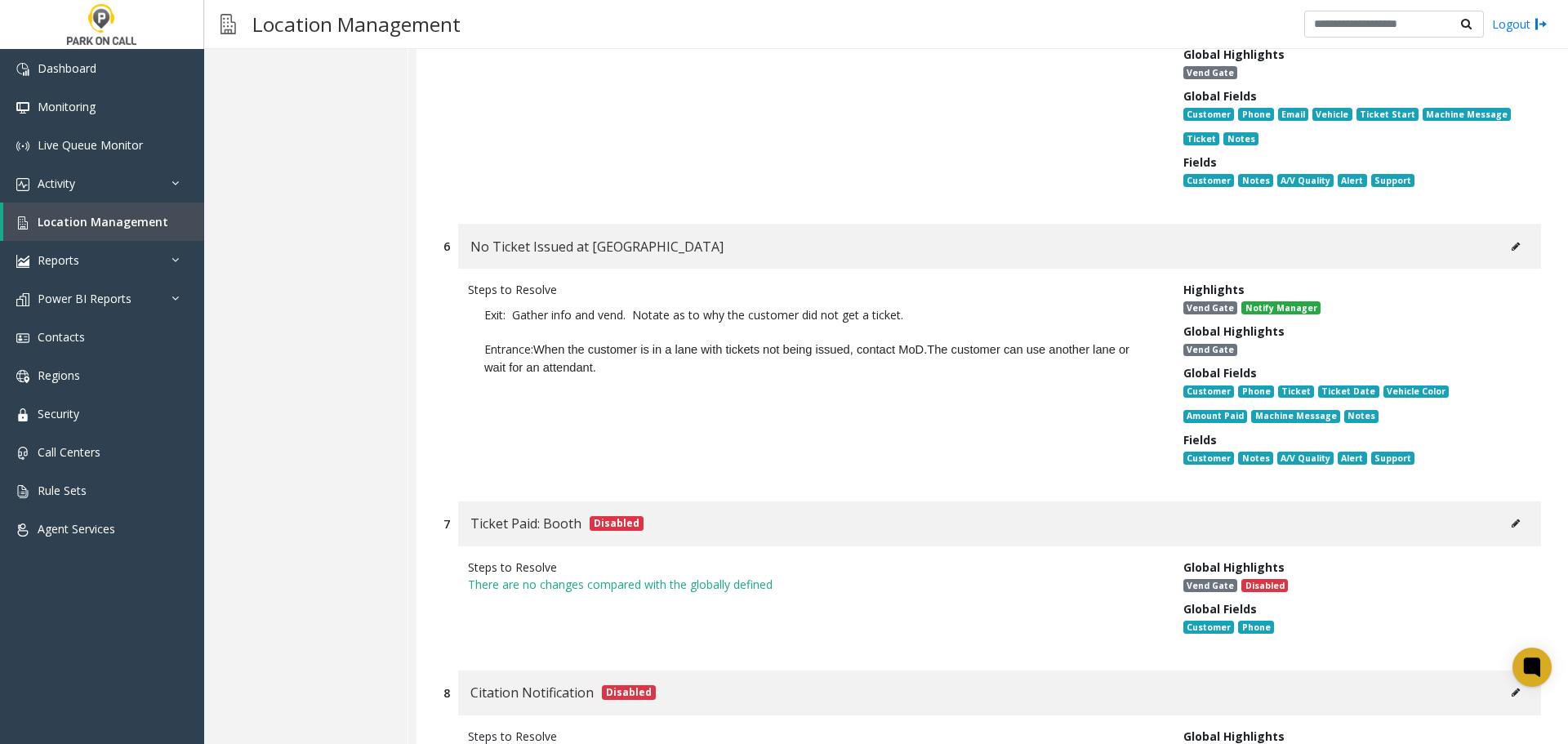
click at [1102, 396] on div "Steps to Resolve Exit: Gather info and vend. Notate as to why the customer did …" at bounding box center [814, 376] width 716 height 192
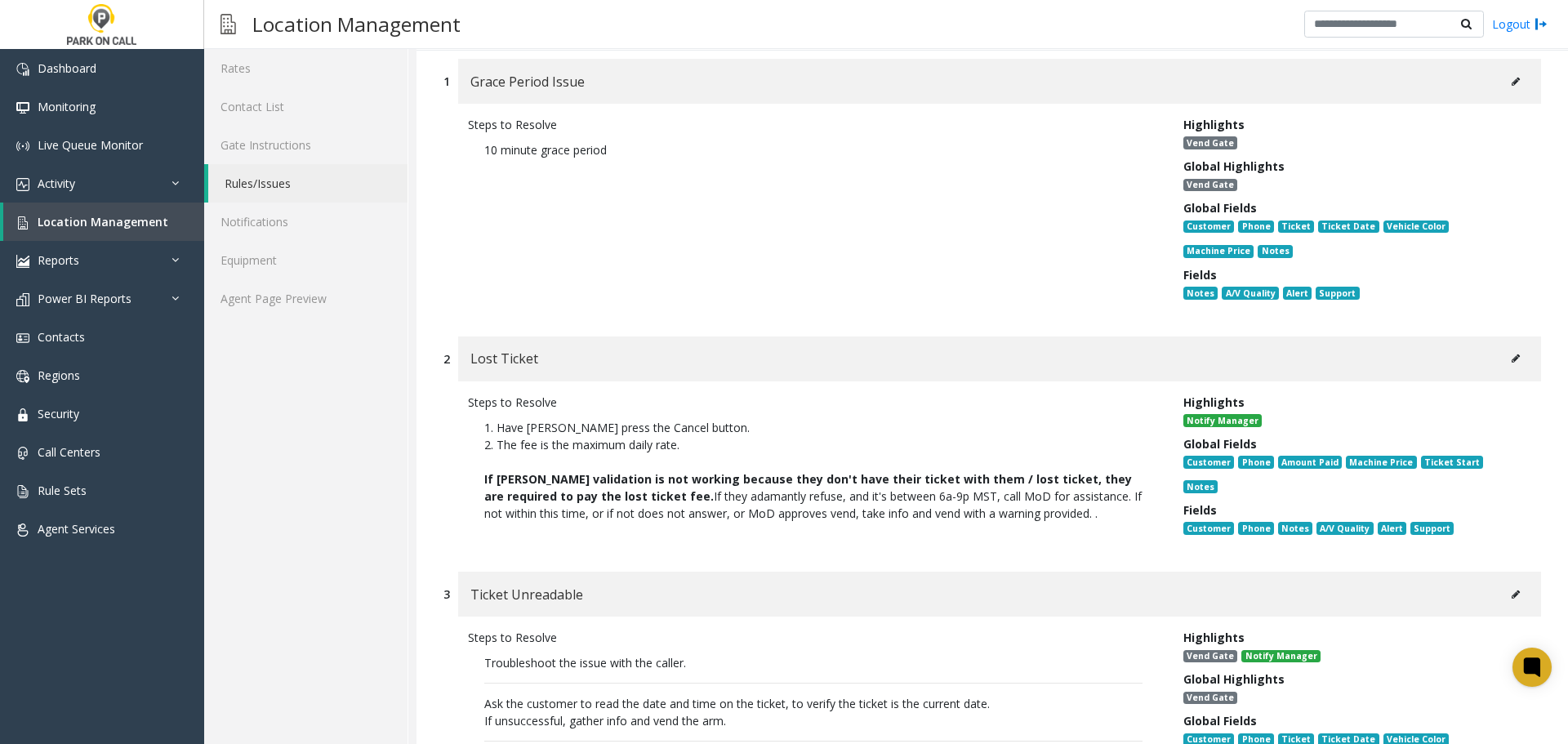
scroll to position [0, 0]
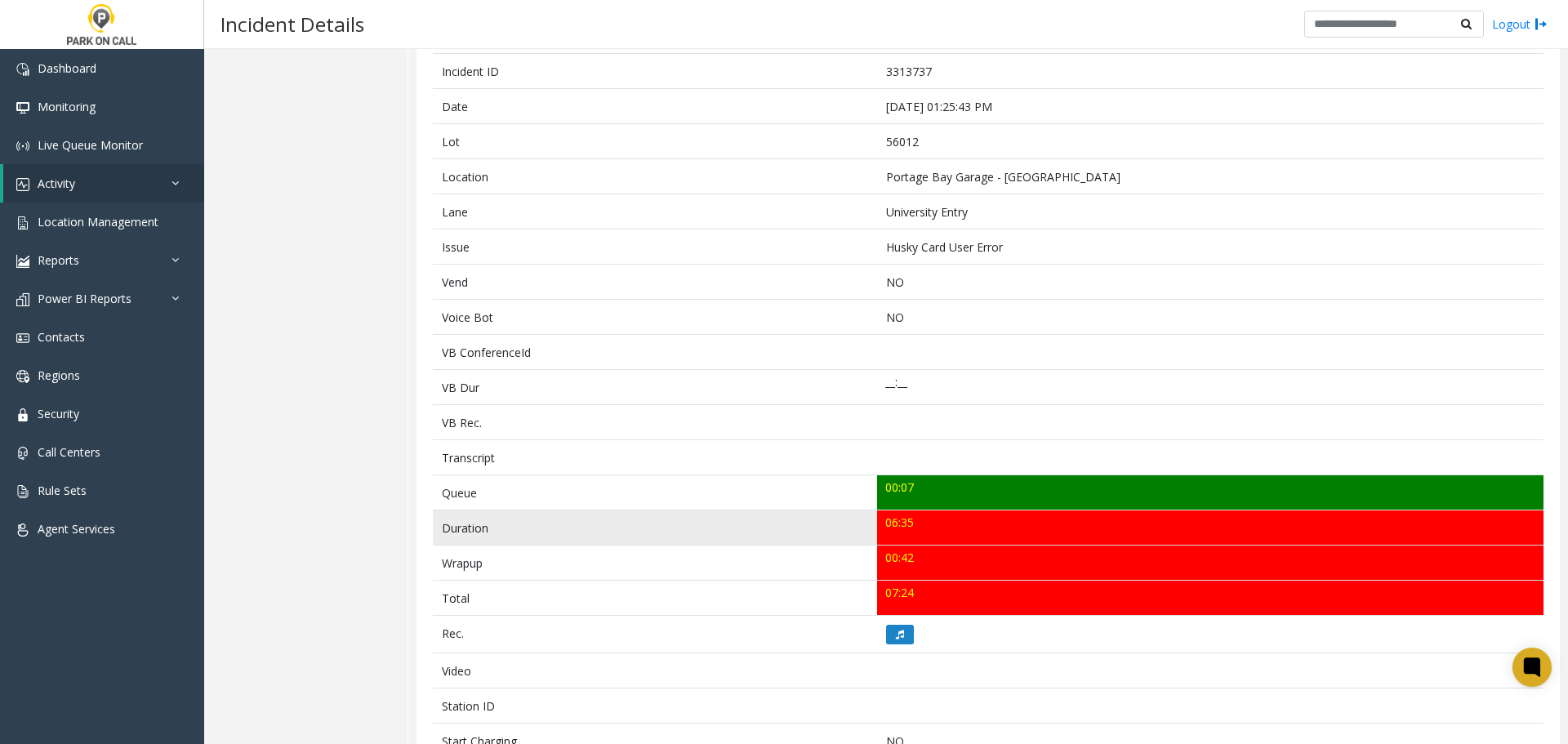
scroll to position [409, 0]
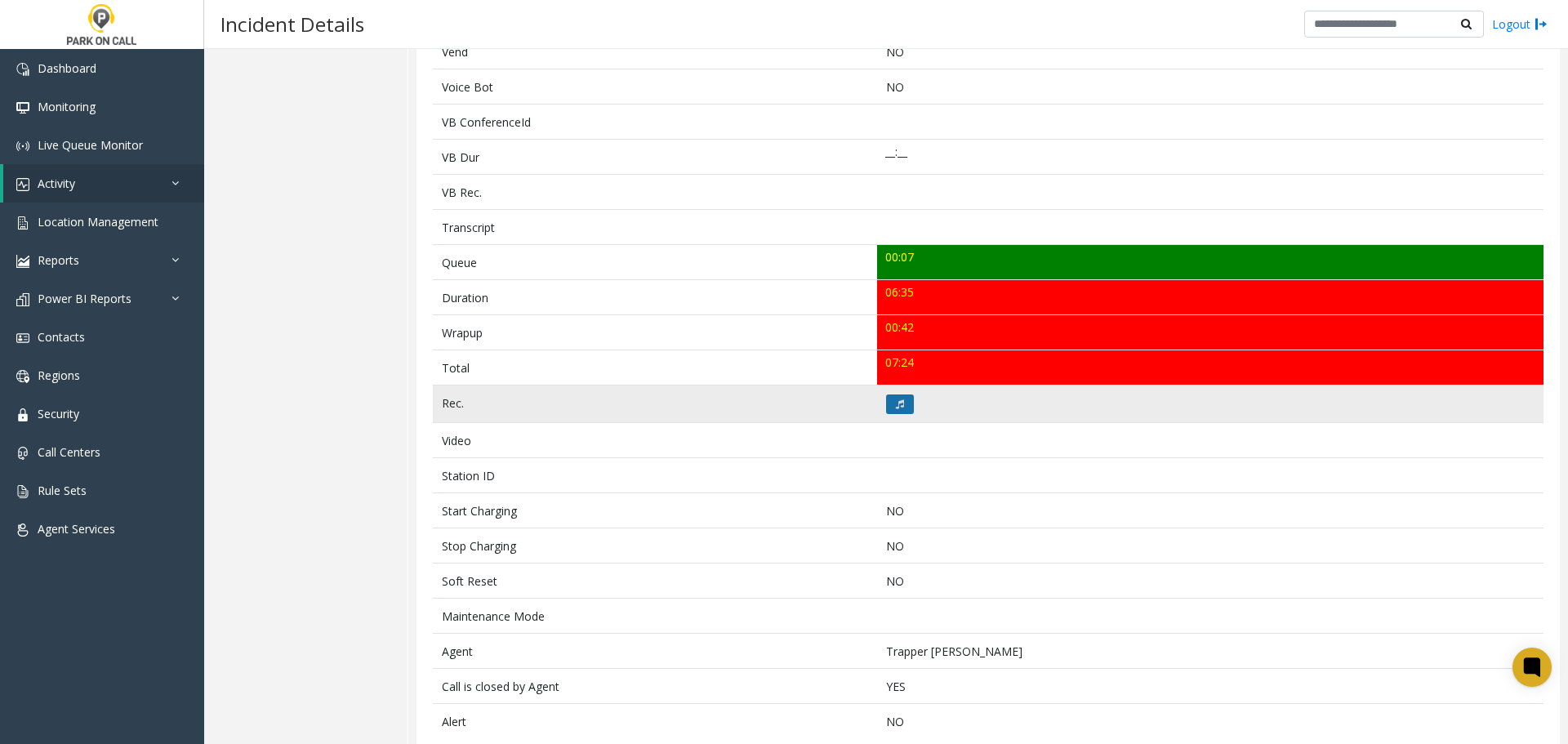
click at [896, 402] on icon at bounding box center [899, 404] width 8 height 10
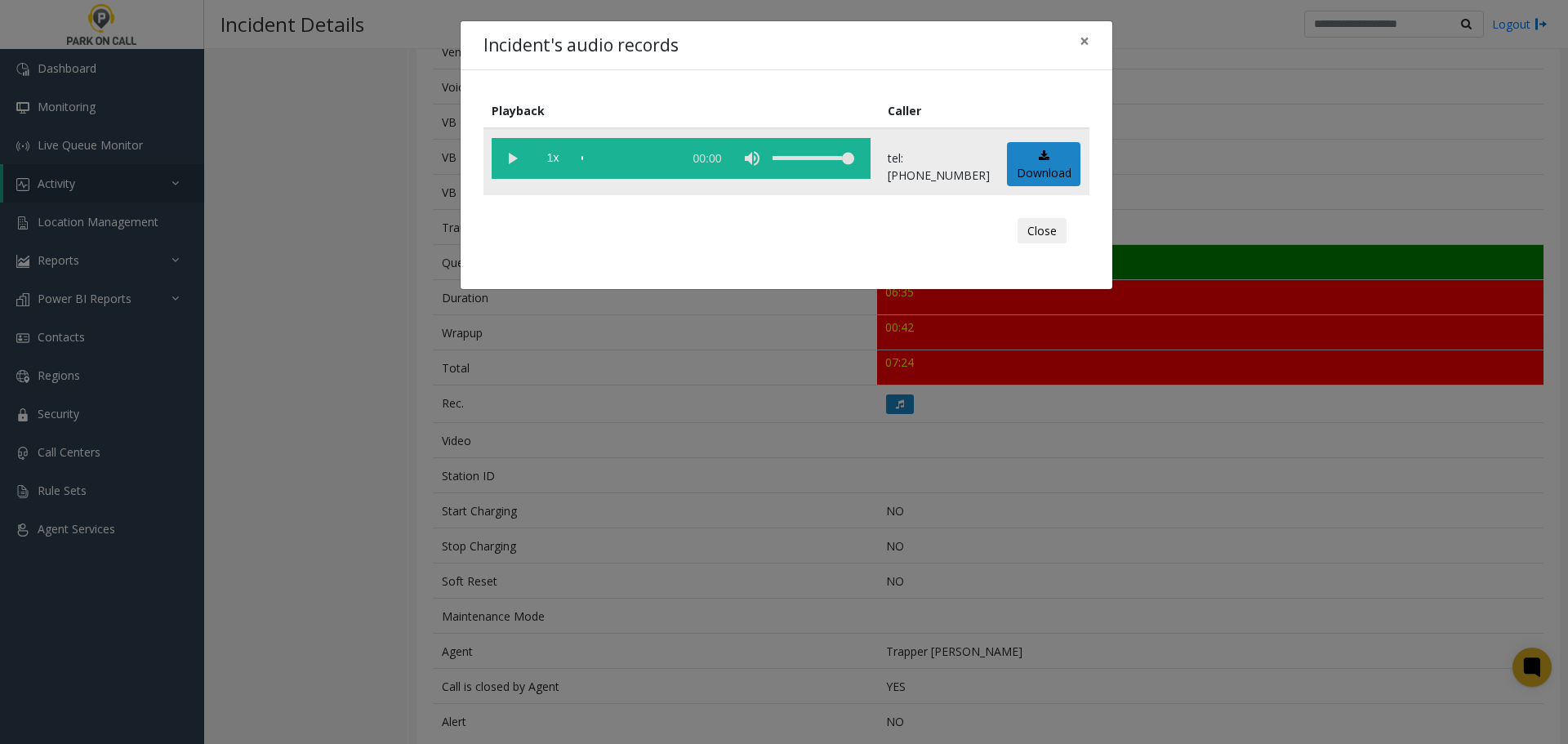
click at [516, 156] on vg-play-pause at bounding box center [512, 158] width 41 height 41
click at [483, 498] on div "Incident's audio records × Playback Caller 1x 06:30 tel:0010269005 Download Clo…" at bounding box center [784, 372] width 1568 height 744
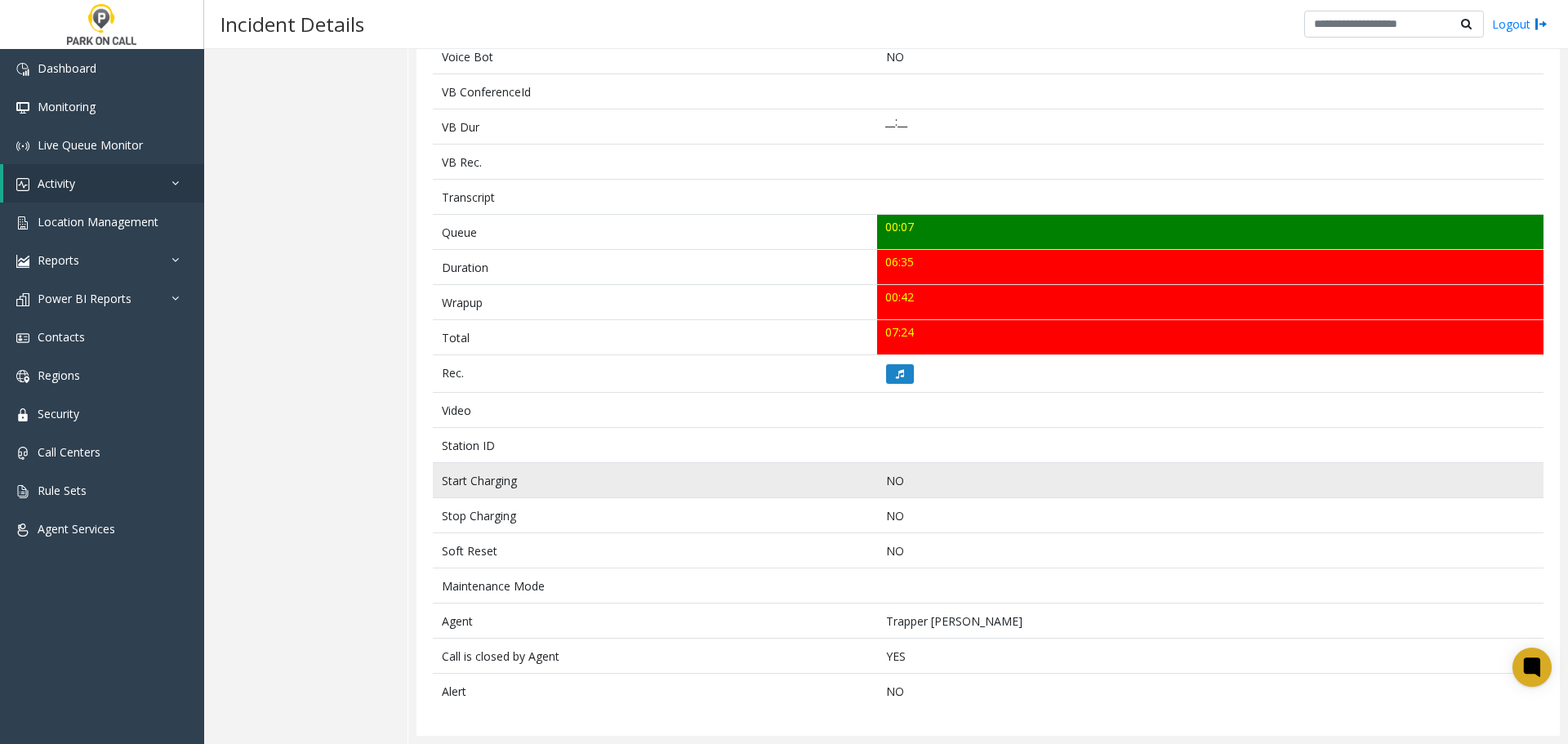
scroll to position [0, 0]
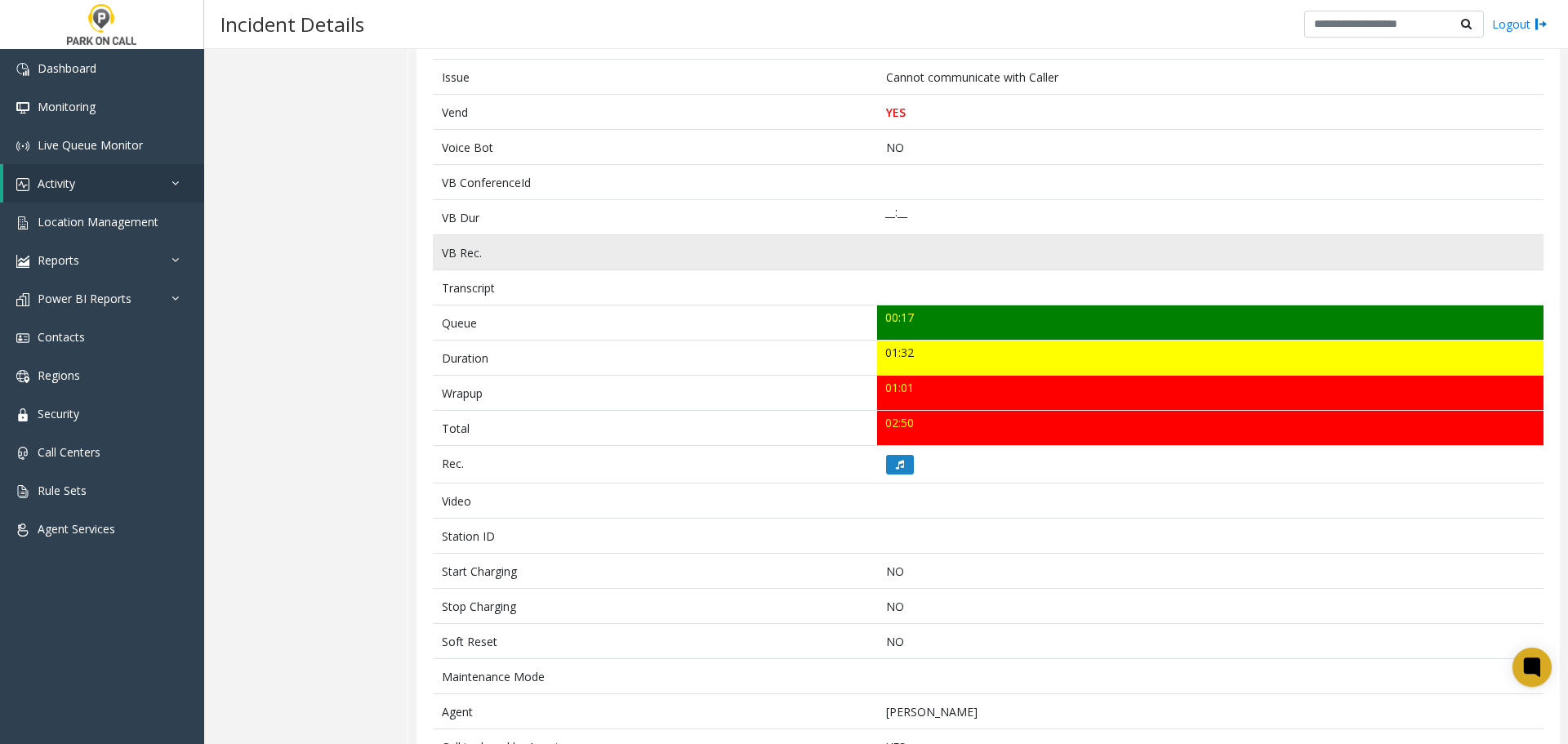
scroll to position [409, 0]
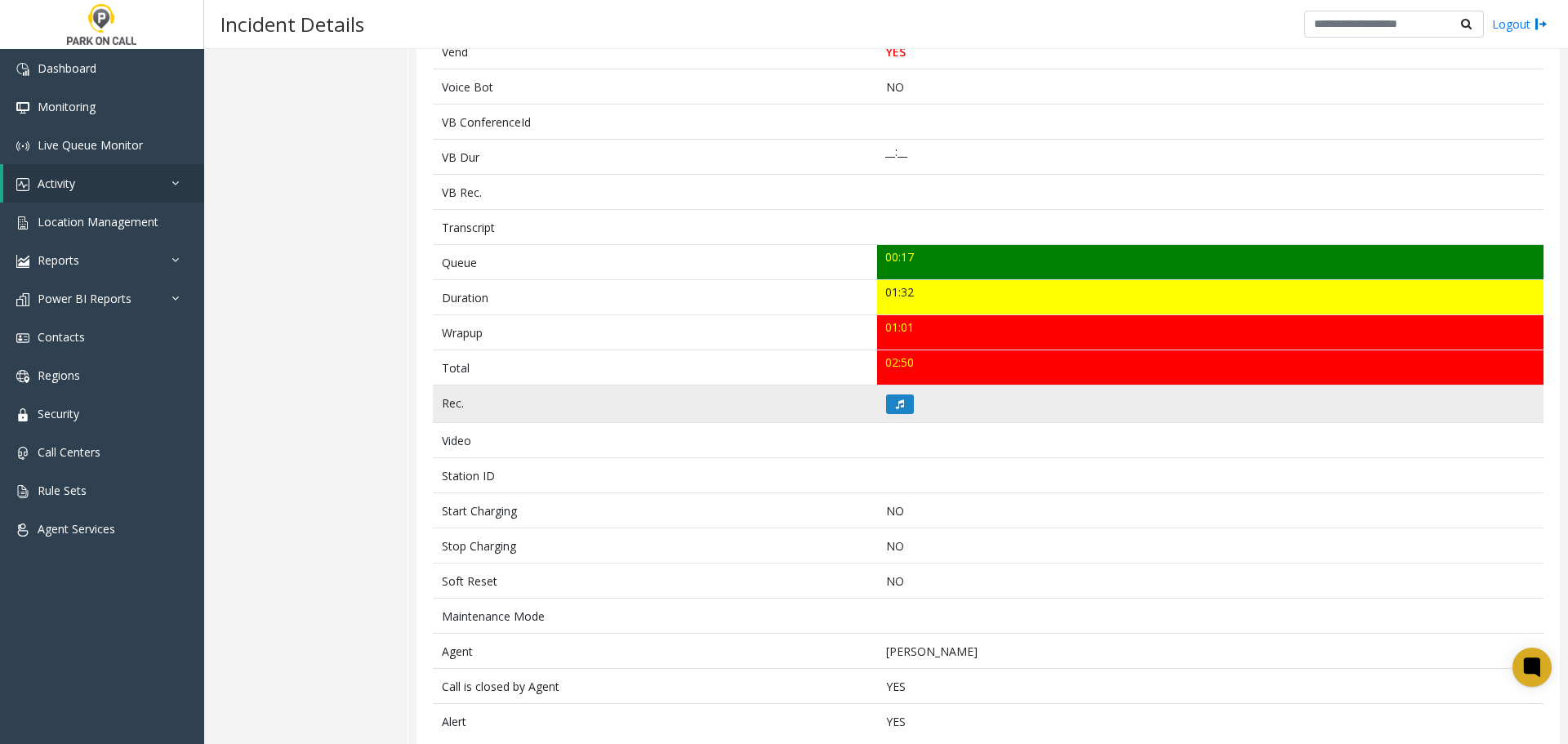
click at [902, 415] on td at bounding box center [1210, 404] width 666 height 37
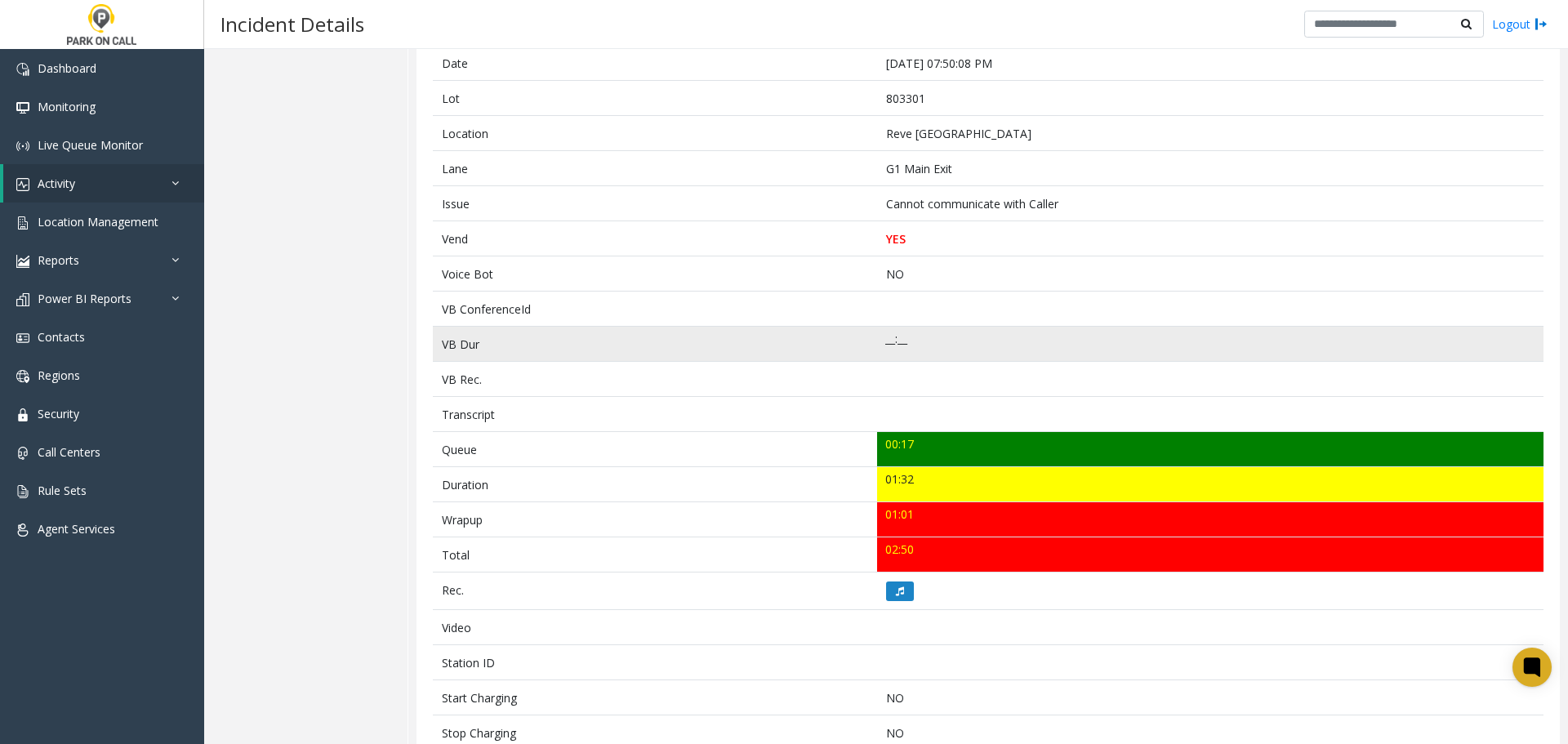
scroll to position [439, 0]
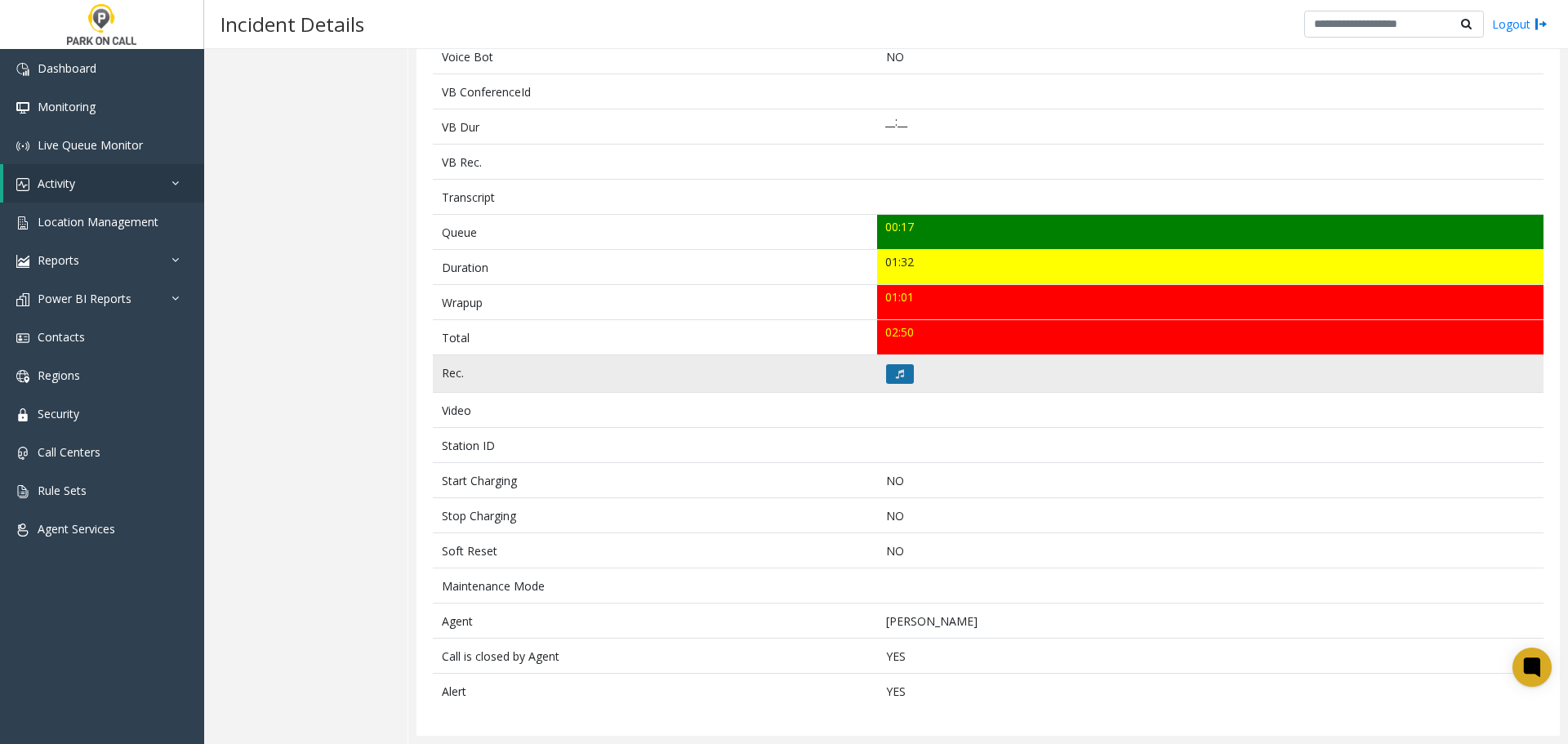
click at [896, 377] on icon at bounding box center [899, 374] width 8 height 10
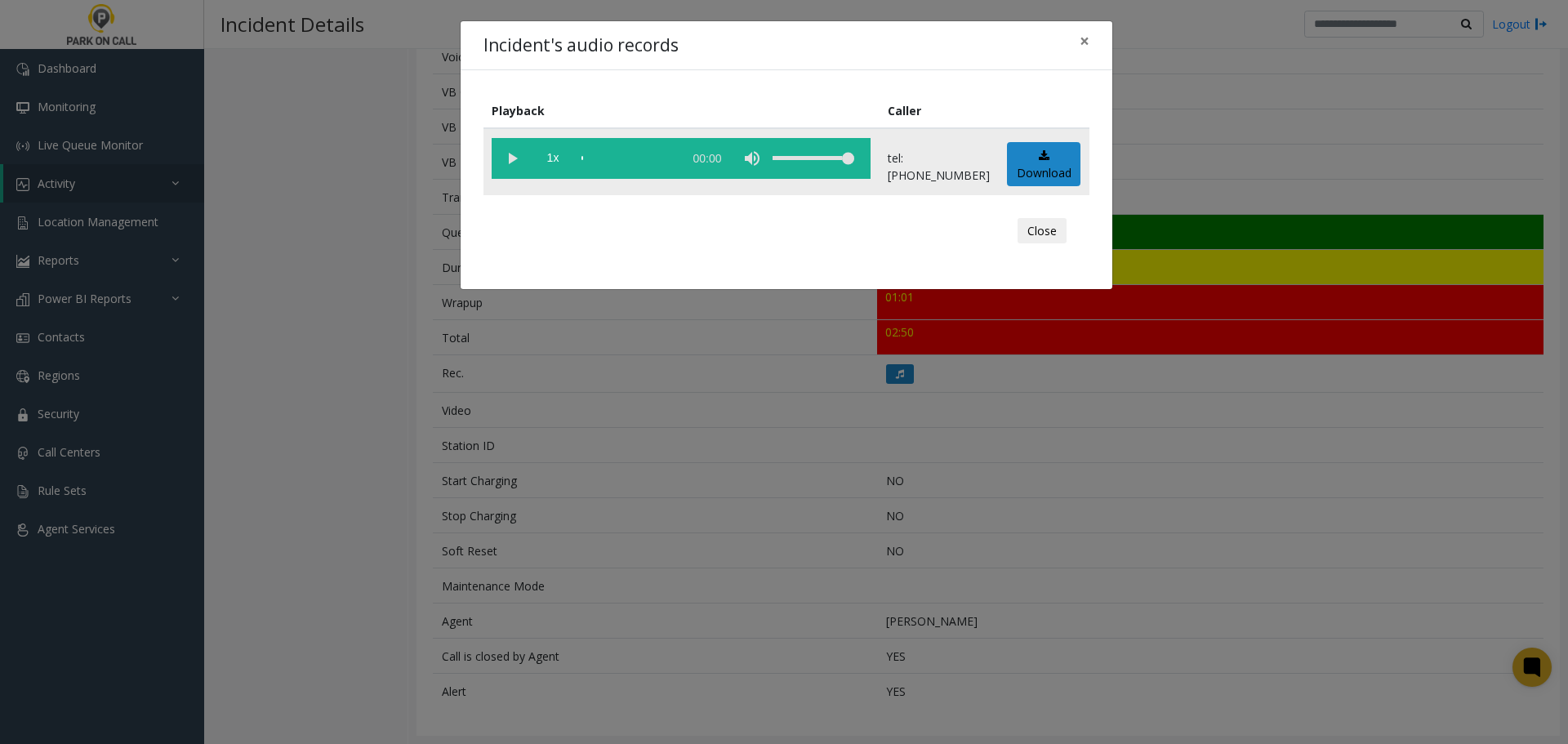
click at [506, 149] on vg-play-pause at bounding box center [512, 158] width 41 height 41
click at [559, 471] on div "Incident's audio records × Playback Caller 1x 01:42 tel:8033019002 Download Clo…" at bounding box center [784, 372] width 1568 height 744
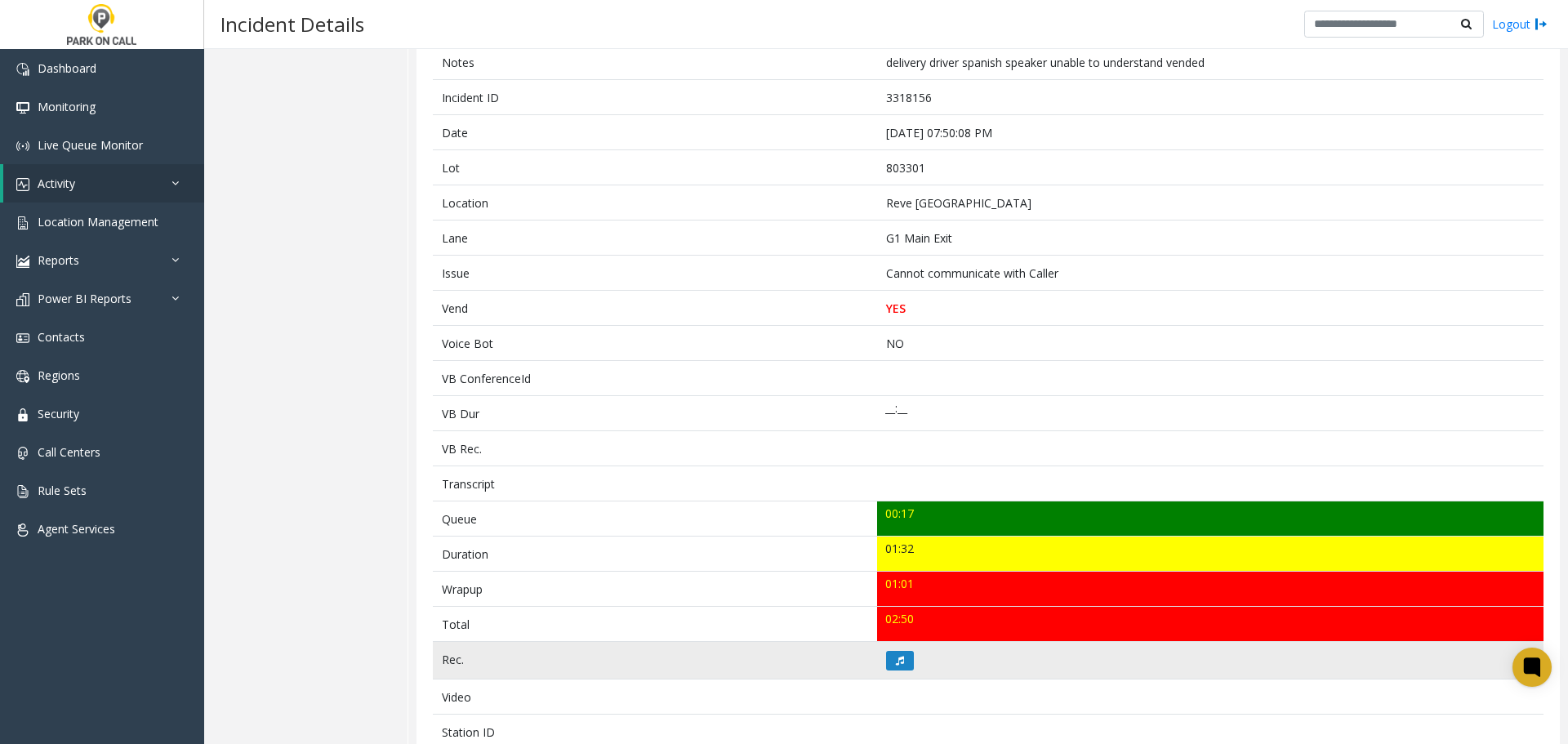
scroll to position [0, 0]
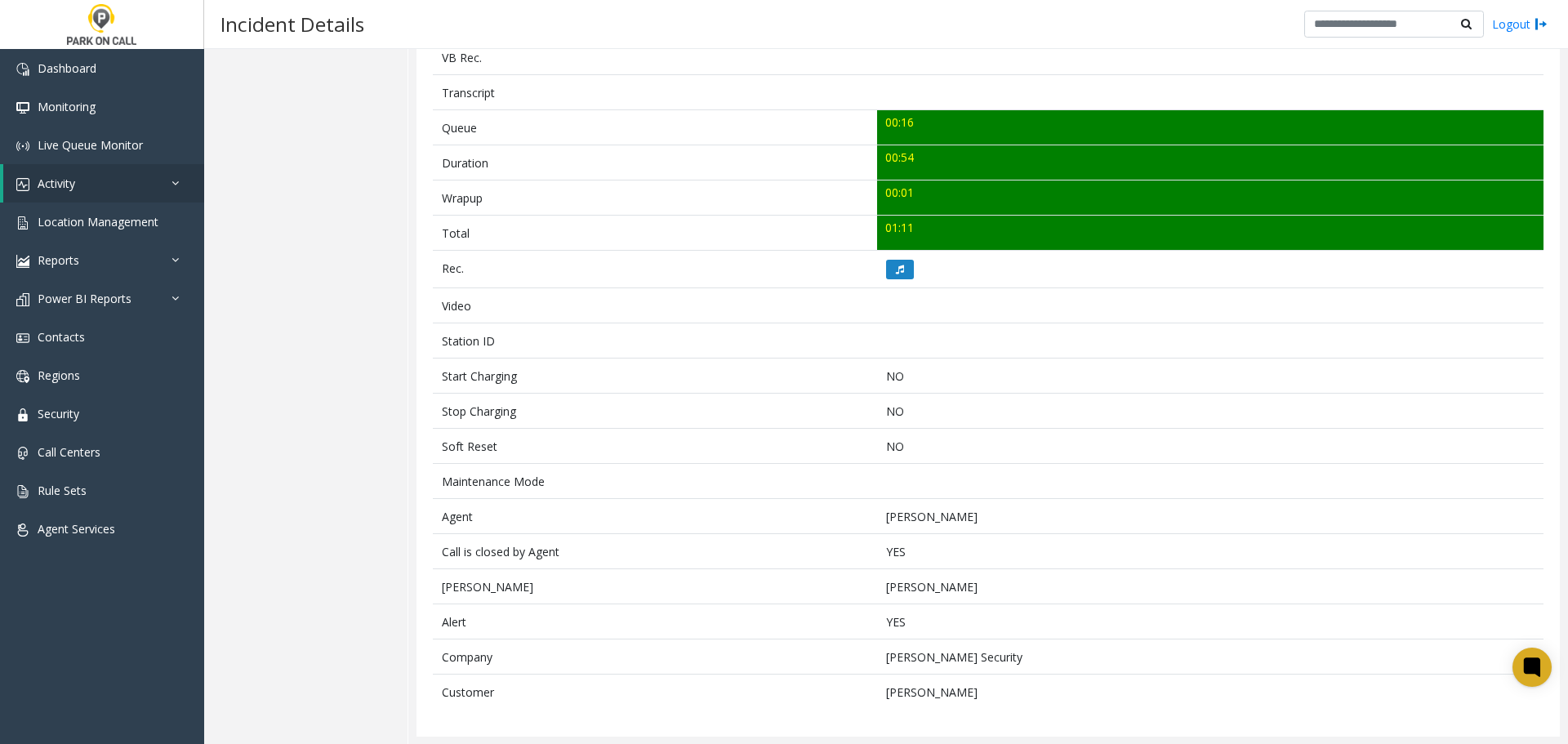
scroll to position [544, 0]
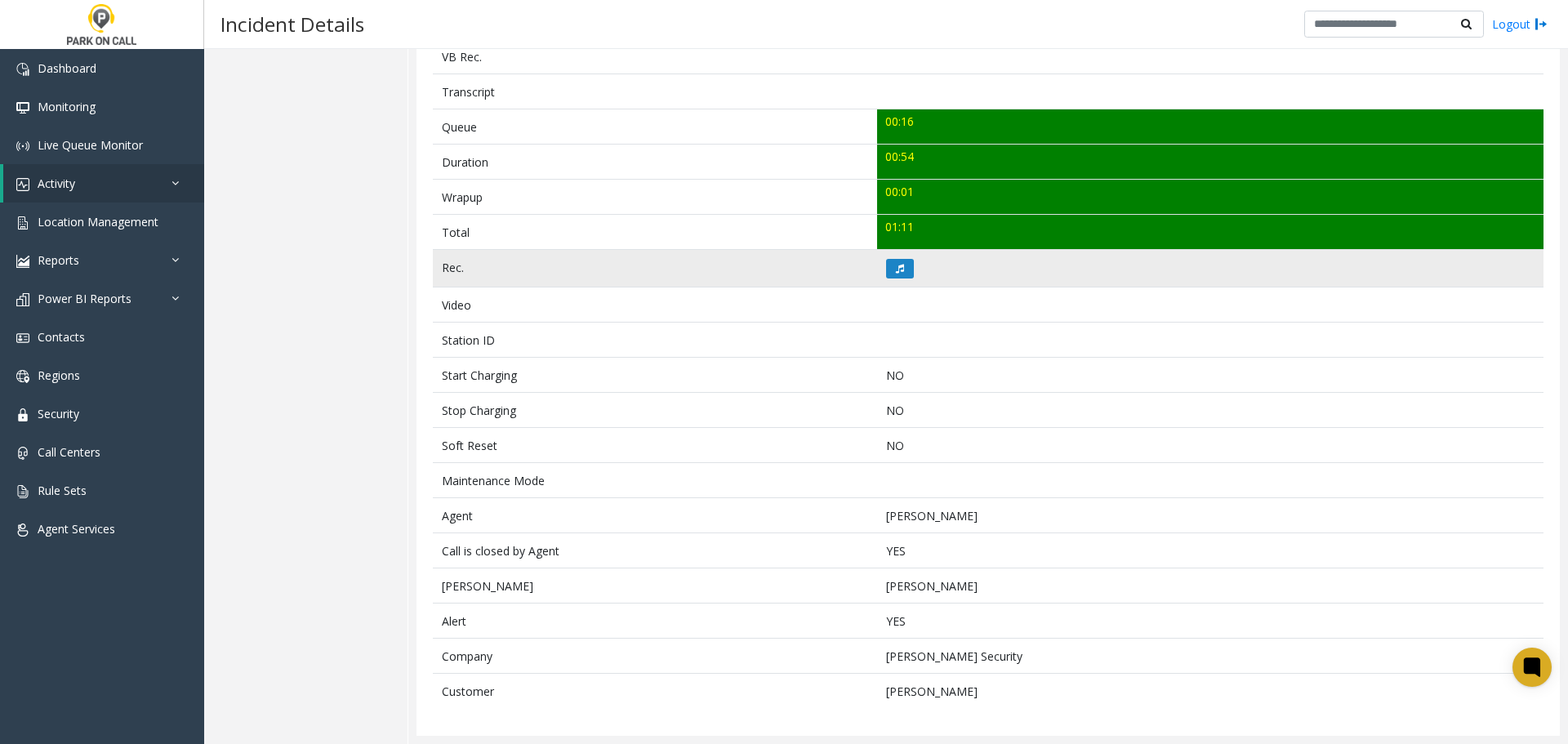
click at [913, 269] on td at bounding box center [1210, 269] width 666 height 37
click at [896, 266] on icon at bounding box center [899, 269] width 8 height 10
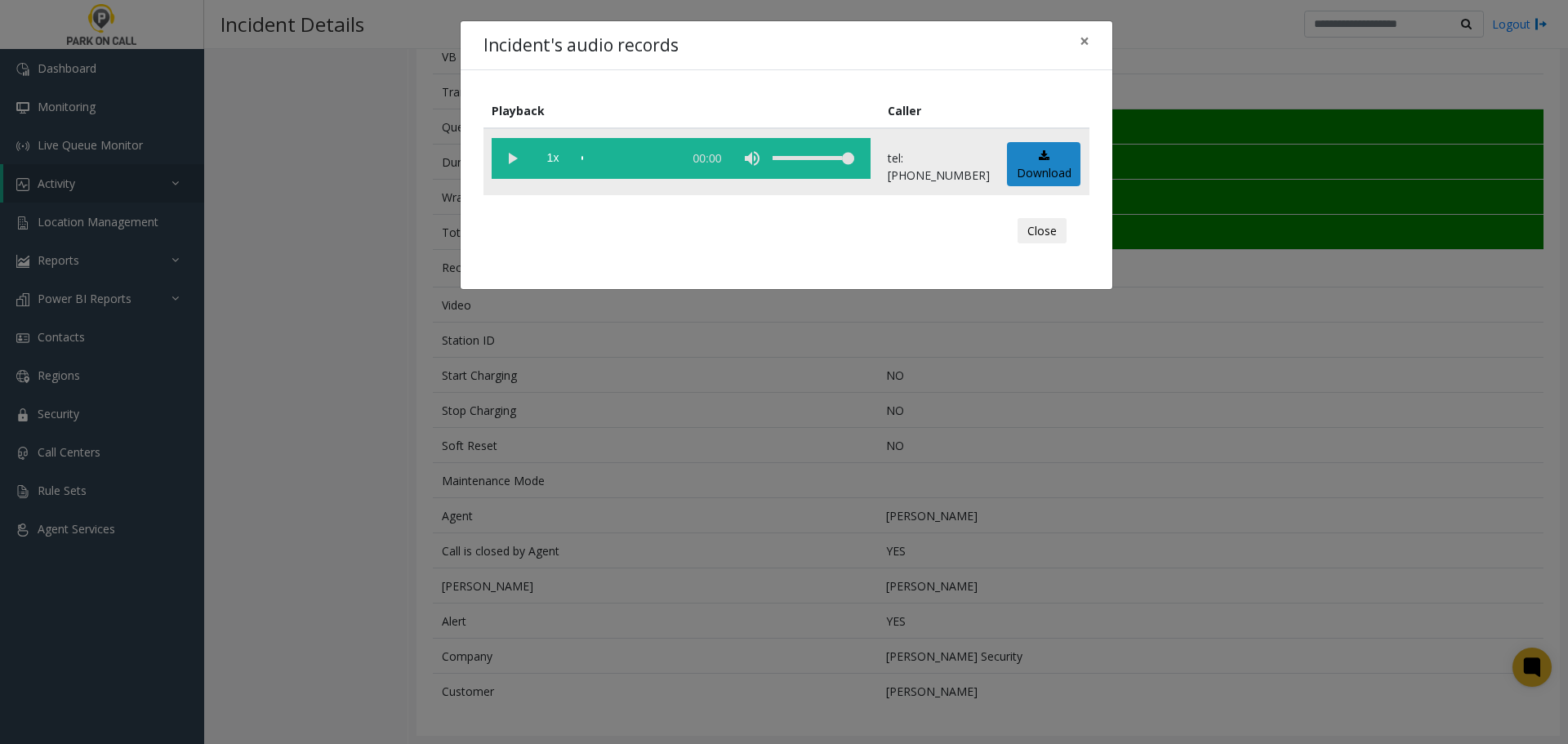
click at [511, 150] on vg-play-pause at bounding box center [512, 158] width 41 height 41
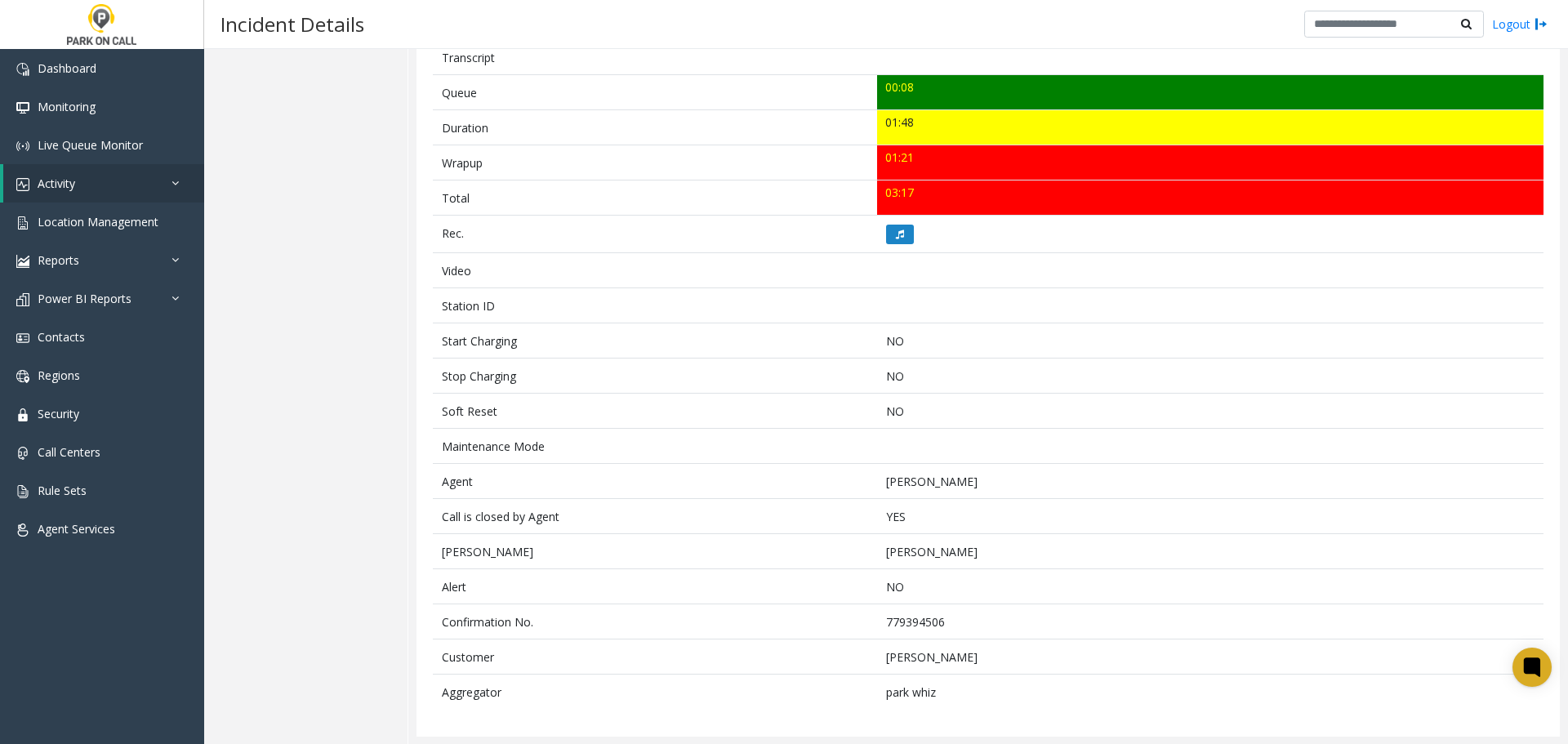
scroll to position [580, 0]
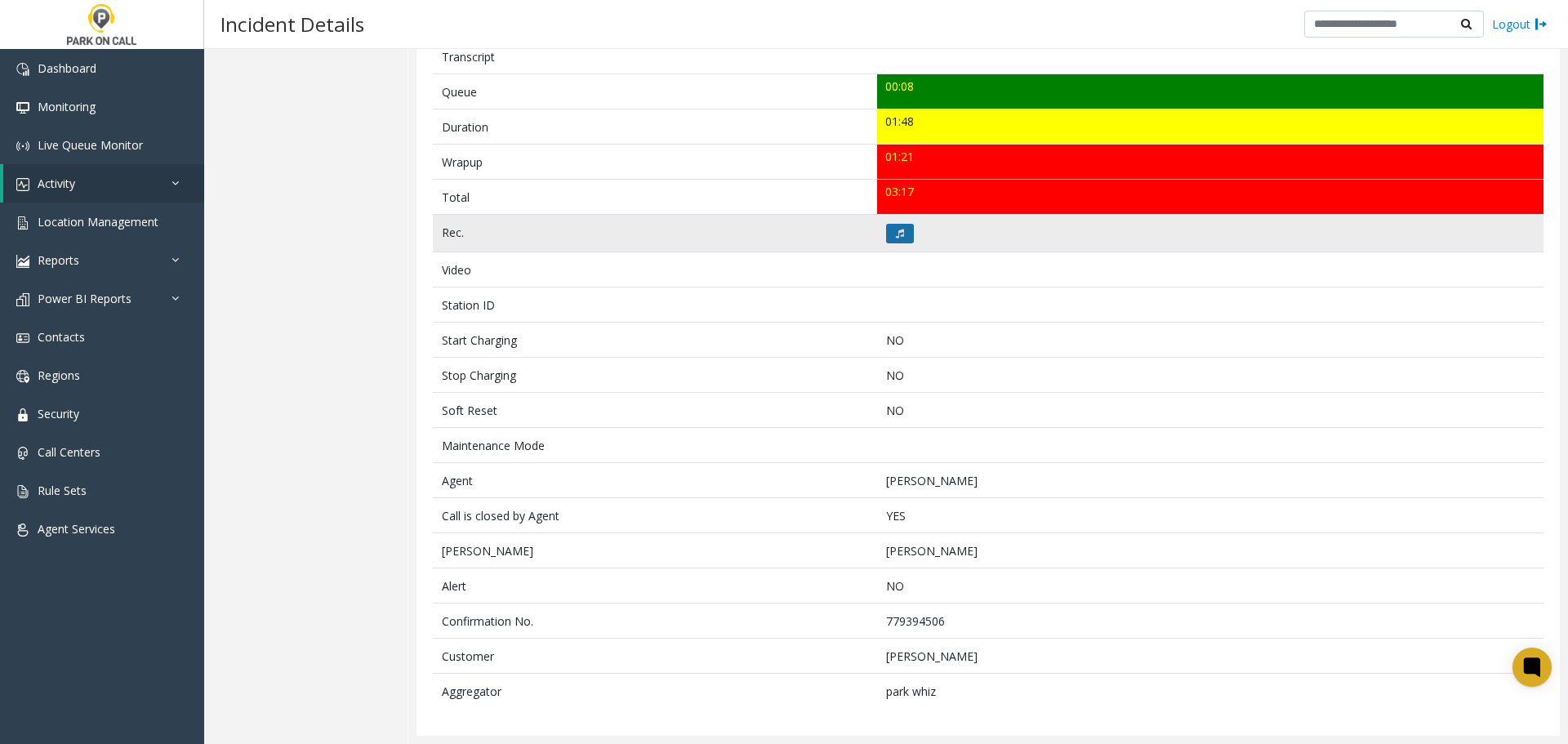
click at [896, 231] on icon at bounding box center [899, 233] width 8 height 10
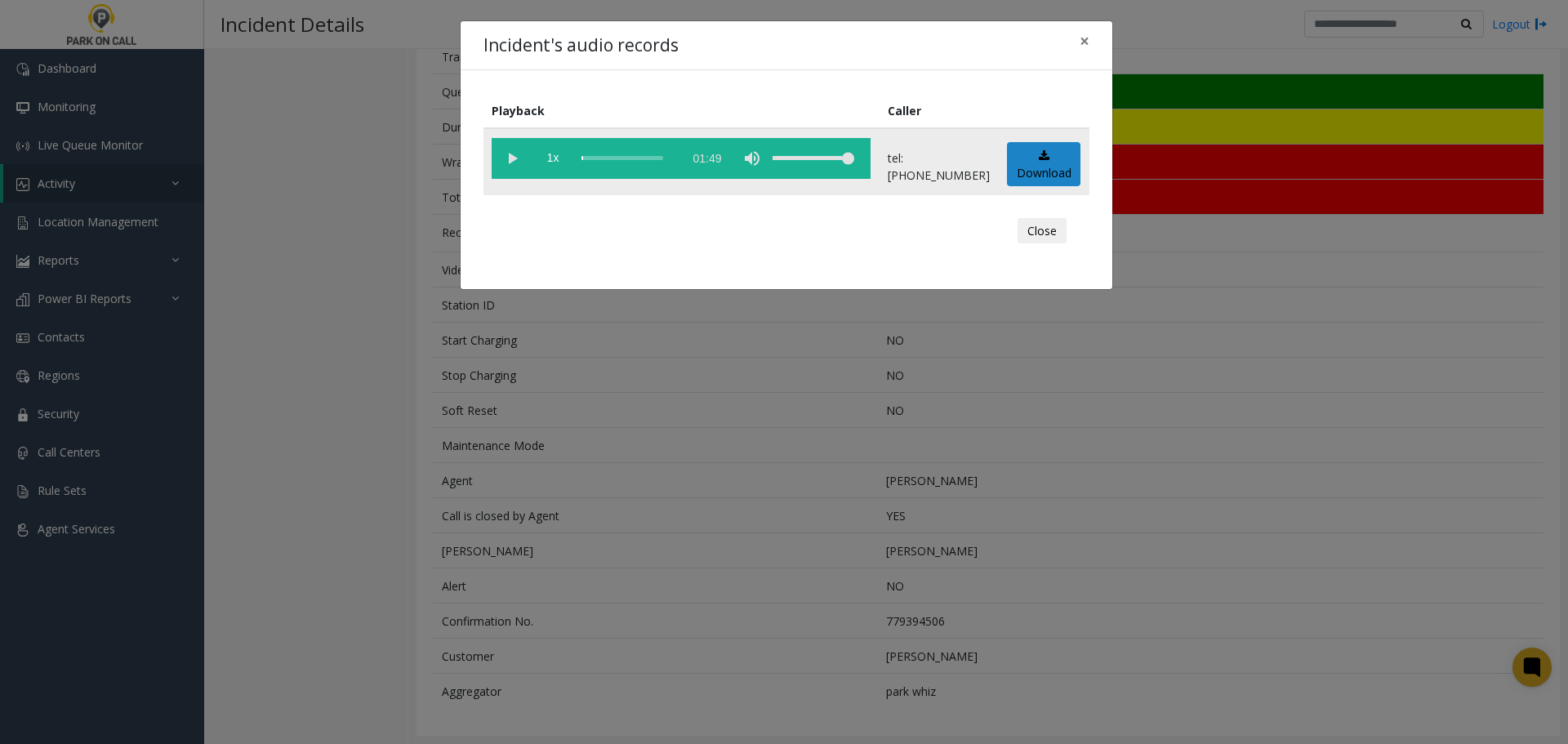
click at [513, 161] on vg-play-pause at bounding box center [512, 158] width 41 height 41
click at [955, 52] on div "Incident's audio records ×" at bounding box center [786, 45] width 652 height 50
click at [685, 517] on div "Incident's audio records × Playback Caller 1x 01:49 tel:9210179001 Download Clo…" at bounding box center [784, 372] width 1568 height 744
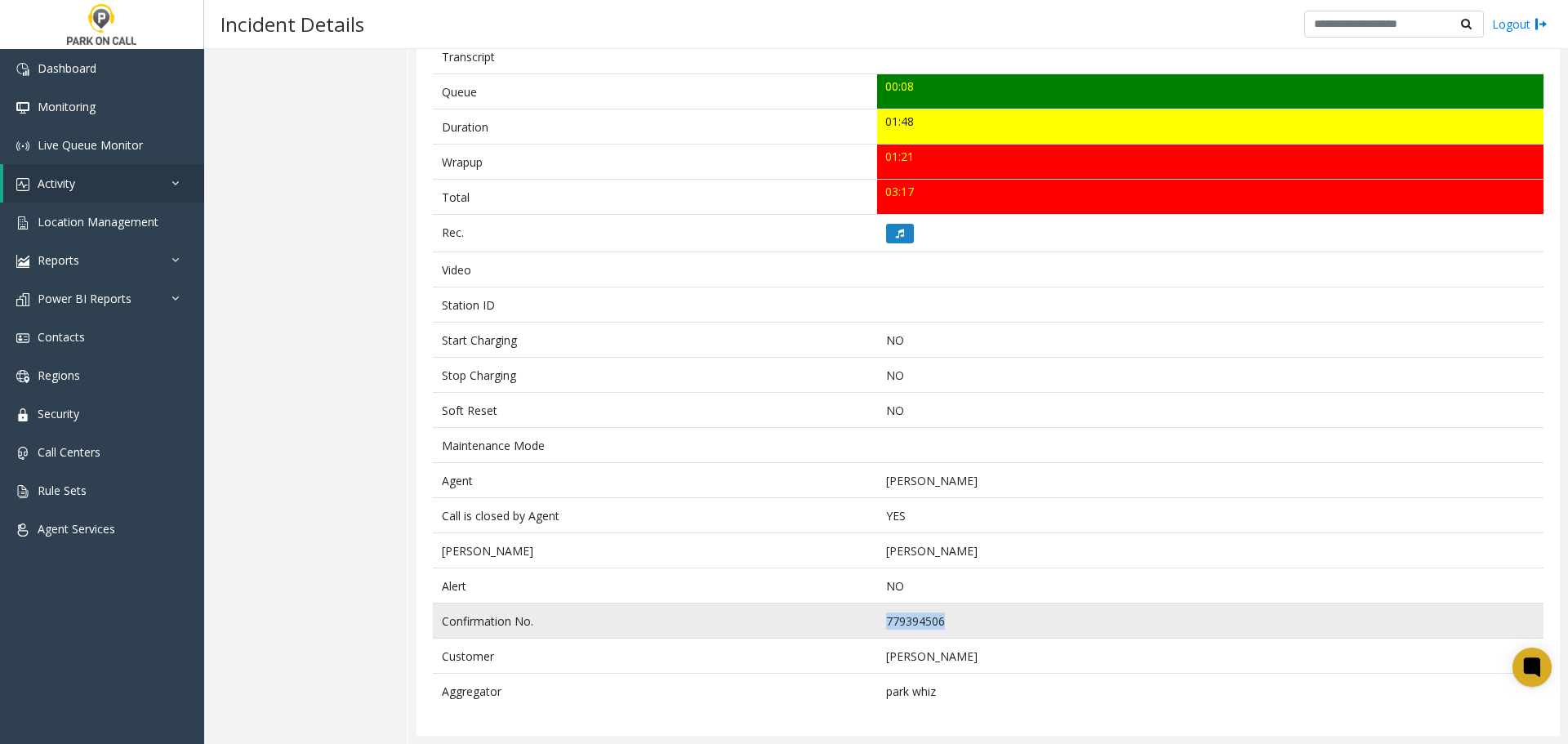
drag, startPoint x: 950, startPoint y: 624, endPoint x: 862, endPoint y: 633, distance: 88.5
click at [862, 633] on tr "Confirmation No. 779394506" at bounding box center [988, 621] width 1111 height 35
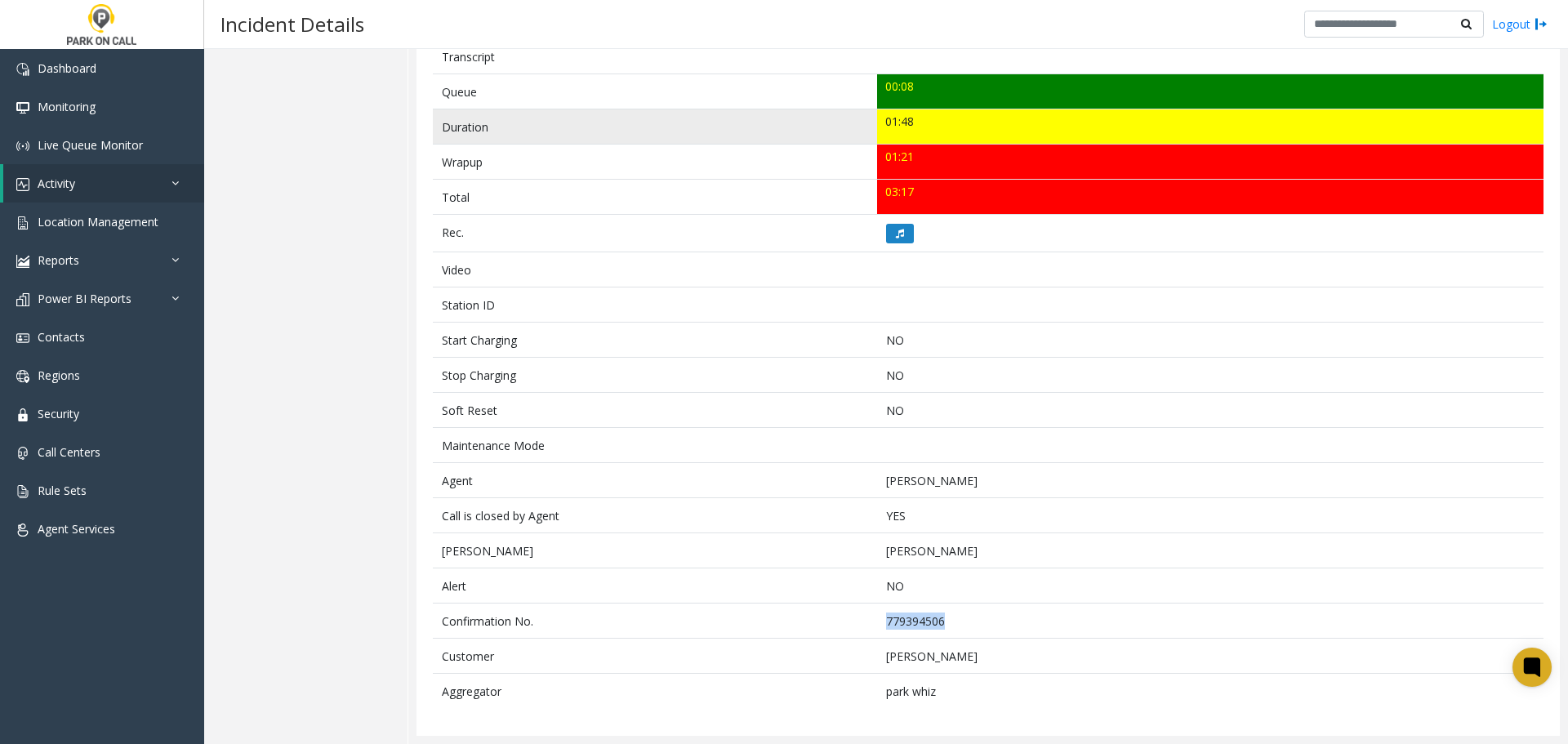
copy tr "779394506"
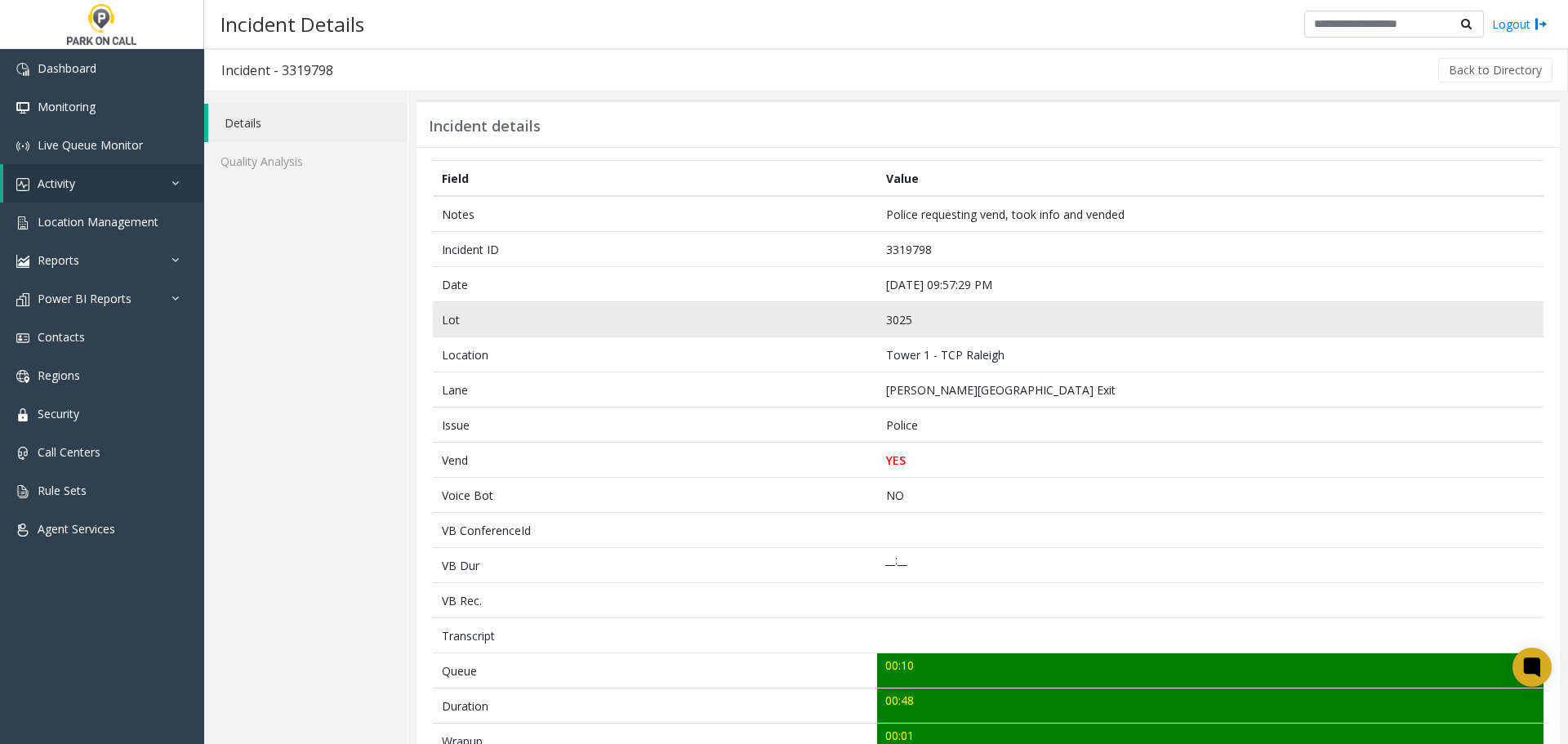
scroll to position [580, 0]
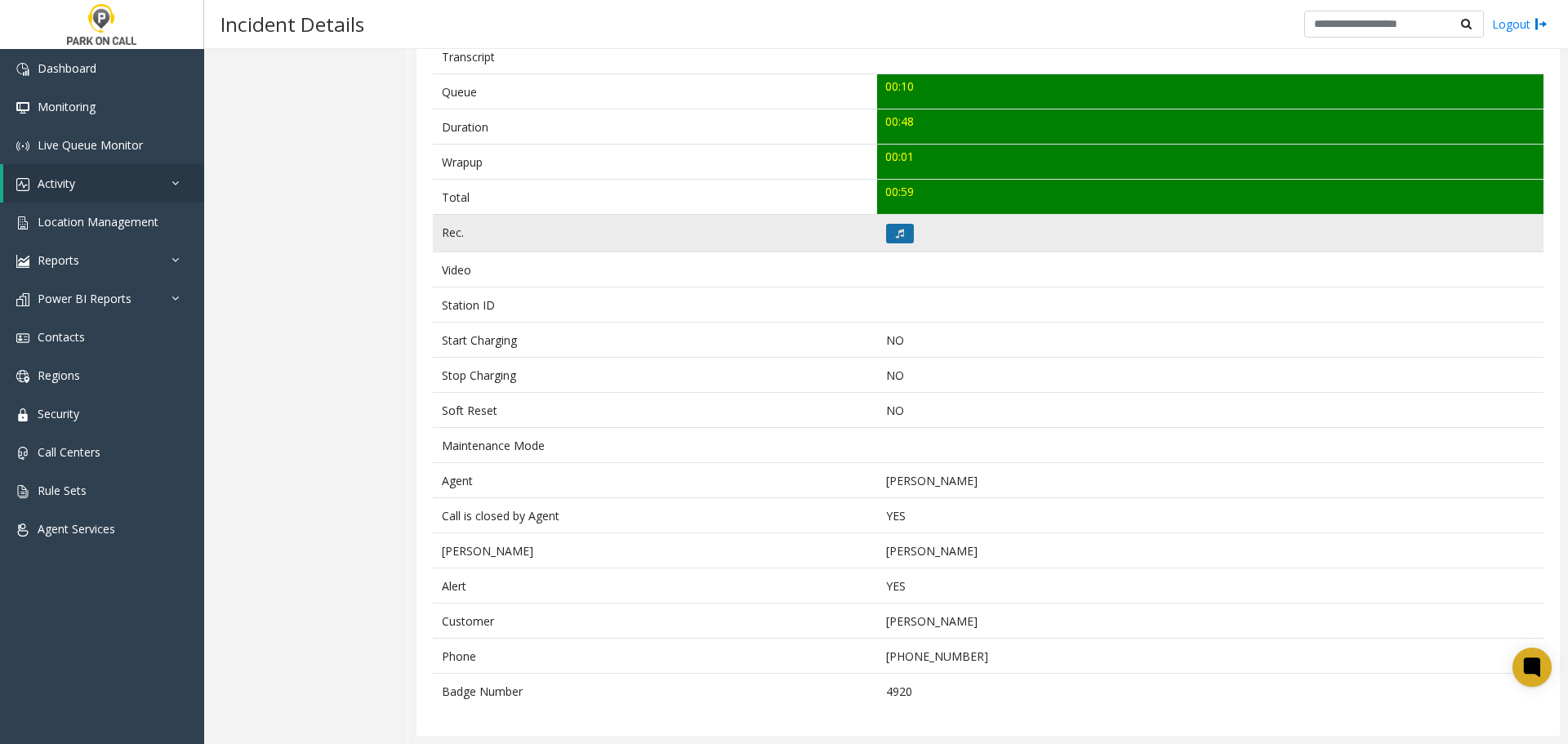
click at [896, 237] on icon at bounding box center [899, 233] width 8 height 10
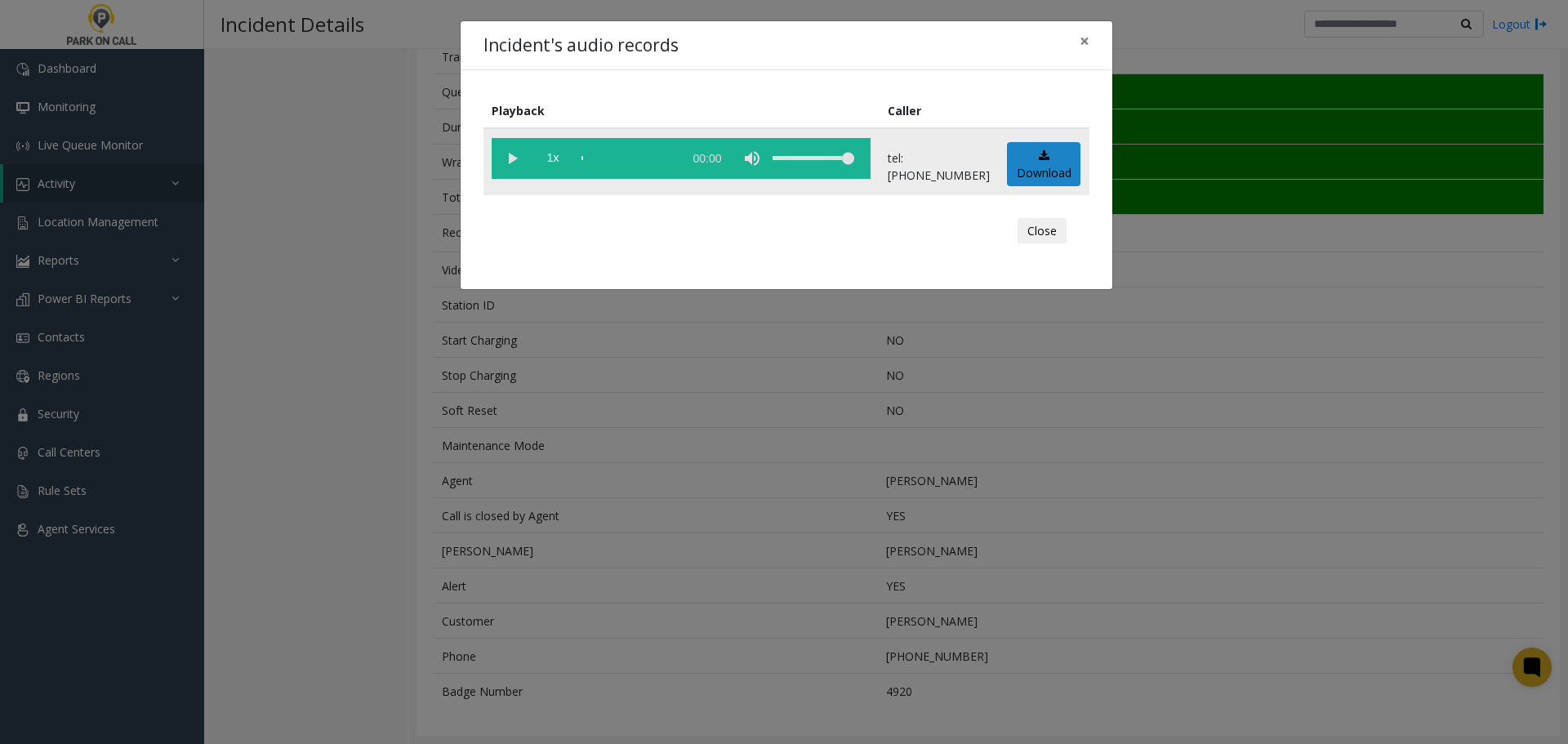
click at [513, 159] on vg-play-pause at bounding box center [512, 158] width 41 height 41
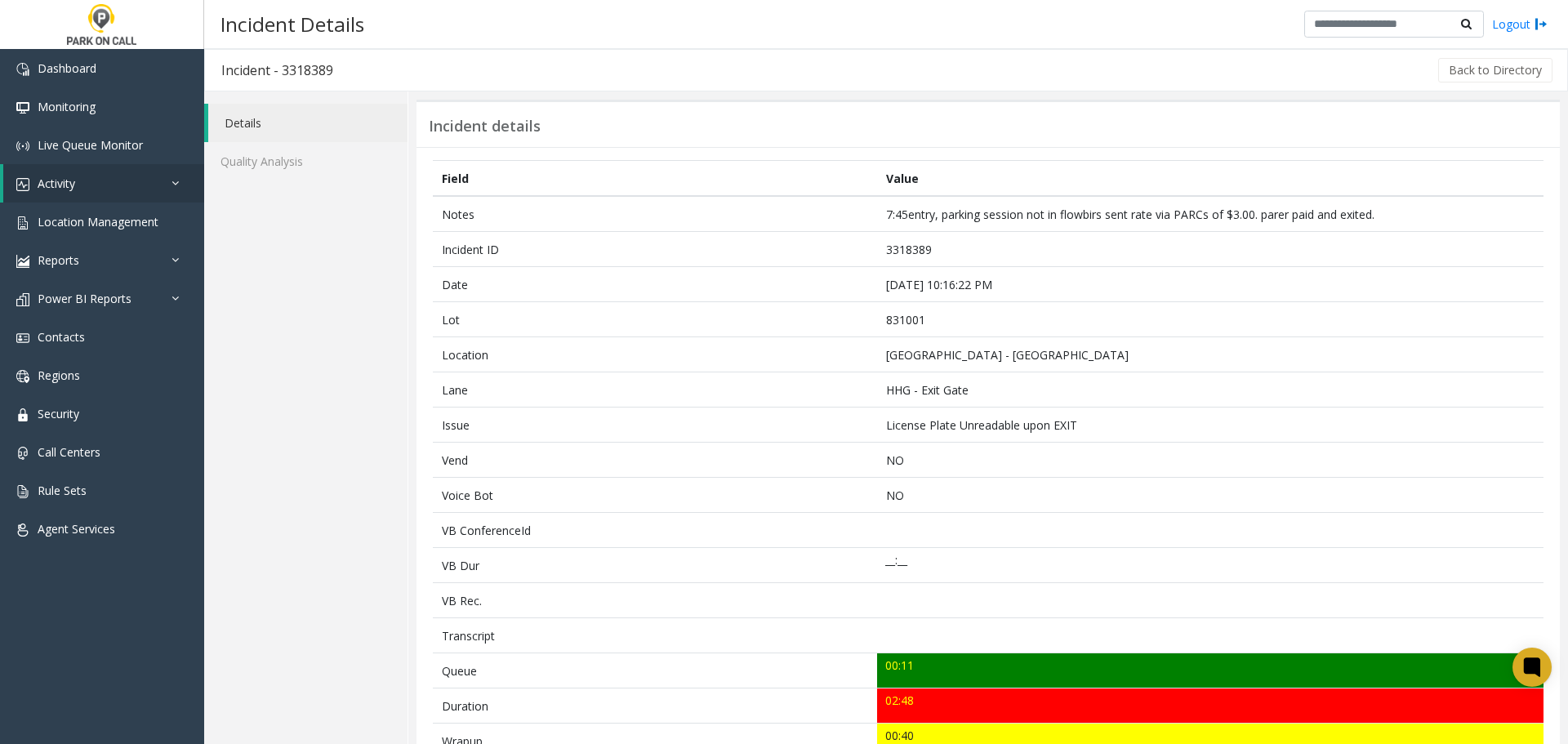
scroll to position [474, 0]
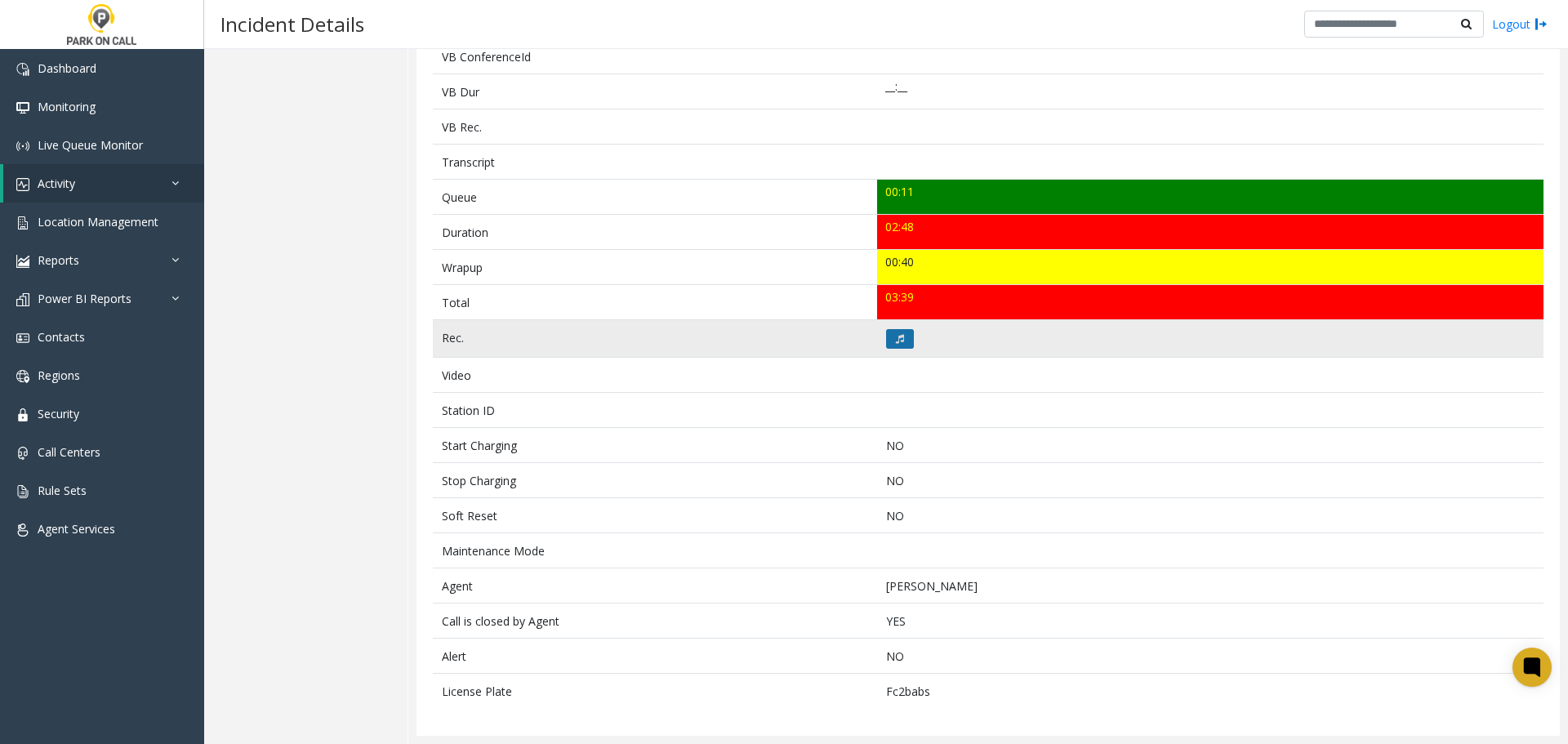
click at [898, 340] on icon at bounding box center [899, 338] width 8 height 10
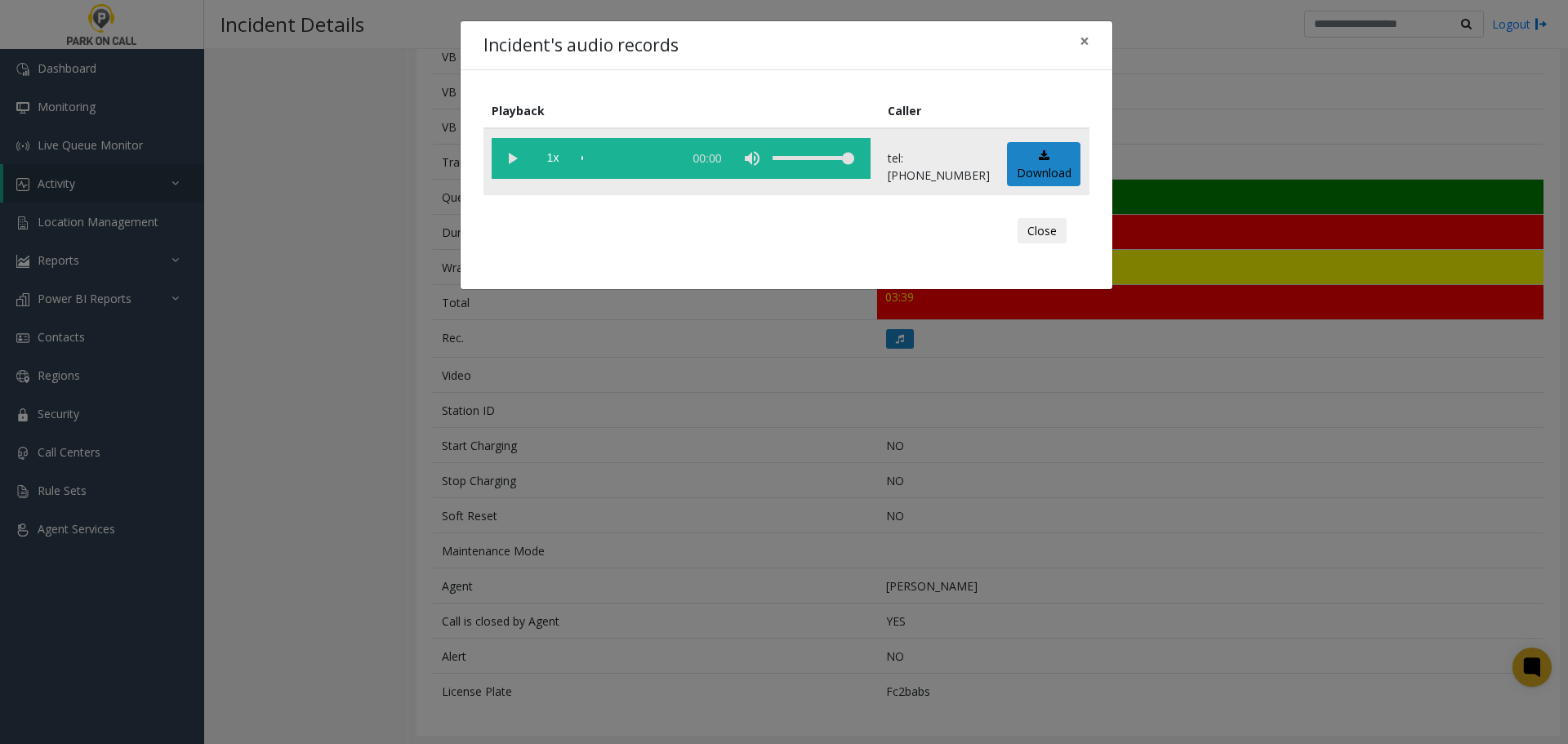
click at [514, 161] on vg-play-pause at bounding box center [512, 158] width 41 height 41
click at [1018, 36] on div "Incident's audio records ×" at bounding box center [786, 45] width 652 height 50
click at [669, 169] on div "scrub bar" at bounding box center [627, 158] width 93 height 41
click at [675, 154] on div "scrub bar" at bounding box center [627, 158] width 93 height 41
click at [672, 156] on div "scrub bar" at bounding box center [627, 158] width 93 height 41
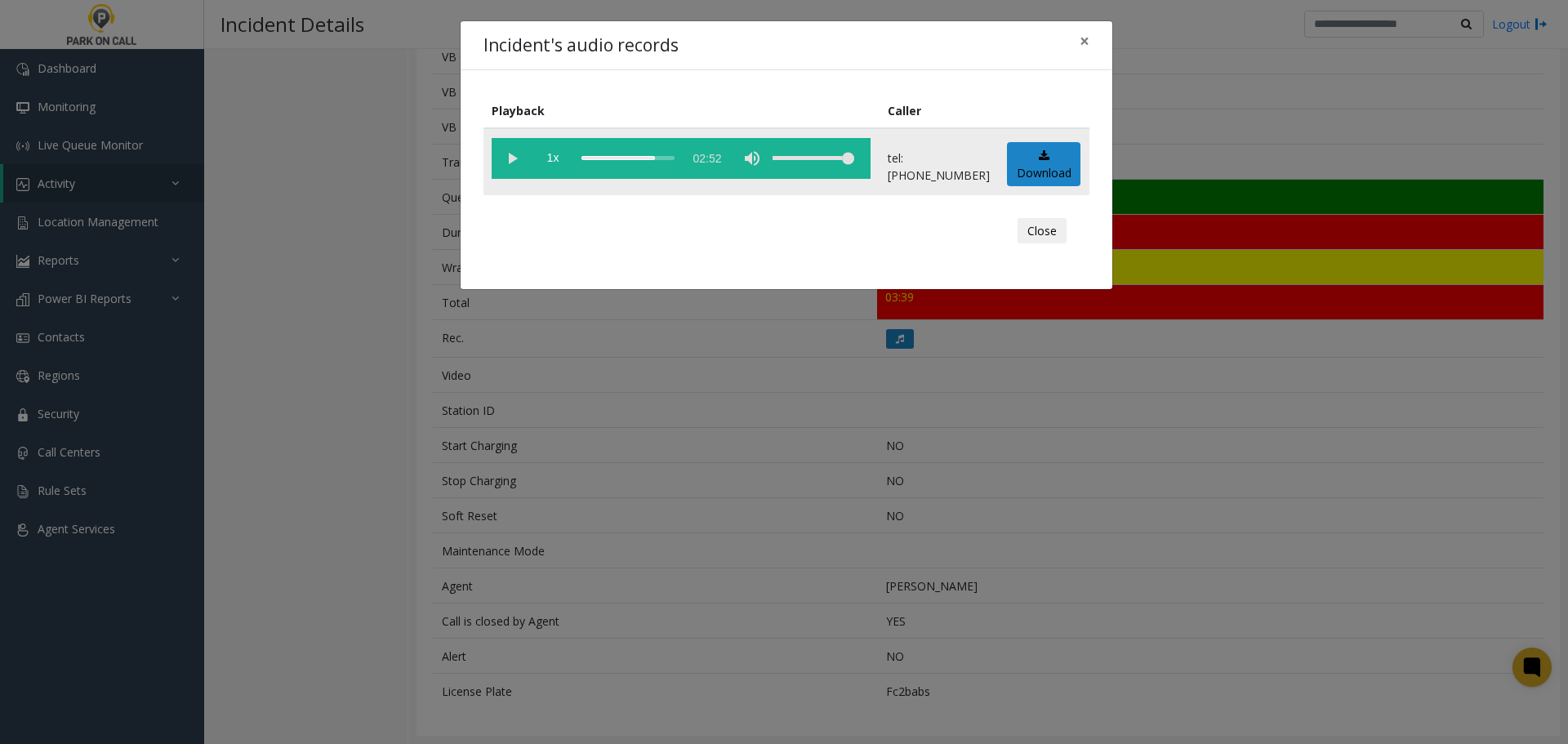
click at [530, 158] on vg-play-pause at bounding box center [512, 158] width 41 height 41
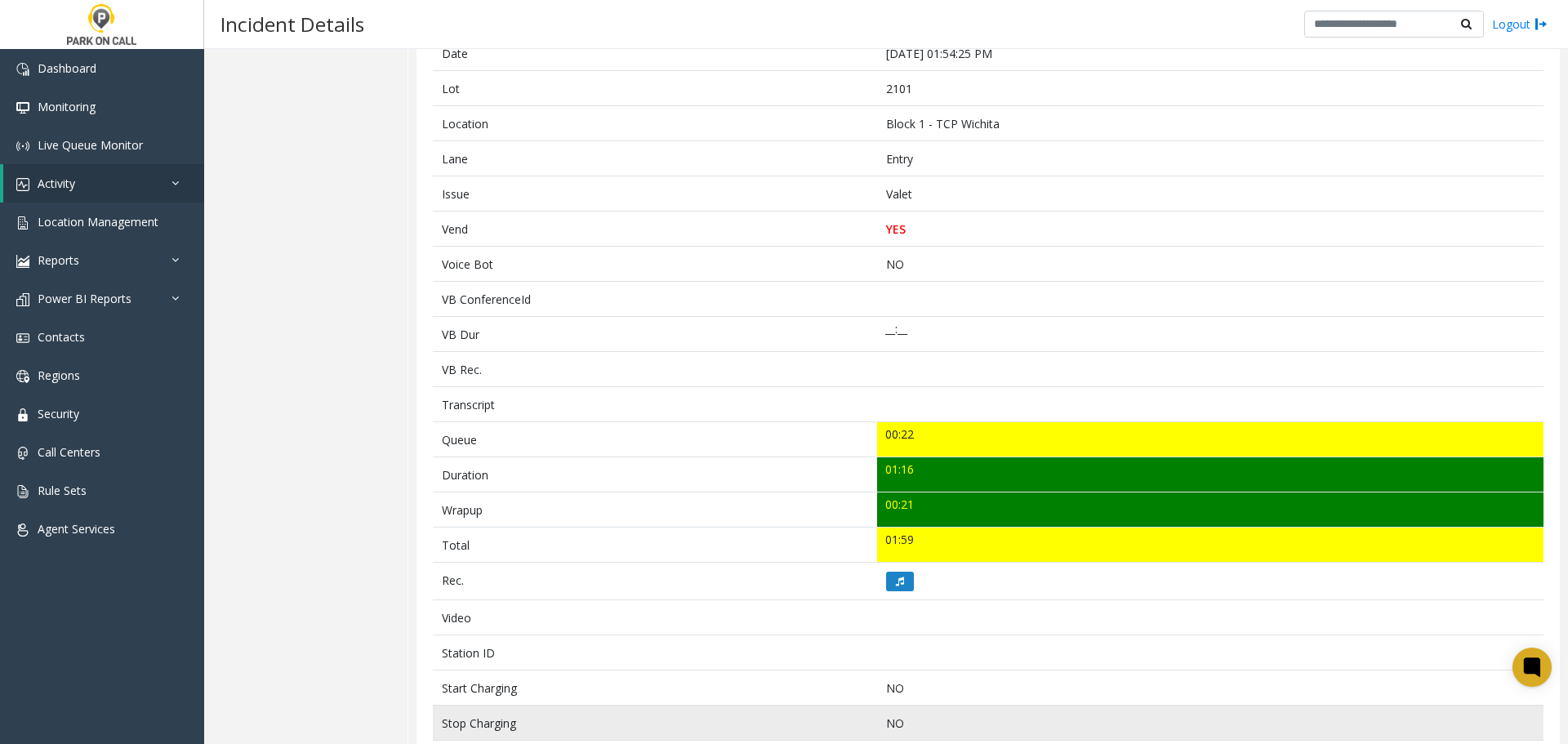
scroll to position [580, 0]
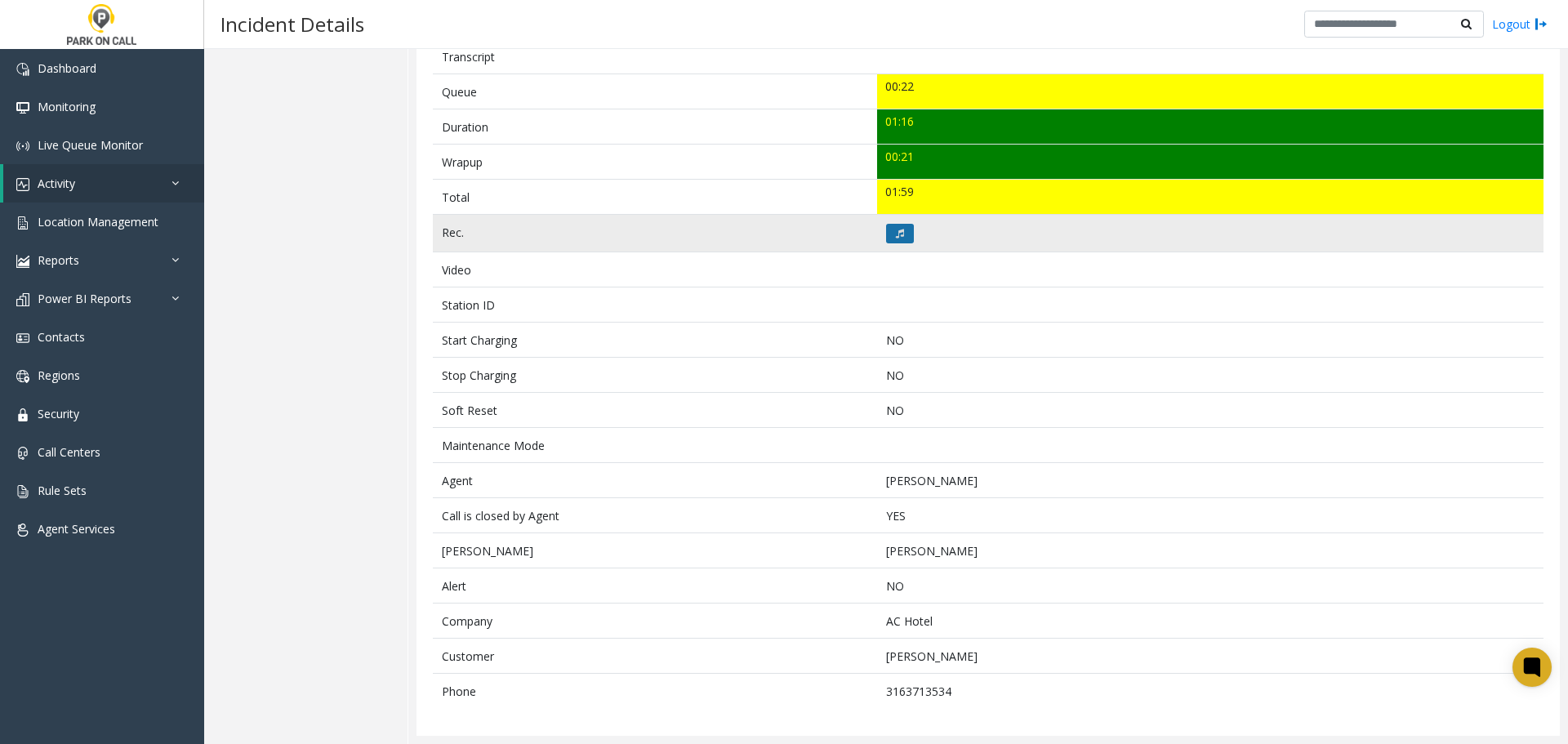
click at [896, 236] on icon at bounding box center [899, 233] width 8 height 10
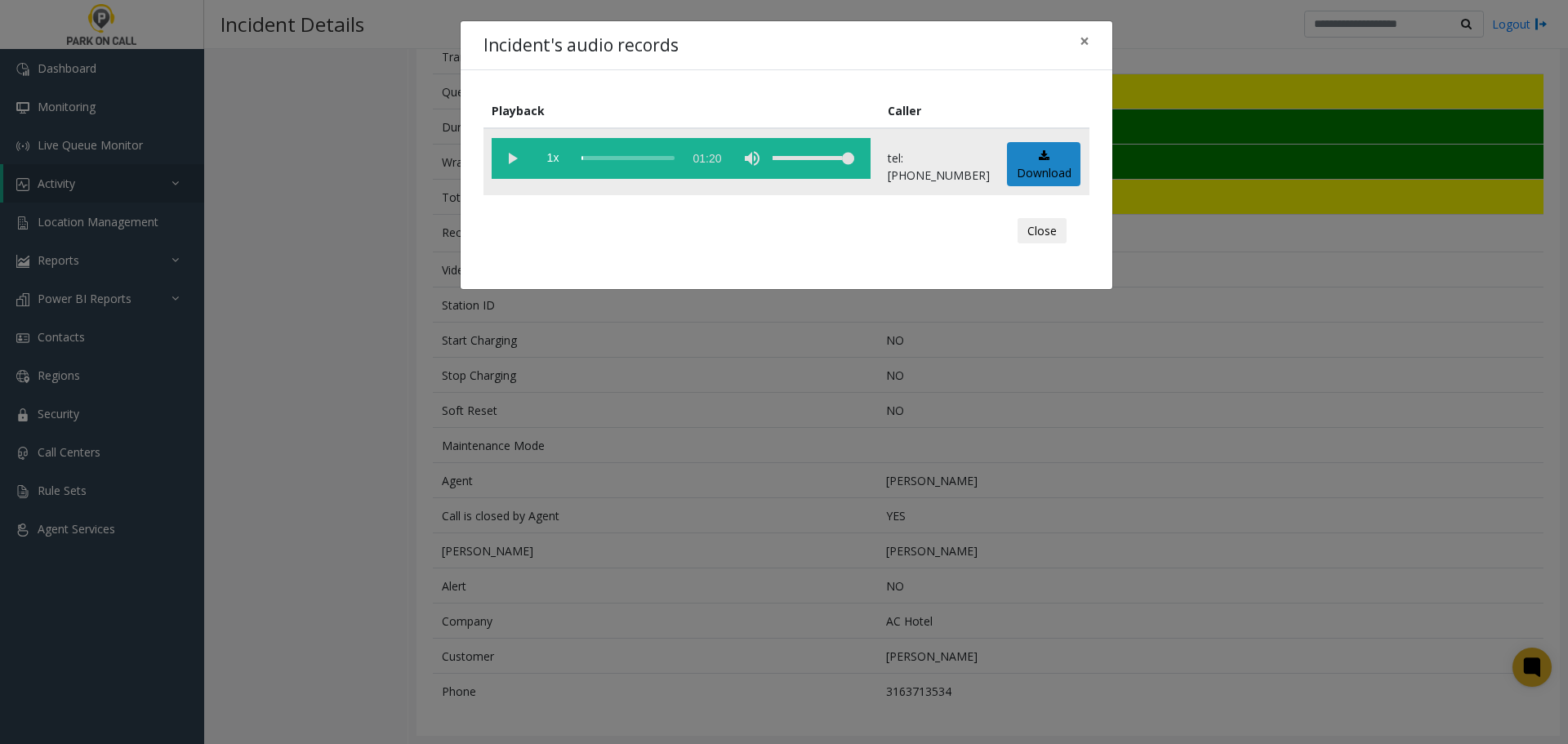
click at [521, 169] on vg-play-pause at bounding box center [512, 158] width 41 height 41
click at [479, 614] on div "Incident's audio records × Playback Caller 1x 01:20 tel:[PHONE_NUMBER] Download…" at bounding box center [784, 372] width 1568 height 744
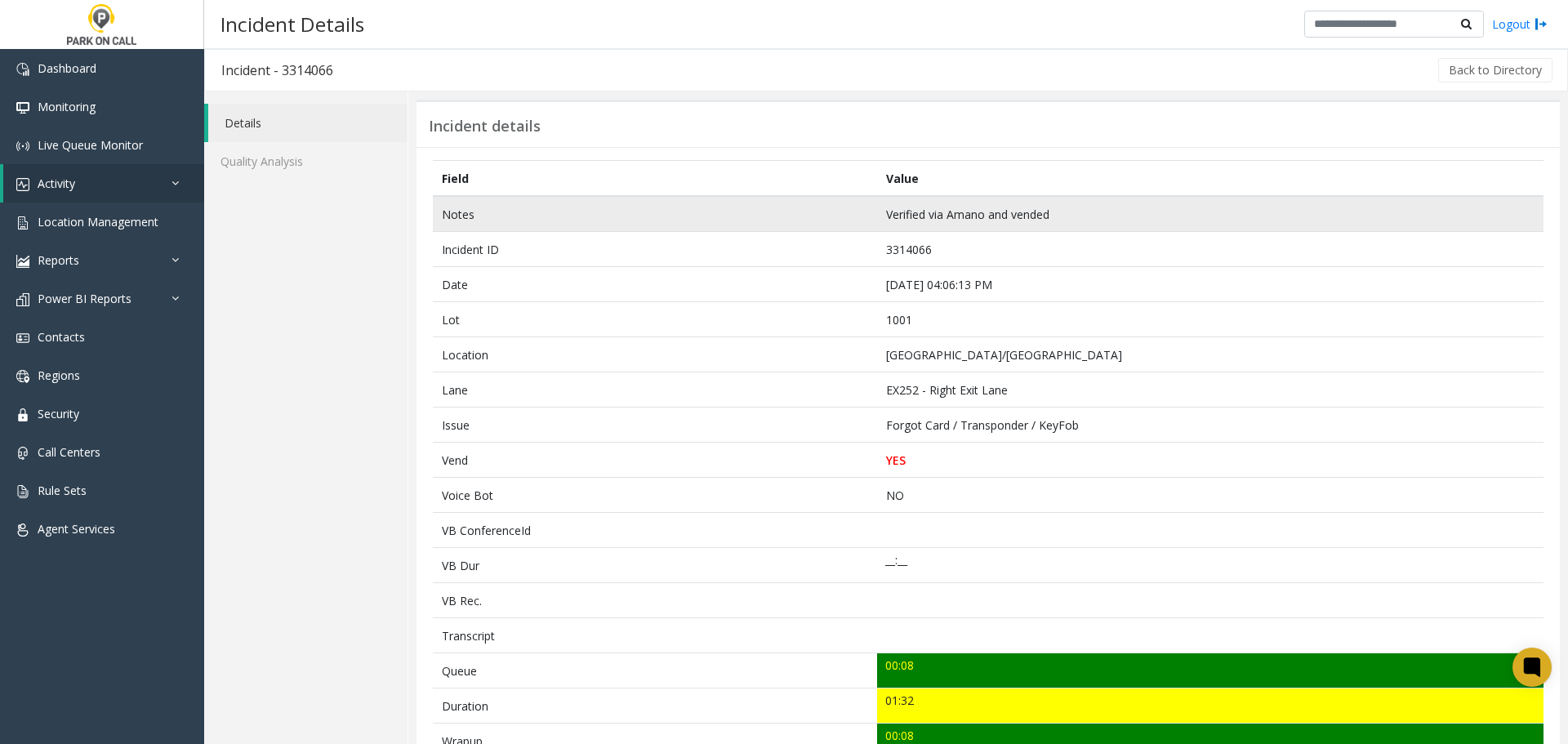
click at [1267, 229] on td "Verified via Amano and vended" at bounding box center [1210, 214] width 666 height 36
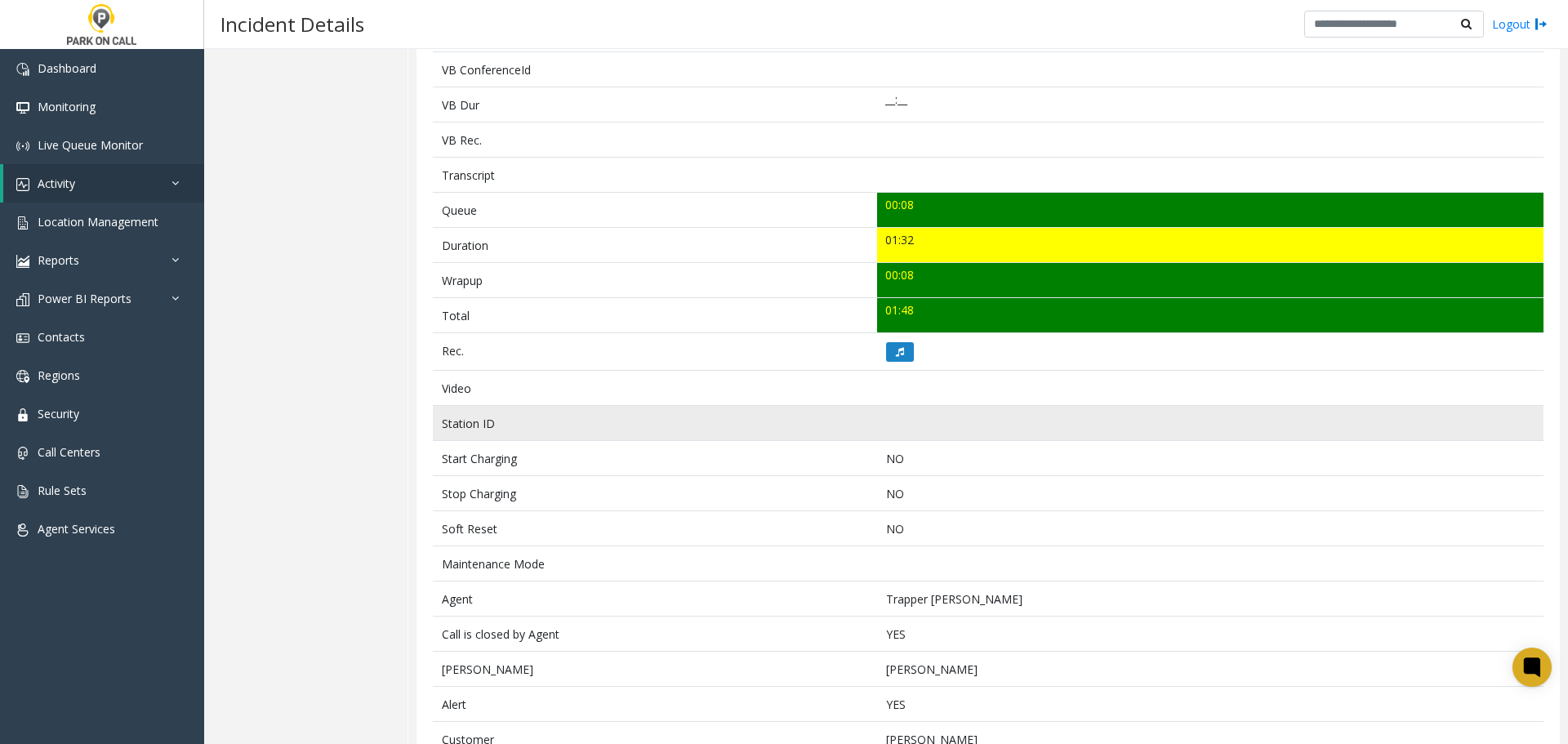
scroll to position [490, 0]
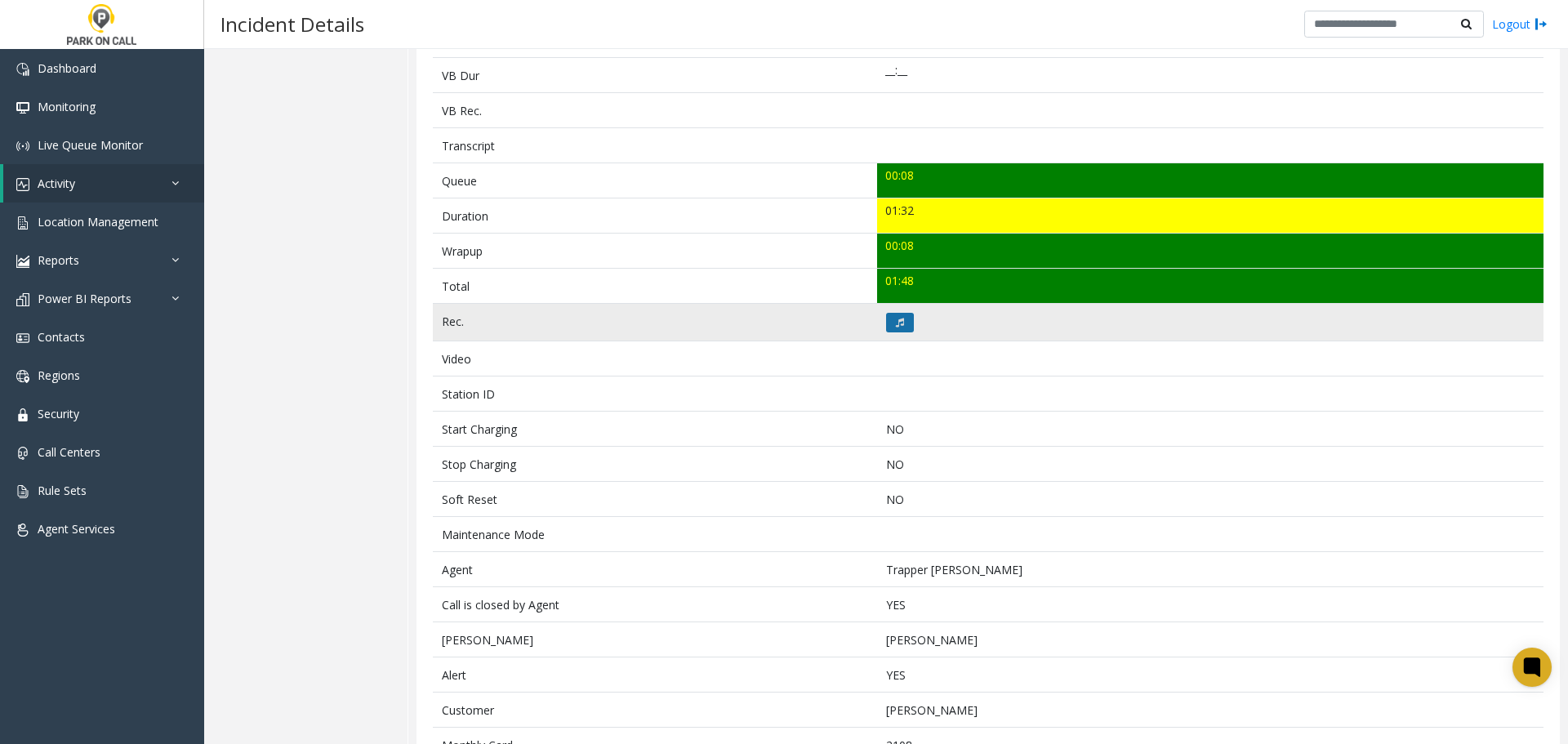
click at [903, 313] on button at bounding box center [900, 322] width 28 height 20
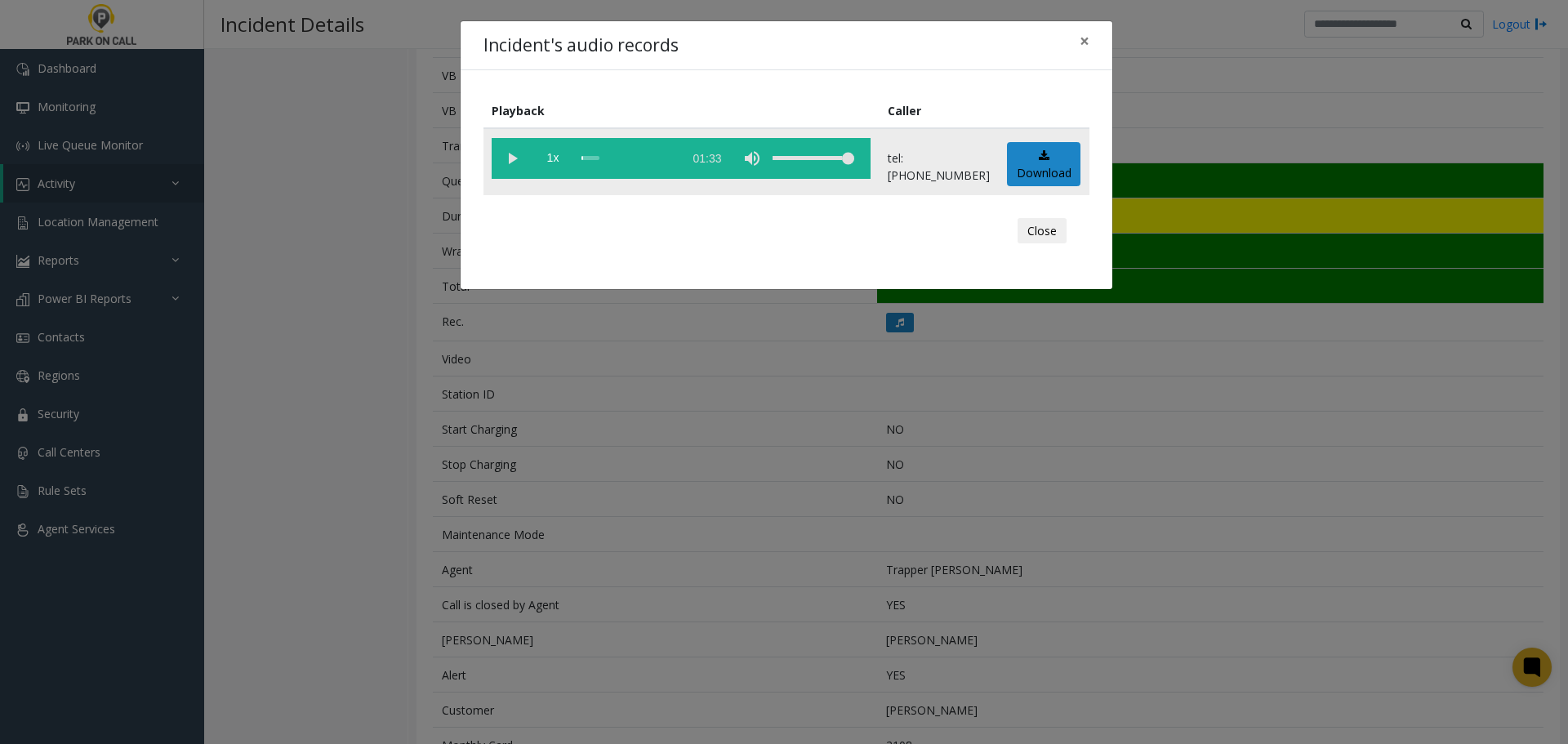
click at [510, 161] on vg-play-pause at bounding box center [512, 158] width 41 height 41
click at [663, 157] on div "scrub bar" at bounding box center [627, 158] width 93 height 41
click at [507, 166] on vg-play-pause at bounding box center [512, 158] width 41 height 41
click at [764, 519] on div "Incident's audio records × Playback Caller 1x 01:33 tel:0010019003 Download Clo…" at bounding box center [784, 372] width 1568 height 744
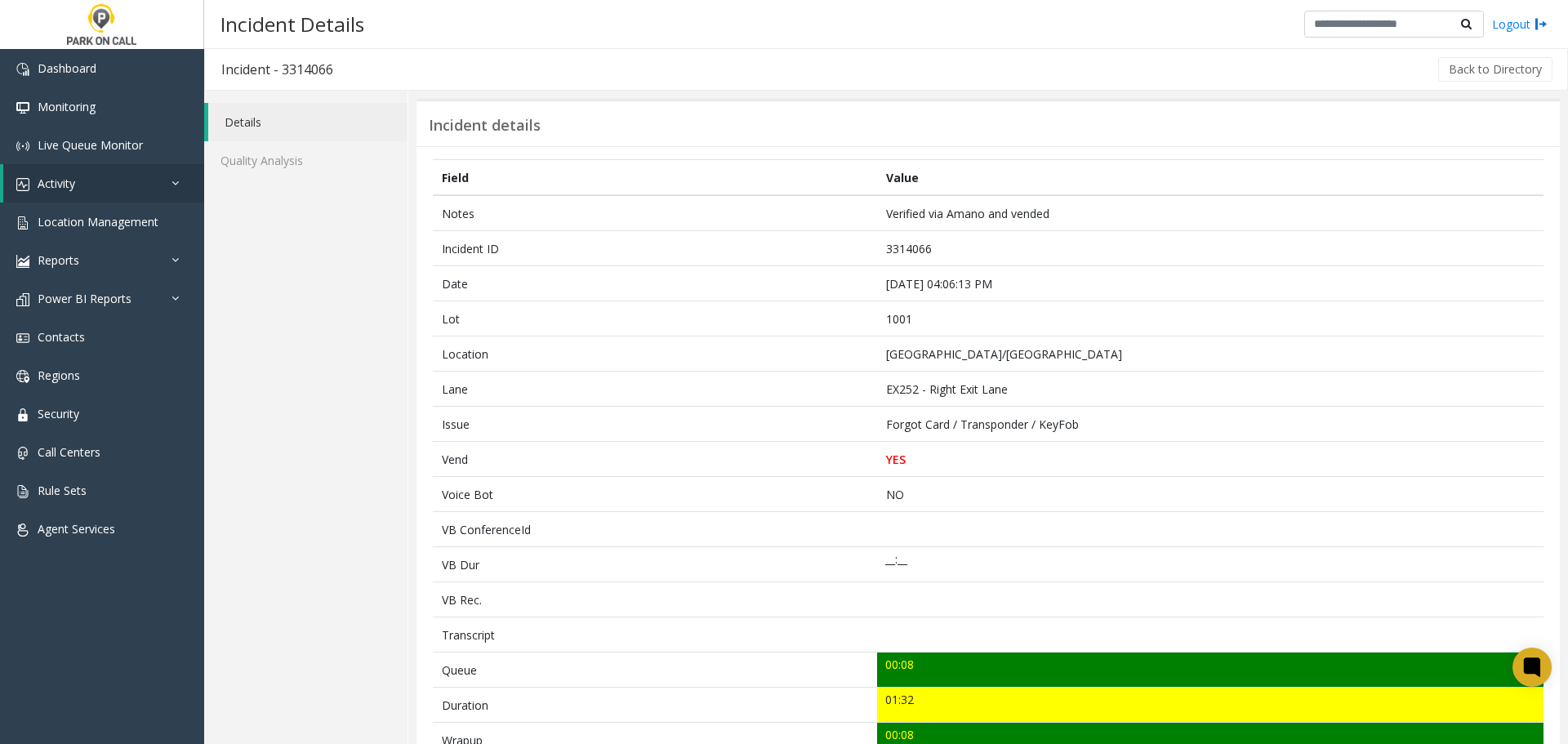
scroll to position [0, 0]
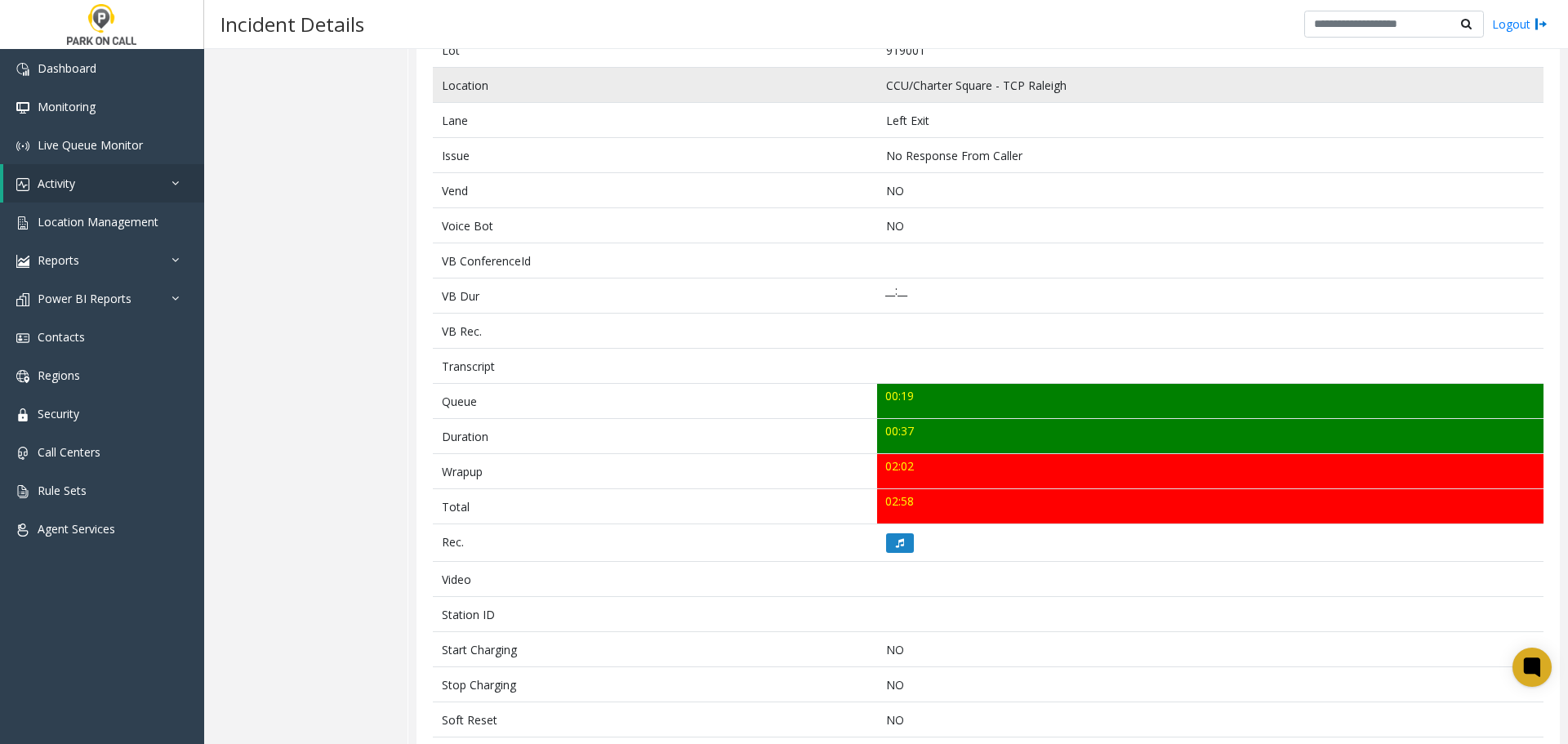
scroll to position [439, 0]
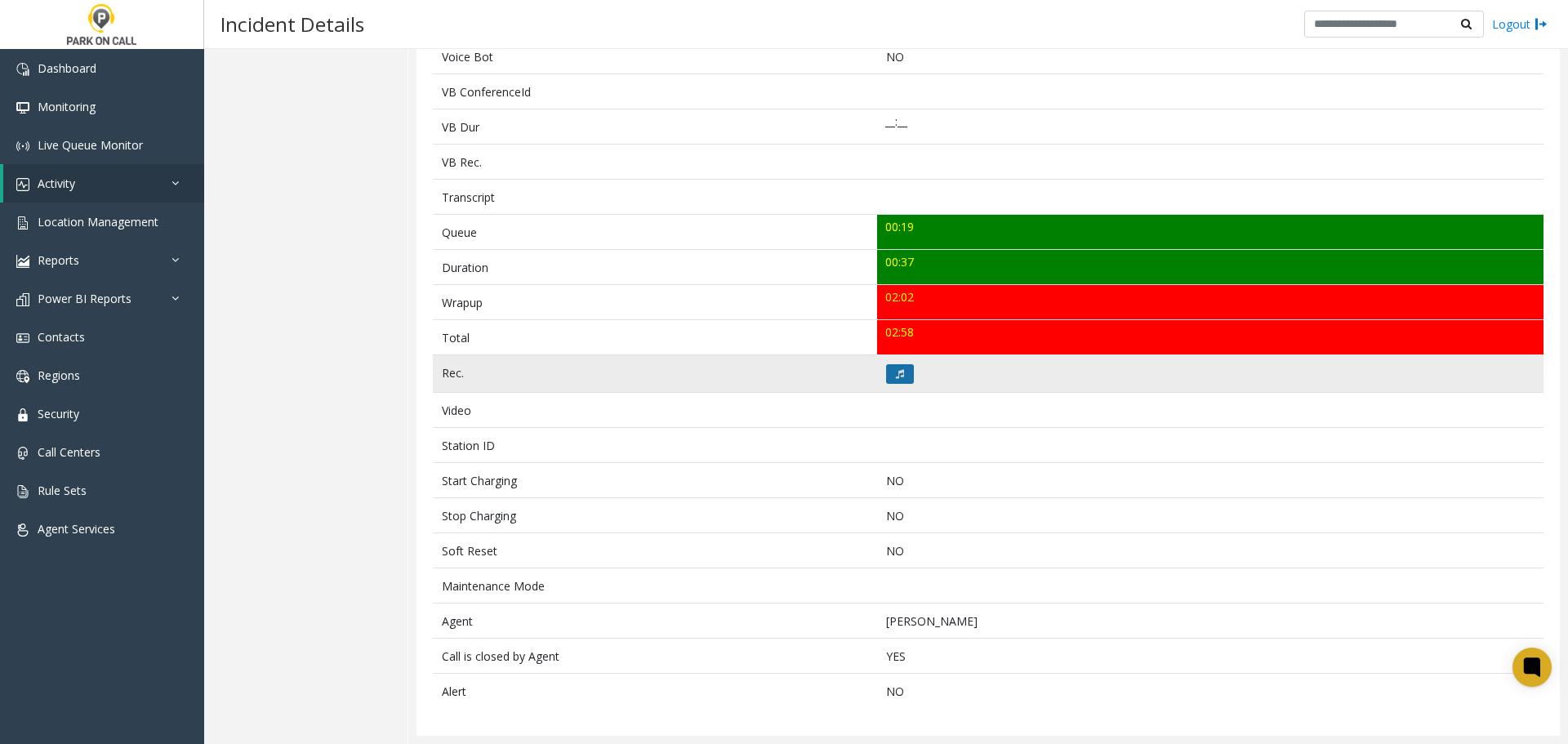
click at [887, 379] on button at bounding box center [900, 374] width 28 height 20
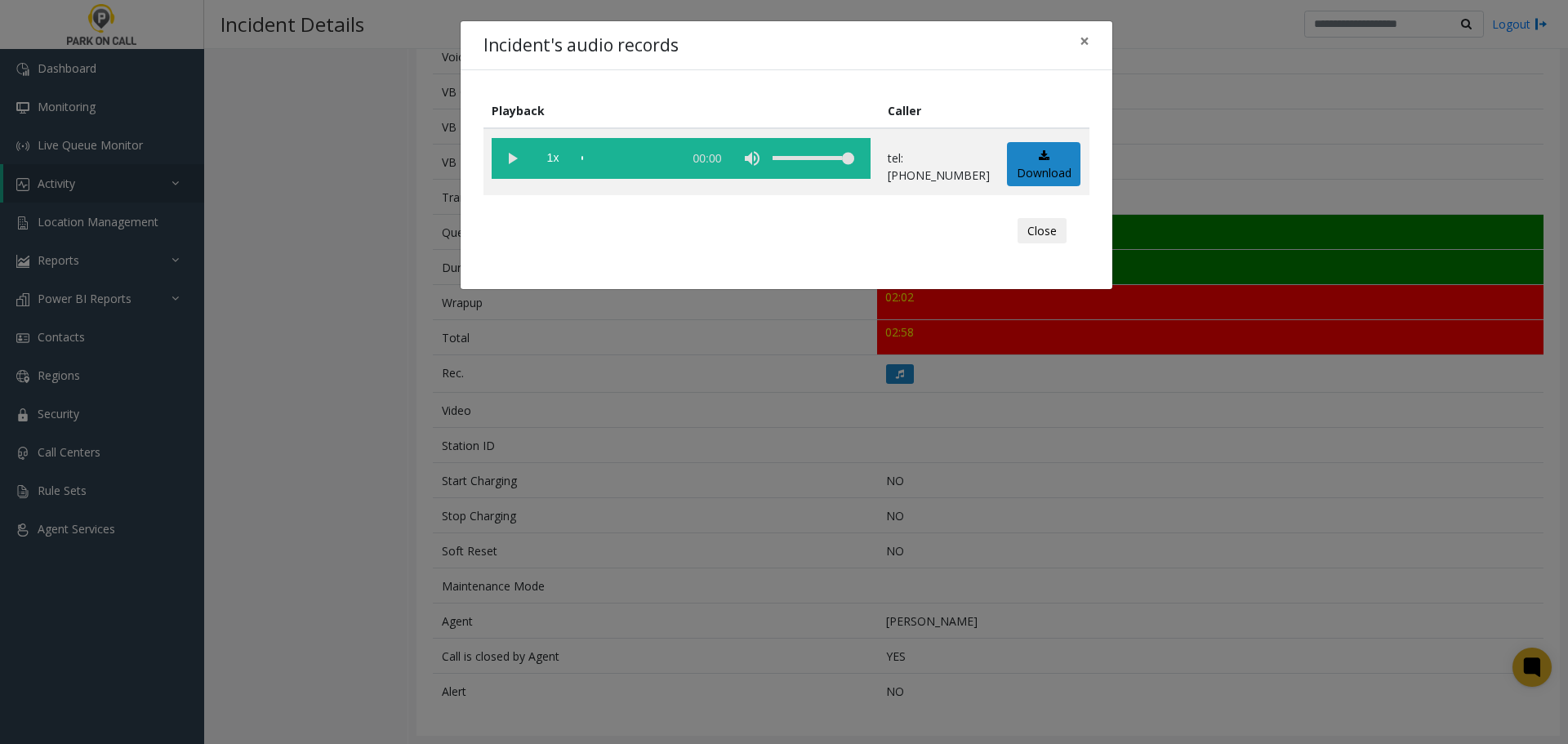
click at [507, 151] on vg-play-pause at bounding box center [512, 158] width 41 height 41
